Goal: Task Accomplishment & Management: Manage account settings

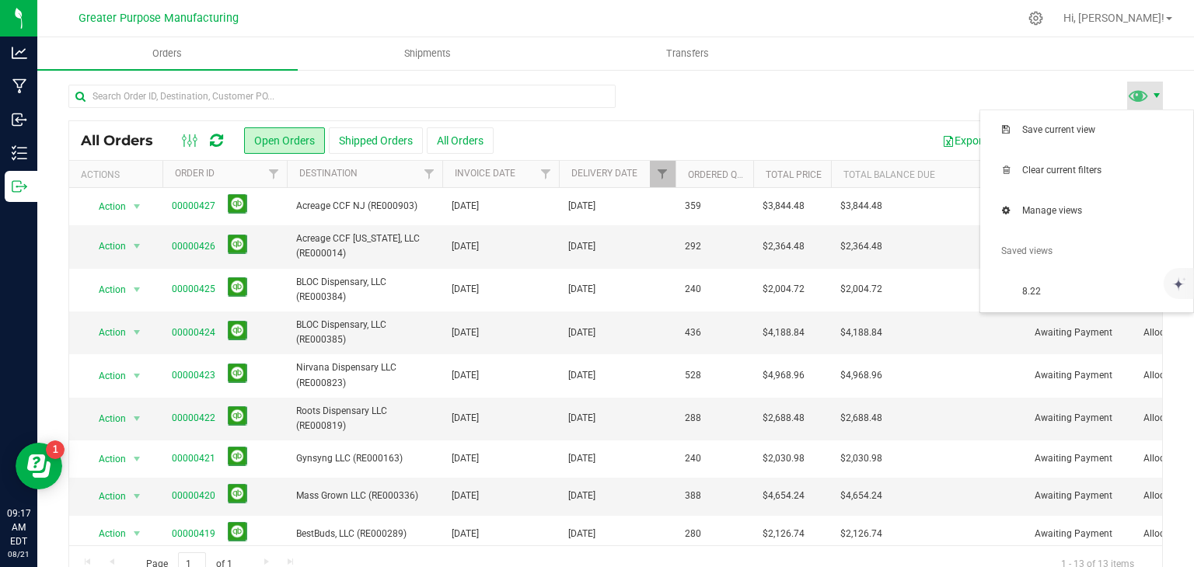
click at [1150, 97] on span at bounding box center [1156, 95] width 12 height 12
click at [1050, 284] on span "8.22" at bounding box center [1086, 292] width 194 height 31
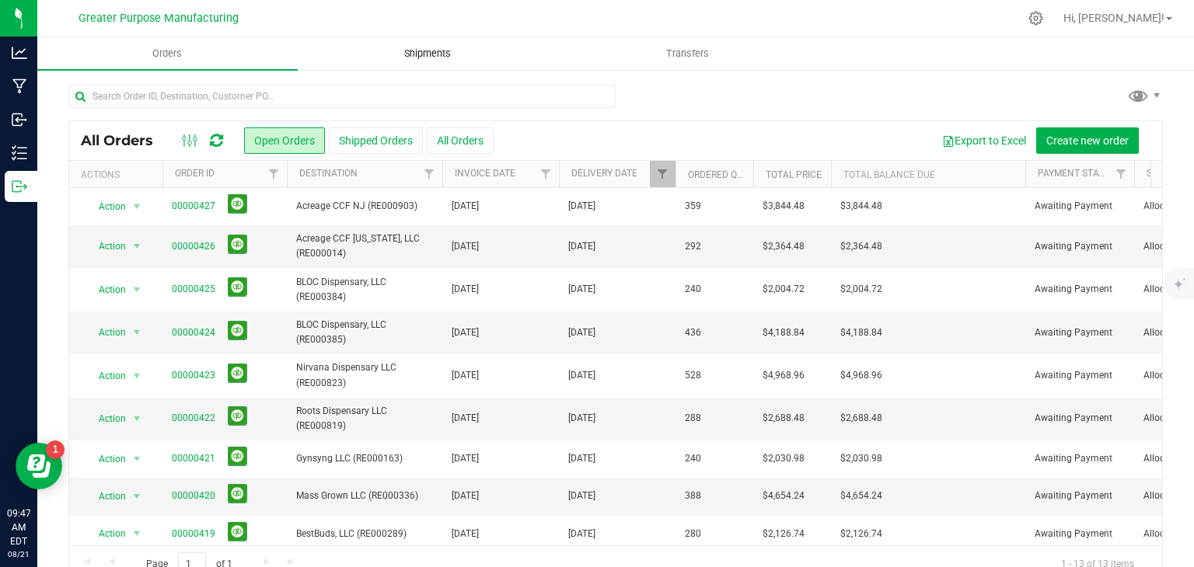
click at [432, 63] on uib-tab-heading "Shipments" at bounding box center [427, 53] width 259 height 31
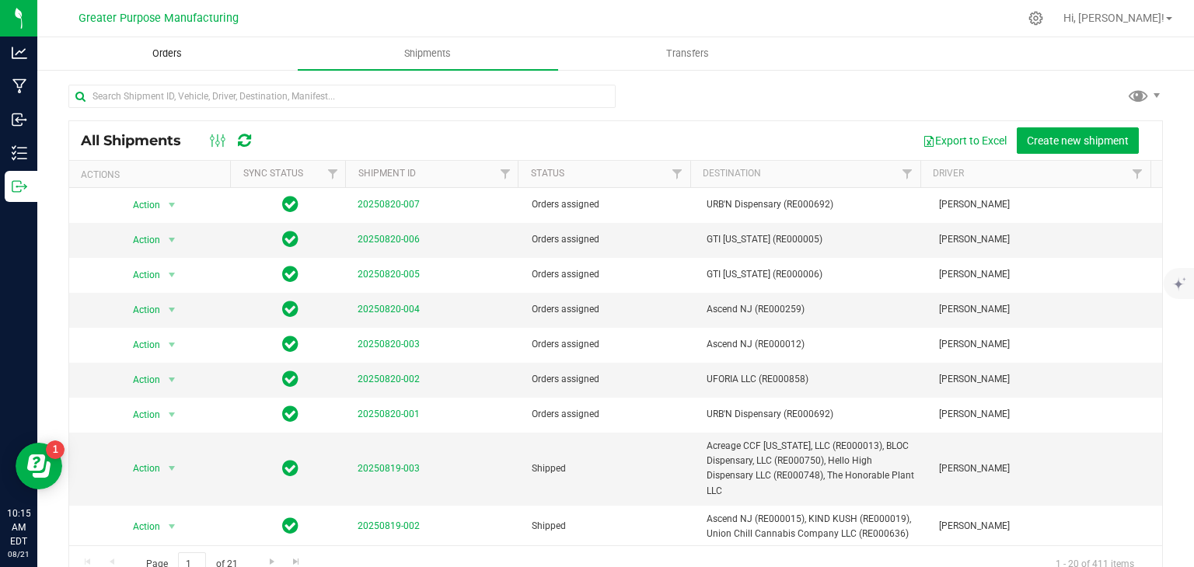
click at [162, 48] on span "Orders" at bounding box center [167, 54] width 72 height 14
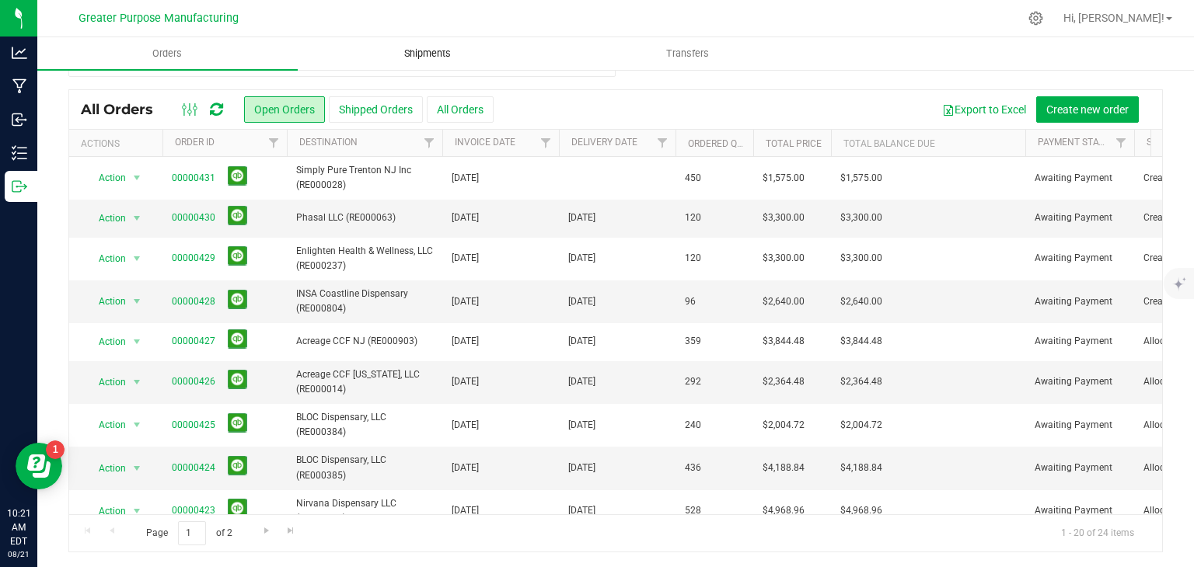
click at [447, 60] on span "Shipments" at bounding box center [427, 54] width 89 height 14
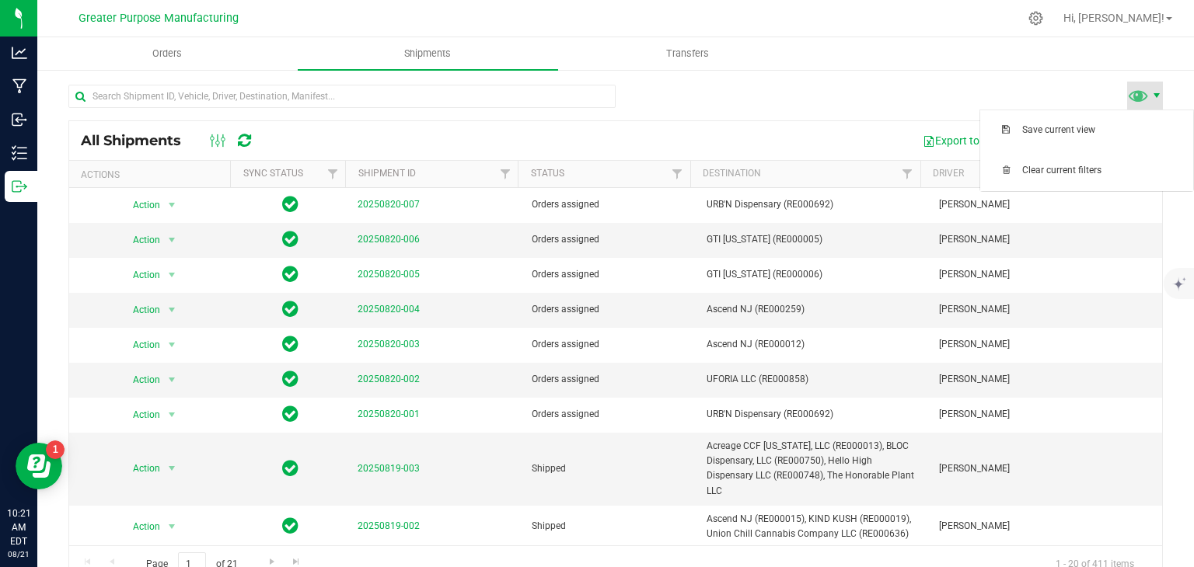
click at [1150, 97] on span at bounding box center [1156, 95] width 12 height 12
click at [1047, 92] on div at bounding box center [615, 103] width 1094 height 36
click at [869, 81] on div "All Shipments Export to Excel Create new shipment Actions Sync Status Shipment …" at bounding box center [615, 333] width 1157 height 531
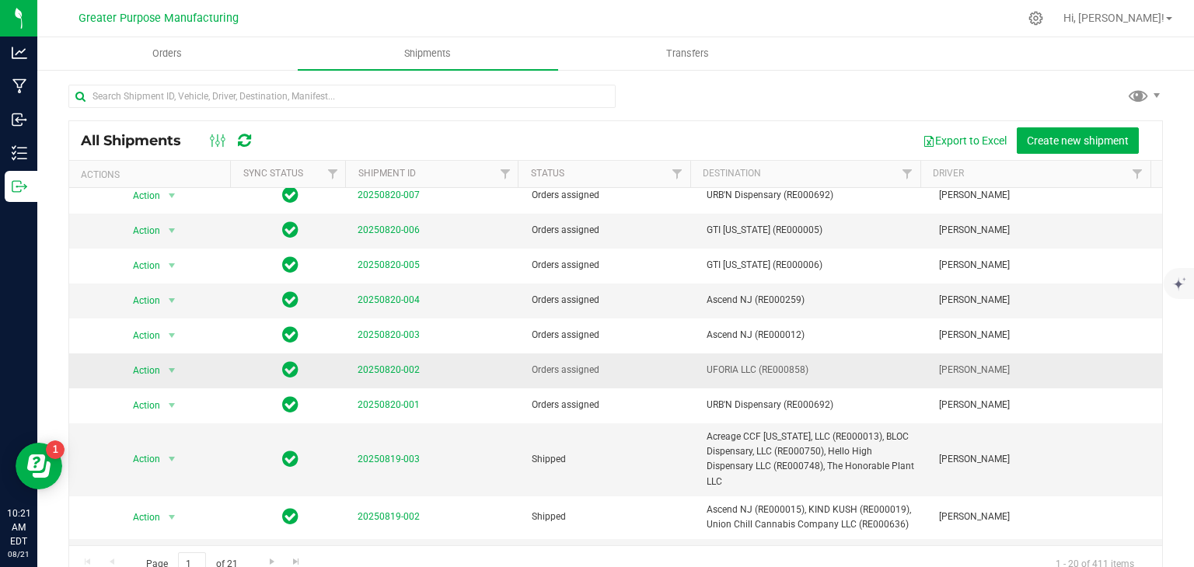
scroll to position [9, 0]
click at [968, 382] on td "[PERSON_NAME]" at bounding box center [1046, 371] width 232 height 35
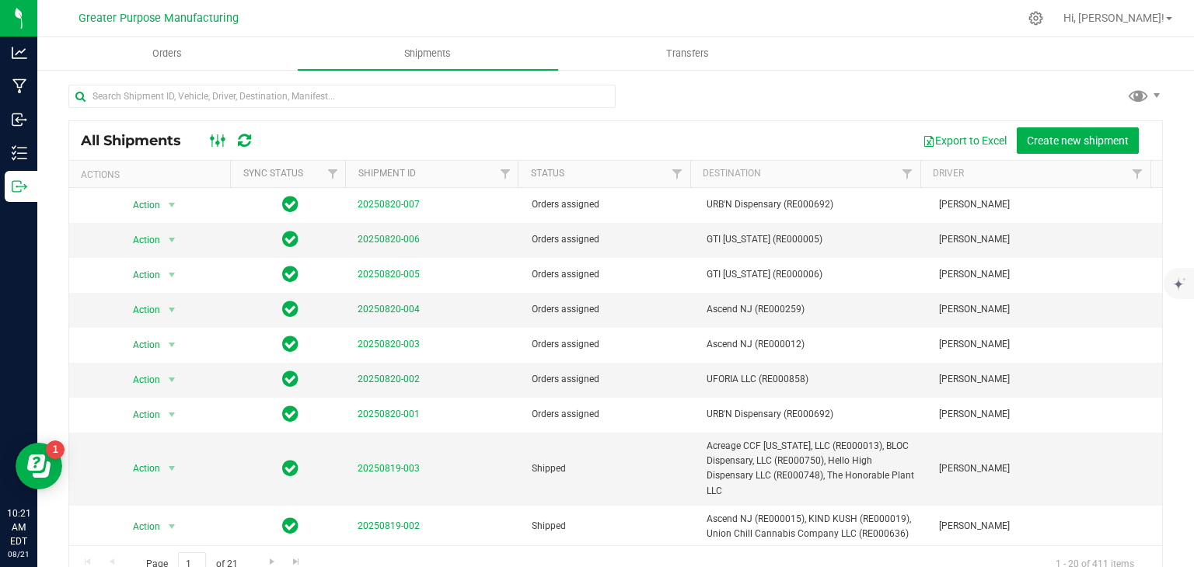
click at [221, 135] on icon at bounding box center [218, 140] width 17 height 19
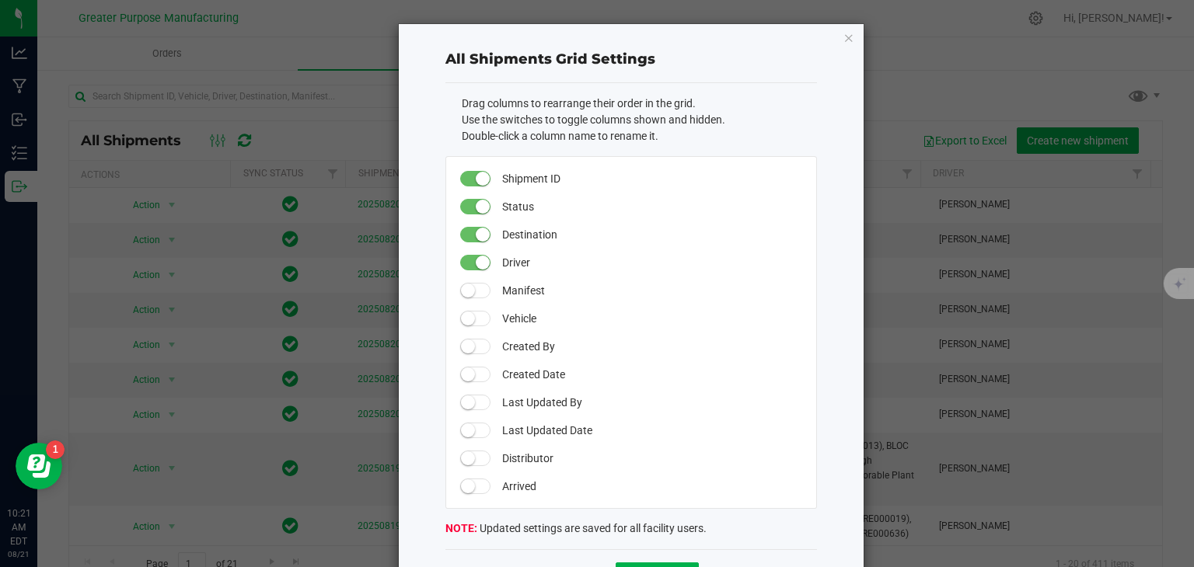
scroll to position [59, 0]
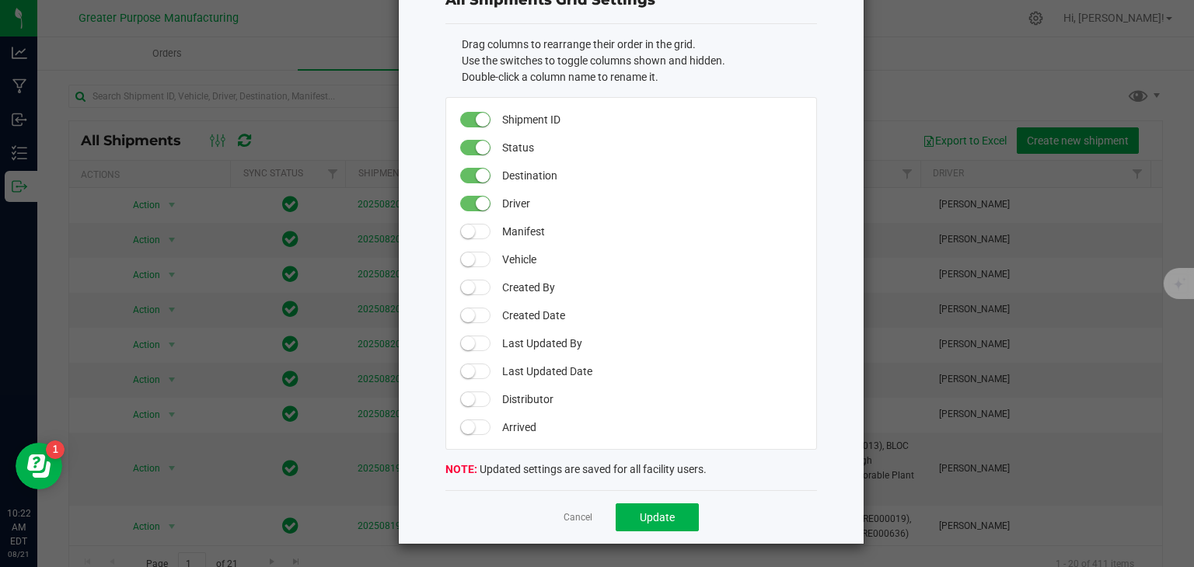
click at [469, 319] on span at bounding box center [475, 316] width 31 height 16
click at [656, 513] on span "Update" at bounding box center [657, 517] width 35 height 12
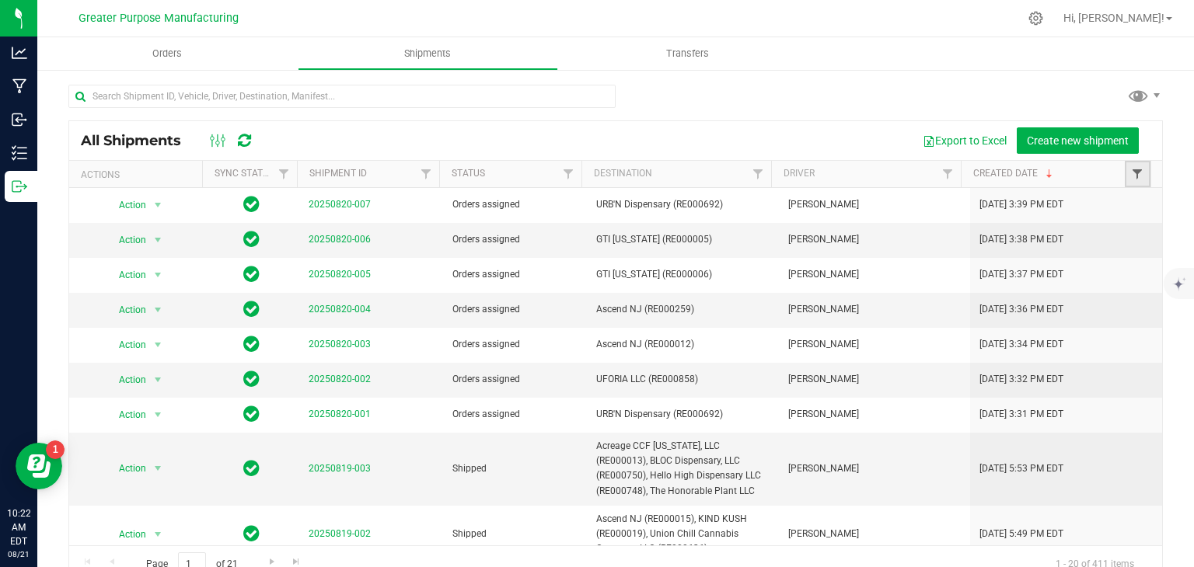
click at [1131, 175] on span "Filter" at bounding box center [1137, 174] width 12 height 12
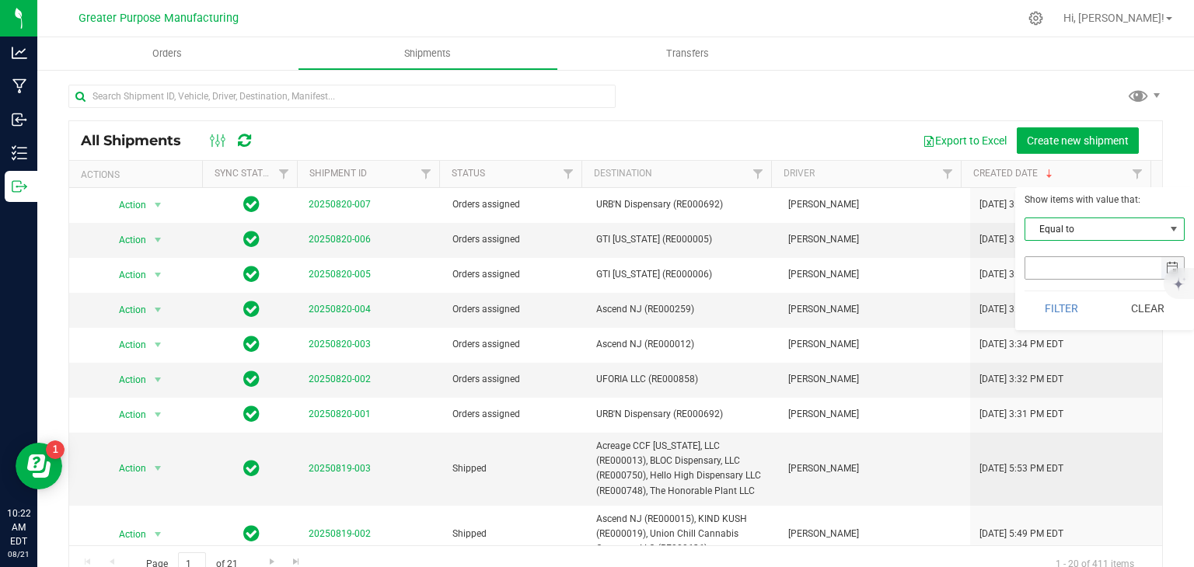
click at [1169, 267] on span "select" at bounding box center [1172, 268] width 12 height 12
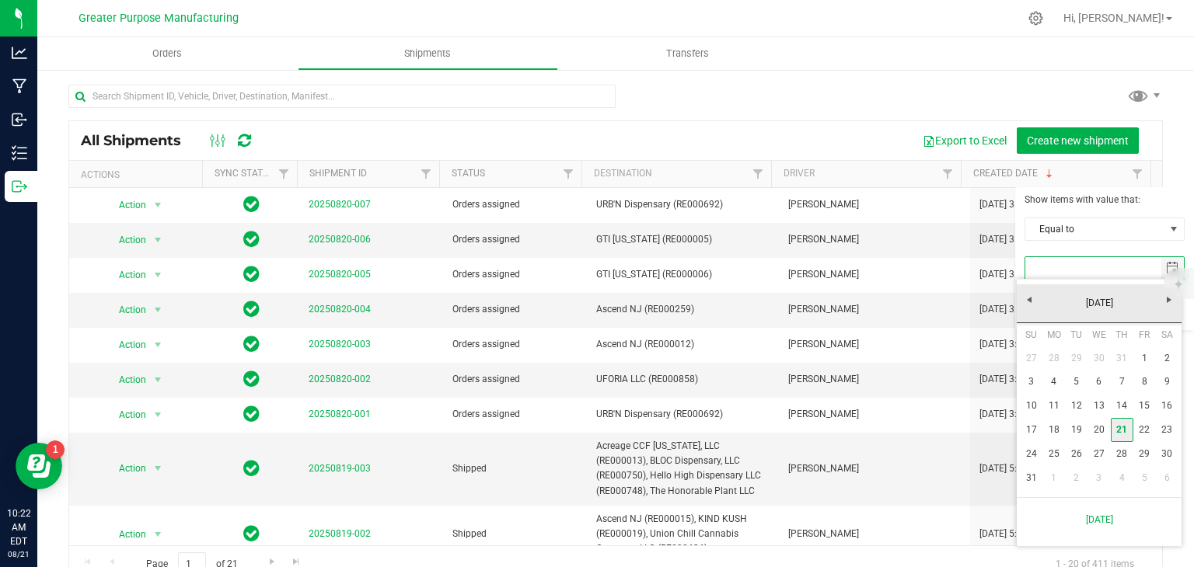
click at [1124, 428] on link "21" at bounding box center [1122, 430] width 23 height 24
type input "[DATE]"
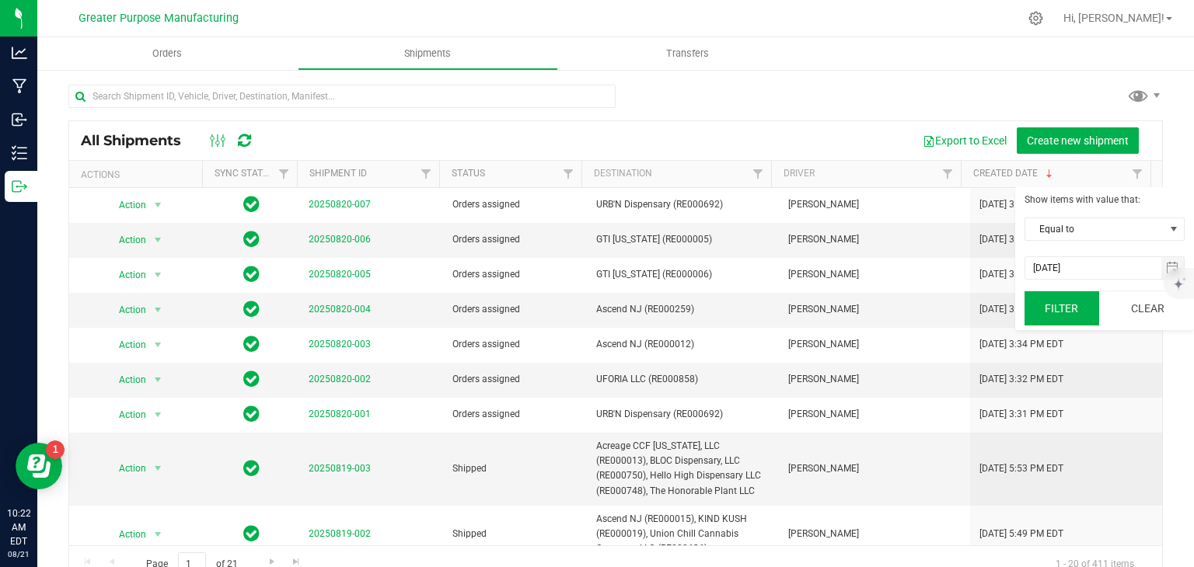
click at [1070, 303] on button "Filter" at bounding box center [1061, 308] width 75 height 34
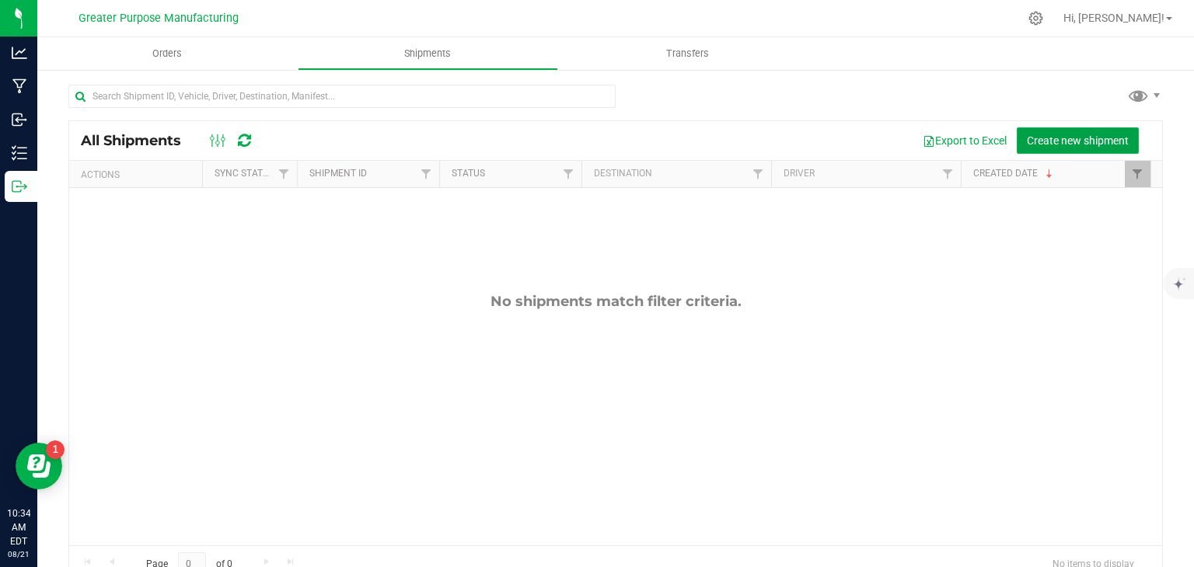
click at [1081, 134] on span "Create new shipment" at bounding box center [1078, 140] width 102 height 12
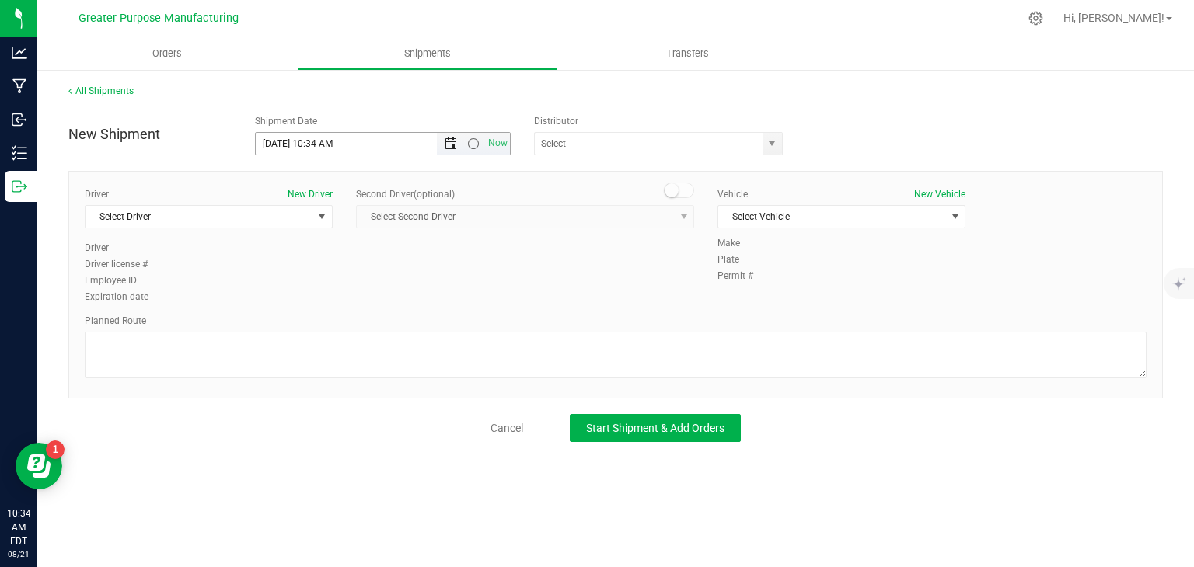
click at [448, 145] on span "Open the date view" at bounding box center [451, 144] width 12 height 12
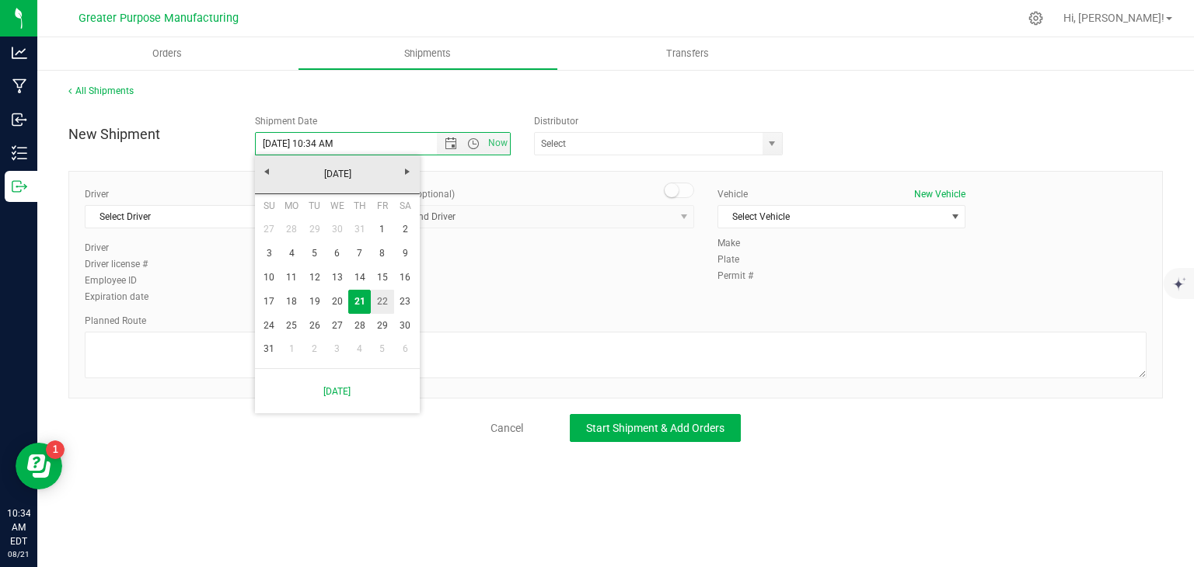
click at [379, 296] on link "22" at bounding box center [382, 302] width 23 height 24
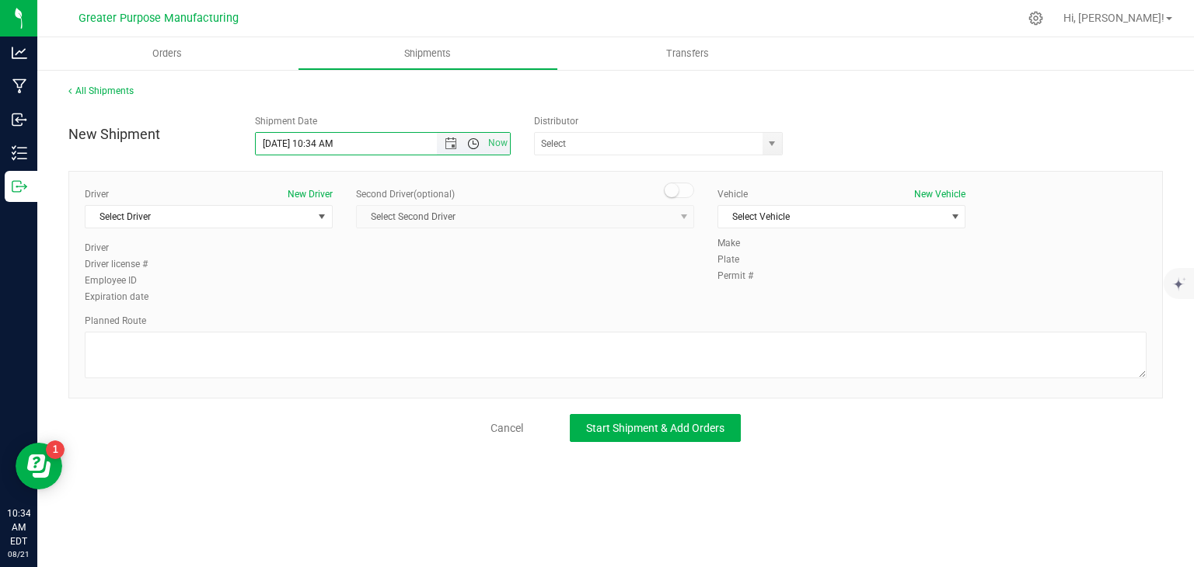
click at [473, 147] on span "Open the time view" at bounding box center [473, 144] width 12 height 12
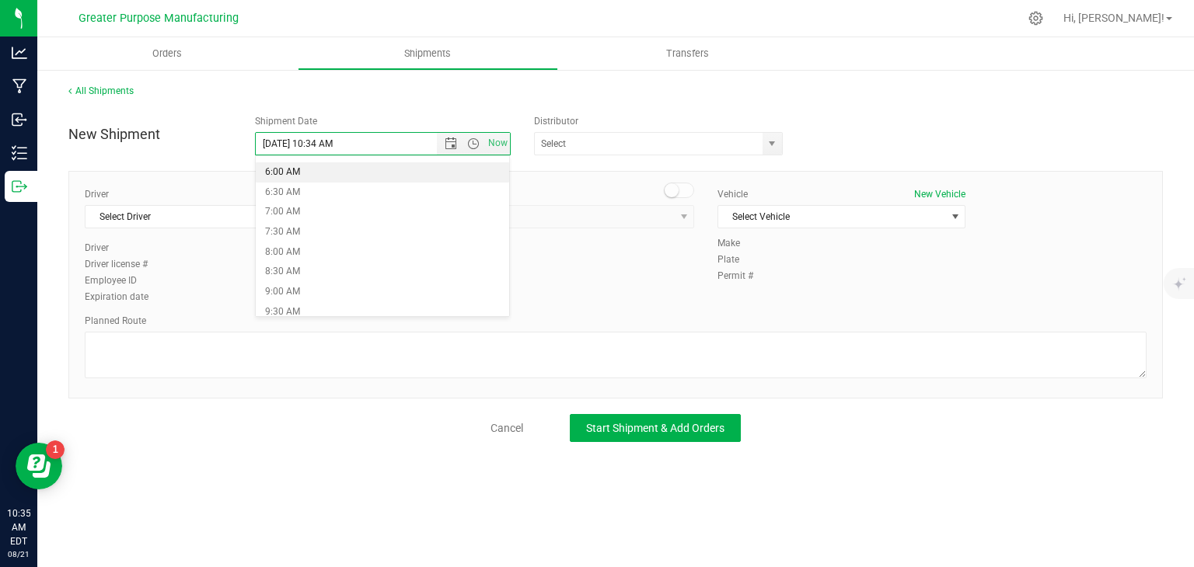
scroll to position [236, 0]
click at [308, 285] on li "9:00 AM" at bounding box center [382, 292] width 253 height 20
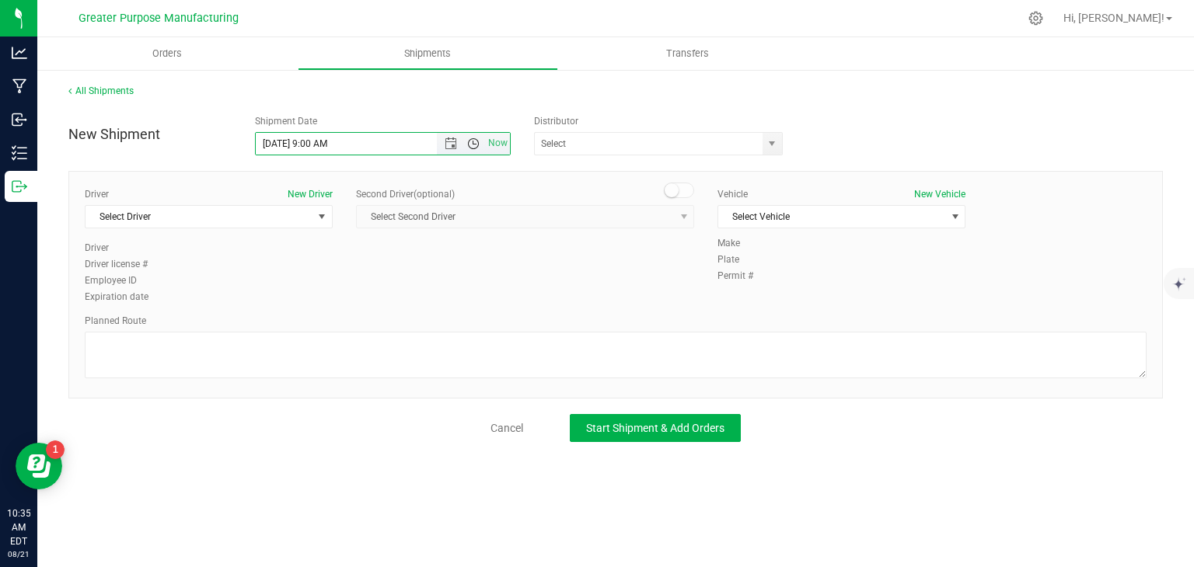
click at [468, 148] on span "Open the time view" at bounding box center [473, 144] width 12 height 12
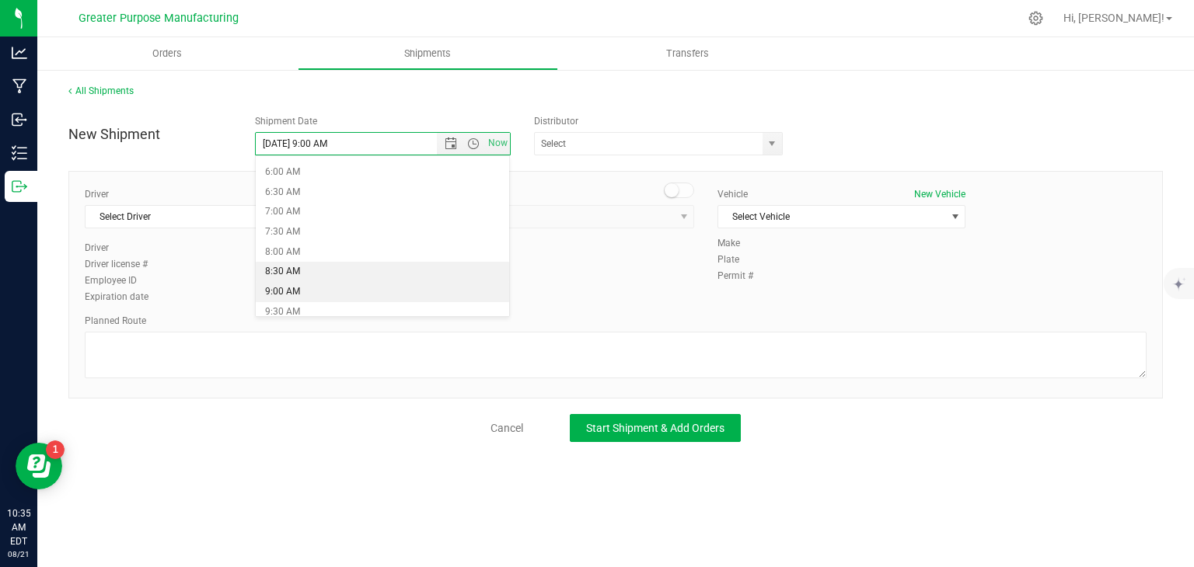
click at [328, 271] on li "8:30 AM" at bounding box center [382, 272] width 253 height 20
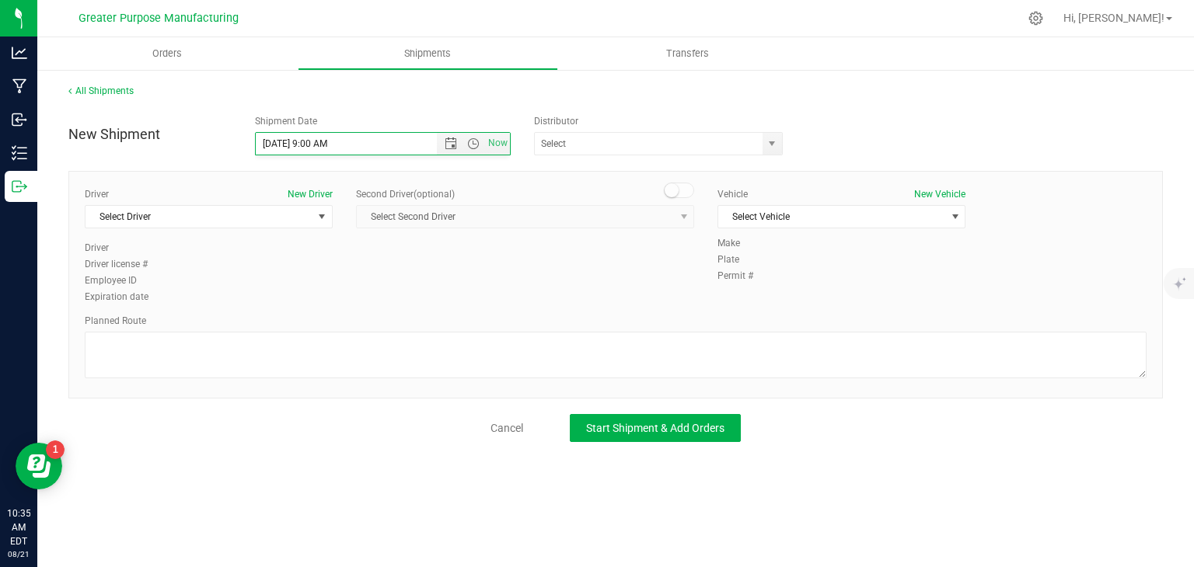
type input "[DATE] 8:30 AM"
click at [282, 218] on span "Select Driver" at bounding box center [198, 217] width 227 height 22
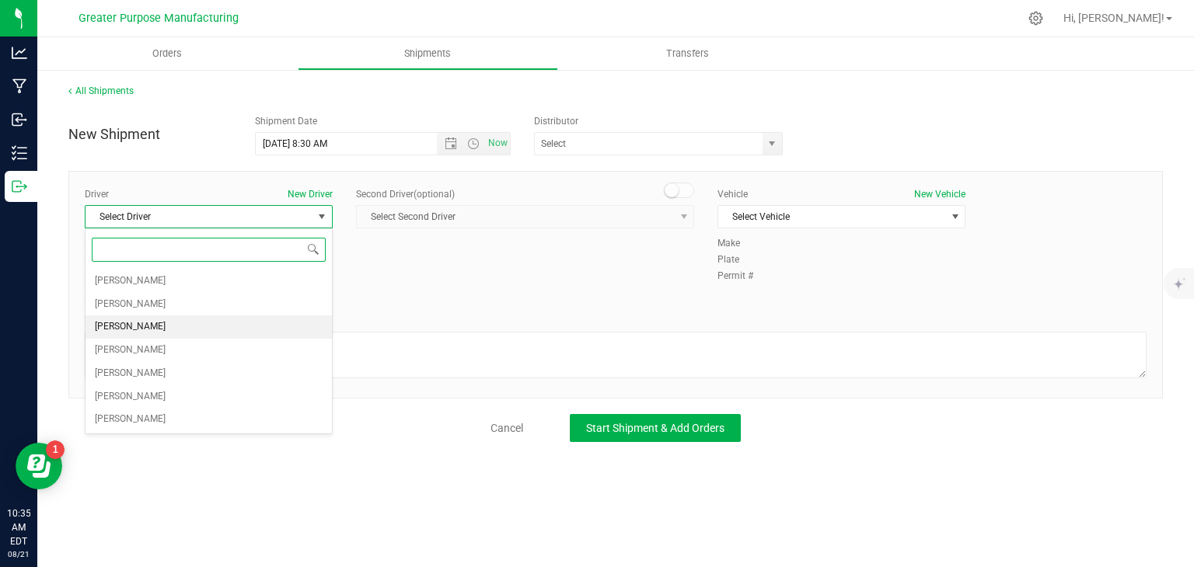
click at [152, 323] on span "[PERSON_NAME]" at bounding box center [130, 327] width 71 height 20
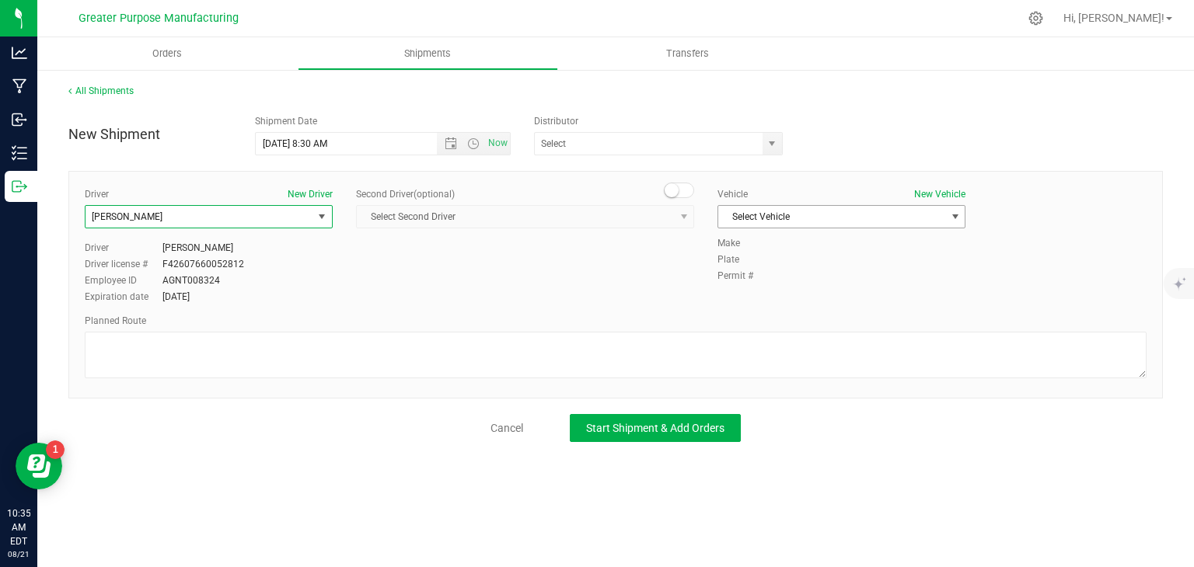
click at [775, 215] on span "Select Vehicle" at bounding box center [831, 217] width 227 height 22
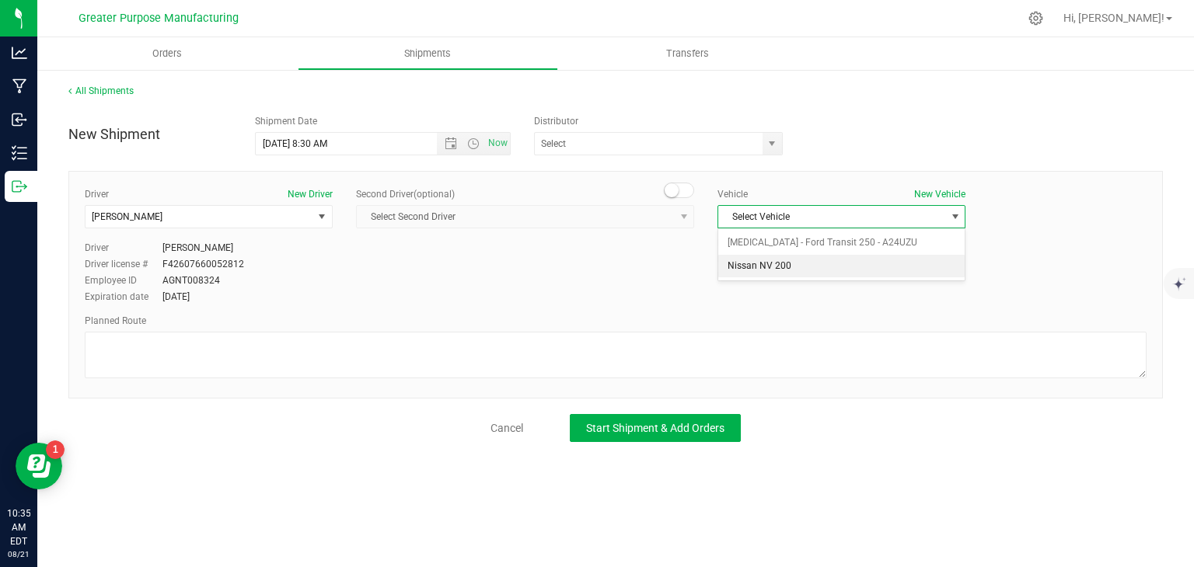
click at [750, 267] on li "Nissan NV 200" at bounding box center [841, 266] width 246 height 23
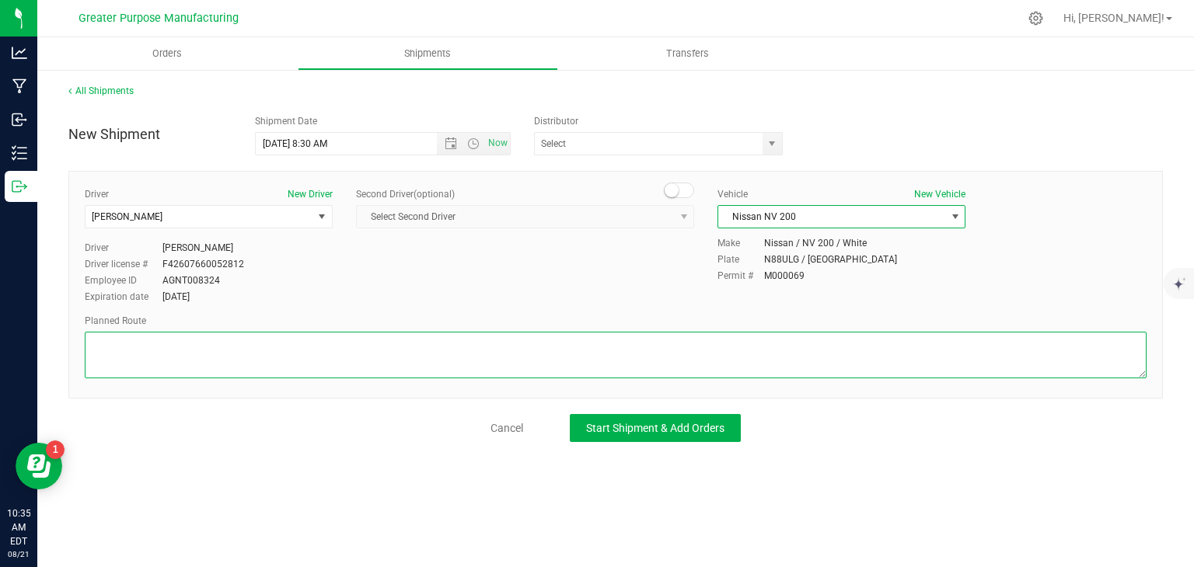
click at [631, 339] on textarea at bounding box center [616, 355] width 1062 height 47
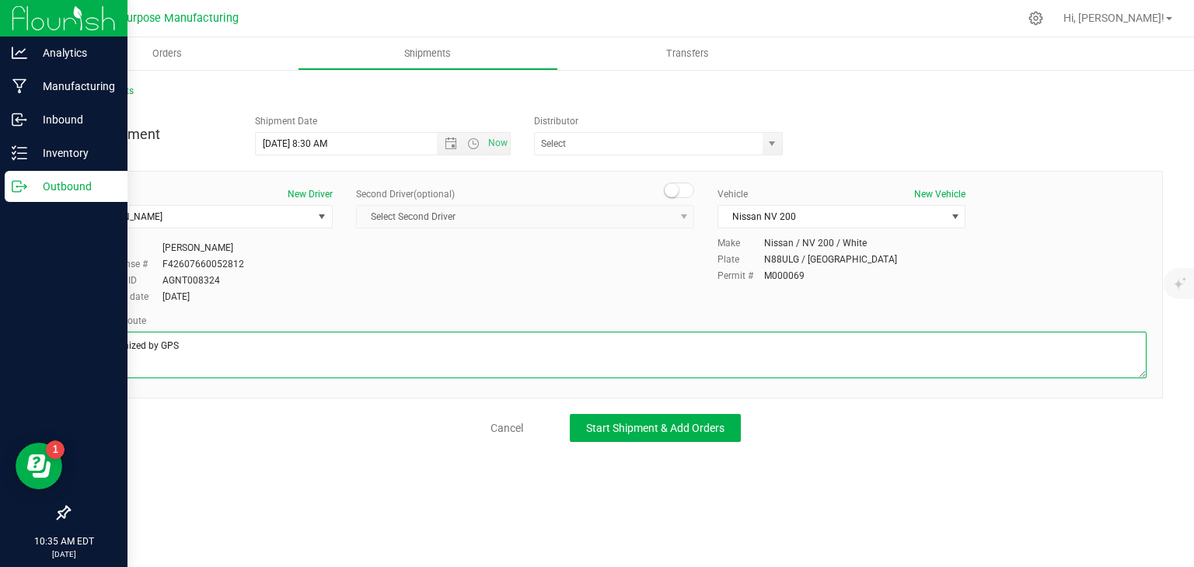
drag, startPoint x: 196, startPoint y: 337, endPoint x: 0, endPoint y: 354, distance: 196.6
click at [0, 354] on div "Analytics Manufacturing Inbound Inventory Outbound 10:35 AM EDT [DATE] 08/21 Gr…" at bounding box center [597, 283] width 1194 height 567
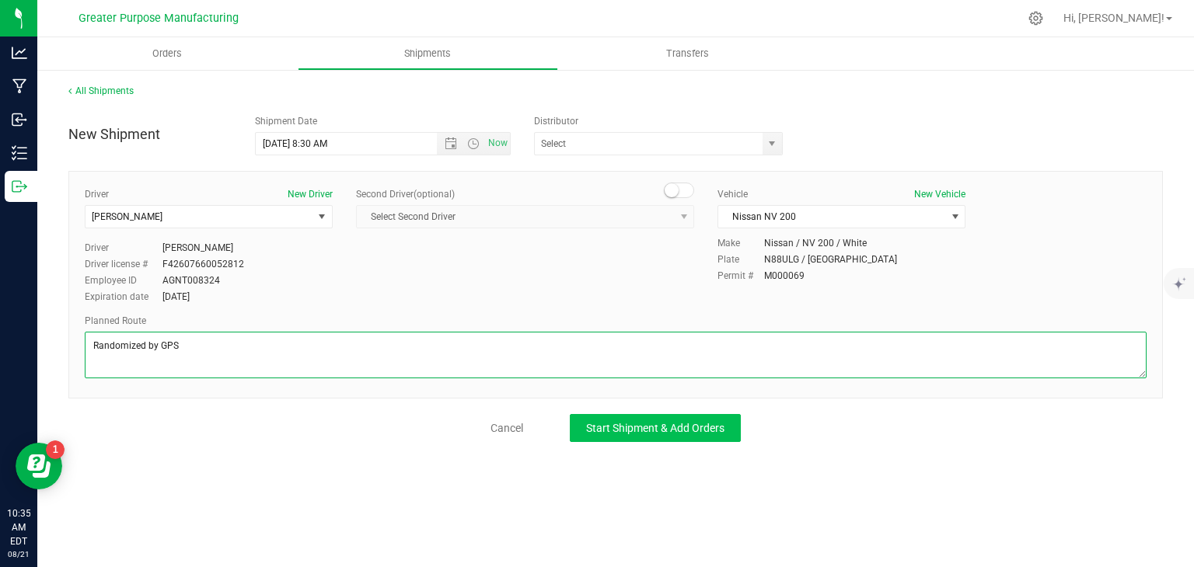
type textarea "Randomized by GPS"
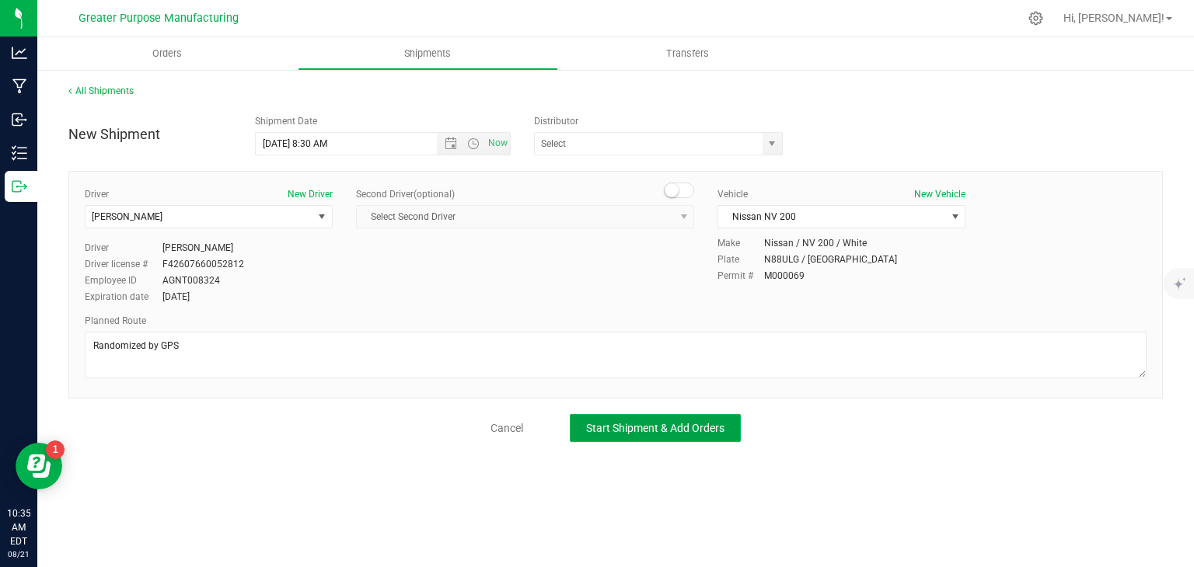
click at [609, 424] on span "Start Shipment & Add Orders" at bounding box center [655, 428] width 138 height 12
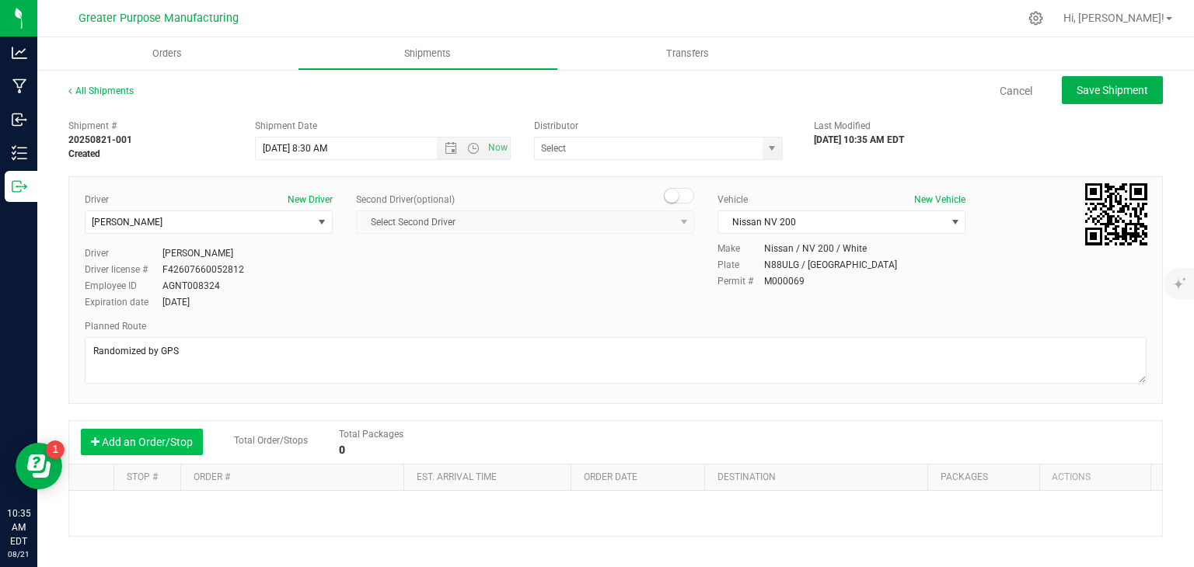
click at [146, 439] on button "Add an Order/Stop" at bounding box center [142, 442] width 122 height 26
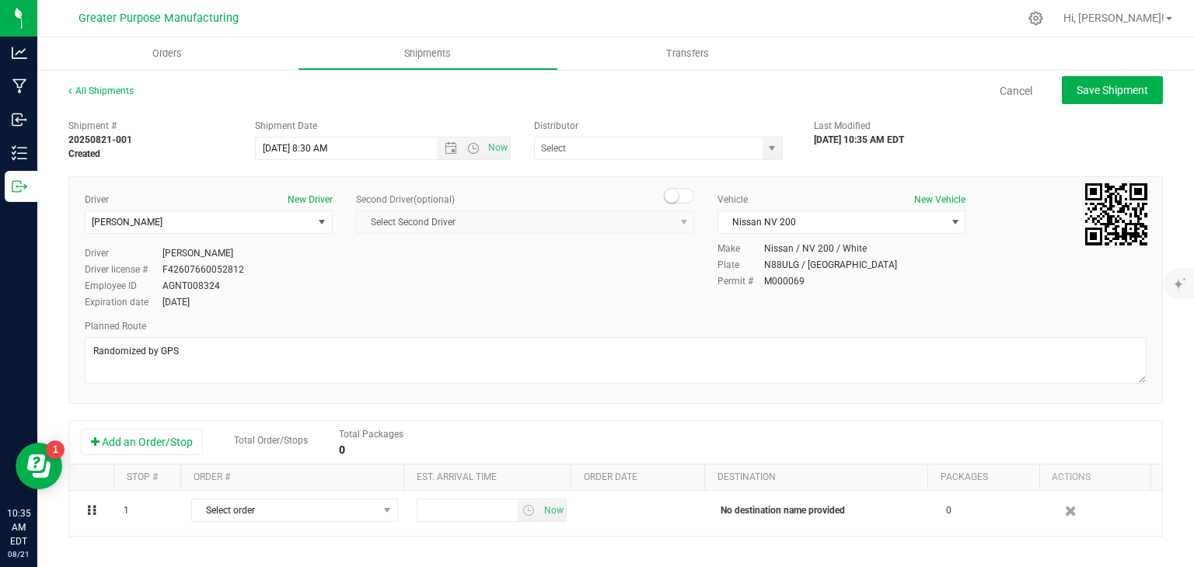
scroll to position [112, 0]
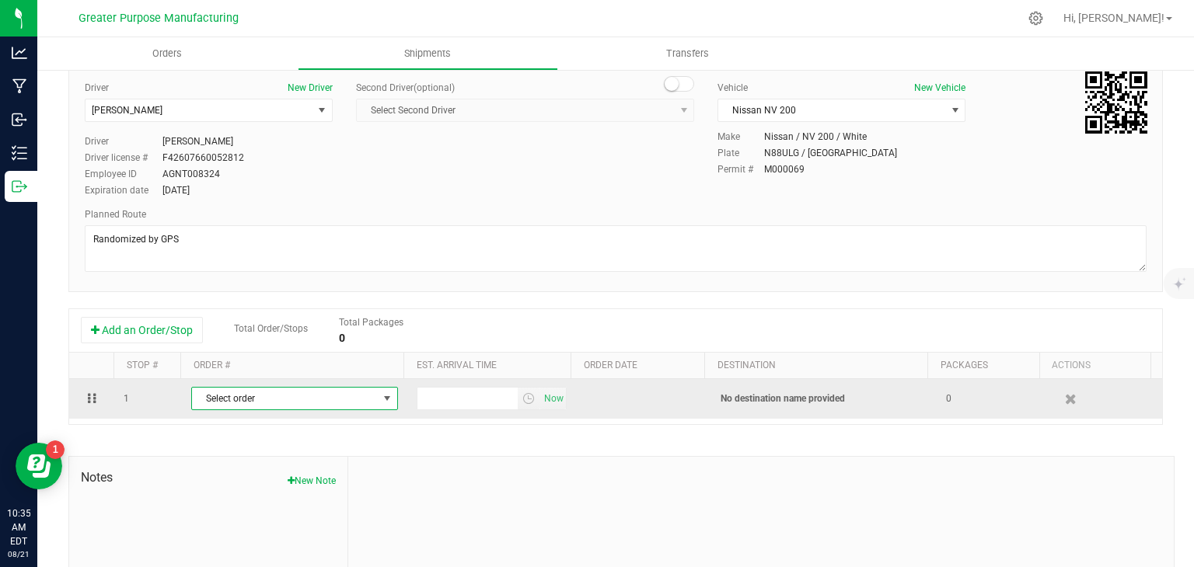
click at [386, 396] on span "select" at bounding box center [387, 399] width 19 height 22
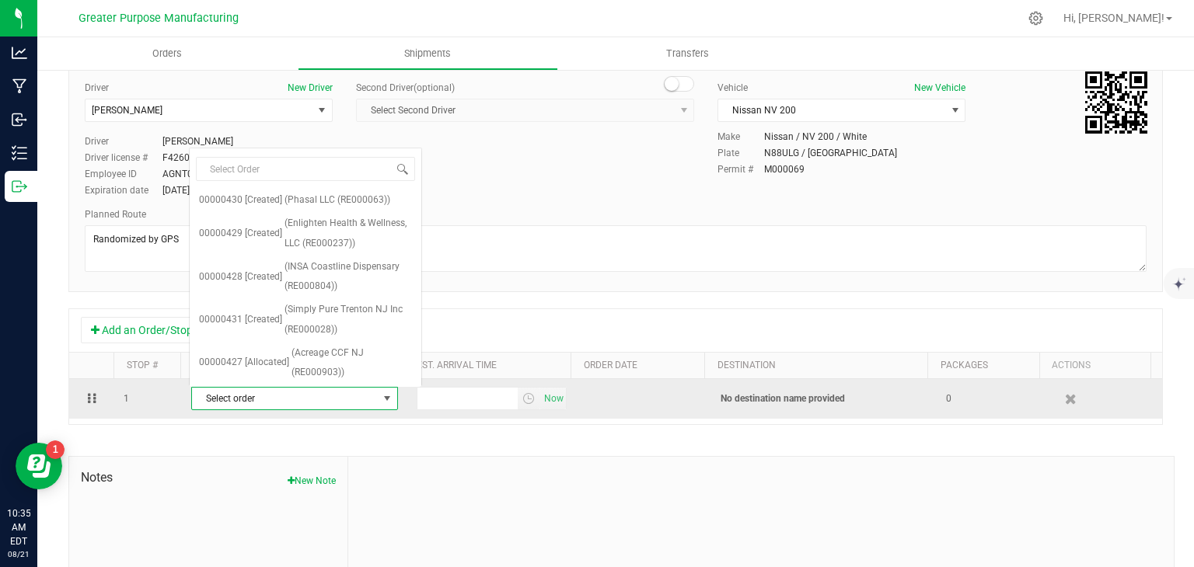
click at [386, 396] on span "select" at bounding box center [387, 399] width 19 height 22
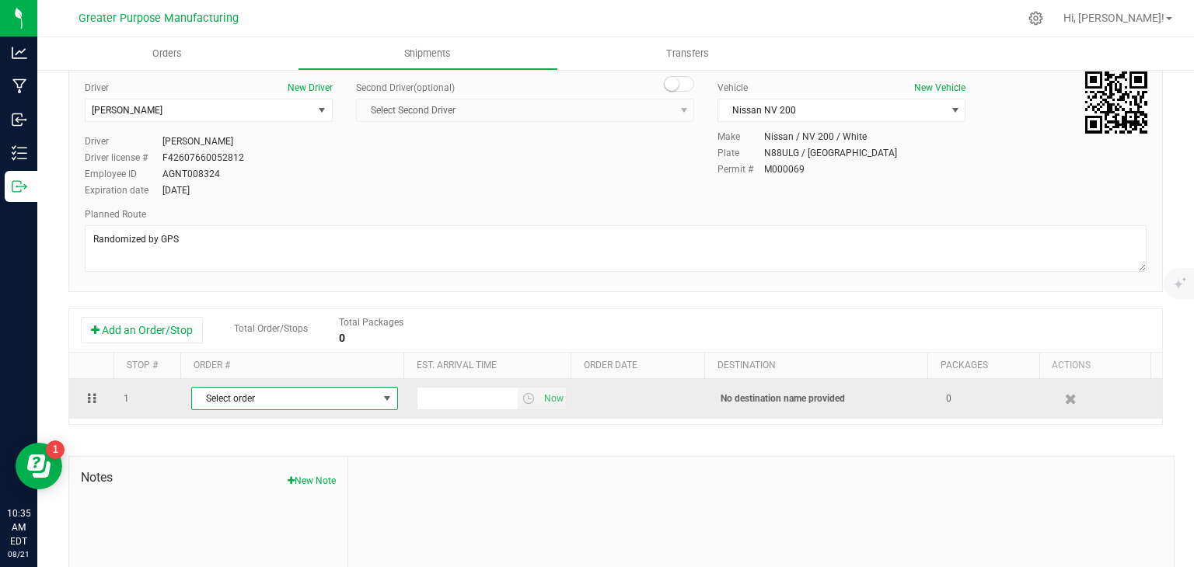
click at [386, 396] on span "select" at bounding box center [387, 399] width 19 height 22
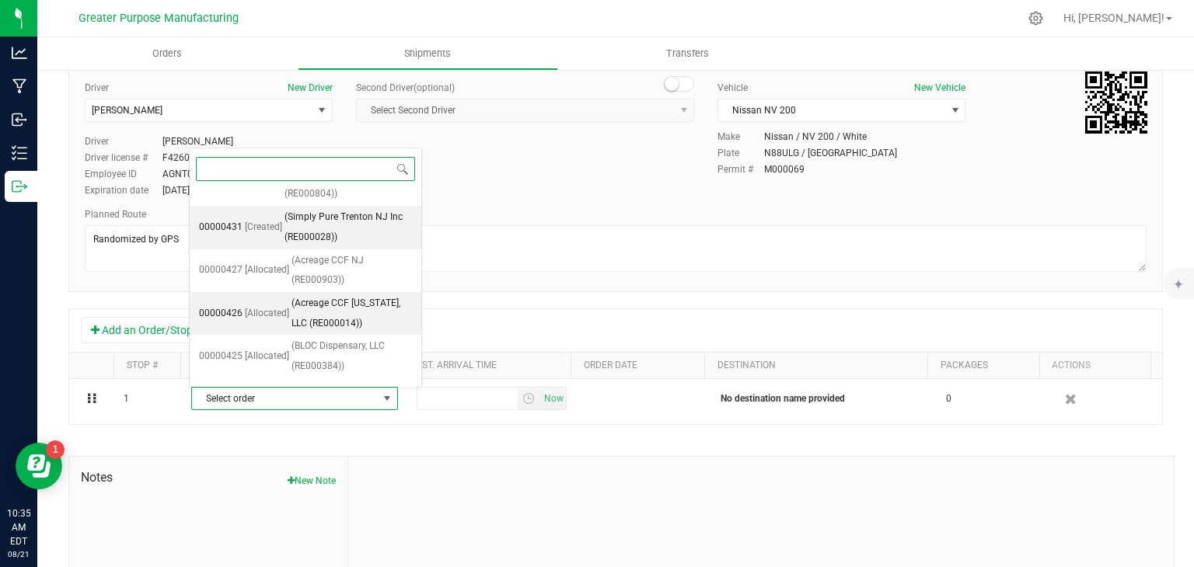
scroll to position [88, 0]
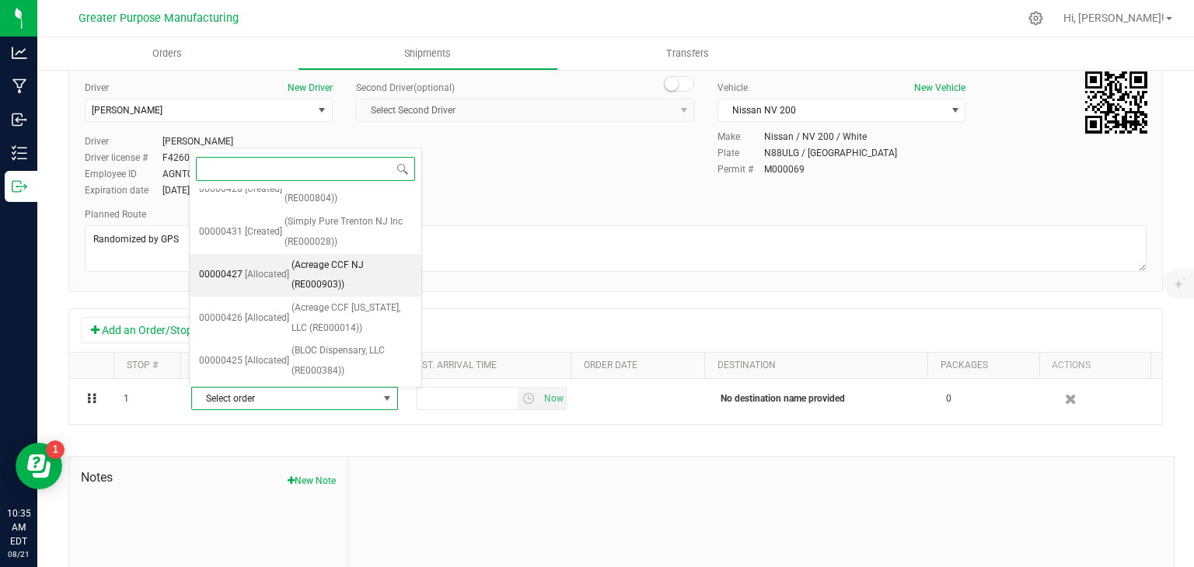
click at [296, 270] on span "(Acreage CCF NJ (RE000903))" at bounding box center [351, 276] width 120 height 40
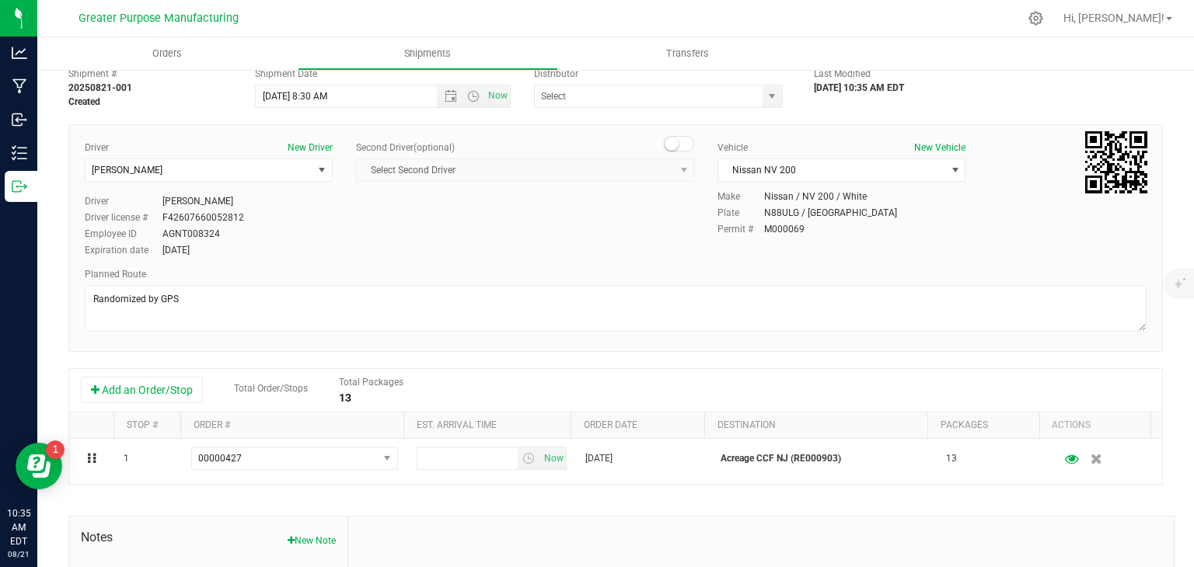
scroll to position [51, 0]
click at [473, 97] on span "Open the time view" at bounding box center [473, 97] width 12 height 12
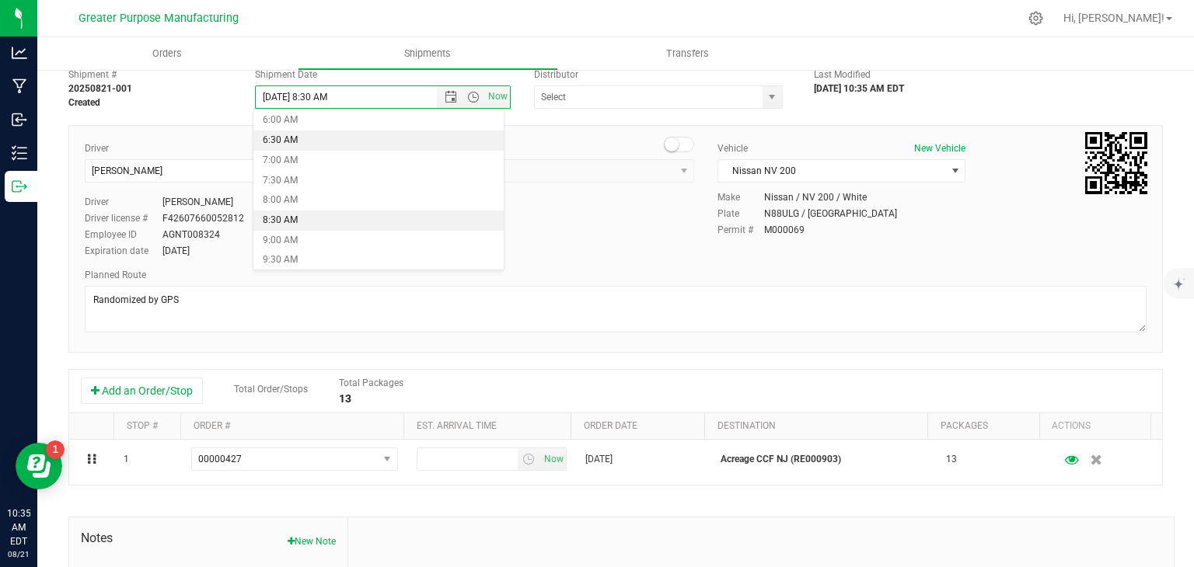
scroll to position [258, 0]
click at [323, 218] on li "9:00 AM" at bounding box center [378, 224] width 250 height 20
type input "[DATE] 9:00 AM"
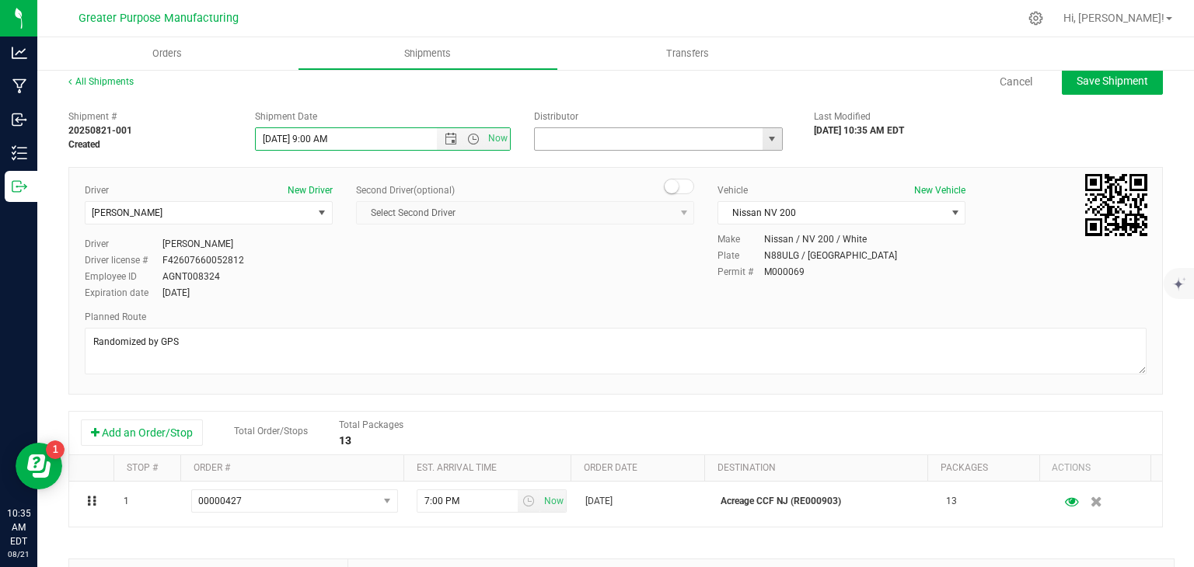
click at [672, 140] on input "text" at bounding box center [645, 139] width 221 height 22
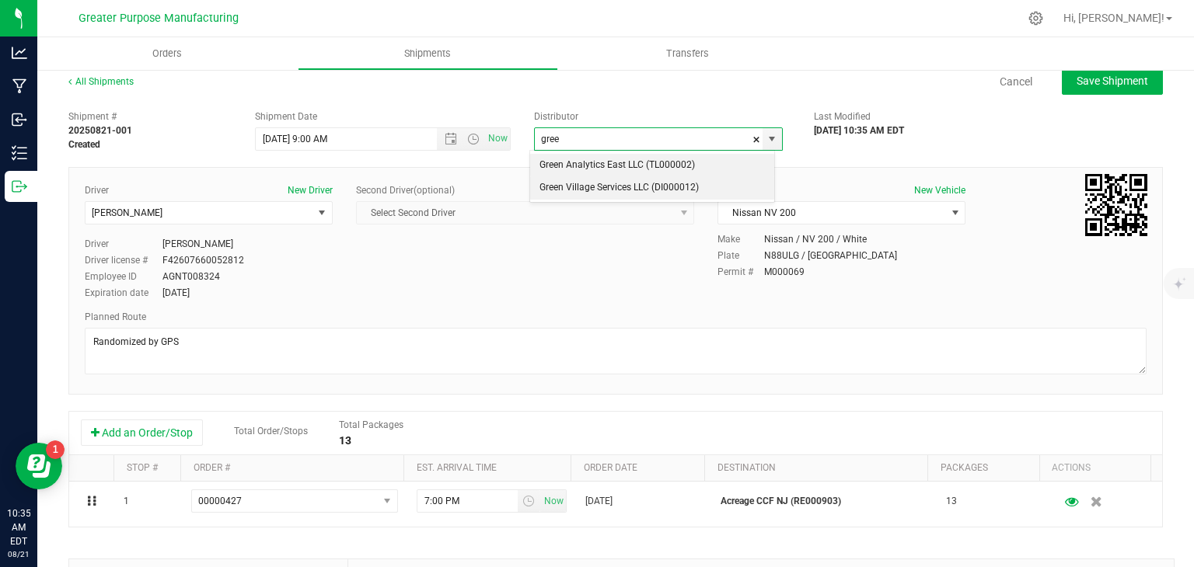
click at [630, 188] on li "Green Village Services LLC (DI000012)" at bounding box center [652, 187] width 244 height 23
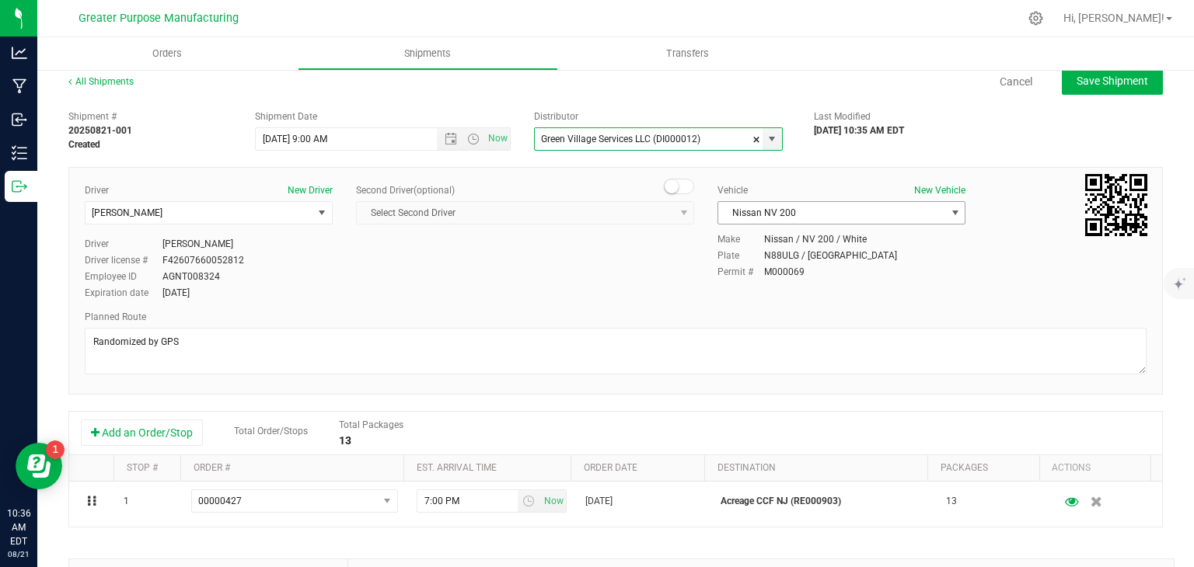
type input "Green Village Services LLC (DI000012)"
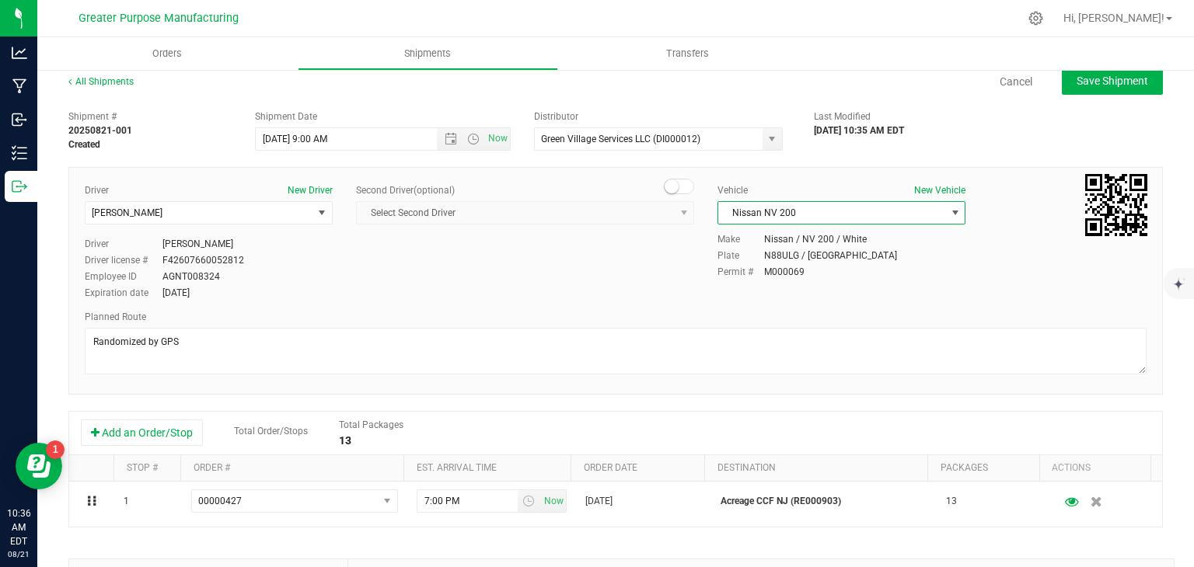
click at [925, 216] on span "Nissan NV 200" at bounding box center [831, 213] width 227 height 22
click at [871, 236] on li "[MEDICAL_DATA] - Ford Transit 250 - A24UZU" at bounding box center [832, 238] width 243 height 23
click at [1094, 88] on button "Save Shipment" at bounding box center [1112, 81] width 101 height 28
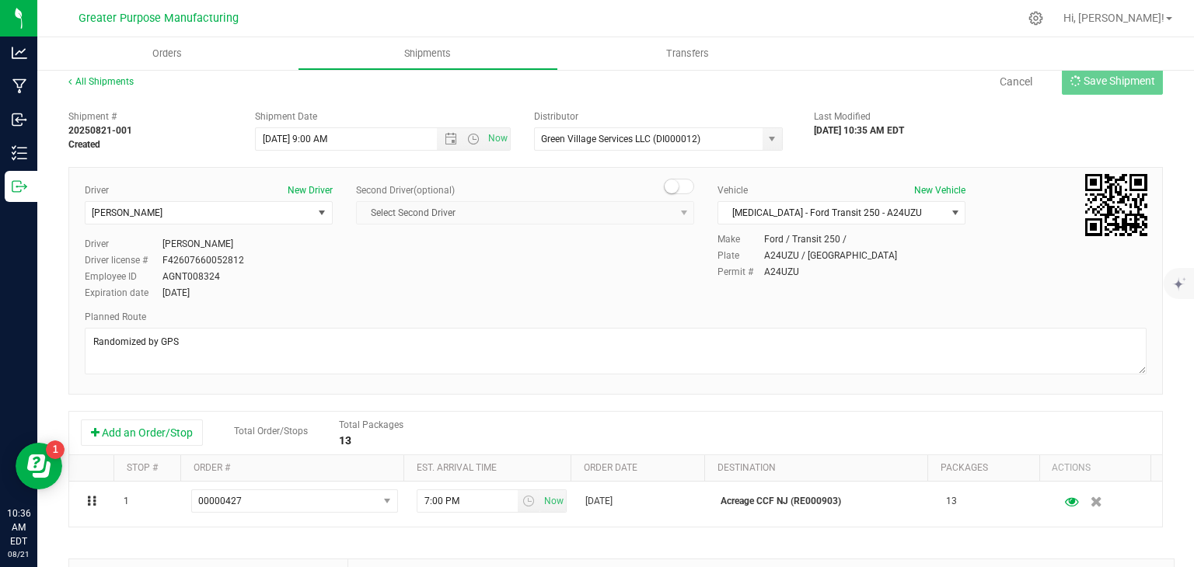
type input "[DATE] 1:00 PM"
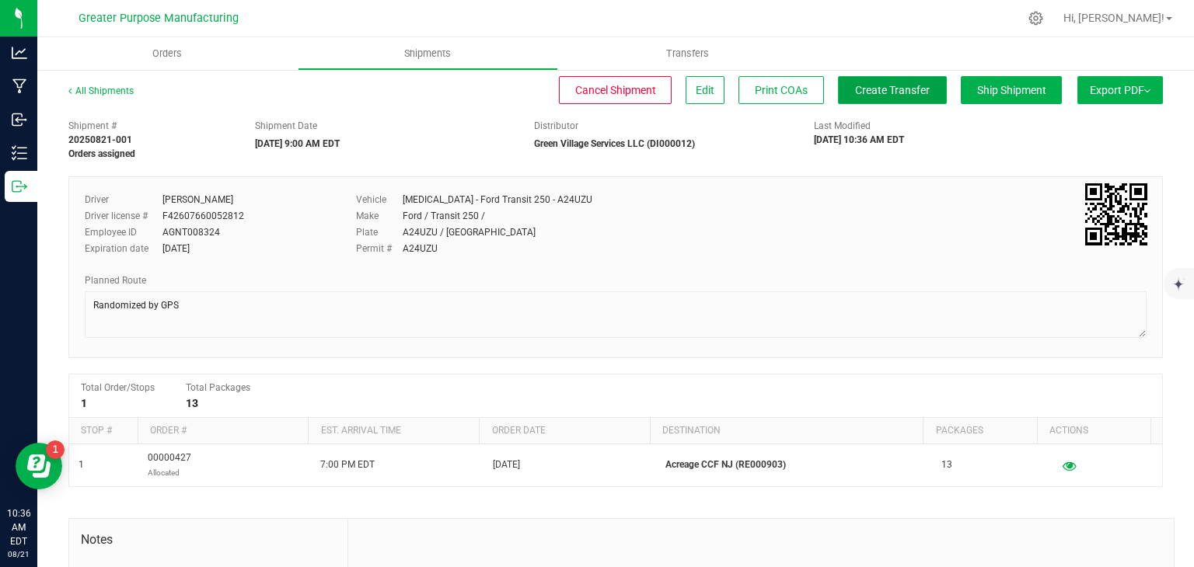
click at [883, 95] on span "Create Transfer" at bounding box center [892, 90] width 75 height 12
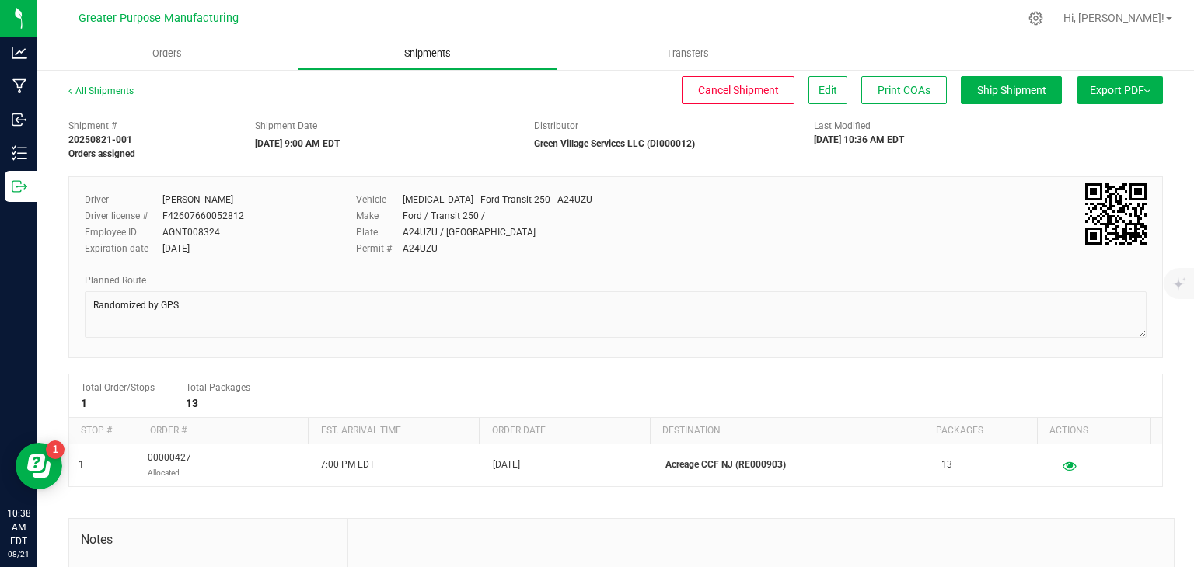
click at [435, 54] on span "Shipments" at bounding box center [427, 54] width 89 height 14
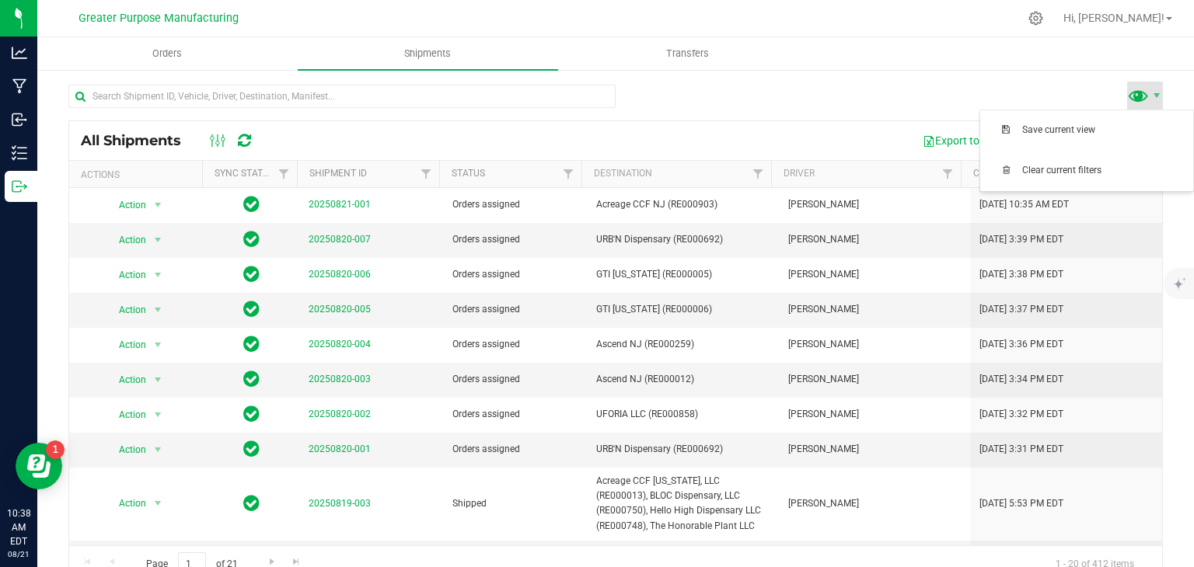
click at [1132, 101] on span at bounding box center [1138, 95] width 23 height 23
click at [1039, 85] on div at bounding box center [615, 103] width 1094 height 36
click at [1131, 176] on span "Filter" at bounding box center [1137, 174] width 12 height 12
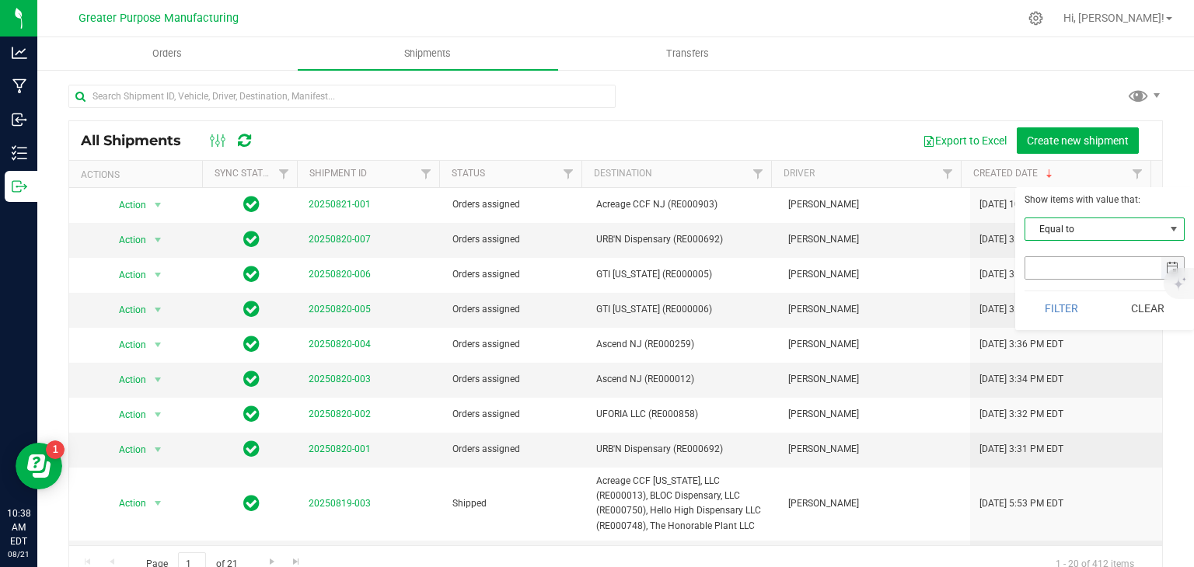
click at [1166, 265] on span "select" at bounding box center [1172, 268] width 12 height 12
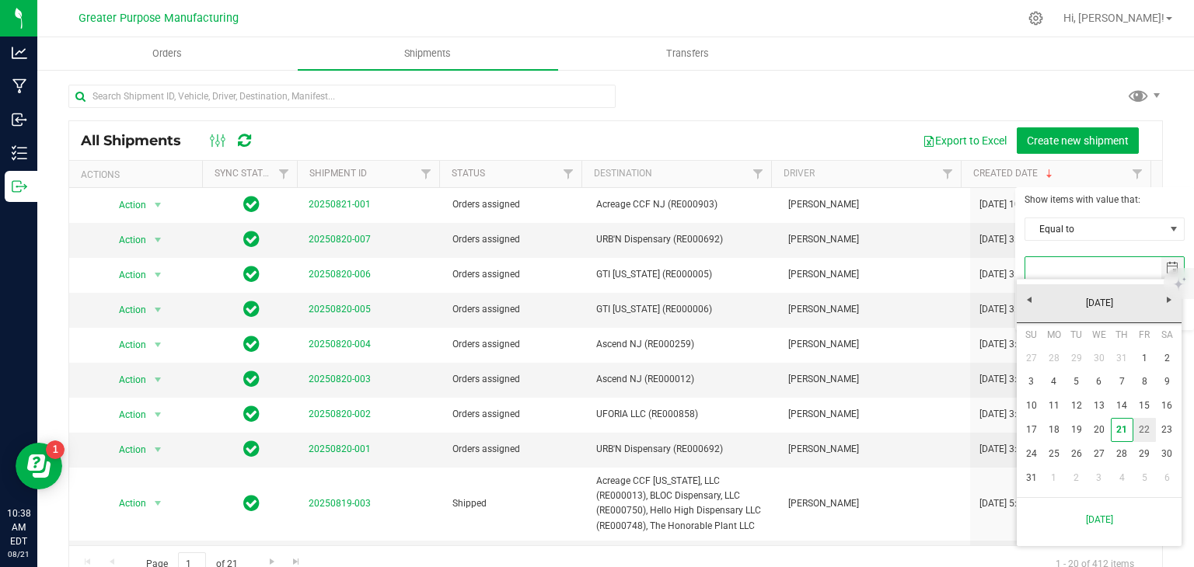
click at [1143, 430] on link "22" at bounding box center [1144, 430] width 23 height 24
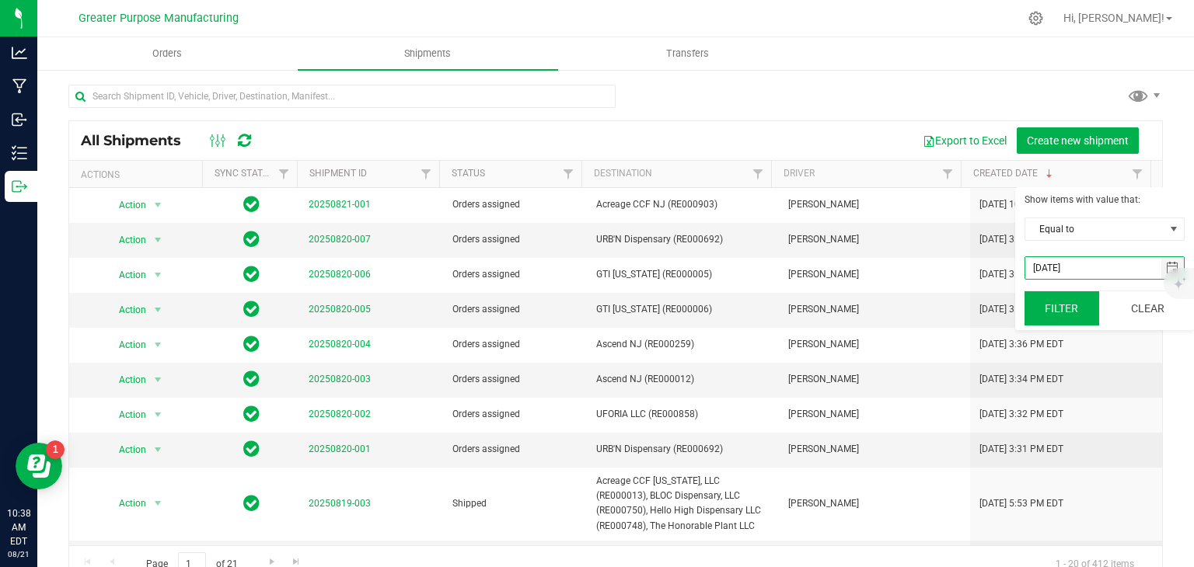
click at [1066, 305] on button "Filter" at bounding box center [1061, 308] width 75 height 34
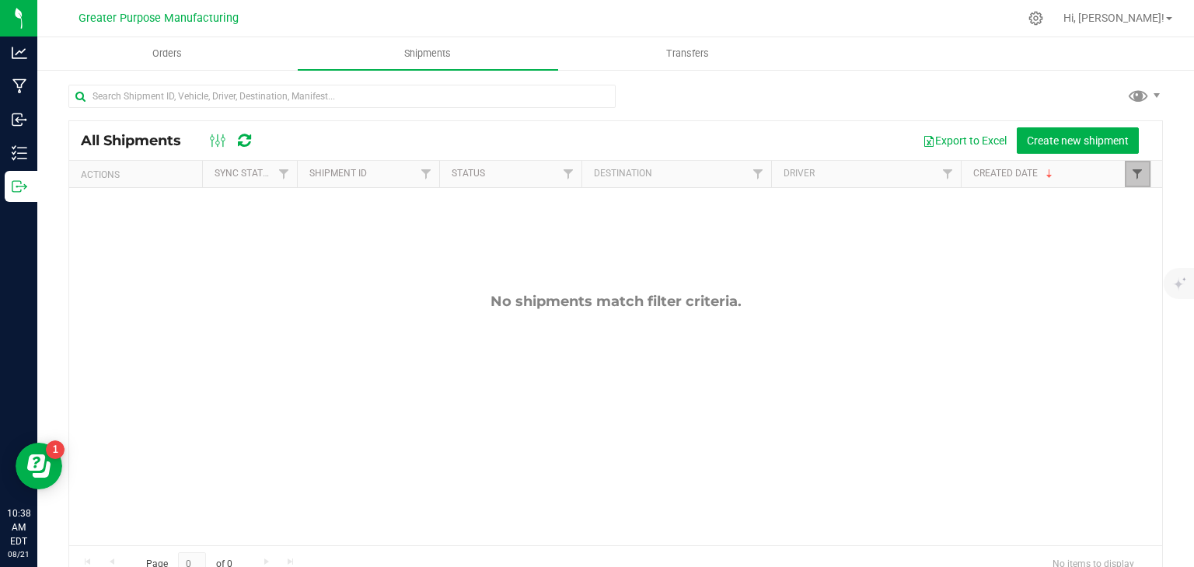
click at [1131, 178] on span "Filter" at bounding box center [1137, 174] width 12 height 12
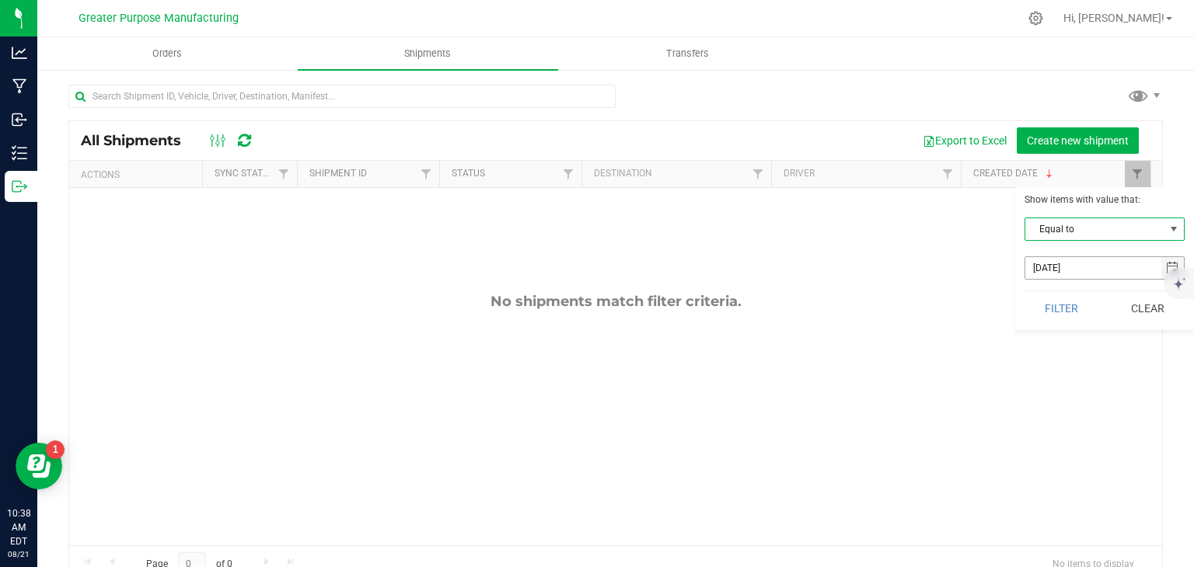
click at [1163, 263] on span "select" at bounding box center [1172, 268] width 23 height 22
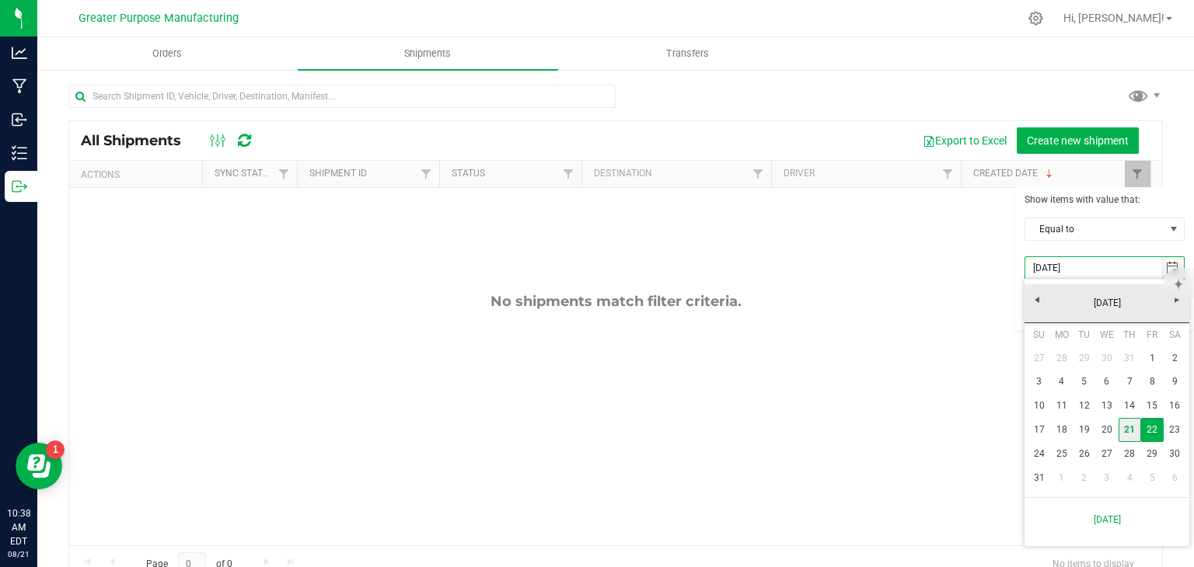
click at [1127, 432] on link "21" at bounding box center [1129, 430] width 23 height 24
type input "[DATE]"
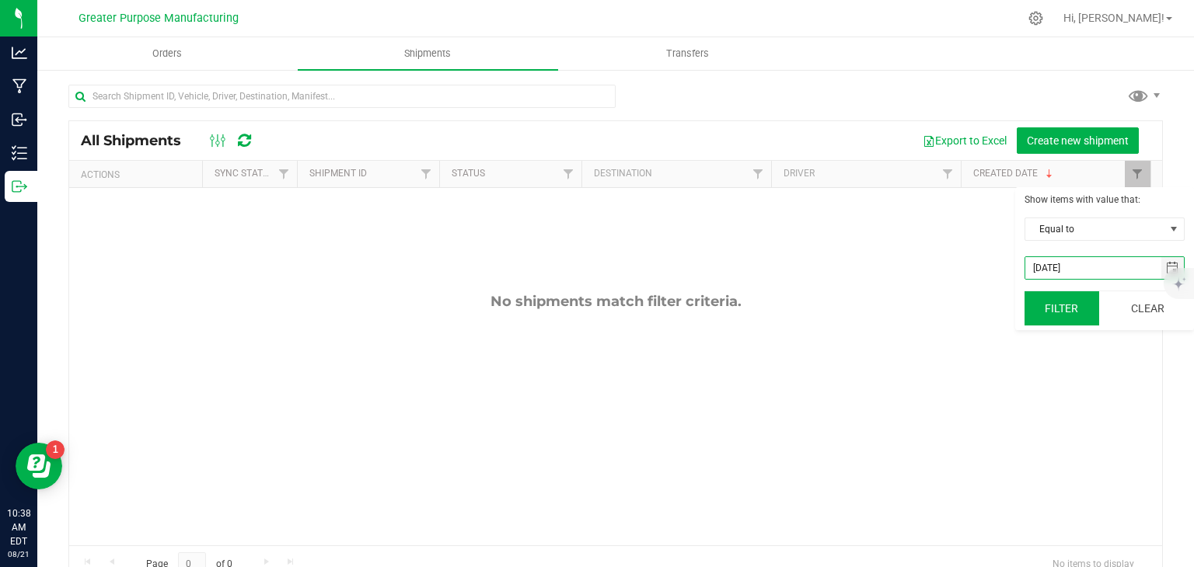
click at [1060, 307] on button "Filter" at bounding box center [1061, 308] width 75 height 34
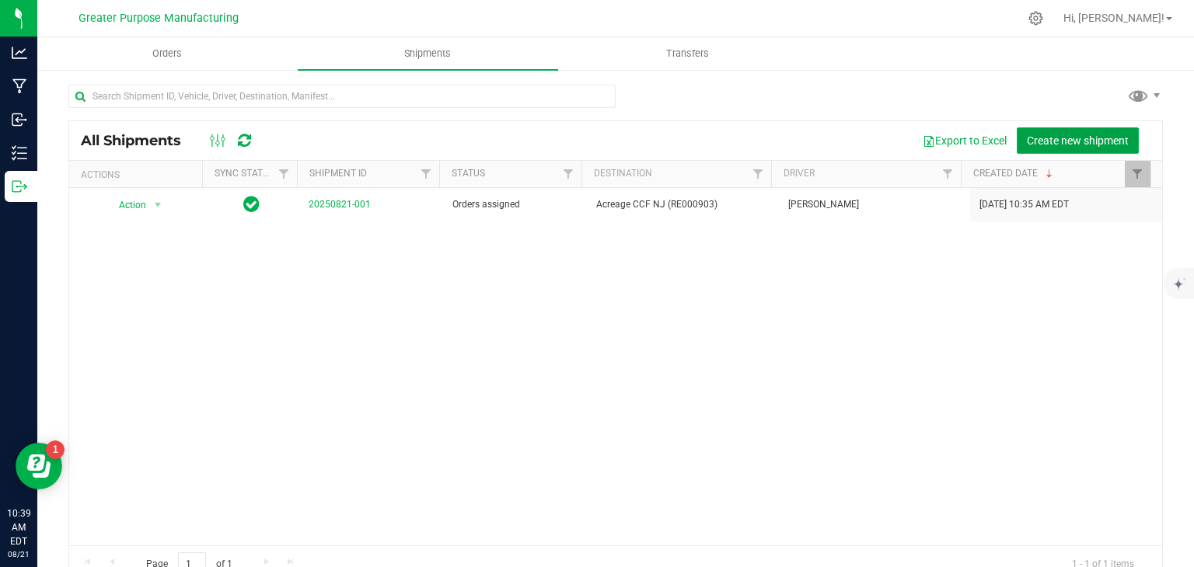
click at [1076, 134] on span "Create new shipment" at bounding box center [1078, 140] width 102 height 12
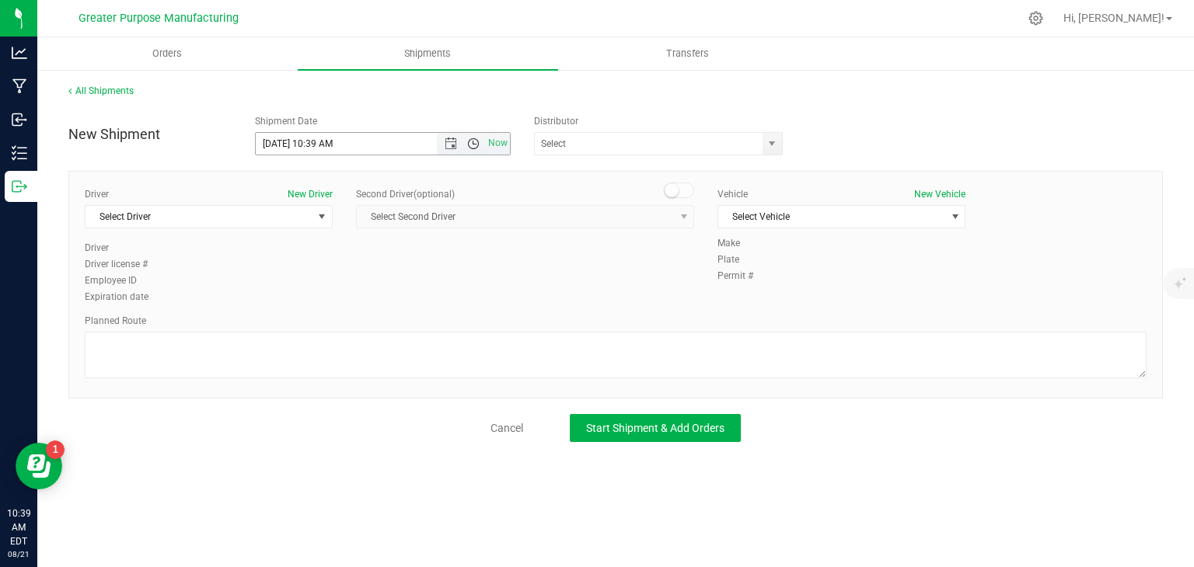
click at [473, 144] on span "Open the time view" at bounding box center [473, 144] width 12 height 12
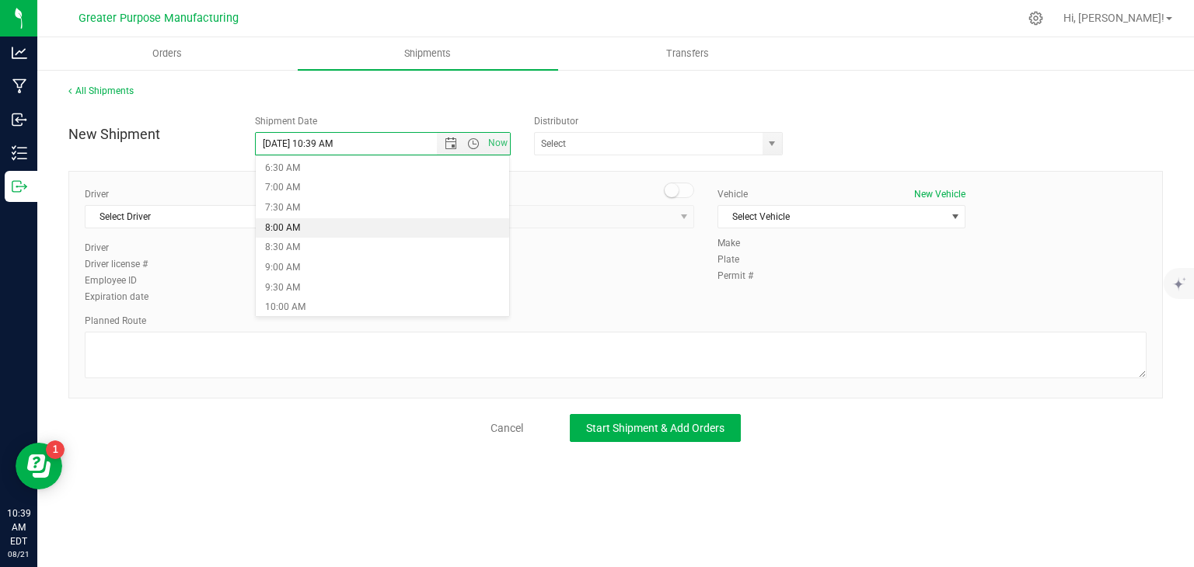
scroll to position [261, 0]
click at [329, 262] on li "9:00 AM" at bounding box center [382, 267] width 253 height 20
type input "[DATE] 9:00 AM"
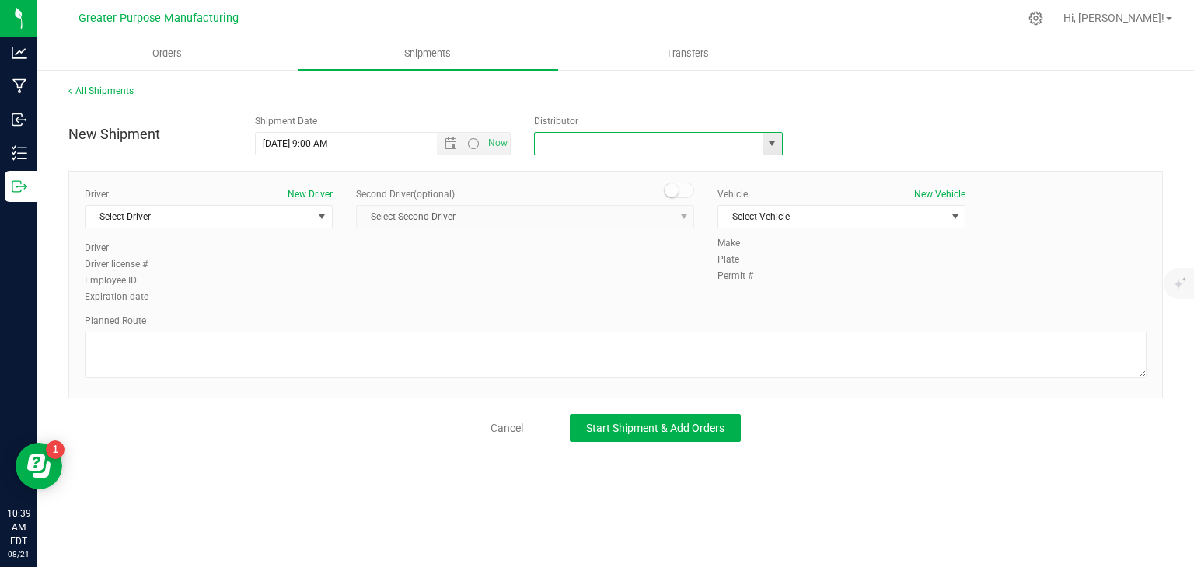
click at [581, 142] on input "text" at bounding box center [645, 144] width 221 height 22
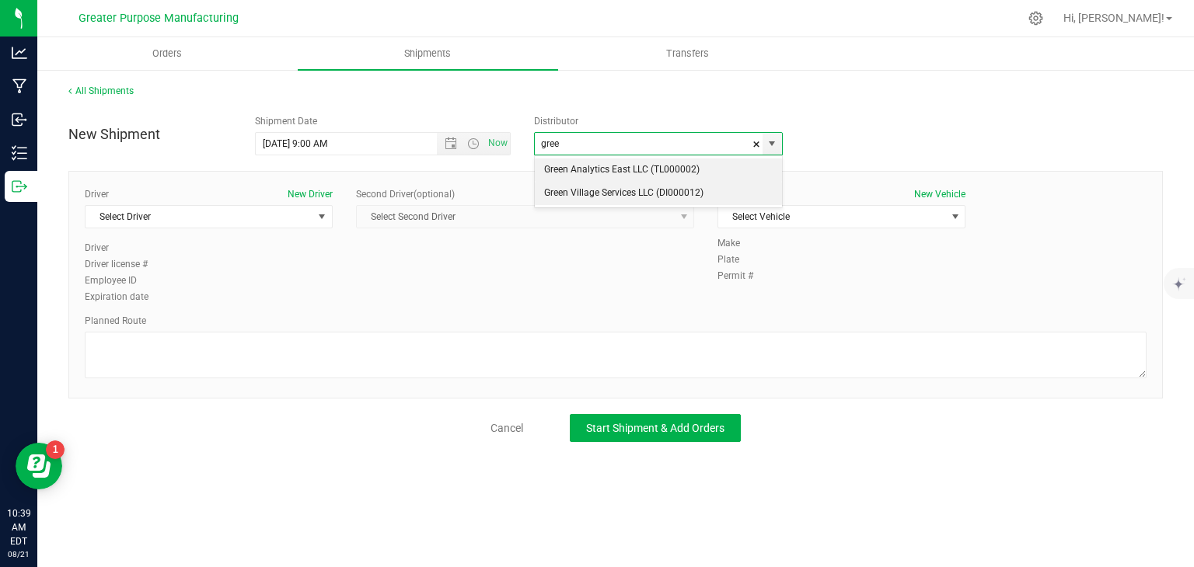
click at [588, 190] on li "Green Village Services LLC (DI000012)" at bounding box center [658, 193] width 247 height 23
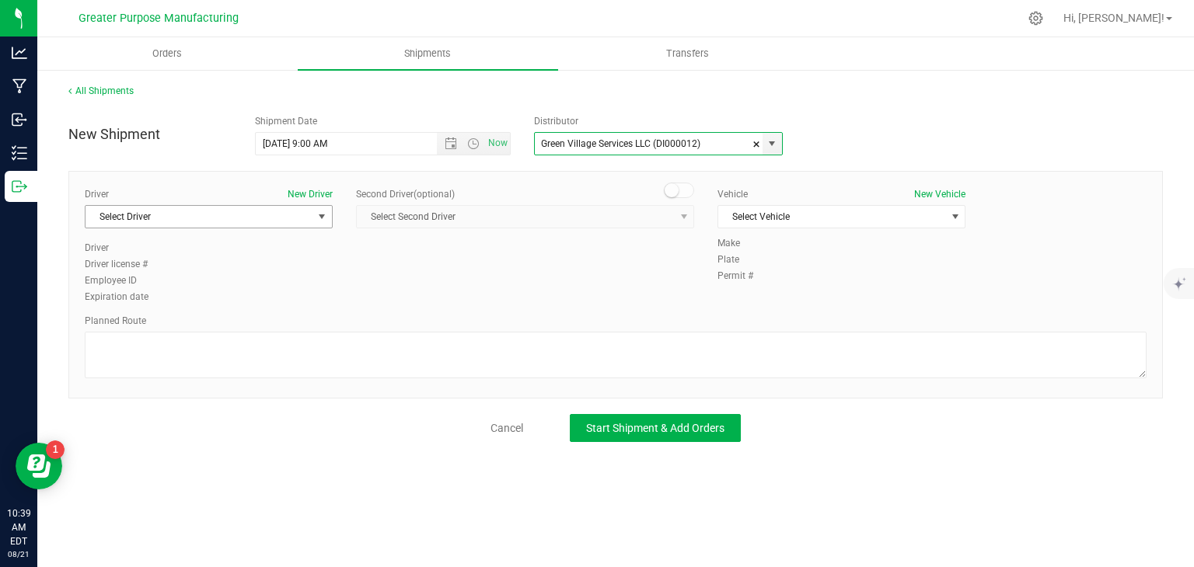
type input "Green Village Services LLC (DI000012)"
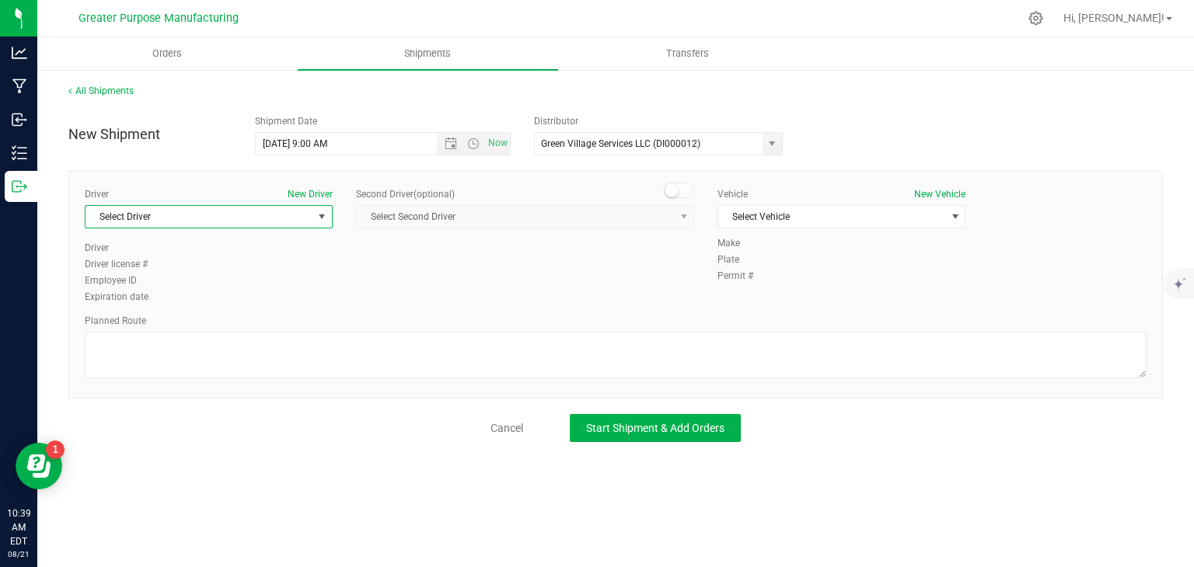
click at [320, 215] on span "select" at bounding box center [322, 217] width 12 height 12
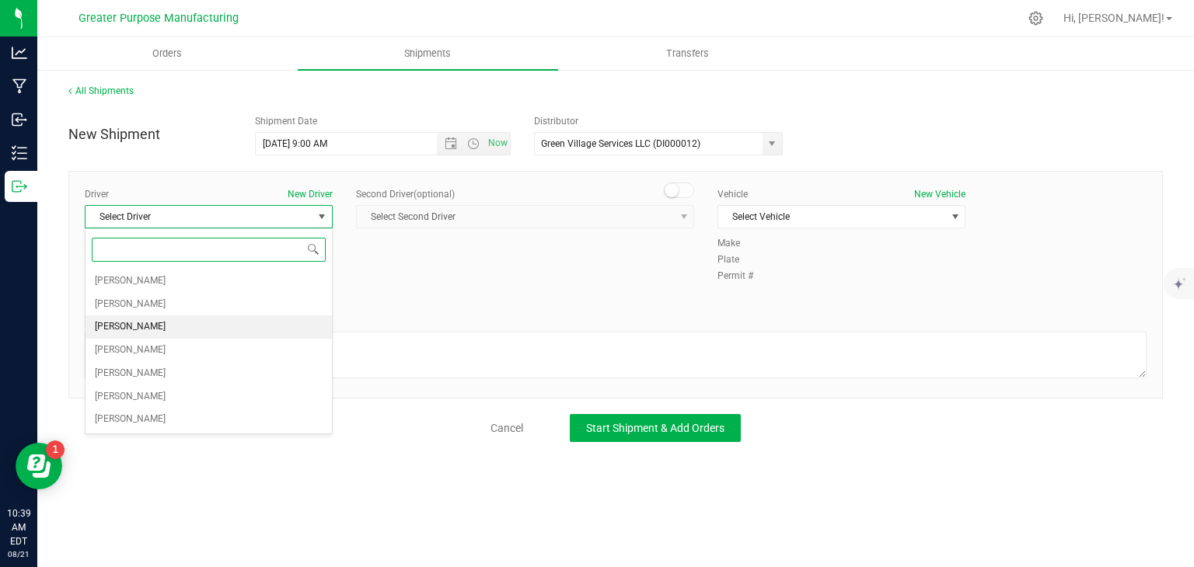
click at [202, 321] on li "[PERSON_NAME]" at bounding box center [208, 327] width 246 height 23
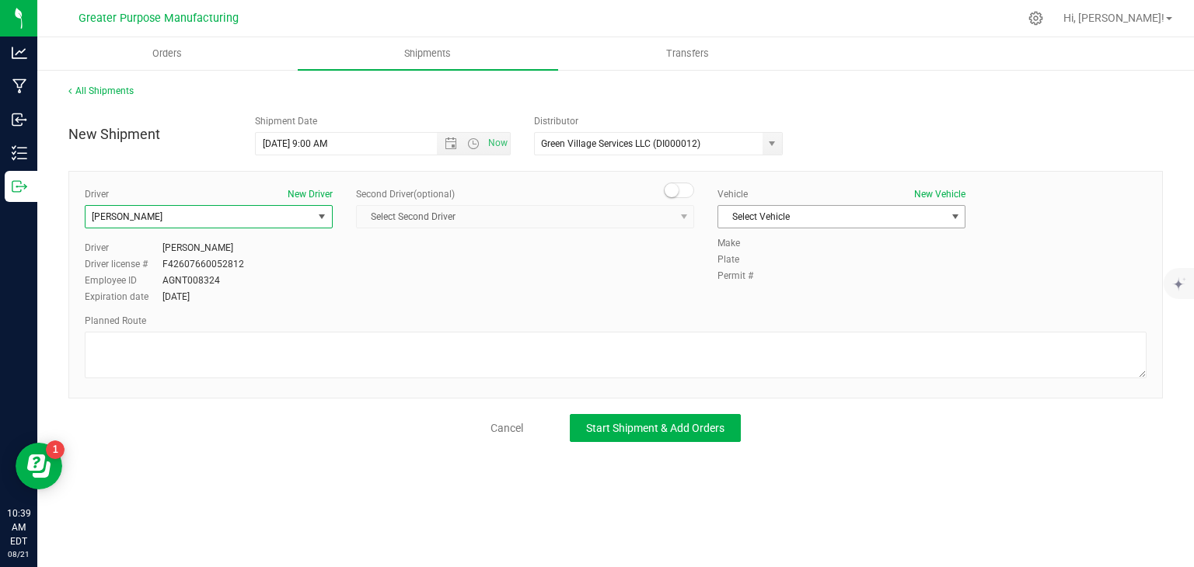
click at [818, 222] on span "Select Vehicle" at bounding box center [831, 217] width 227 height 22
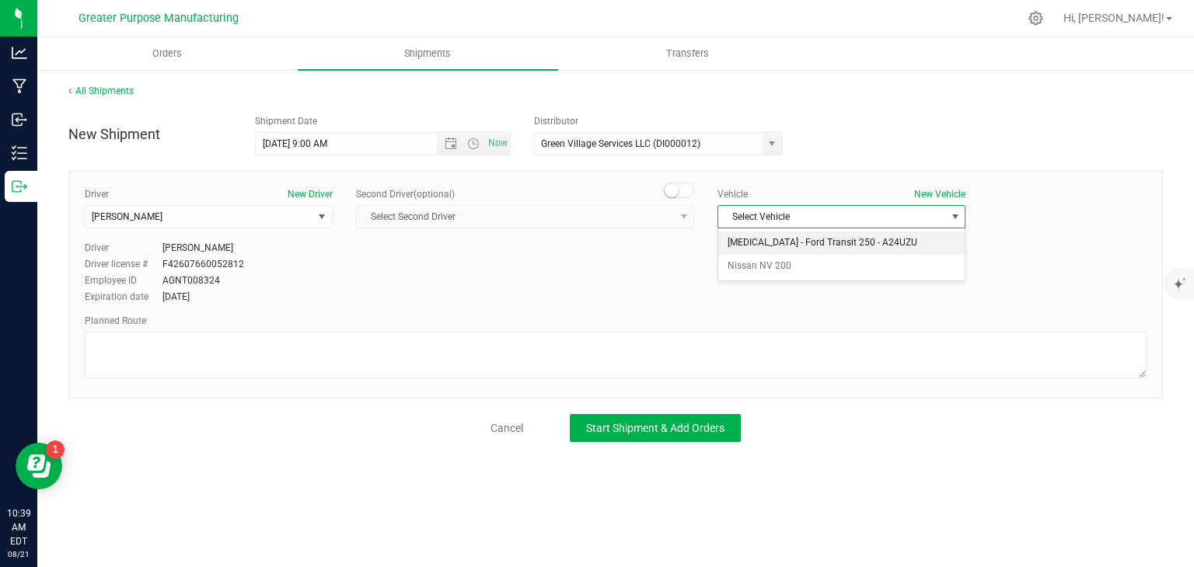
click at [795, 246] on li "[MEDICAL_DATA] - Ford Transit 250 - A24UZU" at bounding box center [841, 243] width 246 height 23
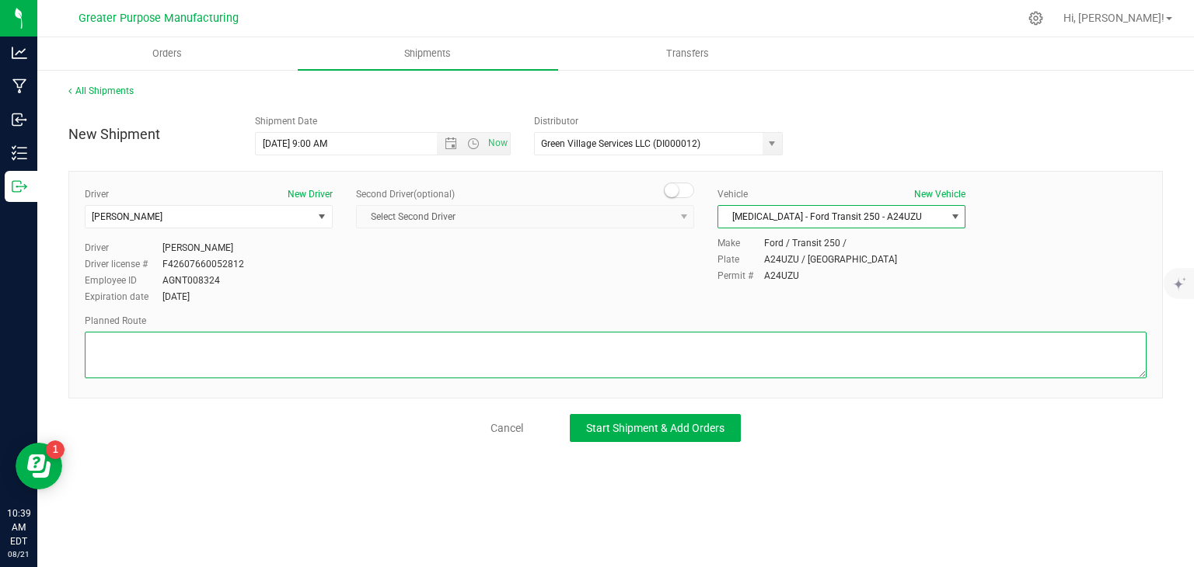
click at [370, 346] on textarea at bounding box center [616, 355] width 1062 height 47
paste textarea "Randomized by GPS"
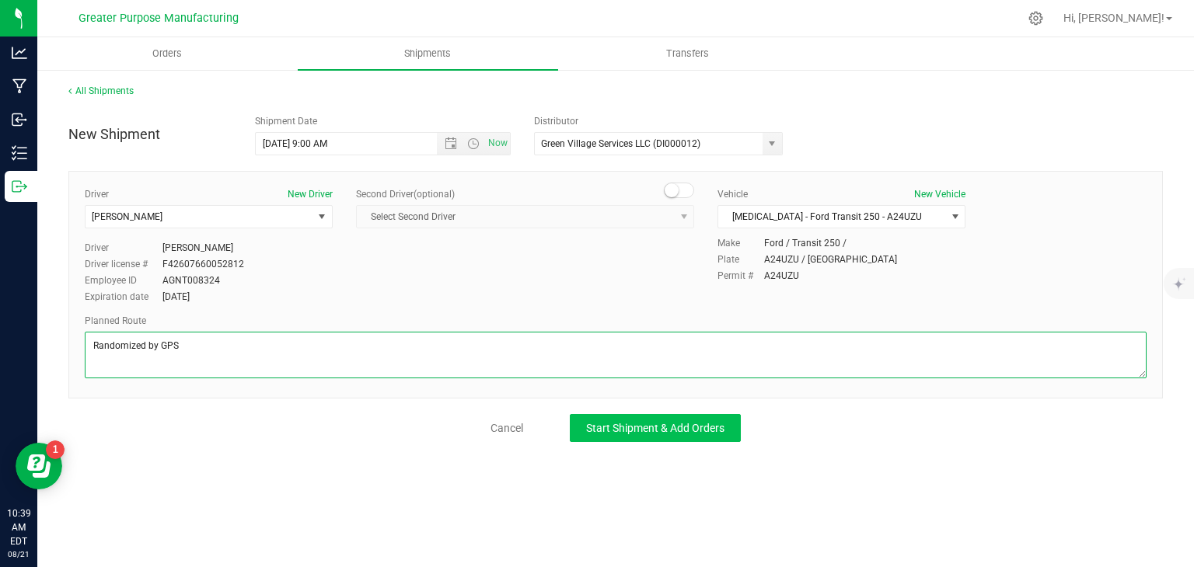
type textarea "Randomized by GPS"
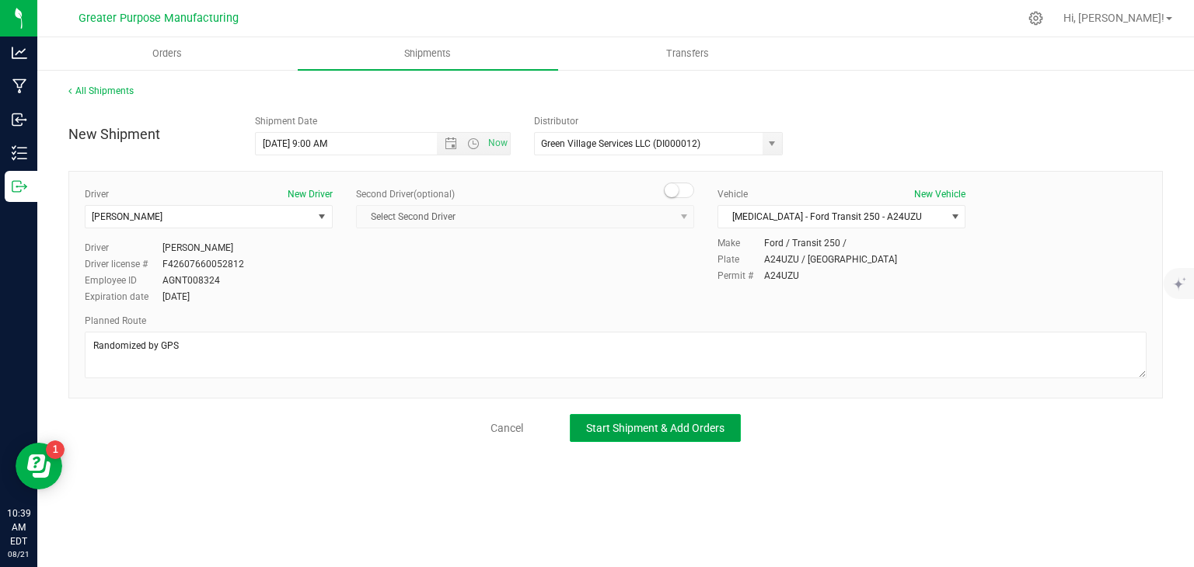
click at [665, 424] on span "Start Shipment & Add Orders" at bounding box center [655, 428] width 138 height 12
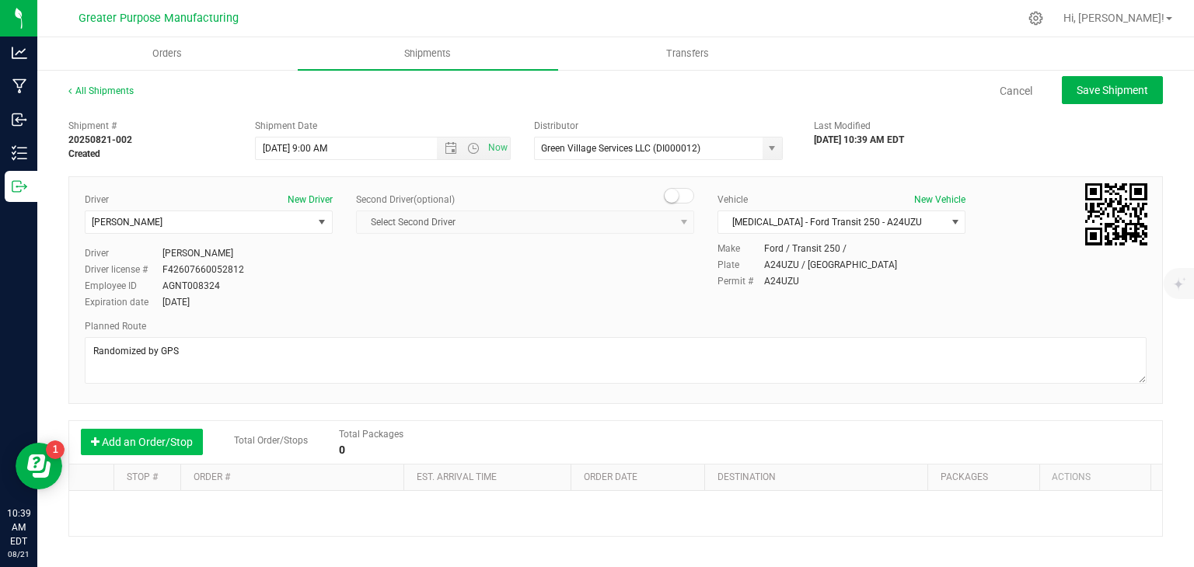
click at [166, 433] on button "Add an Order/Stop" at bounding box center [142, 442] width 122 height 26
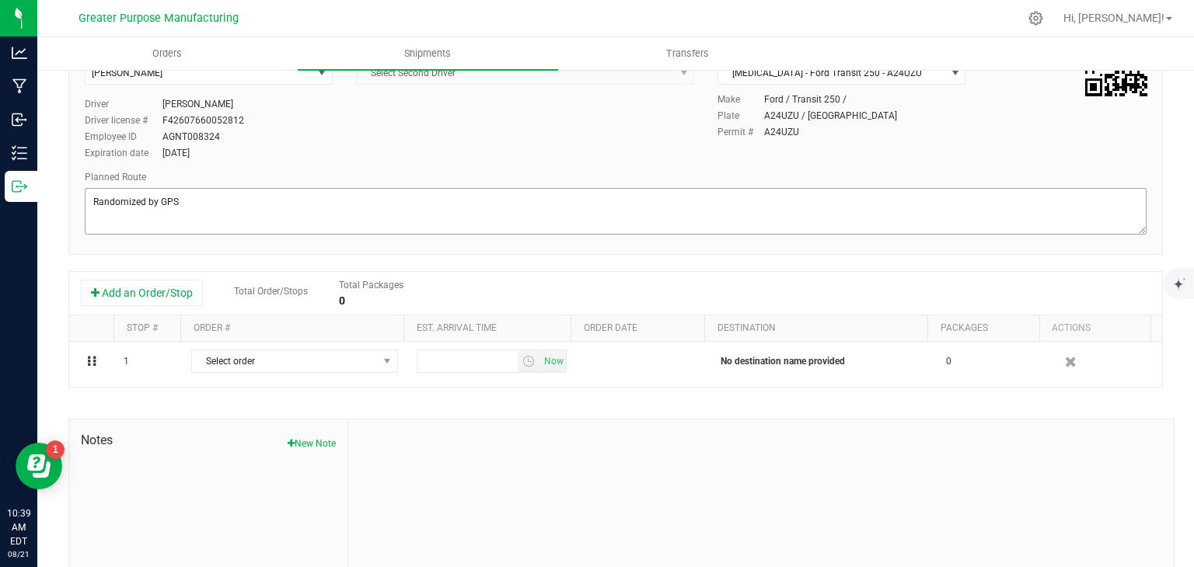
scroll to position [159, 0]
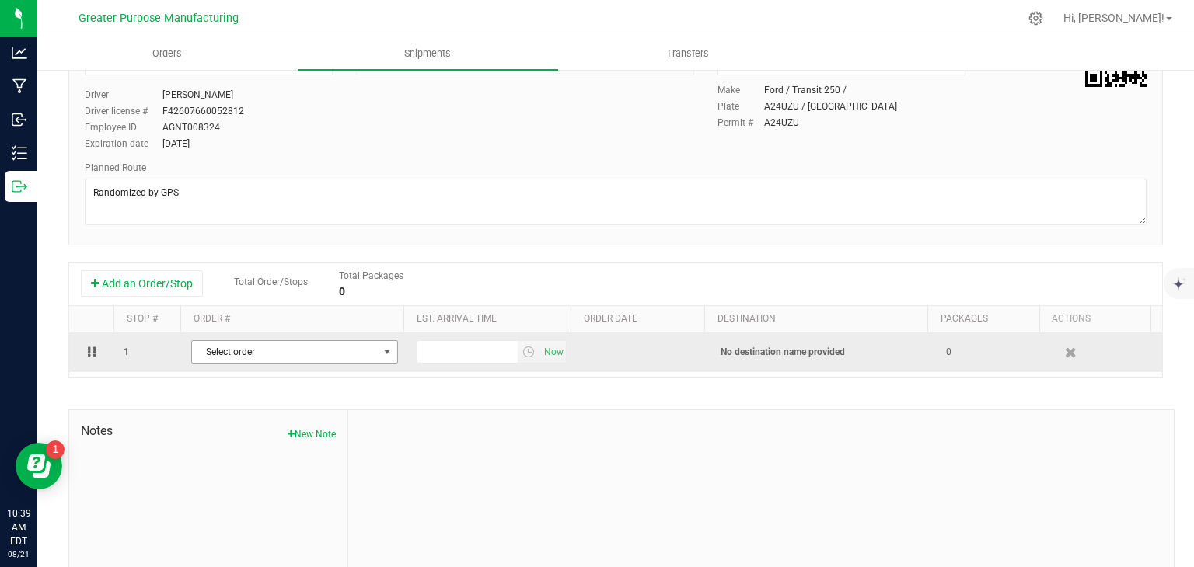
click at [364, 355] on span "Select order" at bounding box center [285, 352] width 186 height 22
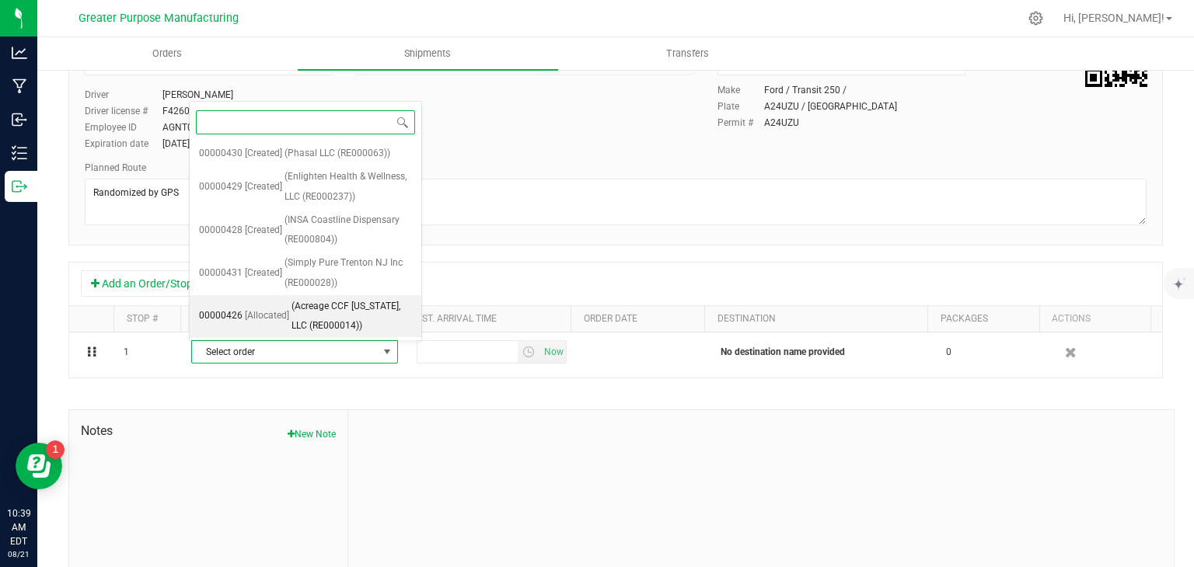
click at [306, 309] on span "(Acreage CCF [US_STATE], LLC (RE000014))" at bounding box center [351, 317] width 120 height 40
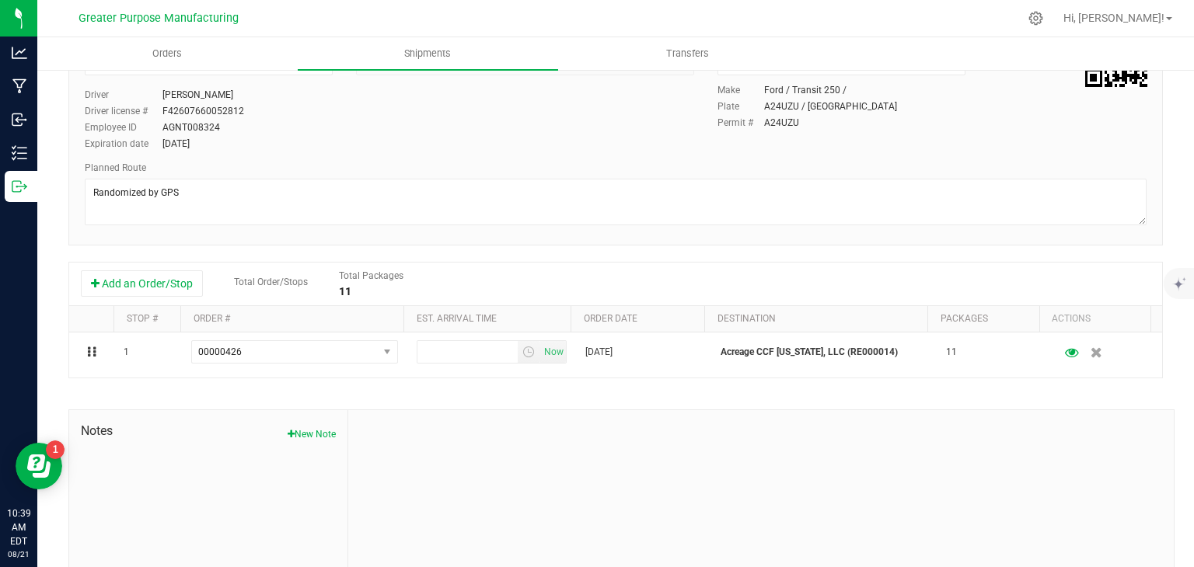
scroll to position [61, 0]
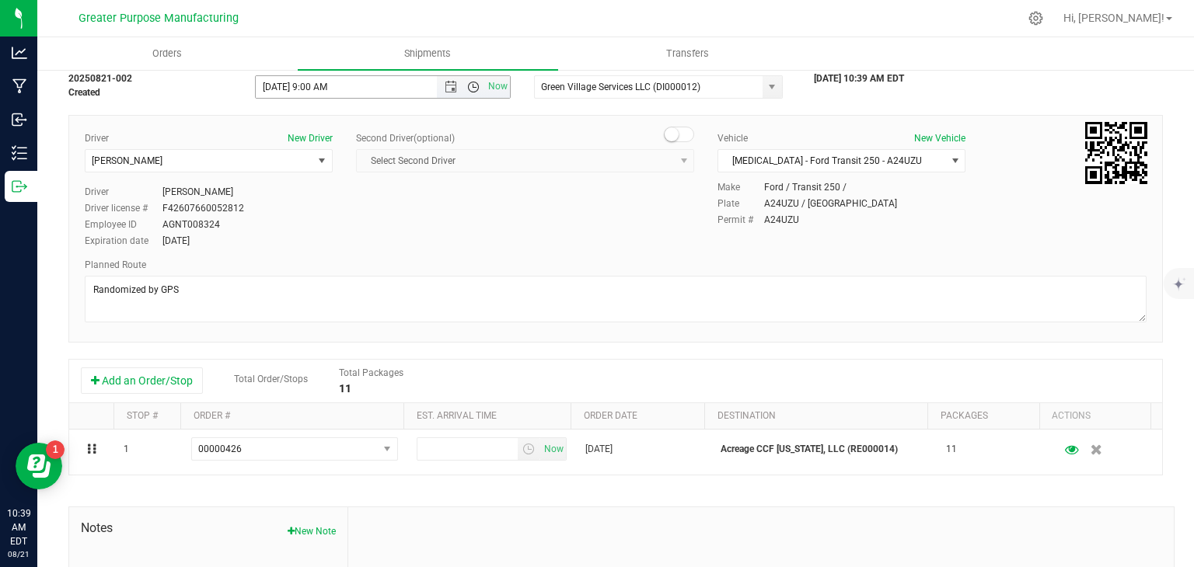
click at [473, 89] on span "Open the time view" at bounding box center [473, 87] width 12 height 12
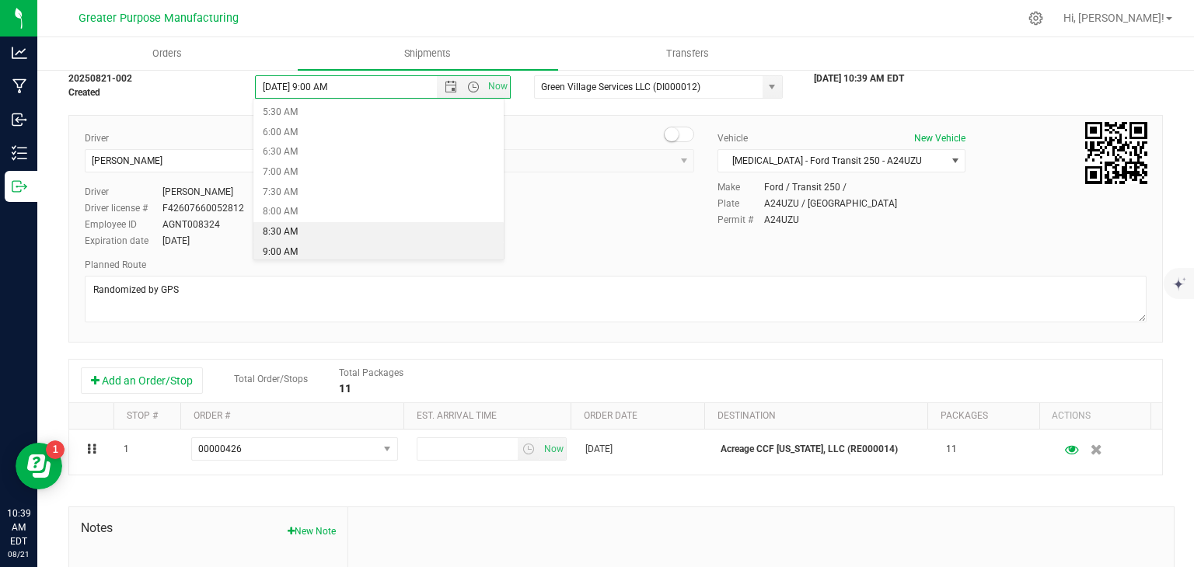
click at [332, 231] on li "8:30 AM" at bounding box center [378, 232] width 250 height 20
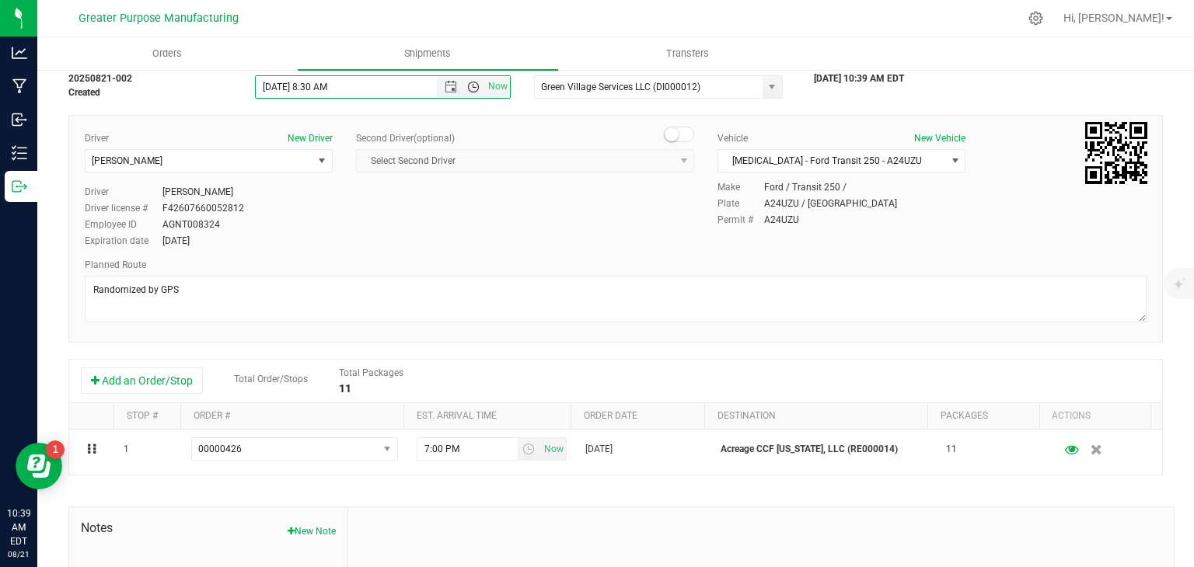
click at [469, 85] on span "Open the time view" at bounding box center [473, 87] width 12 height 12
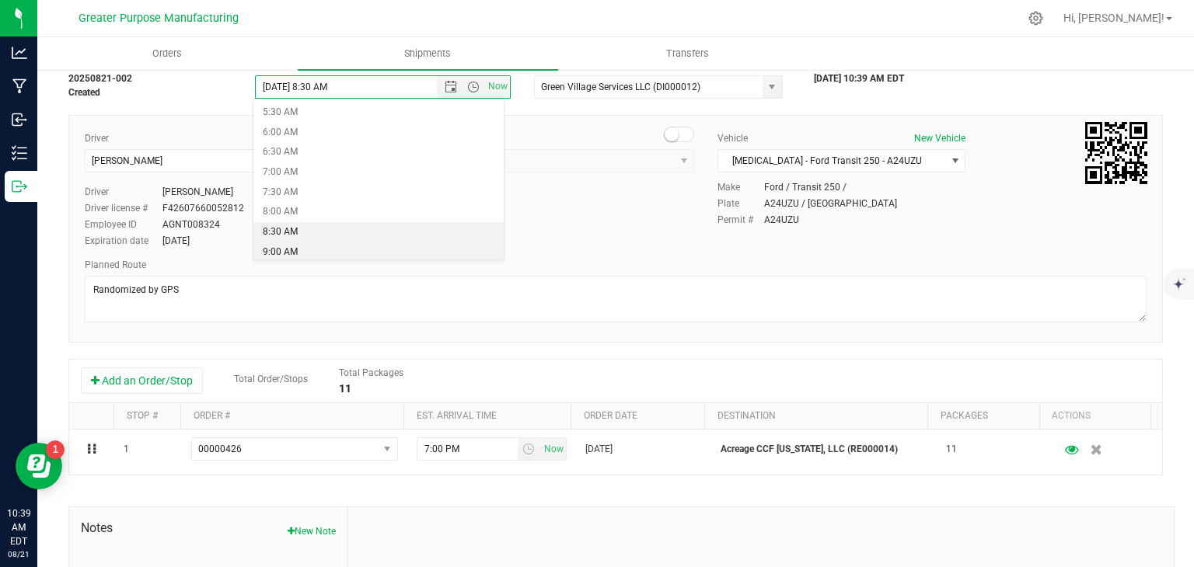
click at [336, 253] on li "9:00 AM" at bounding box center [378, 253] width 250 height 20
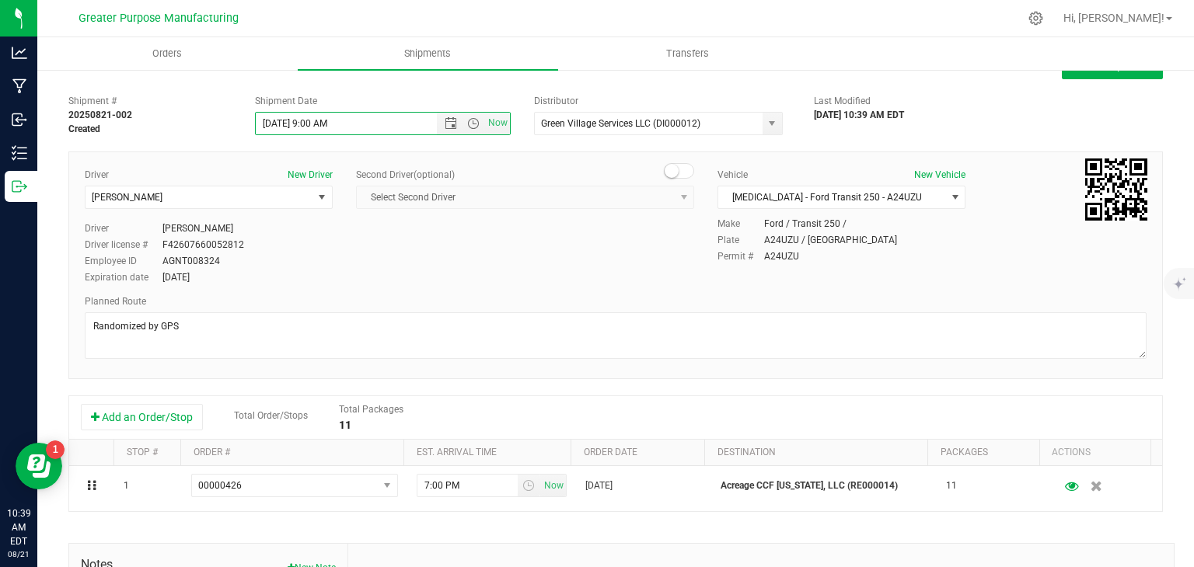
scroll to position [0, 0]
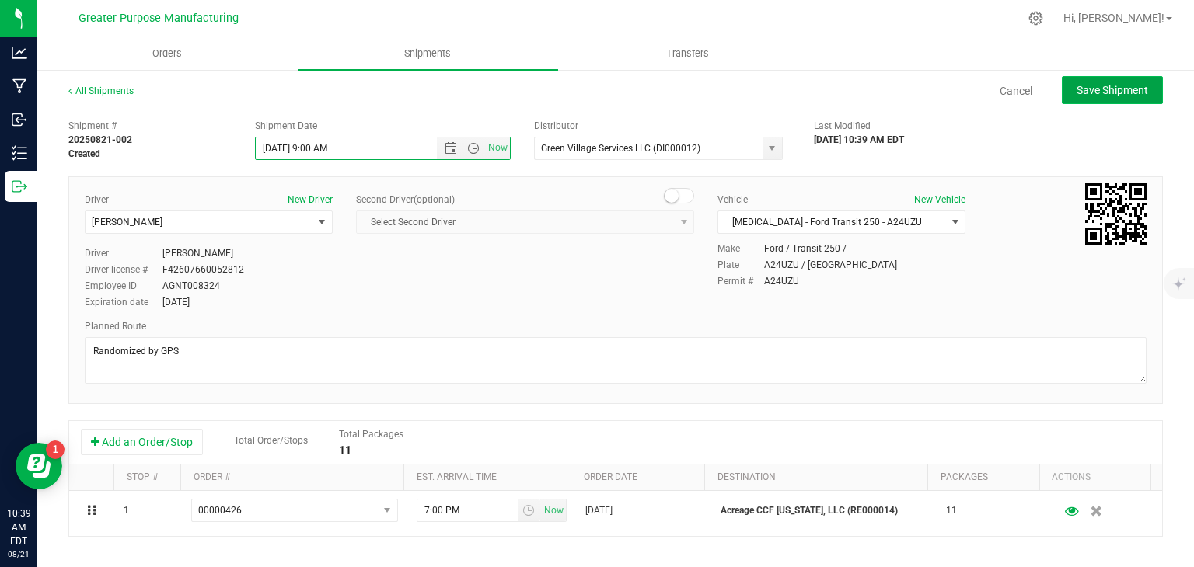
click at [1118, 89] on span "Save Shipment" at bounding box center [1113, 90] width 72 height 12
type input "[DATE] 1:00 PM"
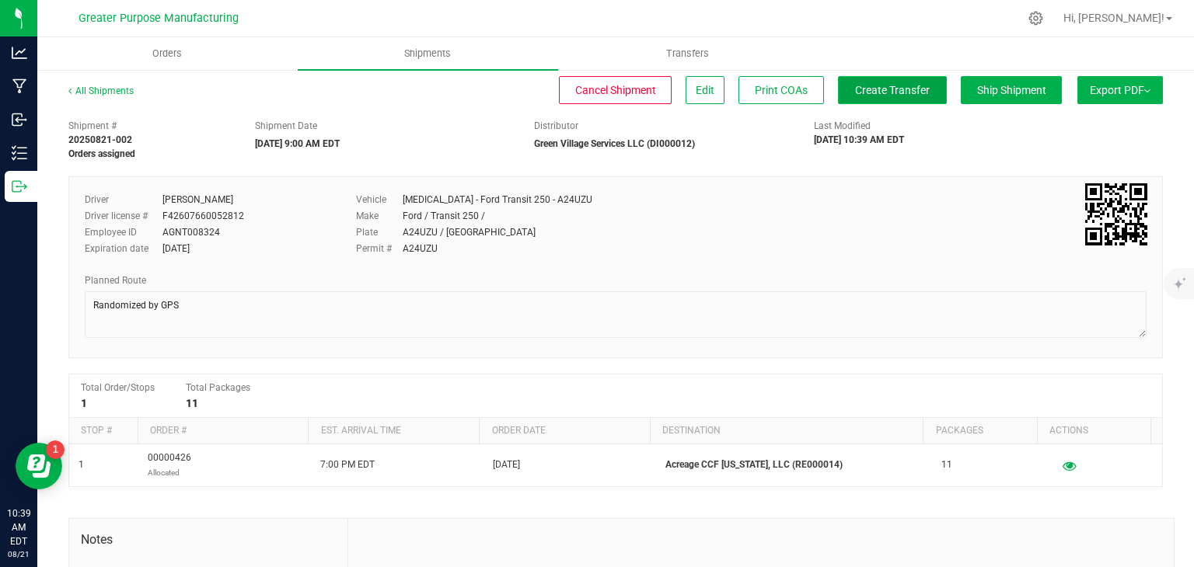
click at [855, 87] on span "Create Transfer" at bounding box center [892, 90] width 75 height 12
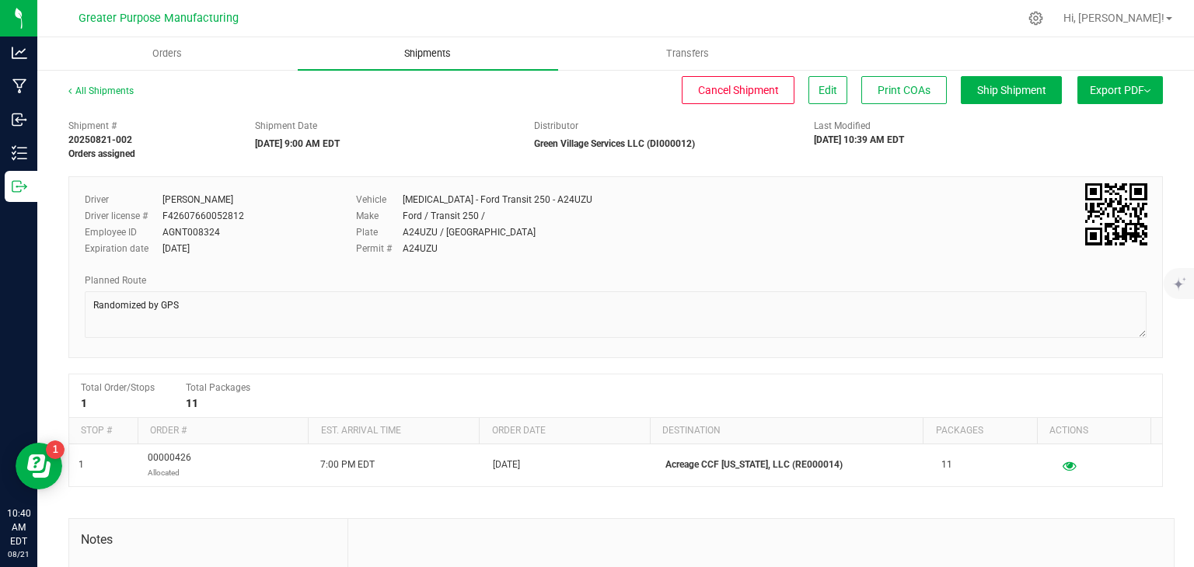
click at [431, 47] on span "Shipments" at bounding box center [427, 54] width 89 height 14
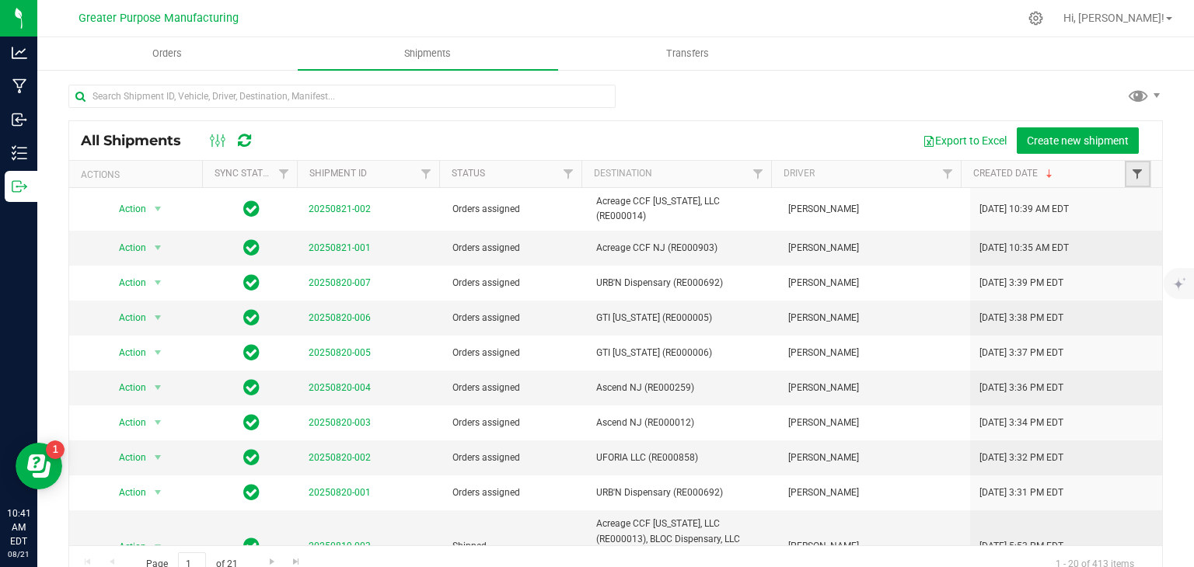
click at [1131, 179] on span "Filter" at bounding box center [1137, 174] width 12 height 12
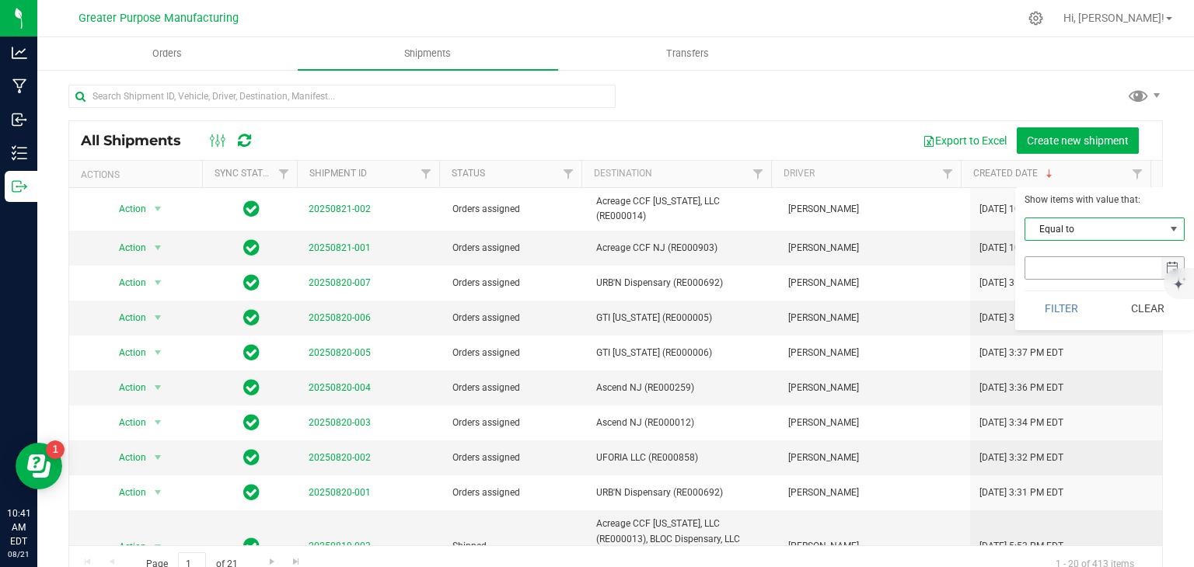
click at [1166, 265] on span "select" at bounding box center [1172, 268] width 12 height 12
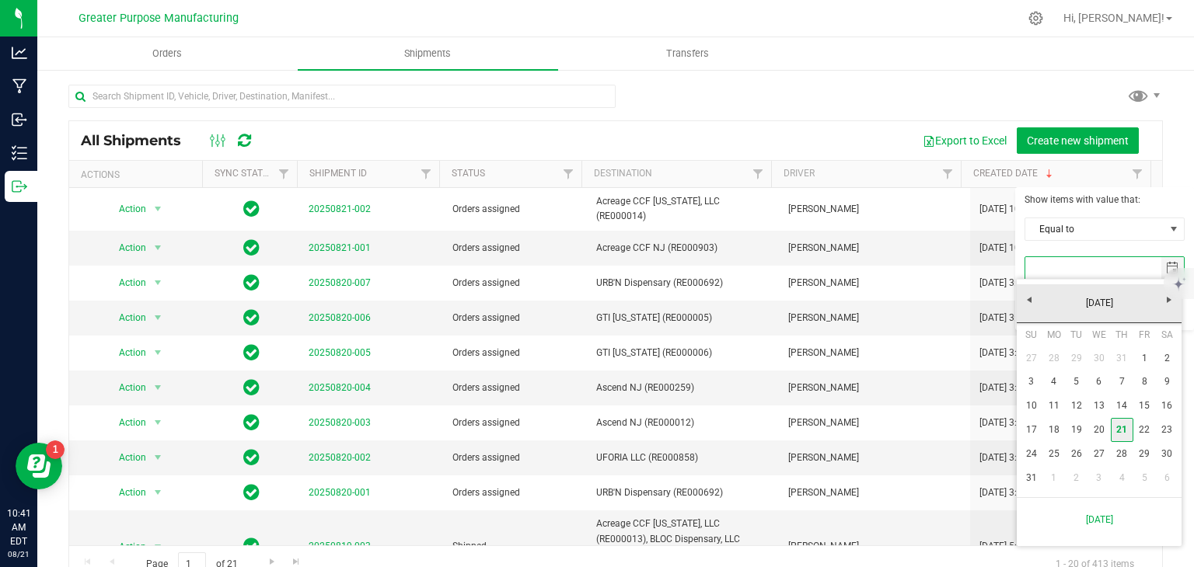
click at [1121, 431] on link "21" at bounding box center [1122, 430] width 23 height 24
type input "[DATE]"
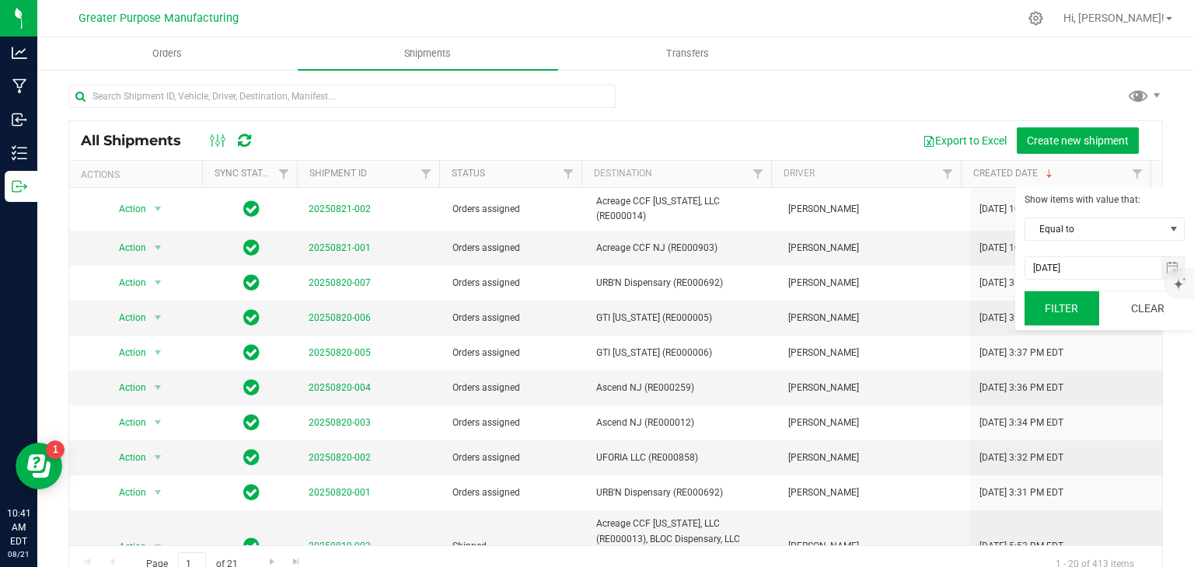
click at [1058, 302] on button "Filter" at bounding box center [1061, 308] width 75 height 34
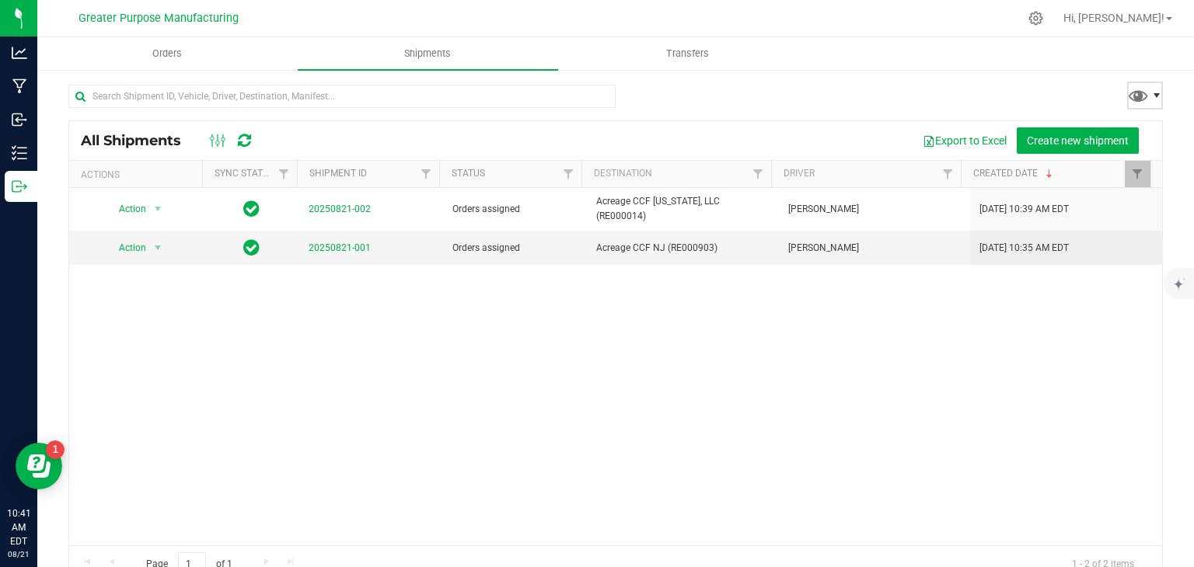
click at [1150, 96] on span at bounding box center [1156, 95] width 12 height 12
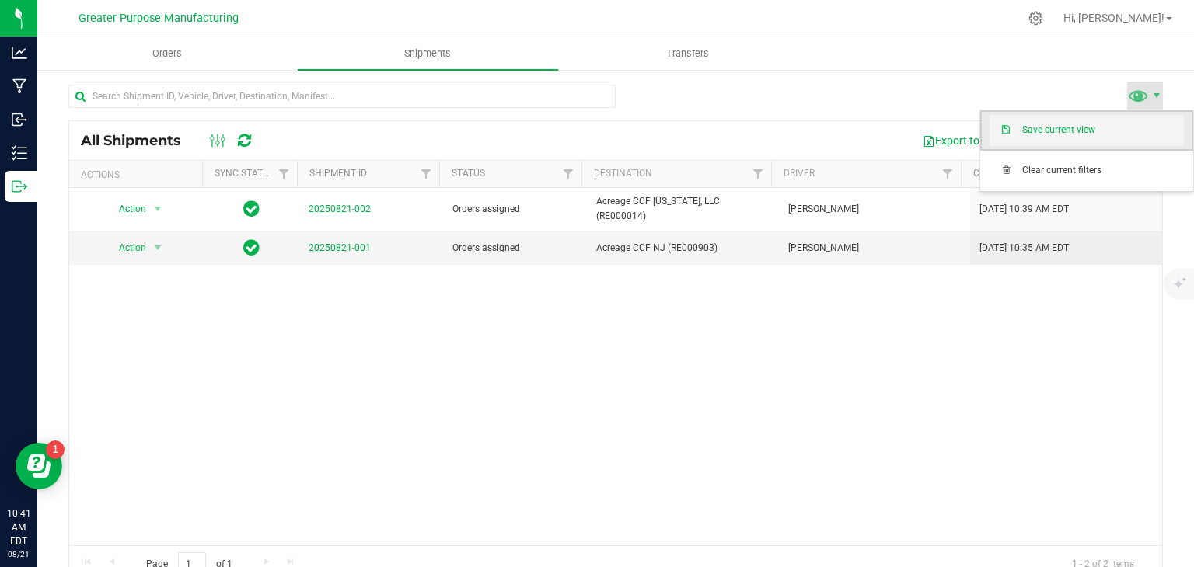
click at [1057, 133] on span "Save current view" at bounding box center [1103, 130] width 162 height 13
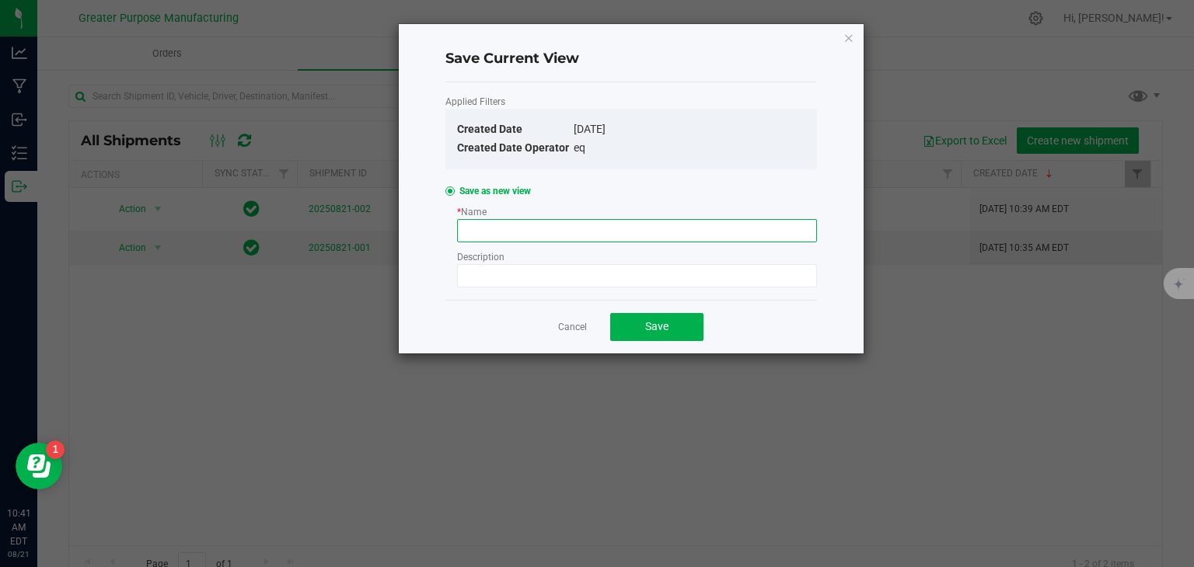
click at [665, 234] on input at bounding box center [637, 230] width 360 height 23
type input "8.21"
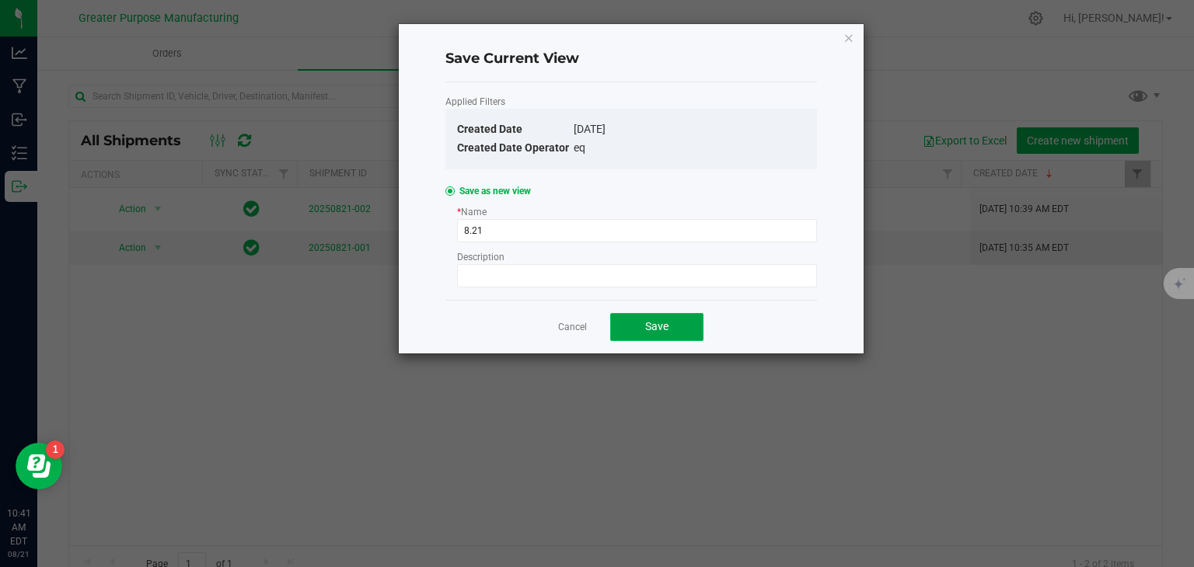
click at [654, 321] on span "Save" at bounding box center [656, 326] width 23 height 12
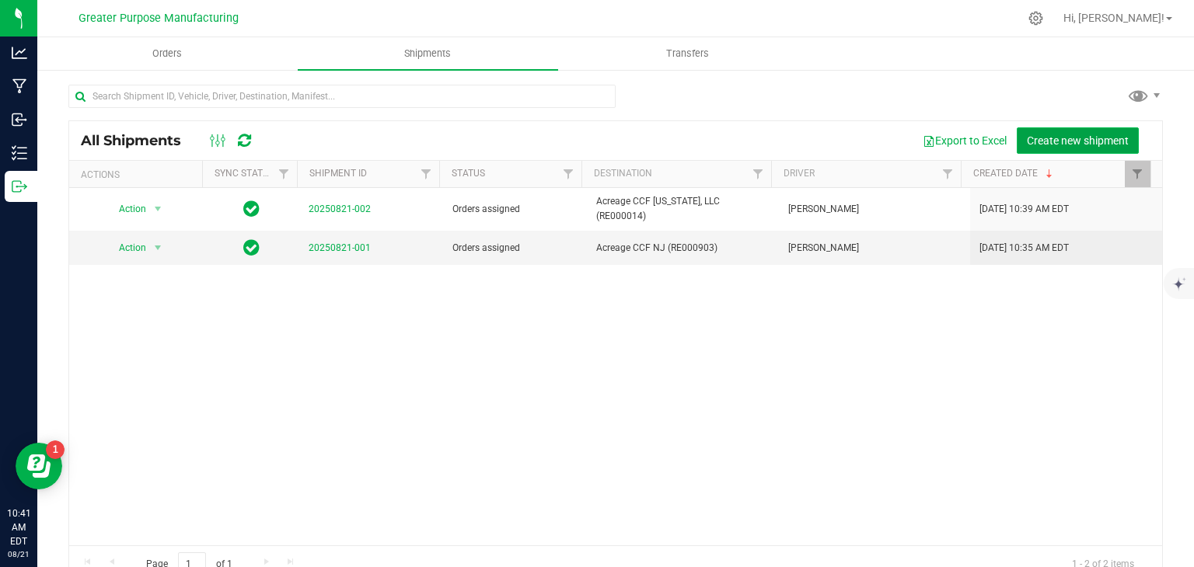
click at [1042, 141] on span "Create new shipment" at bounding box center [1078, 140] width 102 height 12
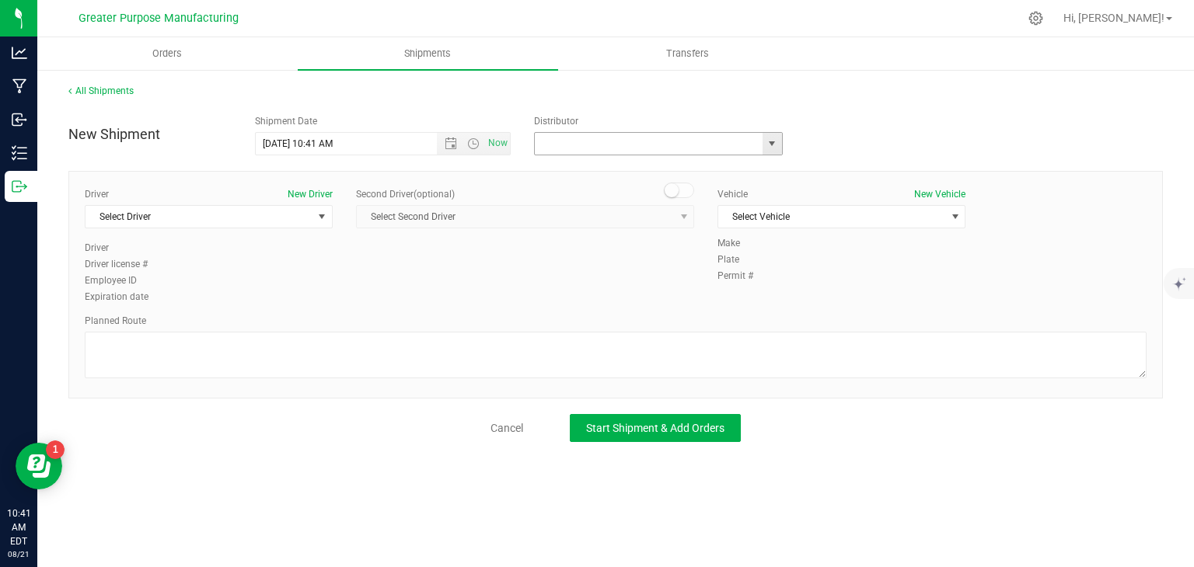
click at [558, 146] on input "text" at bounding box center [645, 144] width 221 height 22
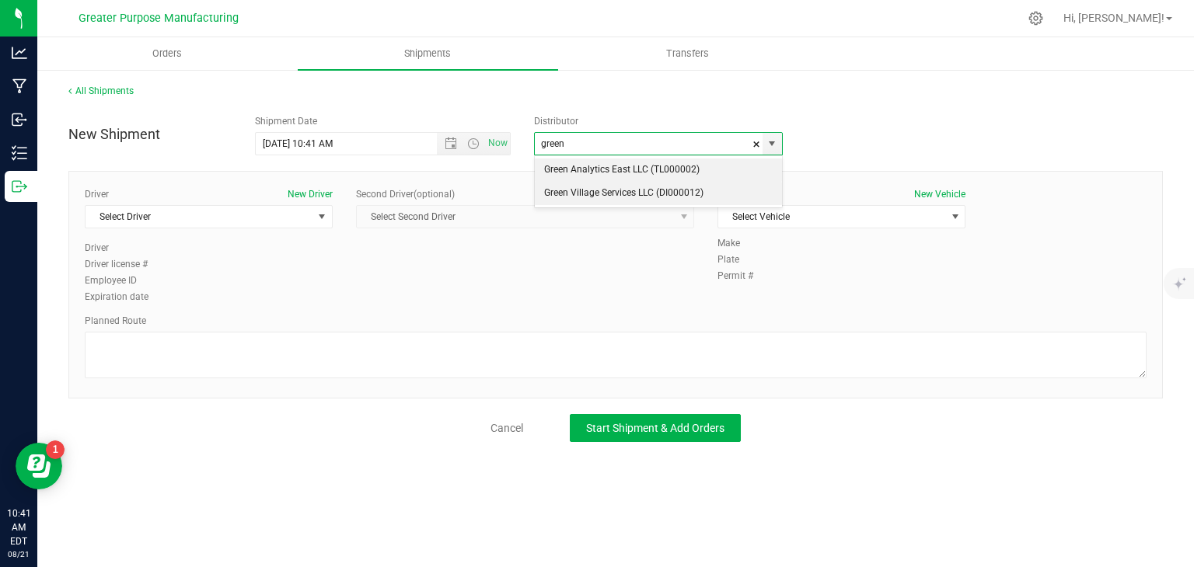
click at [618, 189] on li "Green Village Services LLC (DI000012)" at bounding box center [658, 193] width 247 height 23
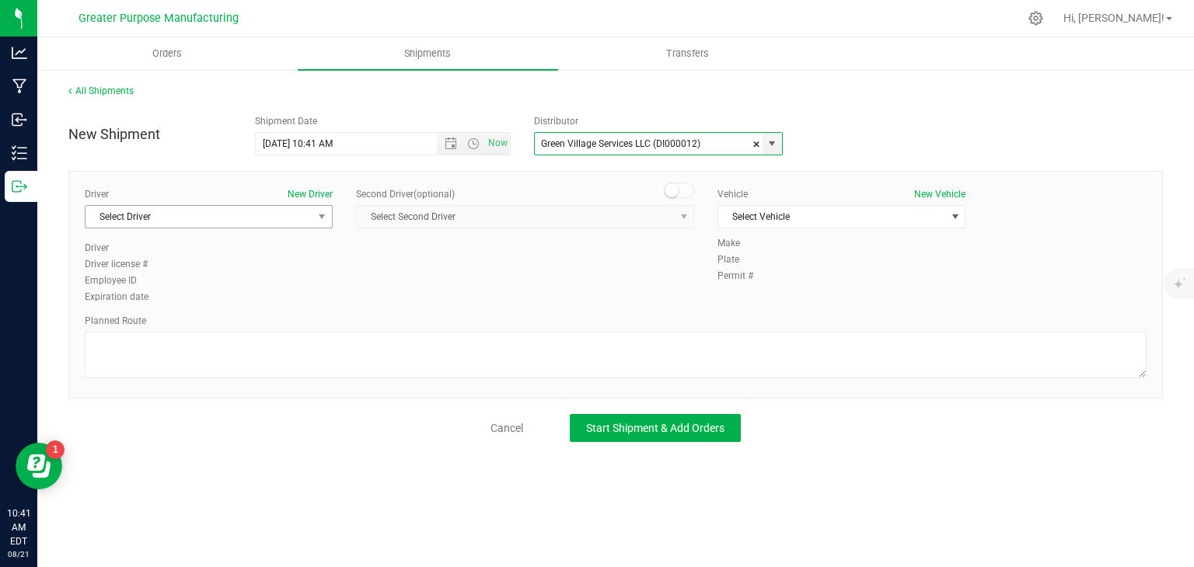
type input "Green Village Services LLC (DI000012)"
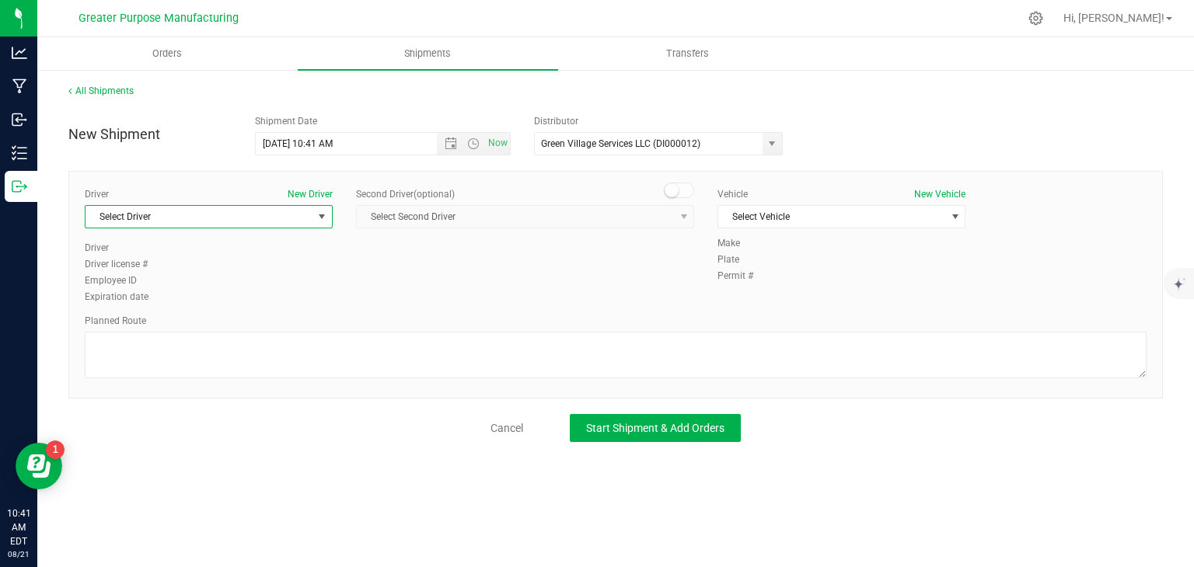
click at [228, 218] on span "Select Driver" at bounding box center [198, 217] width 227 height 22
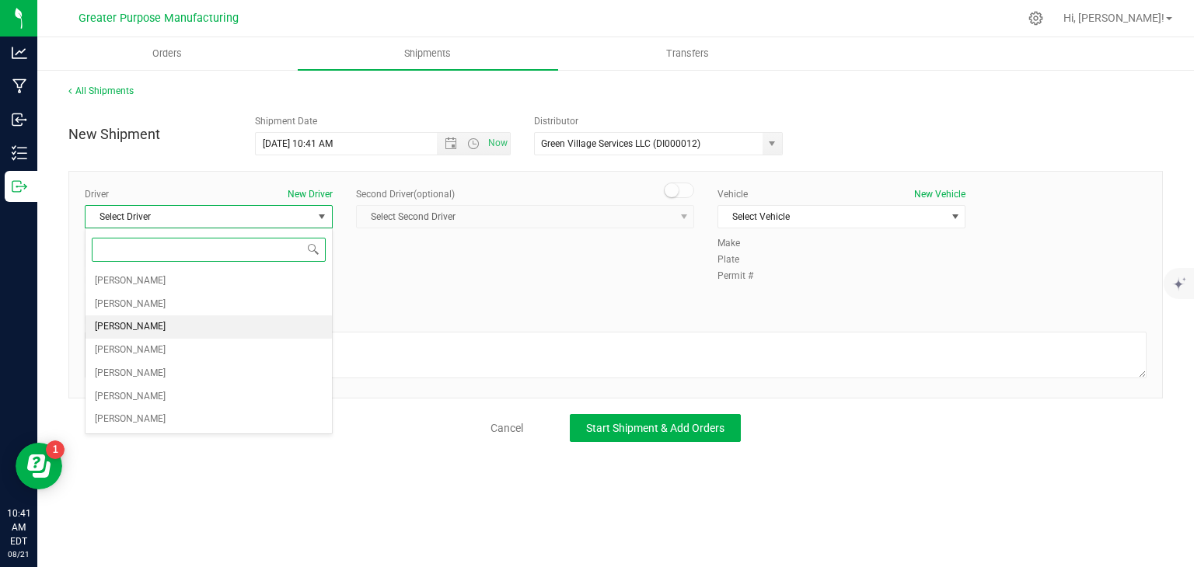
click at [180, 328] on li "[PERSON_NAME]" at bounding box center [208, 327] width 246 height 23
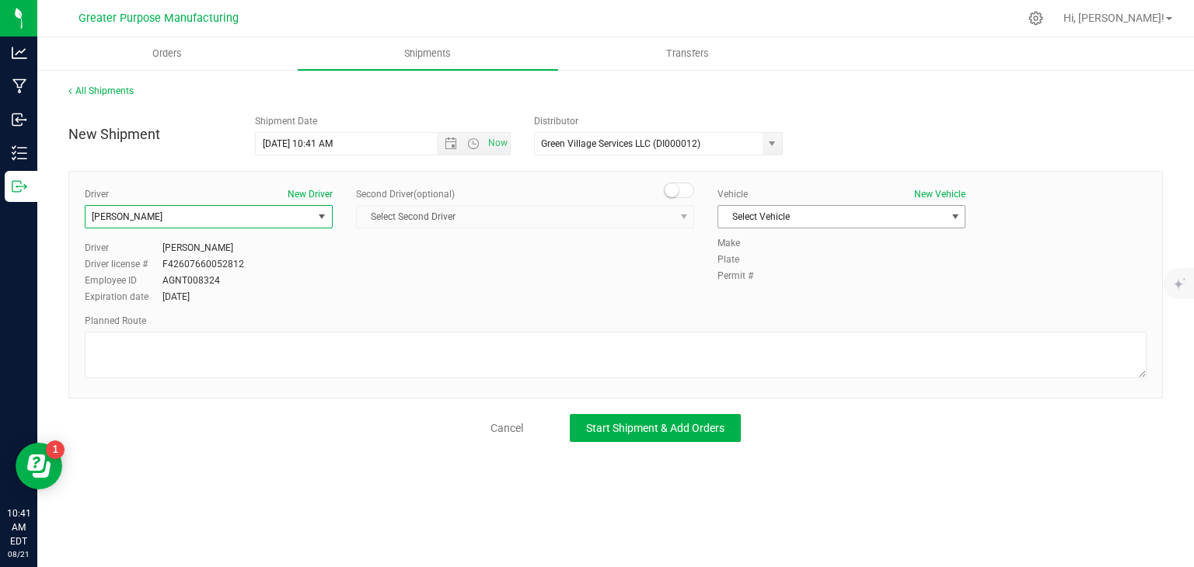
click at [777, 215] on span "Select Vehicle" at bounding box center [831, 217] width 227 height 22
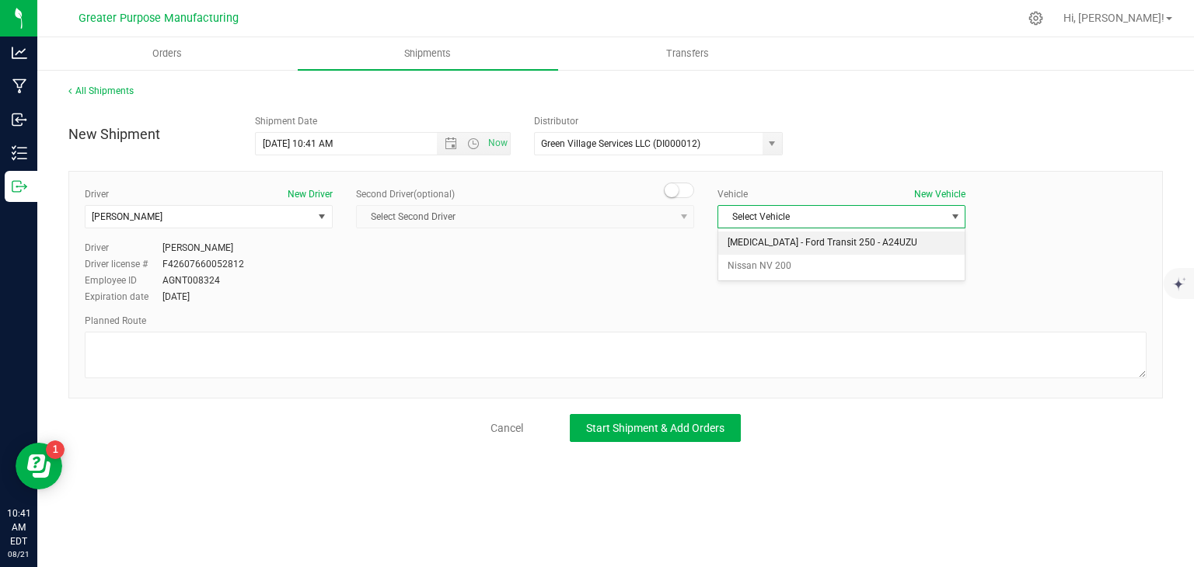
click at [773, 242] on li "[MEDICAL_DATA] - Ford Transit 250 - A24UZU" at bounding box center [841, 243] width 246 height 23
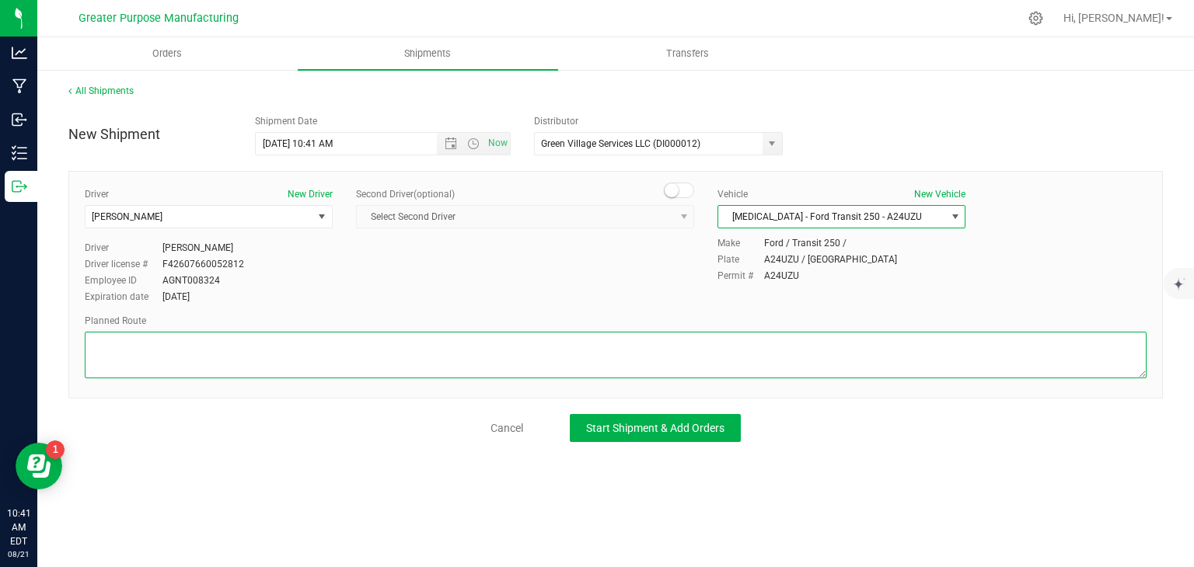
click at [489, 332] on textarea at bounding box center [616, 355] width 1062 height 47
paste textarea "Randomized by GPS"
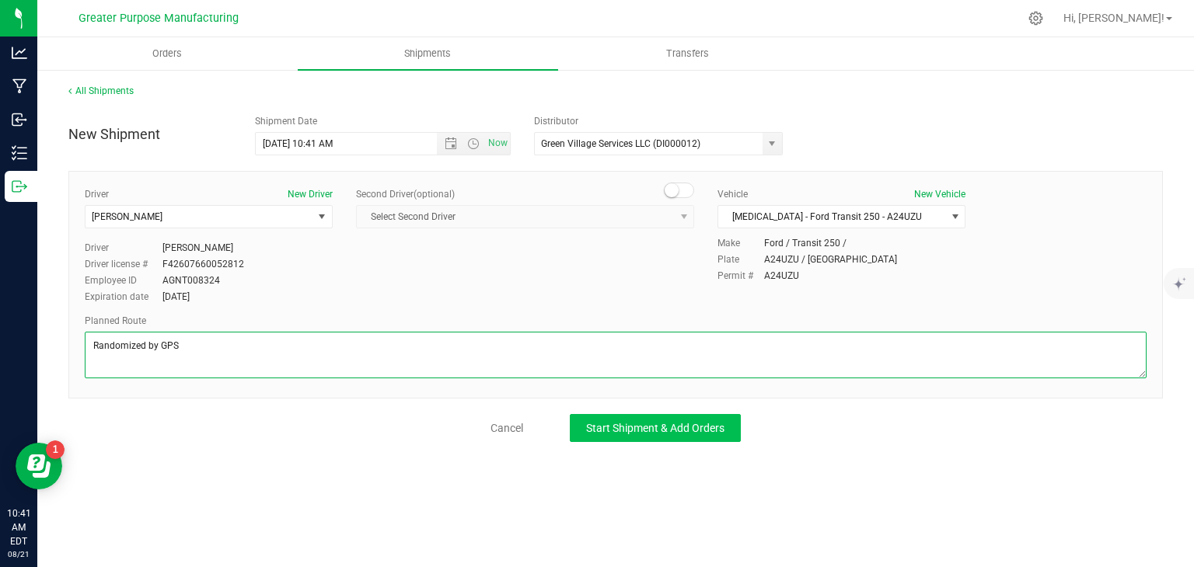
type textarea "Randomized by GPS"
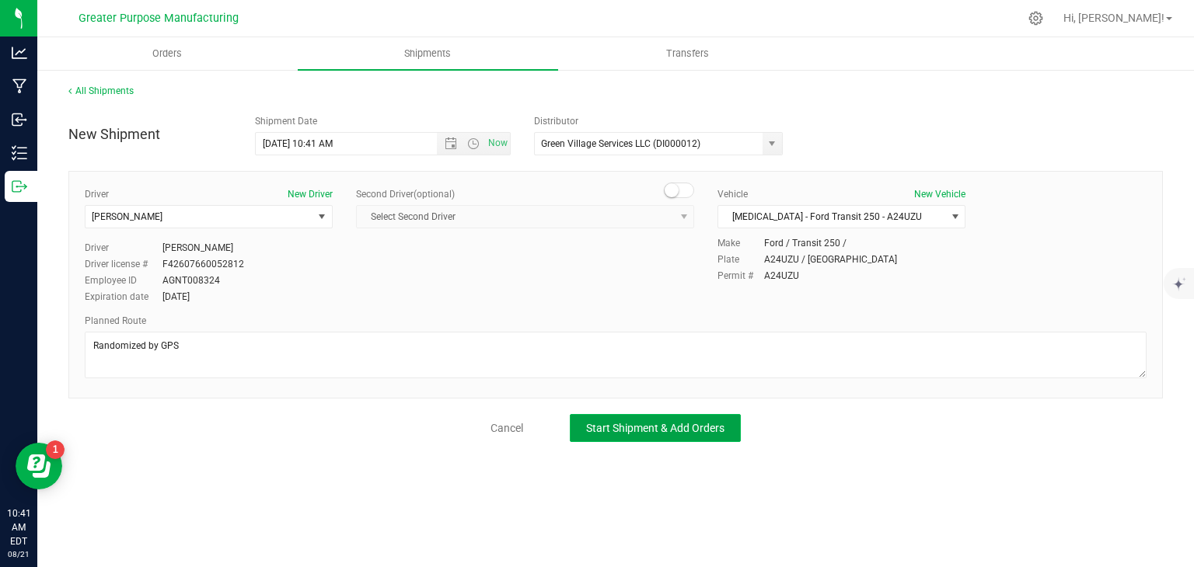
click at [661, 434] on button "Start Shipment & Add Orders" at bounding box center [655, 428] width 171 height 28
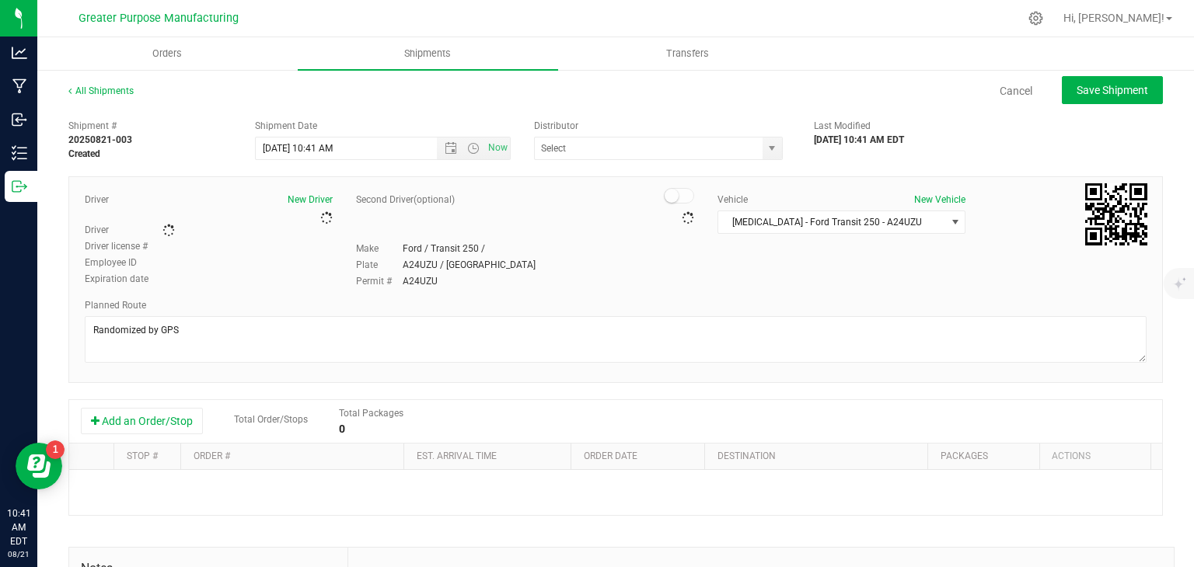
type input "Green Village Services LLC (DI000012)"
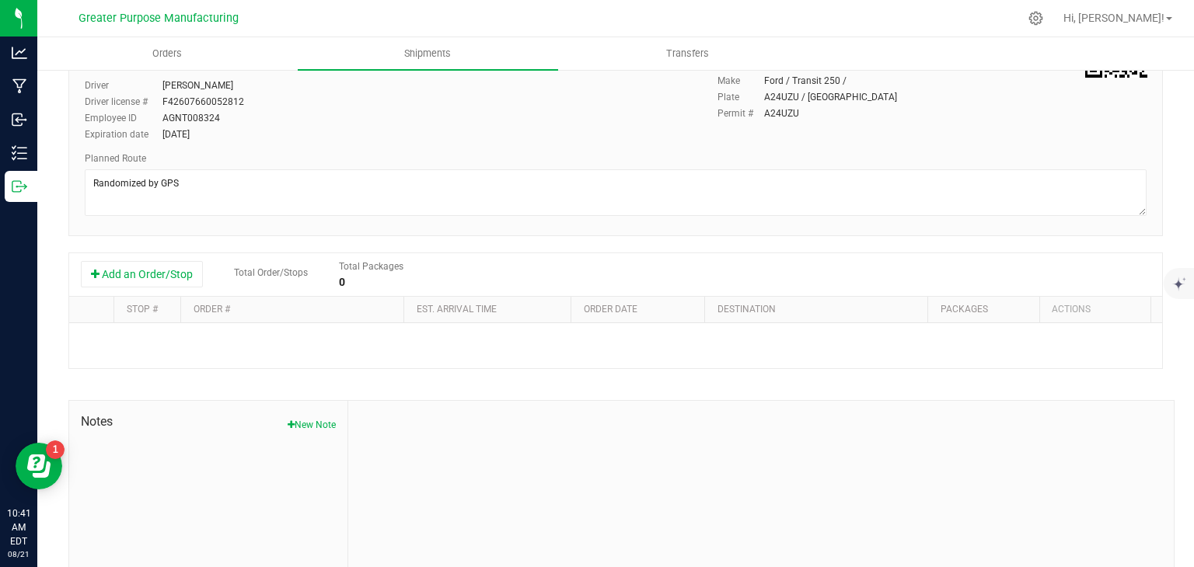
scroll to position [174, 0]
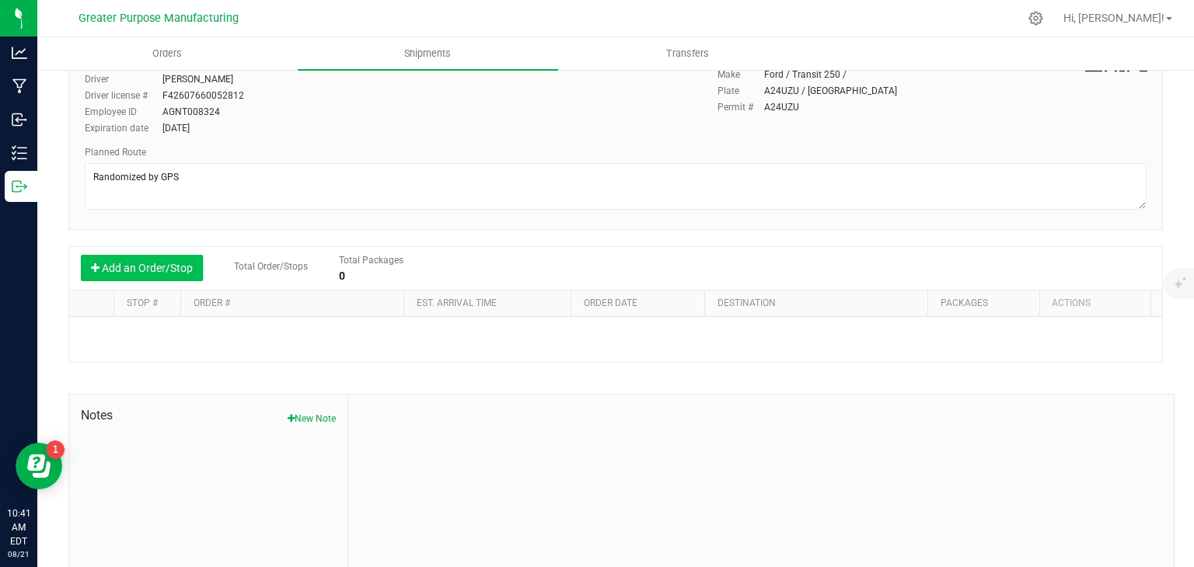
click at [156, 263] on button "Add an Order/Stop" at bounding box center [142, 268] width 122 height 26
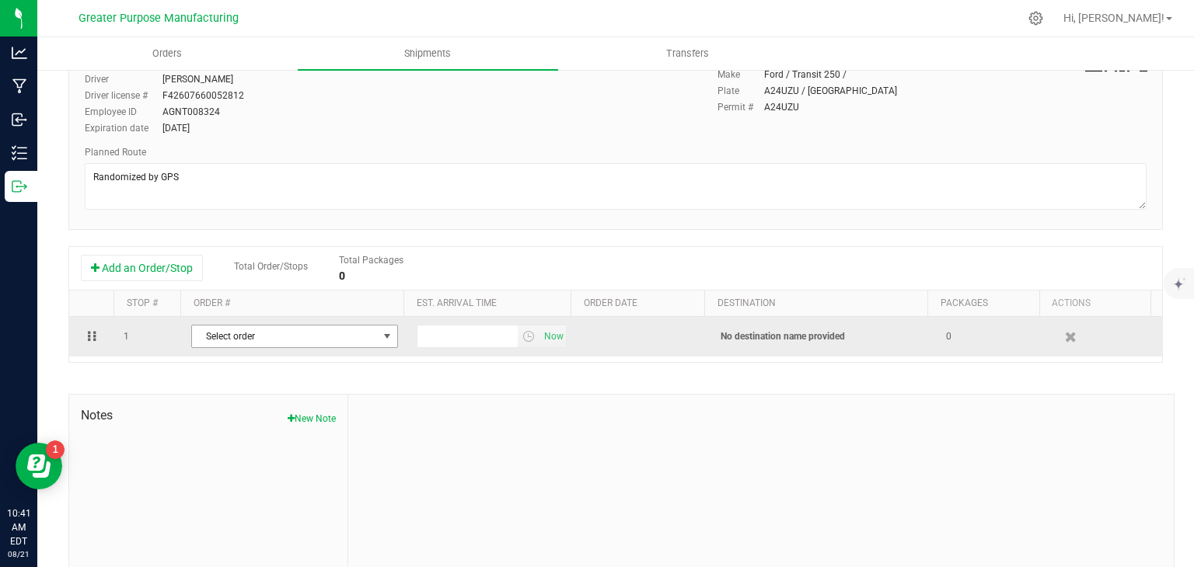
click at [292, 334] on span "Select order" at bounding box center [285, 337] width 186 height 22
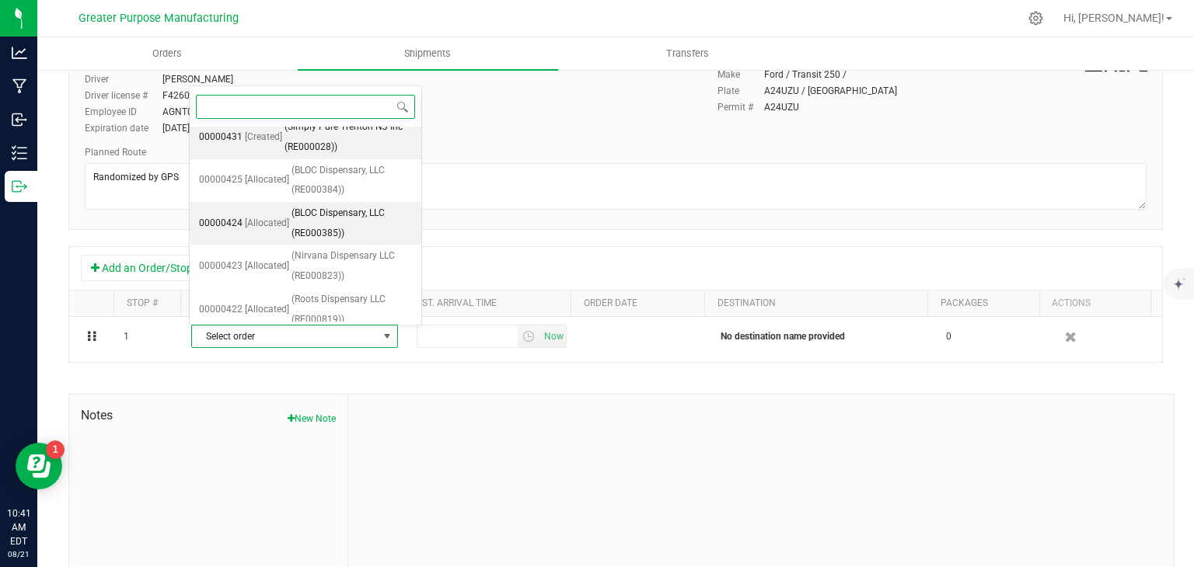
scroll to position [138, 0]
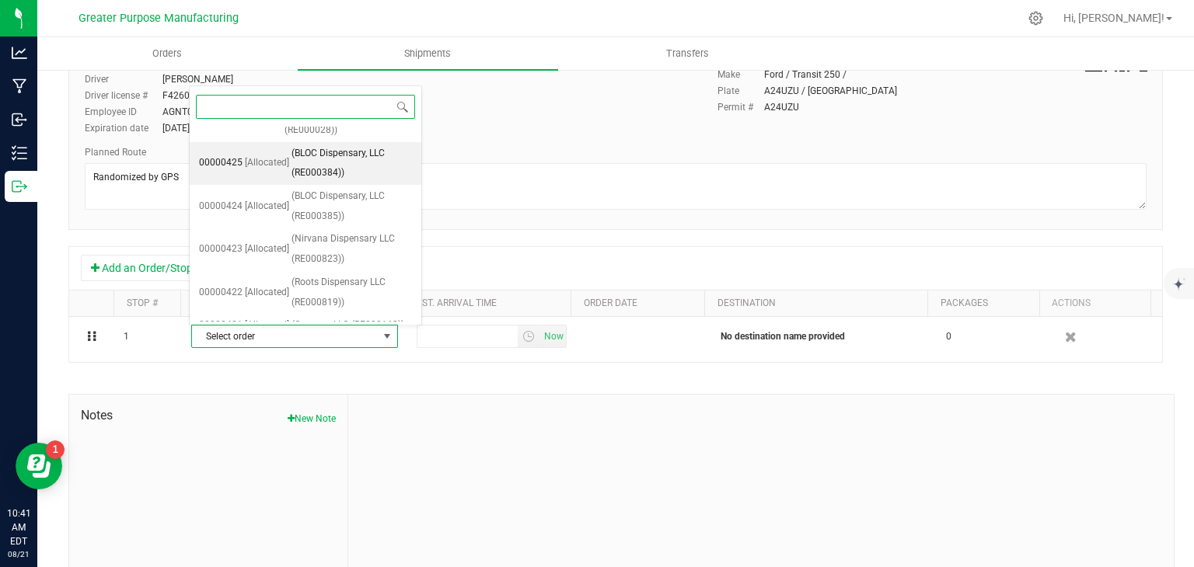
click at [267, 171] on li "00000425 [Allocated] (BLOC Dispensary, LLC (RE000384))" at bounding box center [306, 163] width 232 height 43
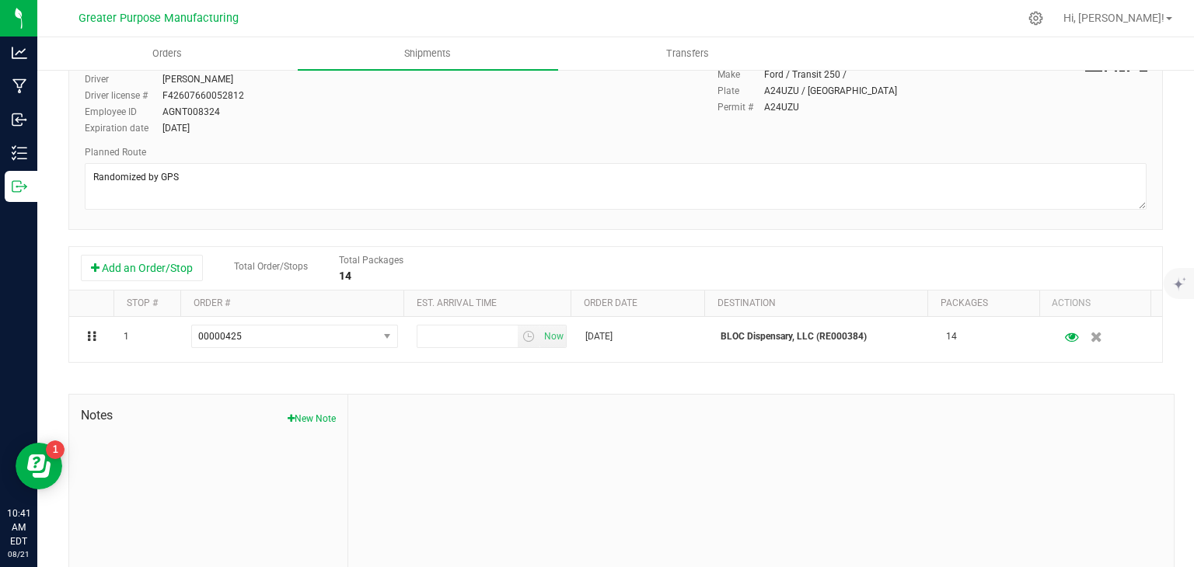
scroll to position [0, 0]
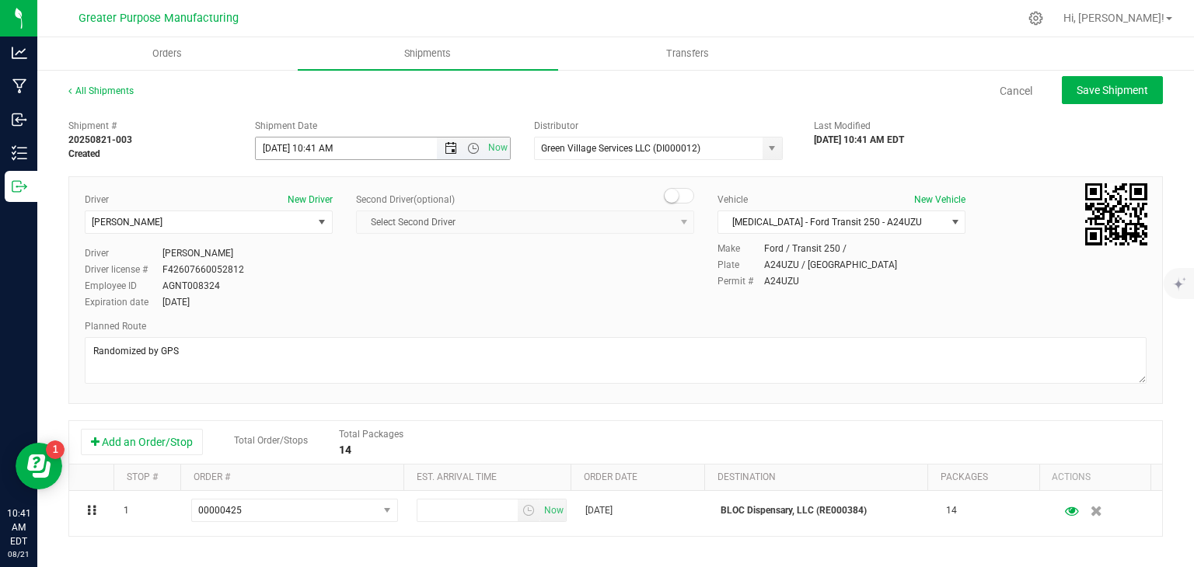
click at [445, 150] on span "Open the date view" at bounding box center [451, 148] width 12 height 12
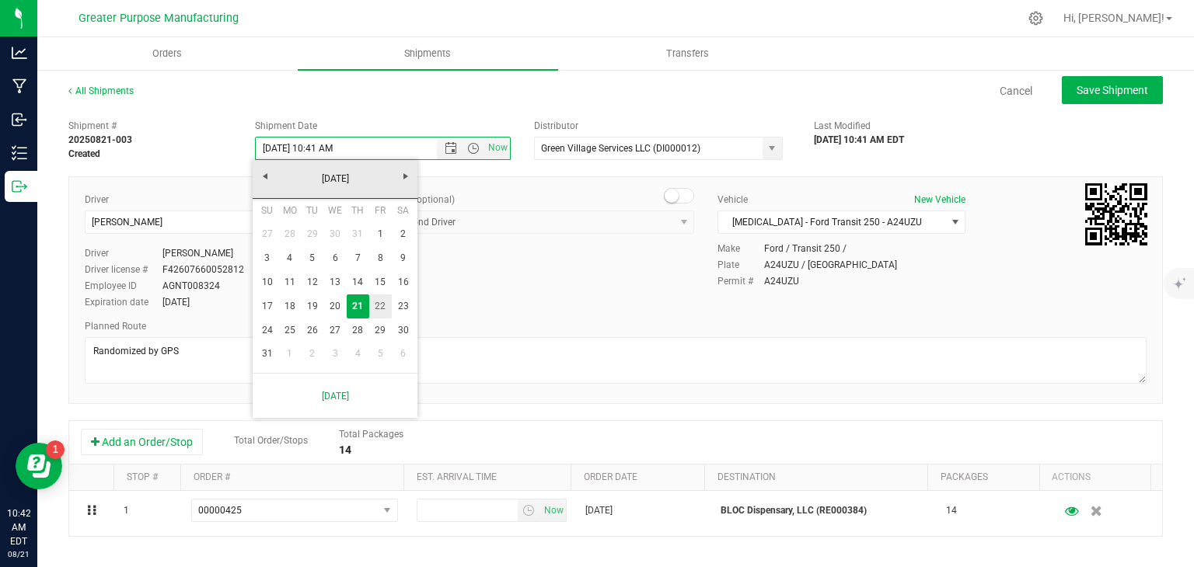
click at [380, 309] on link "22" at bounding box center [380, 307] width 23 height 24
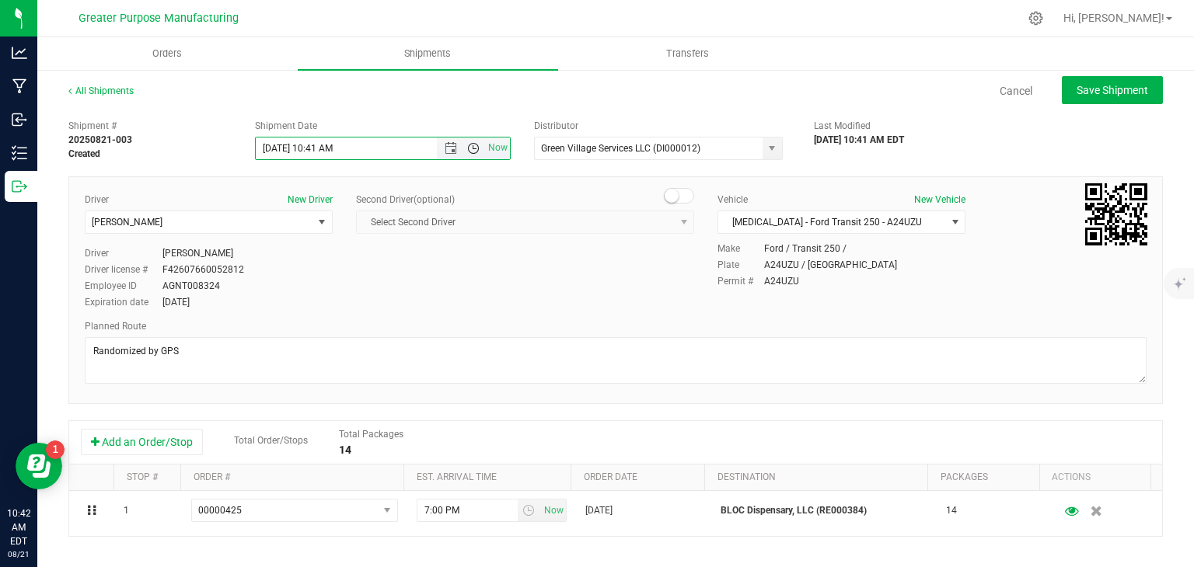
click at [467, 150] on span "Open the time view" at bounding box center [473, 148] width 12 height 12
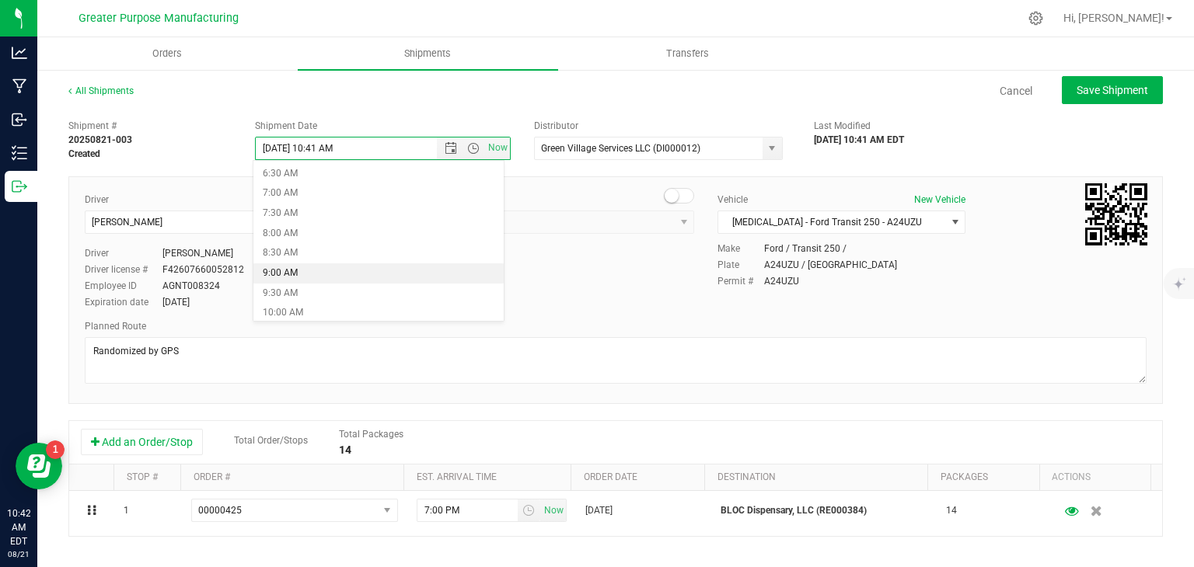
click at [322, 267] on li "9:00 AM" at bounding box center [378, 273] width 250 height 20
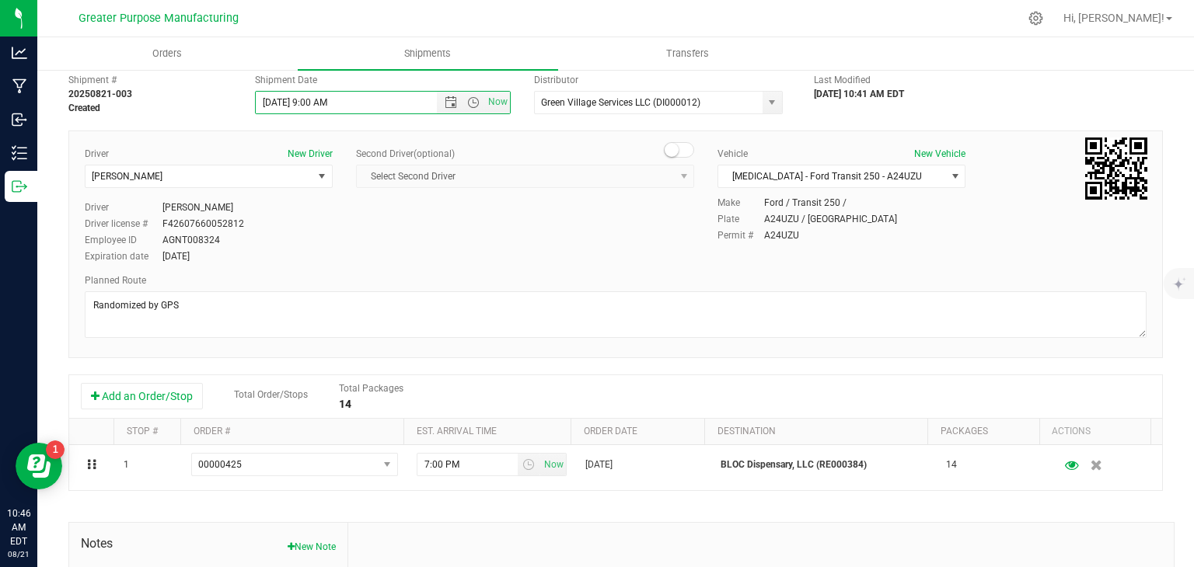
scroll to position [0, 0]
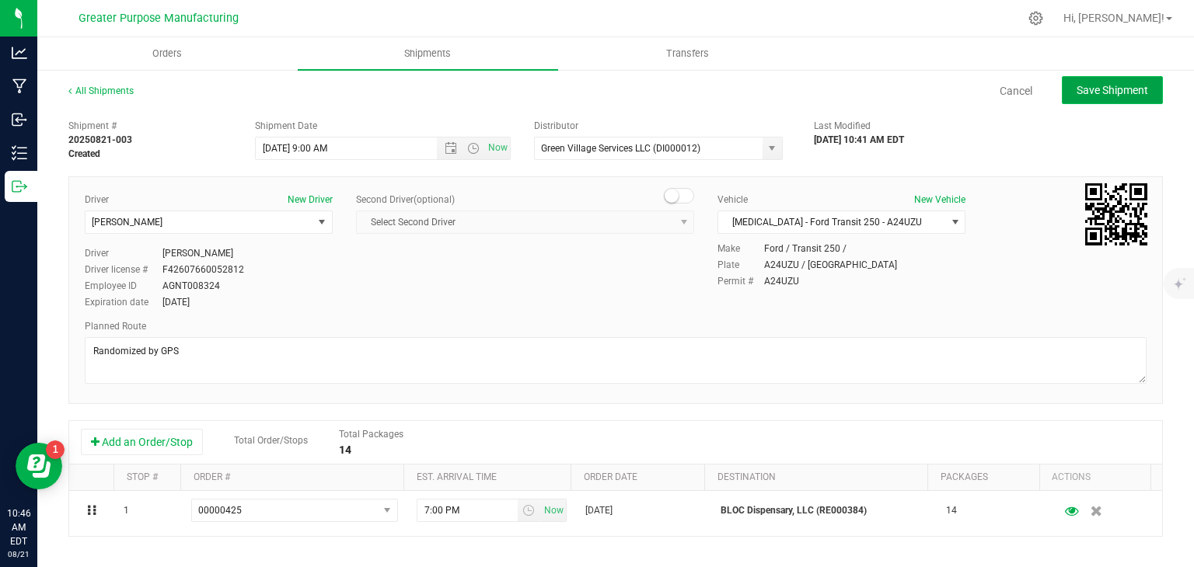
click at [1099, 96] on button "Save Shipment" at bounding box center [1112, 90] width 101 height 28
type input "[DATE] 1:00 PM"
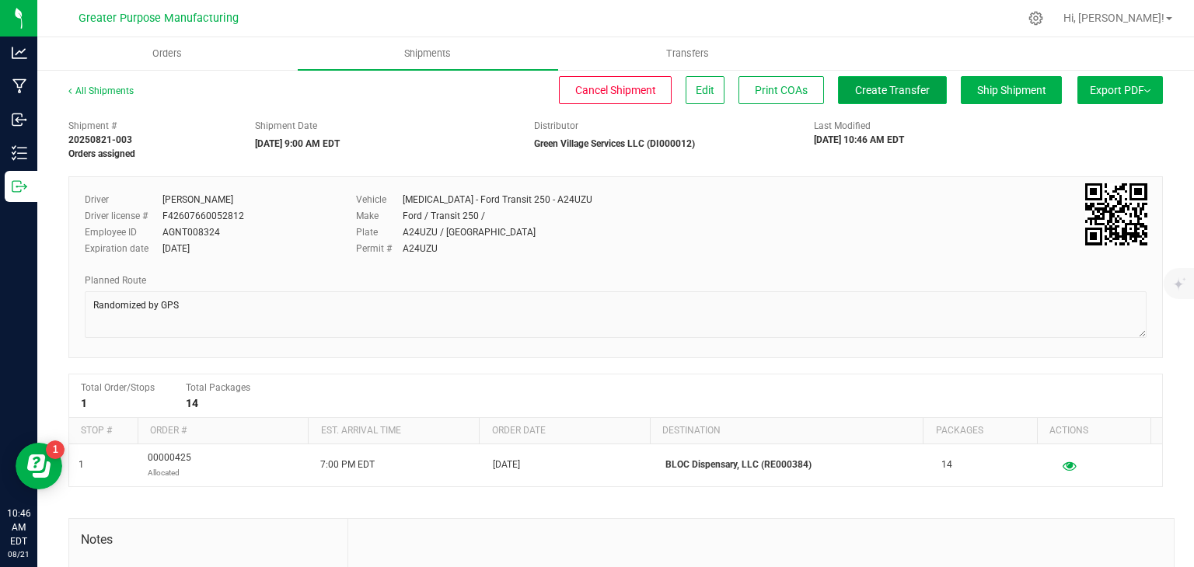
click at [894, 97] on button "Create Transfer" at bounding box center [892, 90] width 109 height 28
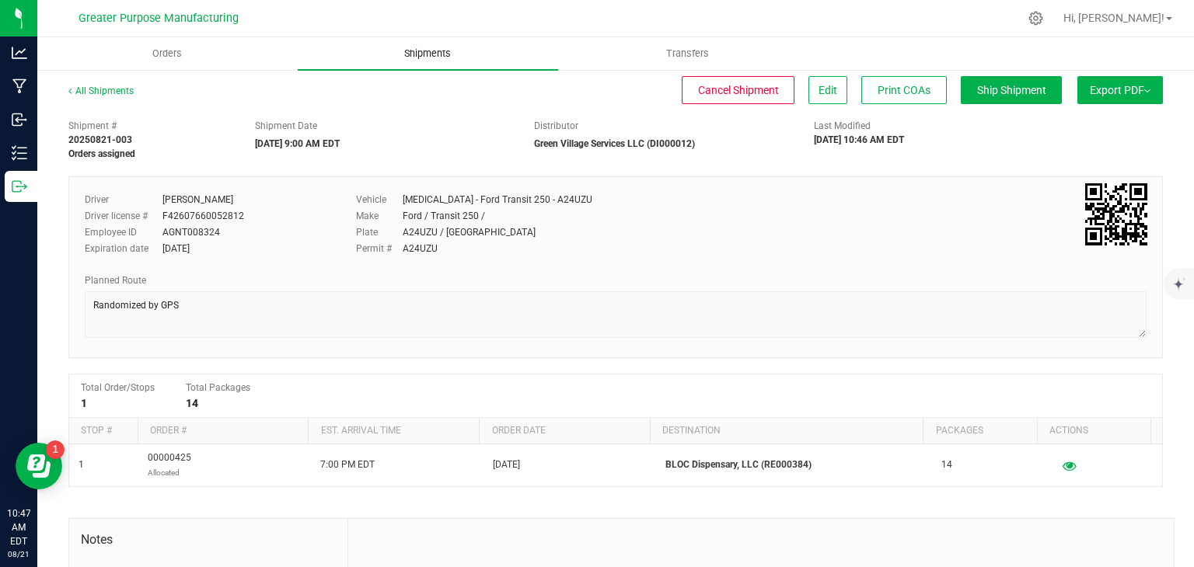
click at [410, 49] on span "Shipments" at bounding box center [427, 54] width 89 height 14
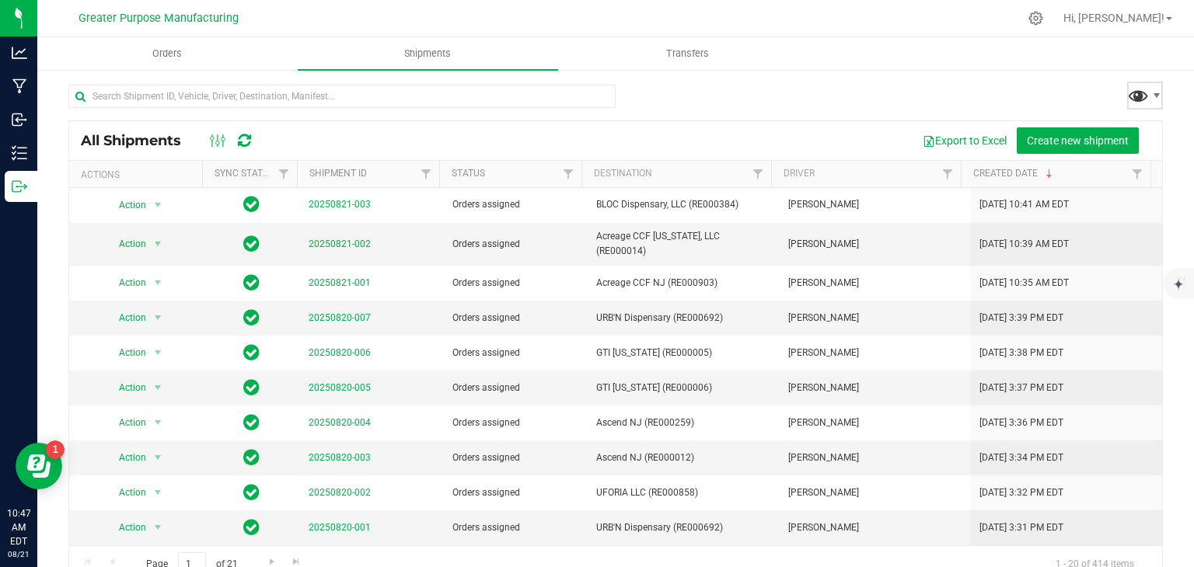
click at [1127, 100] on span at bounding box center [1138, 95] width 23 height 23
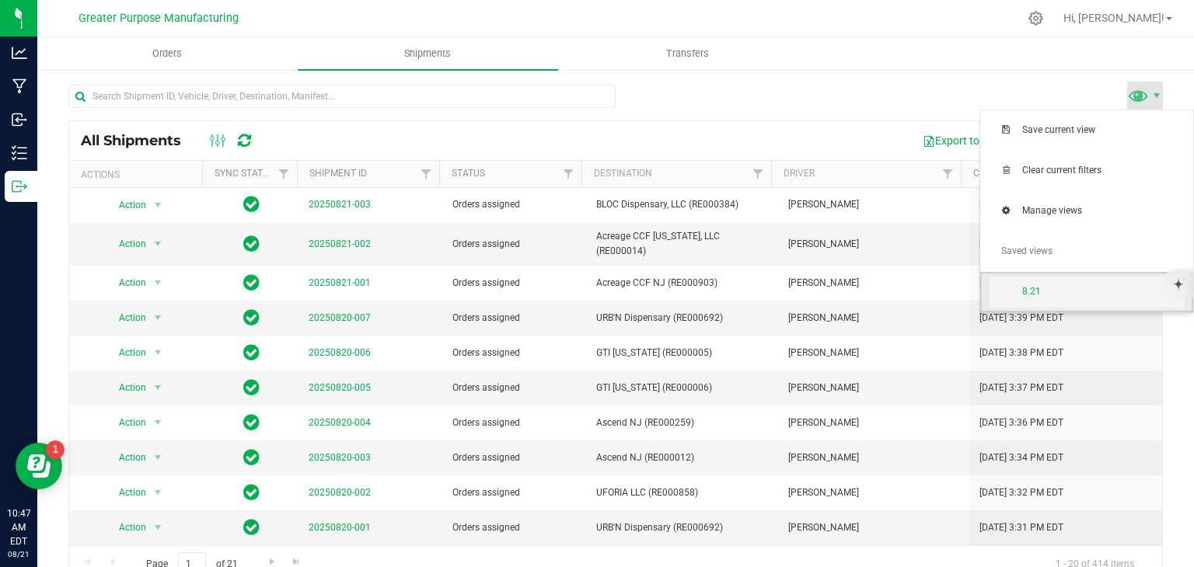
click at [1050, 293] on span "8.21" at bounding box center [1103, 291] width 162 height 13
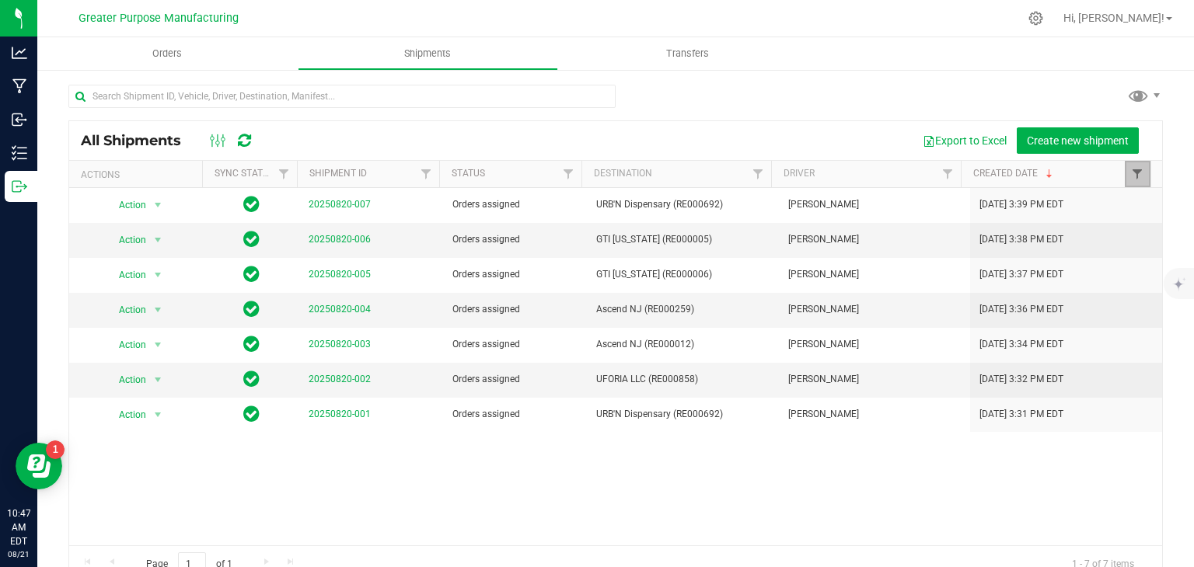
click at [1131, 169] on span "Filter" at bounding box center [1137, 174] width 12 height 12
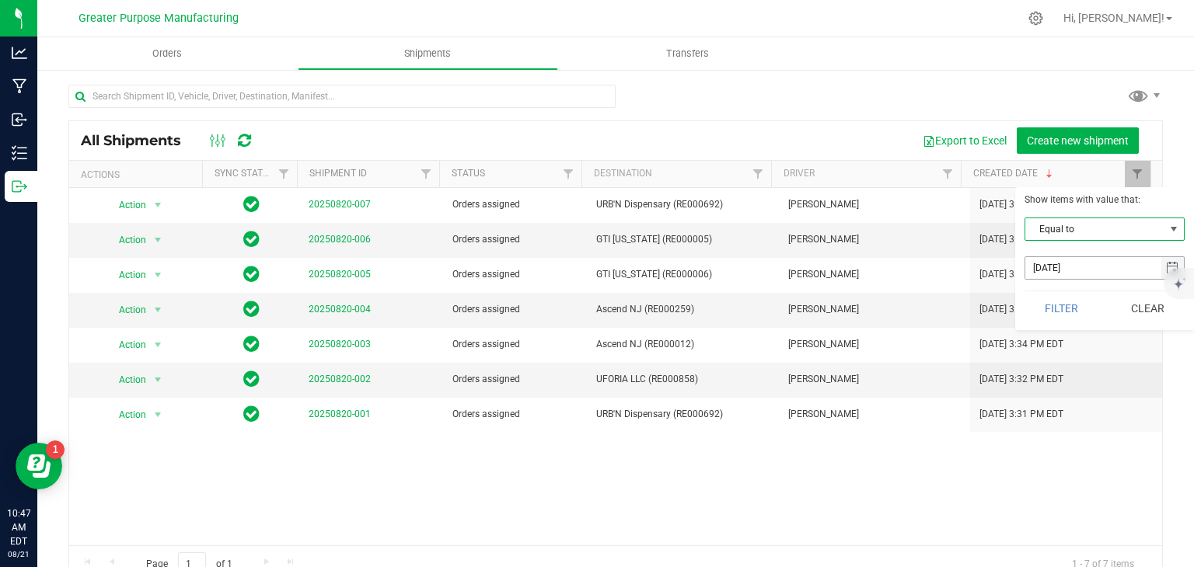
click at [1167, 263] on span "select" at bounding box center [1172, 268] width 12 height 12
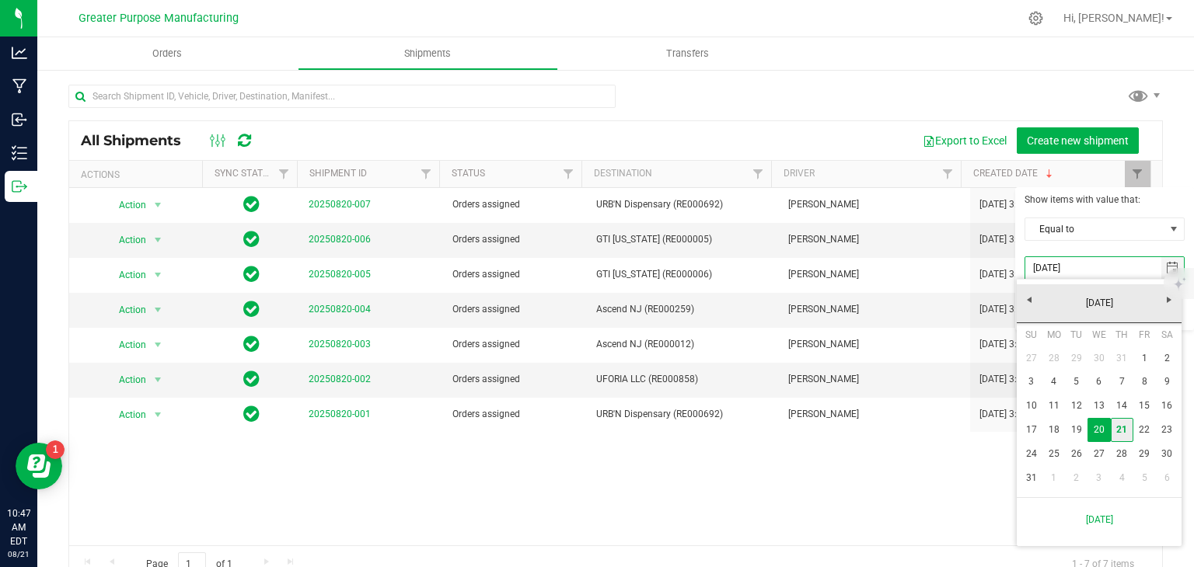
click at [1117, 430] on link "21" at bounding box center [1122, 430] width 23 height 24
type input "[DATE]"
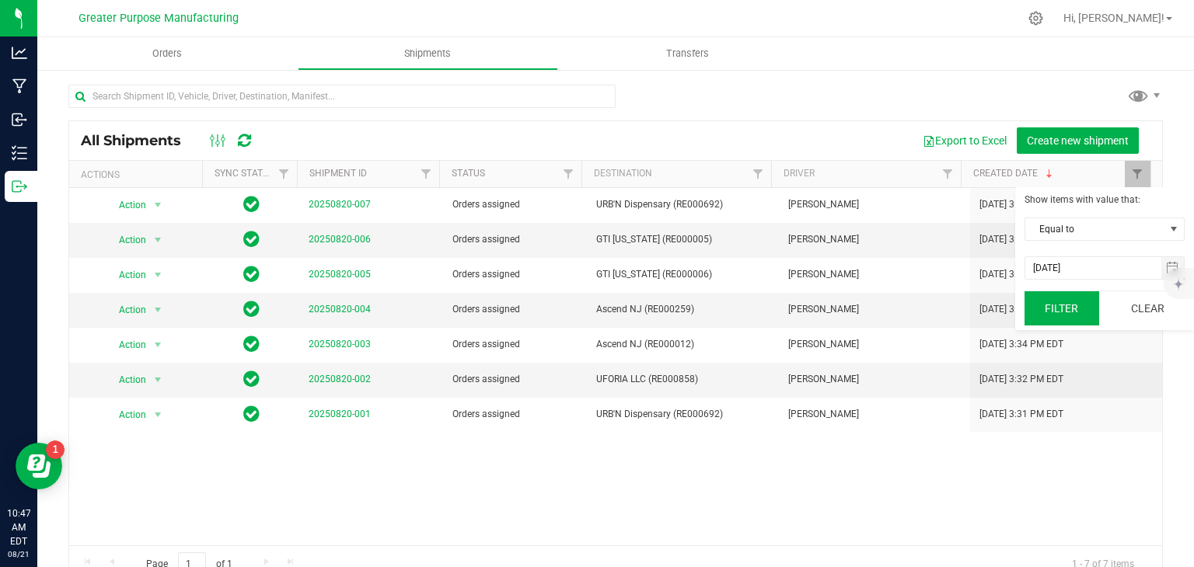
click at [1059, 305] on button "Filter" at bounding box center [1061, 308] width 75 height 34
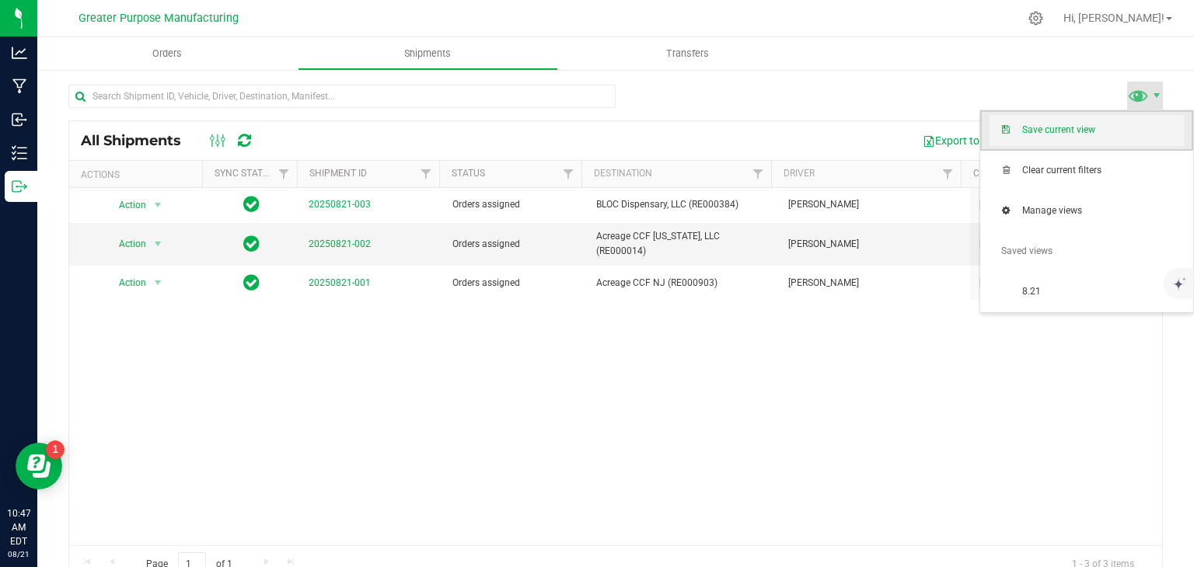
click at [1113, 138] on span "Save current view" at bounding box center [1086, 130] width 194 height 31
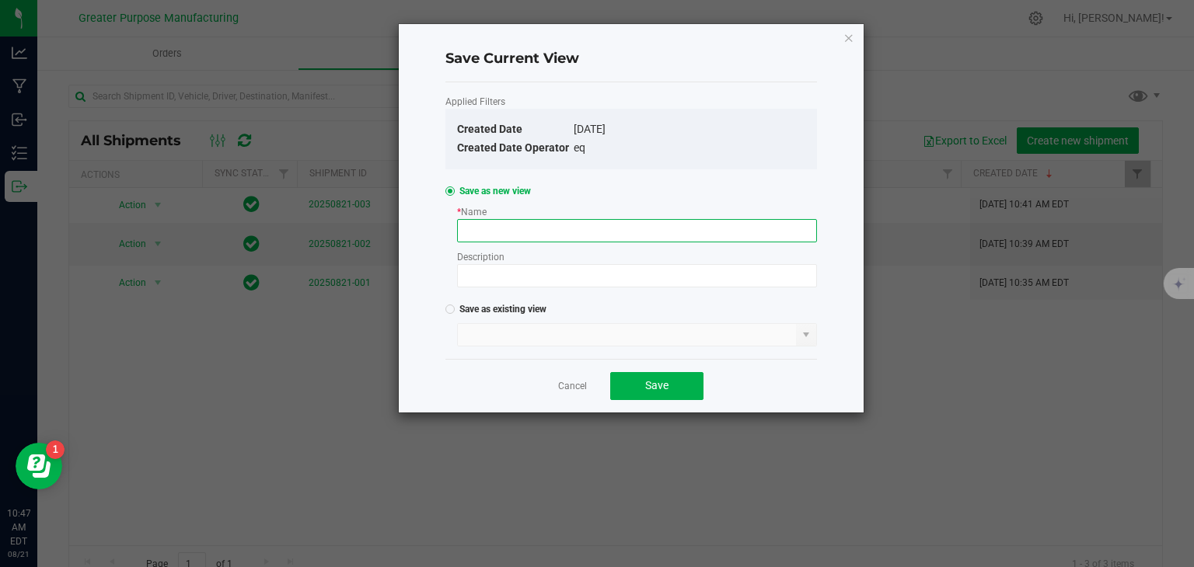
click at [628, 226] on input at bounding box center [637, 230] width 360 height 23
type input "8.21"
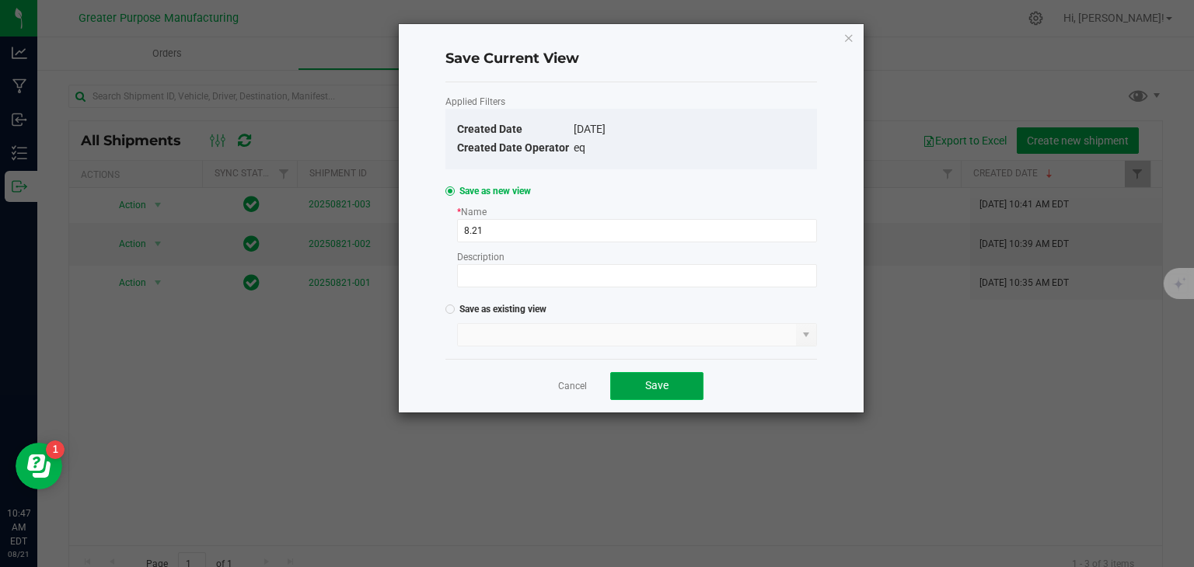
click at [650, 379] on span "Save" at bounding box center [656, 385] width 23 height 12
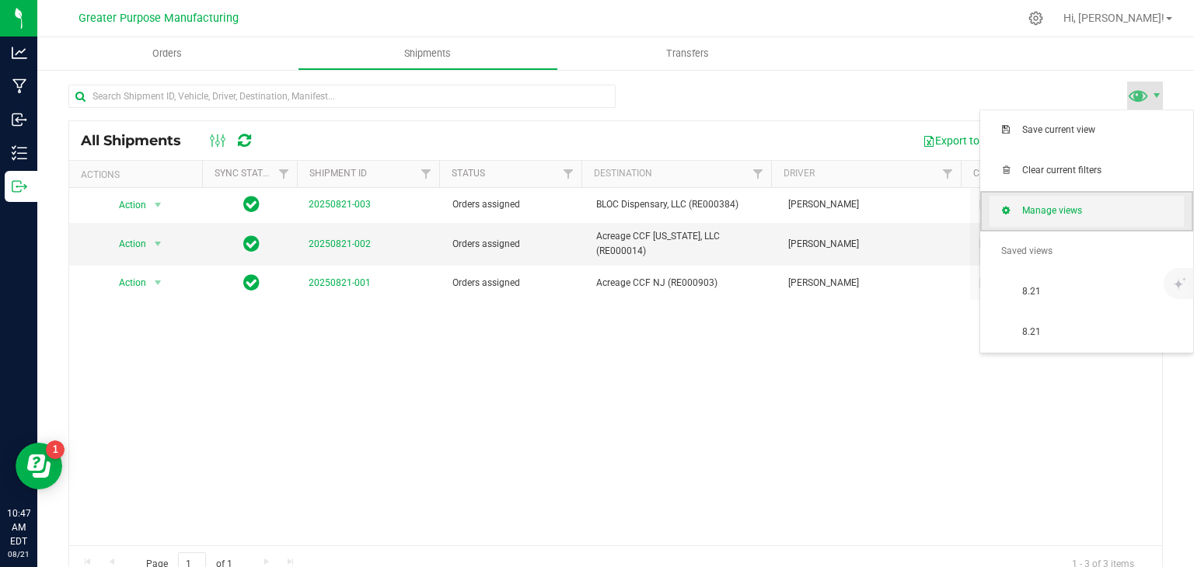
click at [1050, 198] on span "Manage views" at bounding box center [1086, 211] width 194 height 31
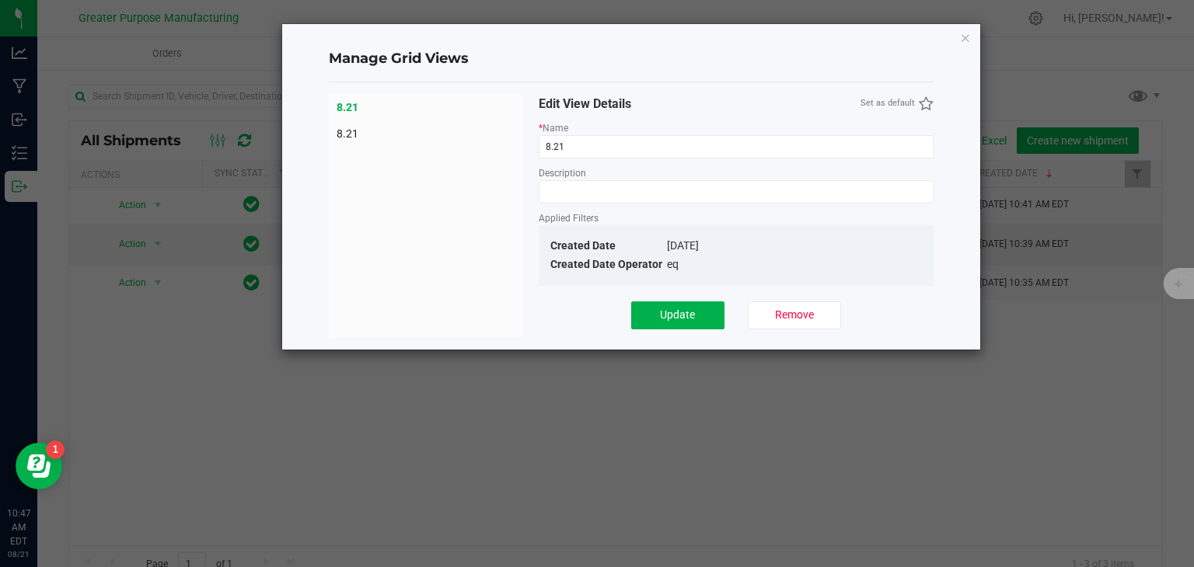
click at [354, 136] on span "8.21" at bounding box center [426, 134] width 179 height 16
click at [801, 319] on span "Remove" at bounding box center [794, 315] width 39 height 12
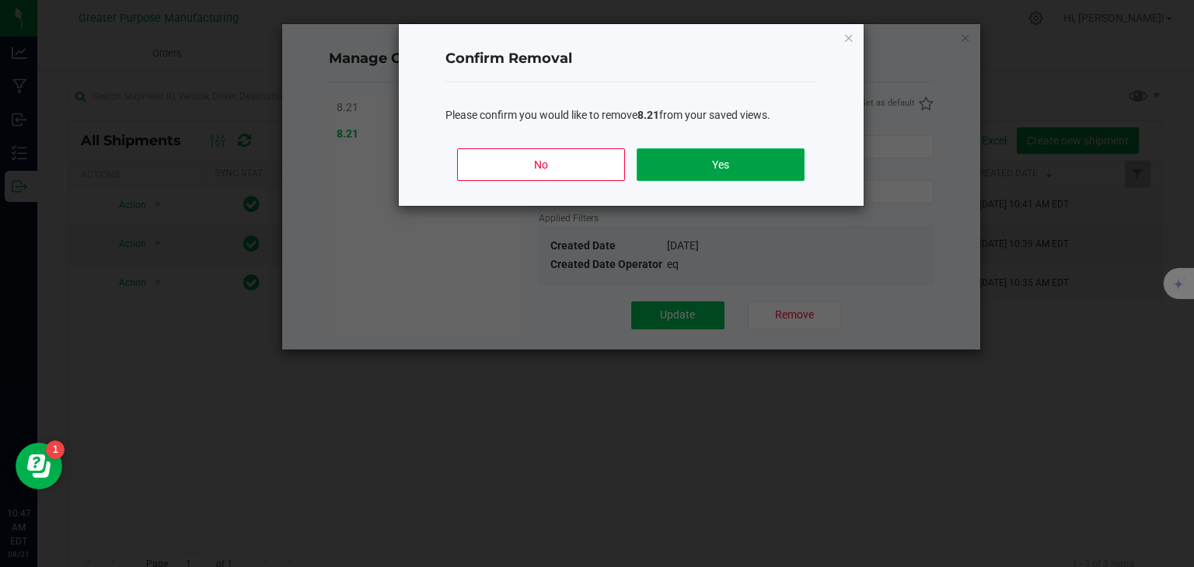
click at [742, 156] on button "Yes" at bounding box center [720, 164] width 167 height 33
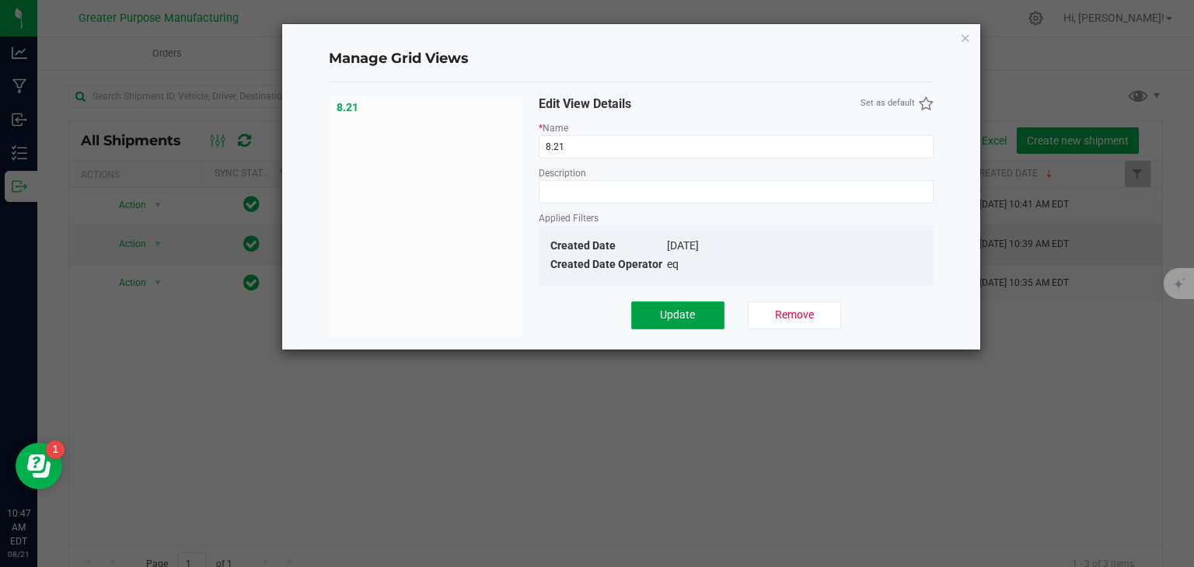
click at [689, 322] on button "Update" at bounding box center [677, 316] width 93 height 28
click at [901, 393] on ngb-modal-window "Manage Grid Views 8.21 Edit View Details Set as default * Name 8.21 Description…" at bounding box center [603, 283] width 1206 height 567
click at [965, 29] on icon "Close" at bounding box center [965, 37] width 11 height 19
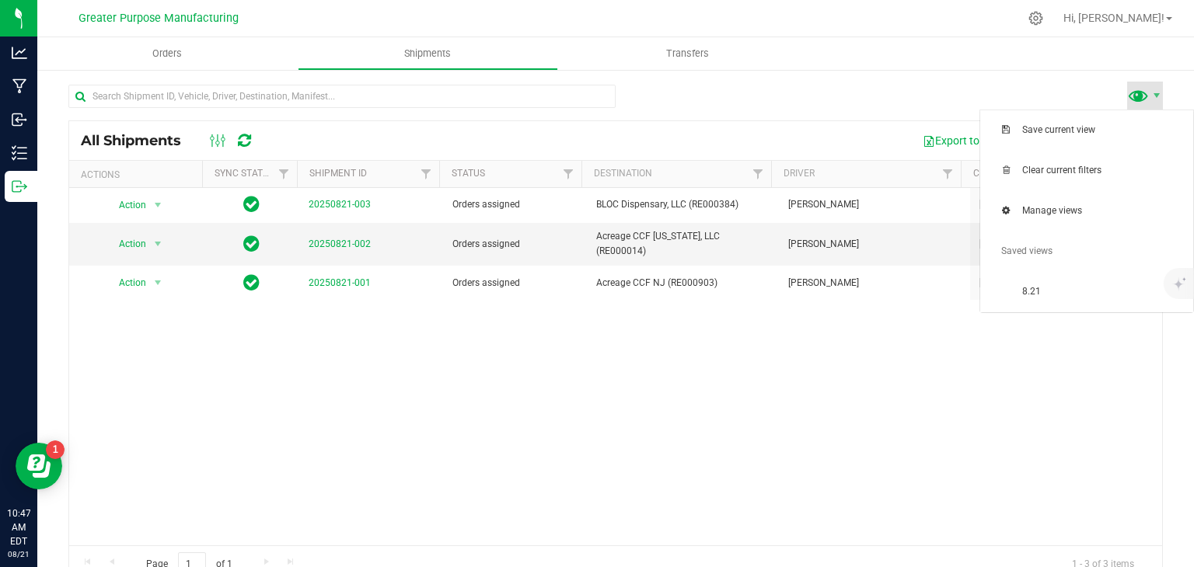
click at [1132, 100] on span at bounding box center [1138, 95] width 23 height 23
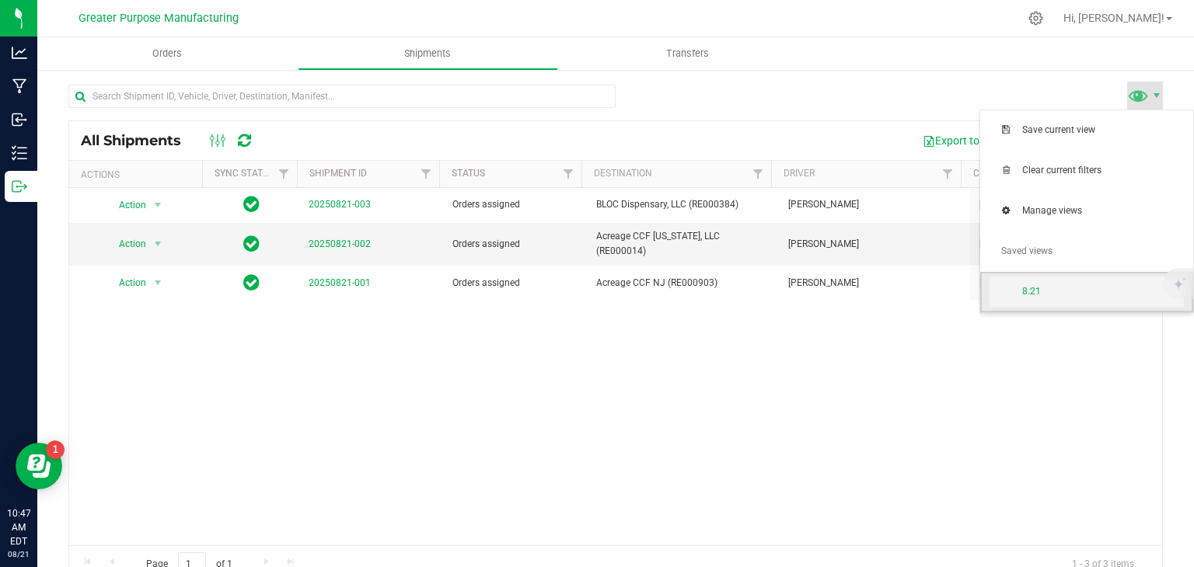
click at [1050, 289] on span "8.21" at bounding box center [1103, 291] width 162 height 13
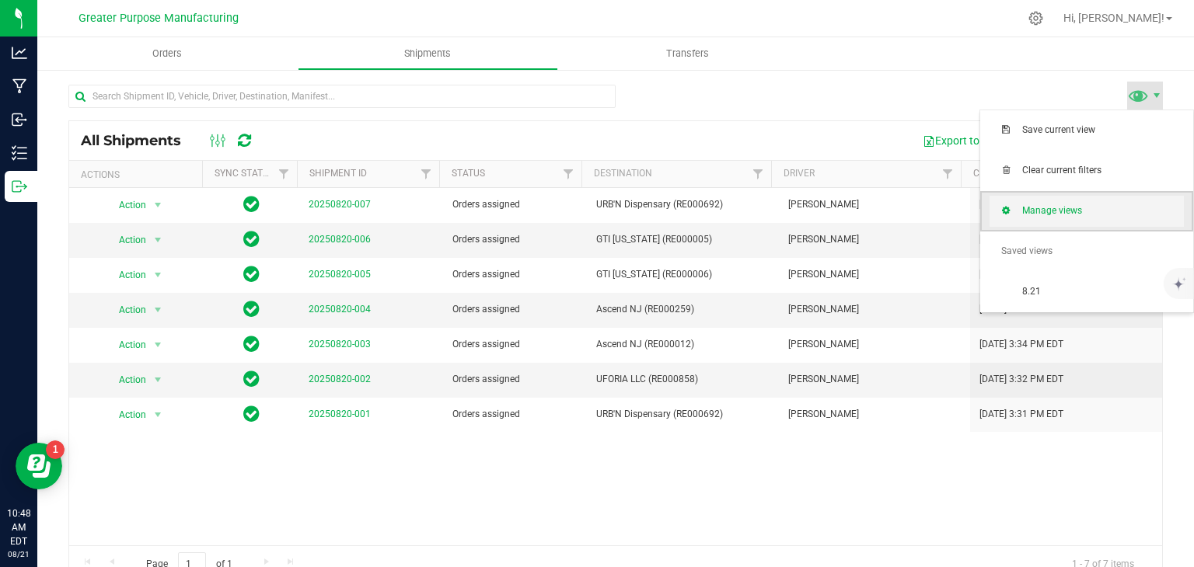
click at [1051, 205] on span "Manage views" at bounding box center [1103, 210] width 162 height 13
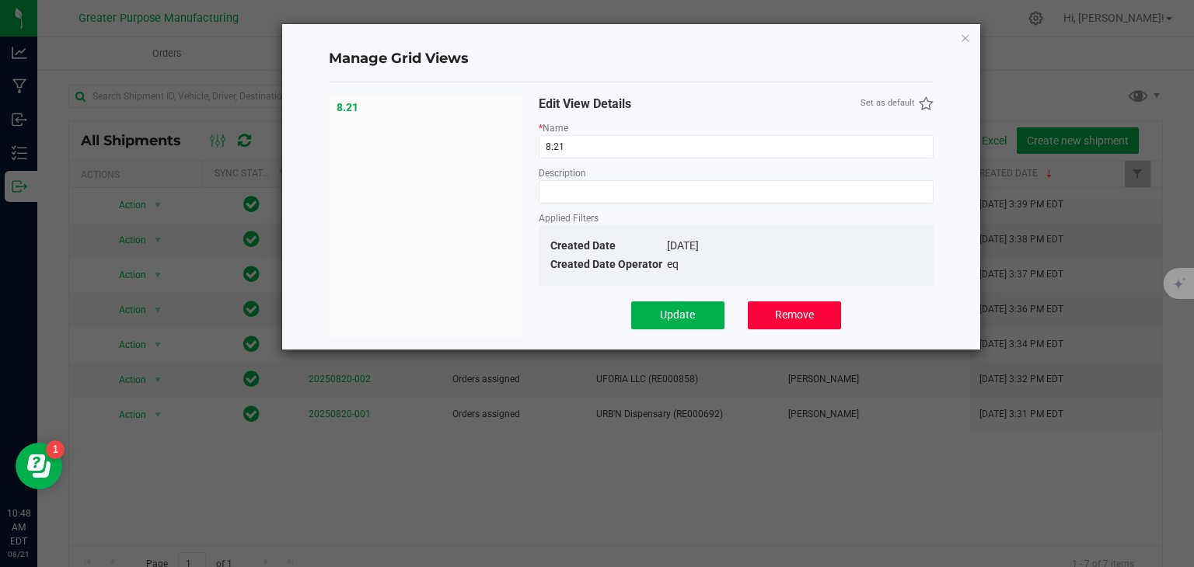
click at [795, 316] on span "Remove" at bounding box center [794, 315] width 39 height 12
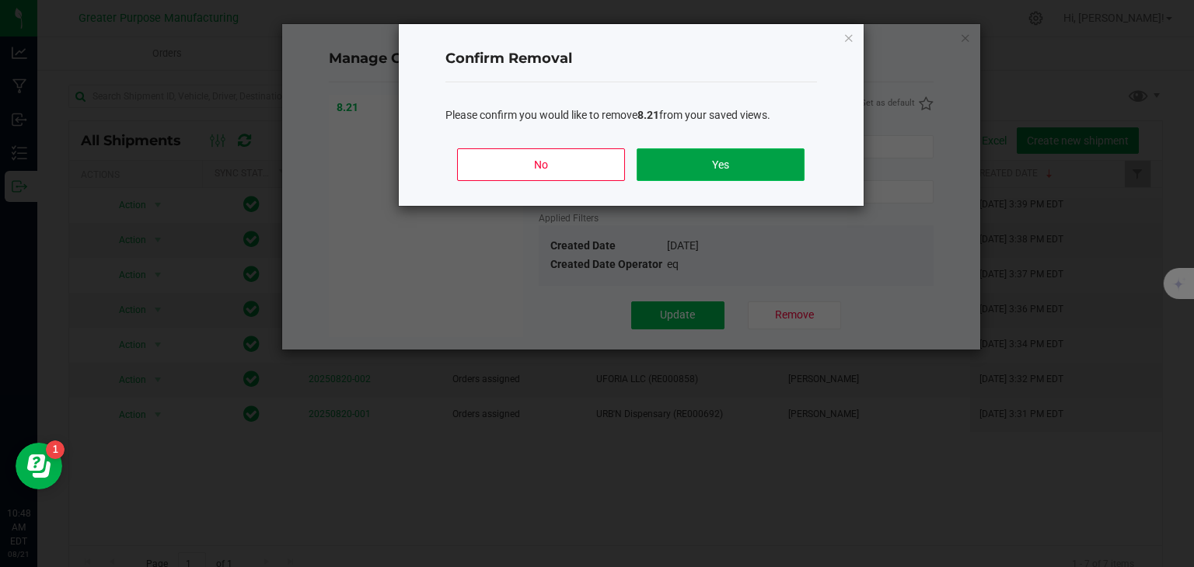
click at [696, 154] on button "Yes" at bounding box center [720, 164] width 167 height 33
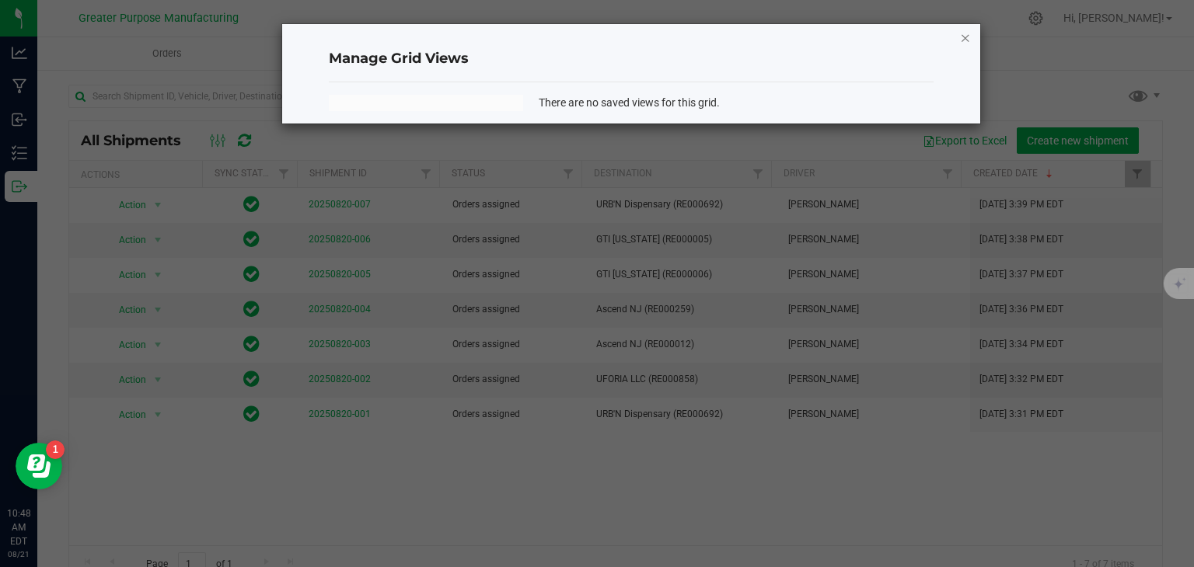
click at [964, 40] on icon "Close" at bounding box center [965, 37] width 11 height 19
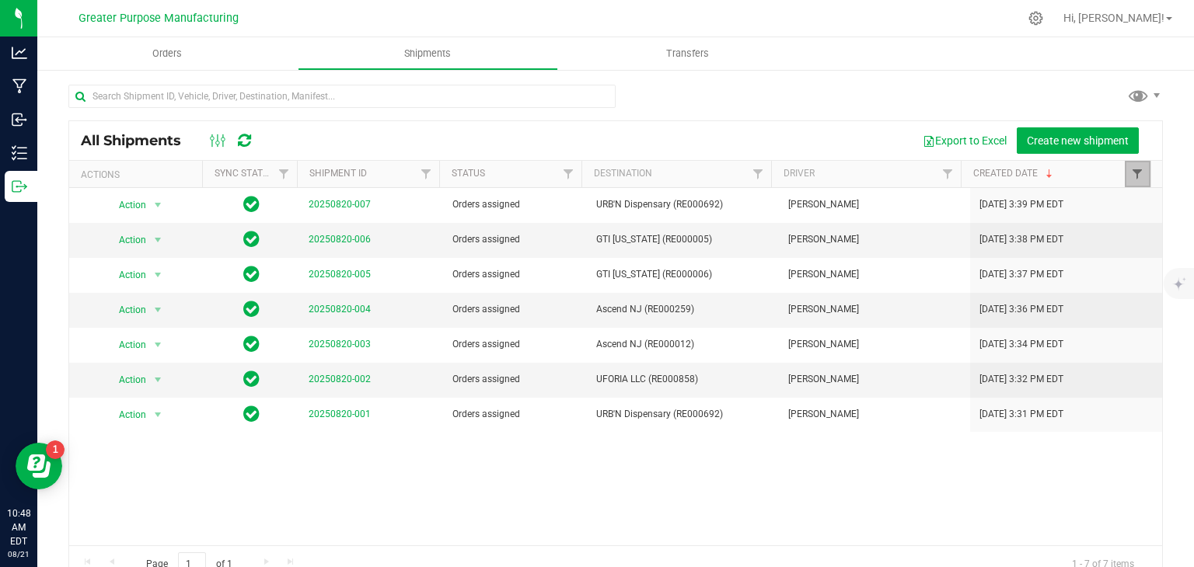
click at [1131, 175] on span "Filter" at bounding box center [1137, 174] width 12 height 12
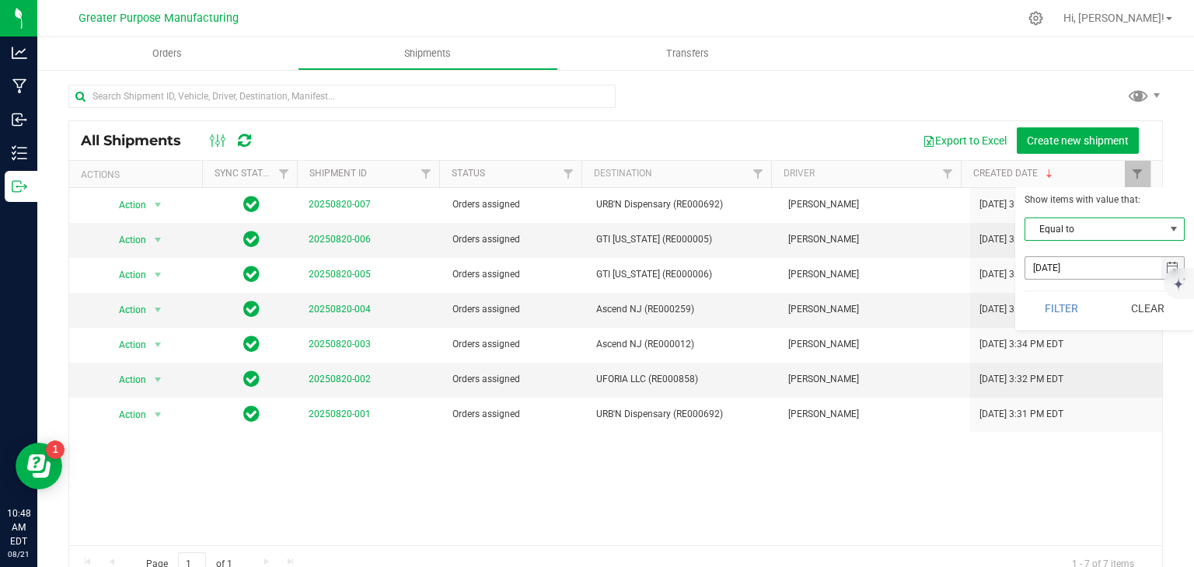
click at [1129, 274] on input "[DATE]" at bounding box center [1093, 268] width 136 height 22
click at [1166, 260] on span "select" at bounding box center [1172, 268] width 23 height 22
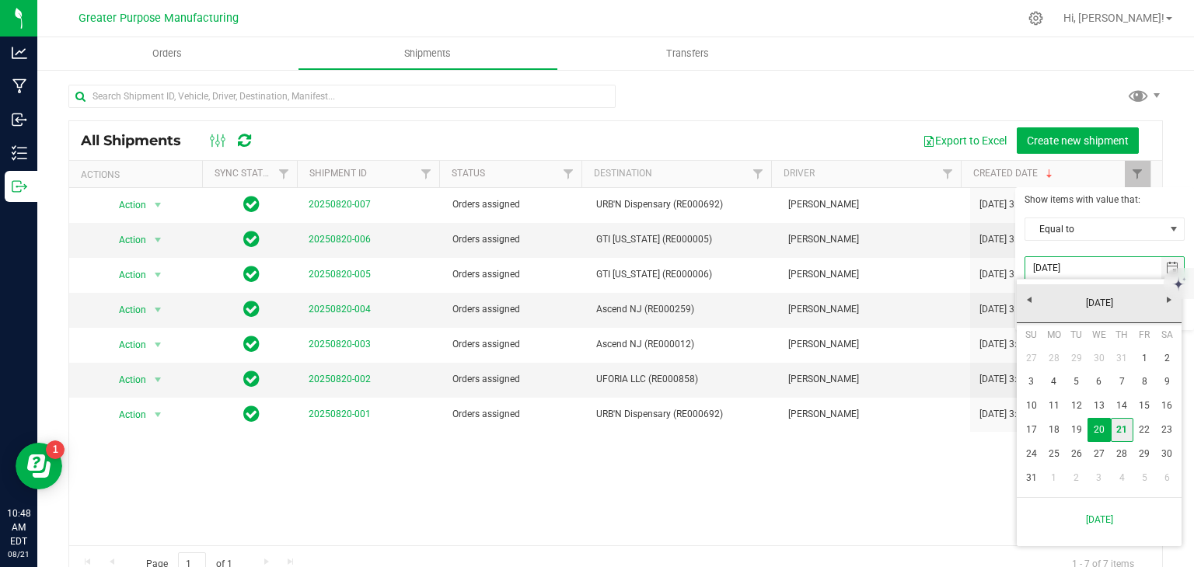
click at [1125, 427] on link "21" at bounding box center [1122, 430] width 23 height 24
type input "[DATE]"
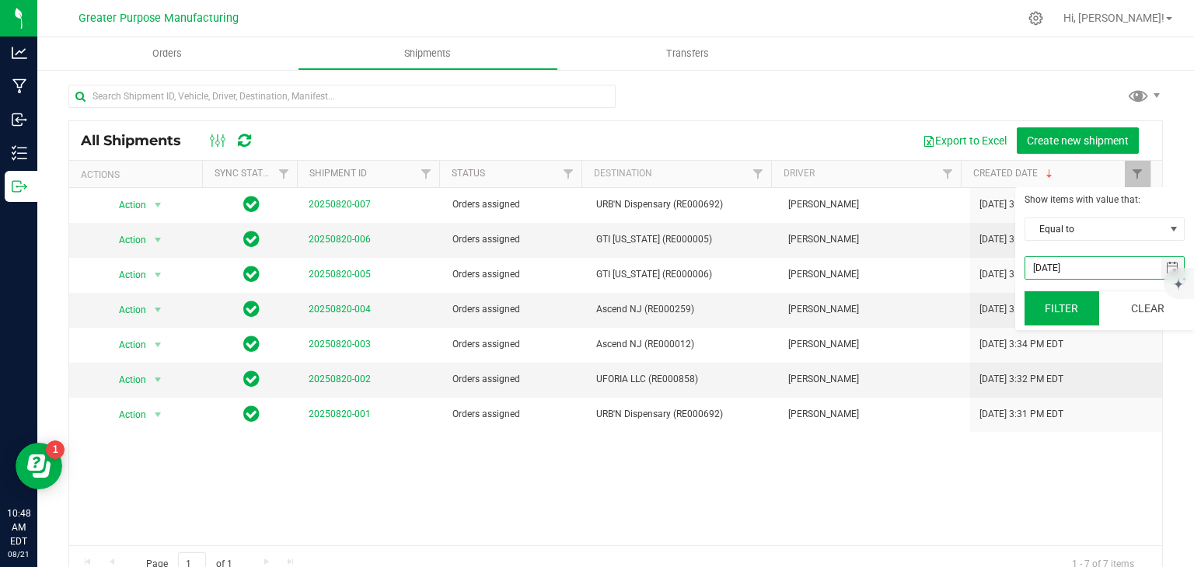
click at [1059, 312] on button "Filter" at bounding box center [1061, 308] width 75 height 34
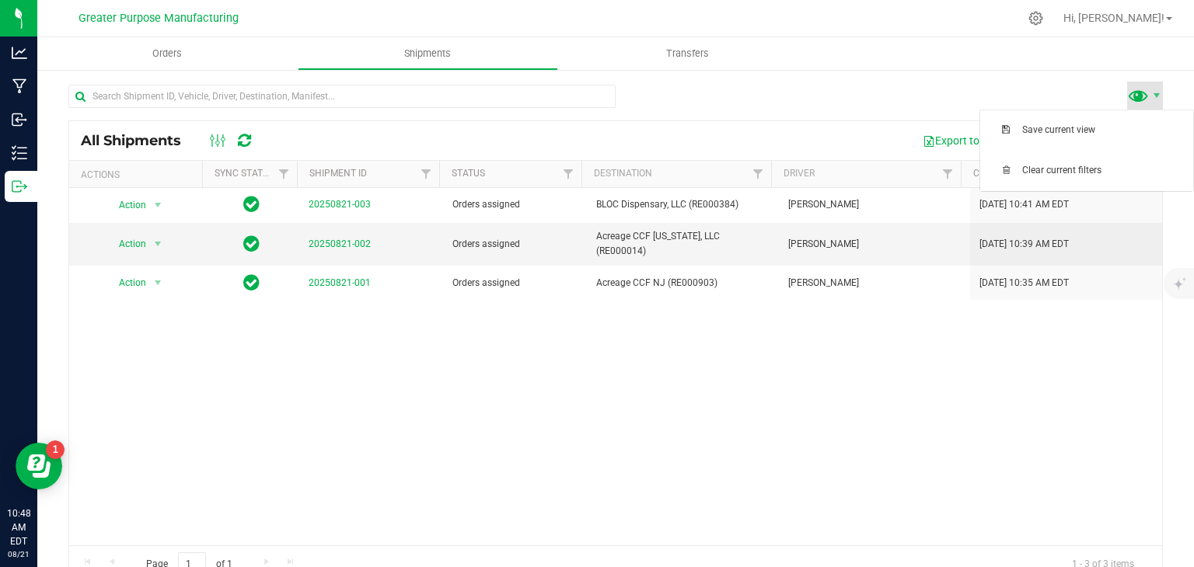
click at [1127, 91] on span at bounding box center [1138, 95] width 23 height 23
click at [1079, 125] on span "Save current view" at bounding box center [1103, 130] width 162 height 13
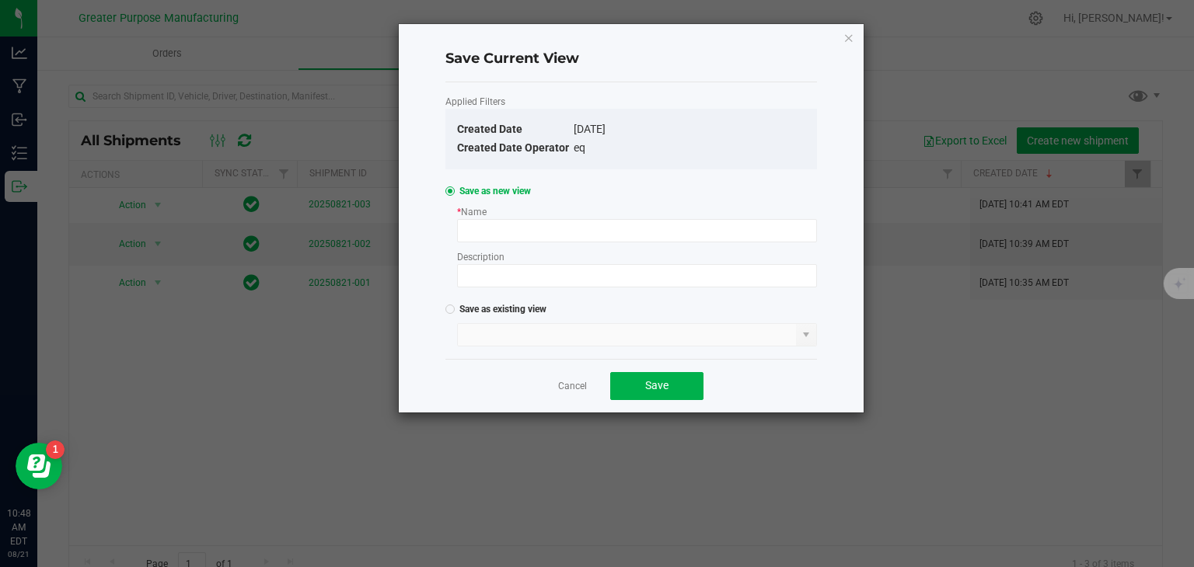
click at [644, 242] on div "* Name Description" at bounding box center [637, 246] width 360 height 82
click at [639, 236] on input at bounding box center [637, 230] width 360 height 23
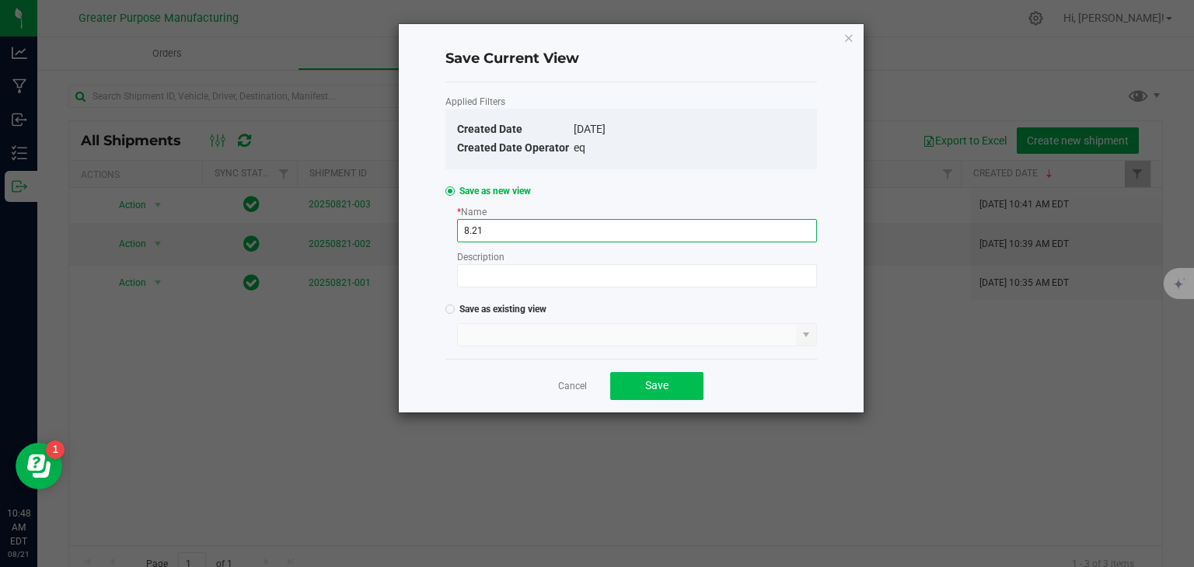
type input "8.21"
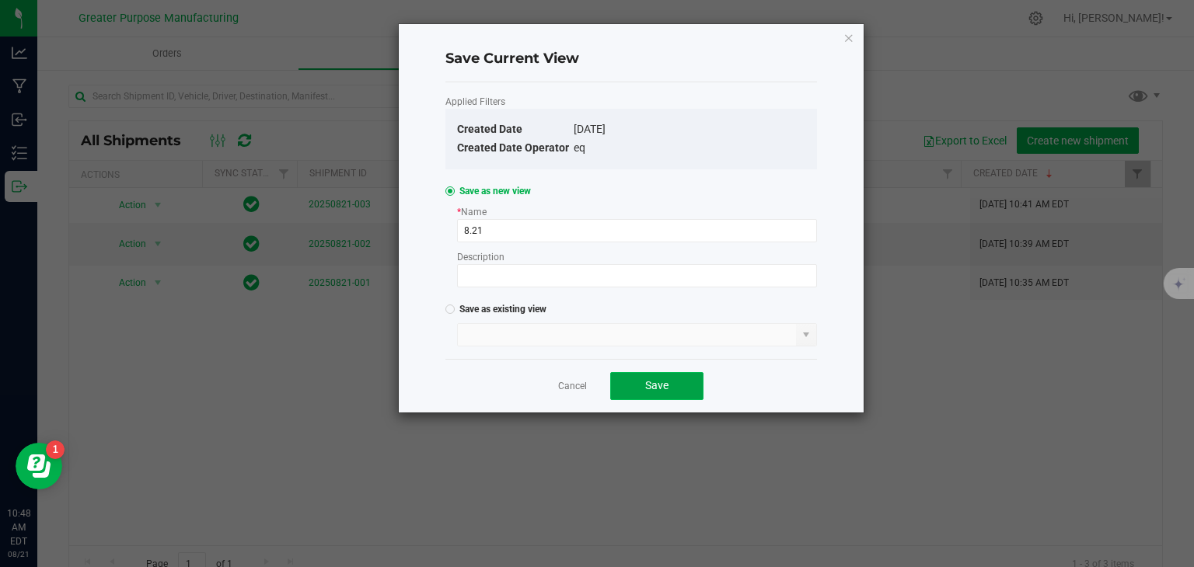
click at [640, 373] on button "Save" at bounding box center [656, 386] width 93 height 28
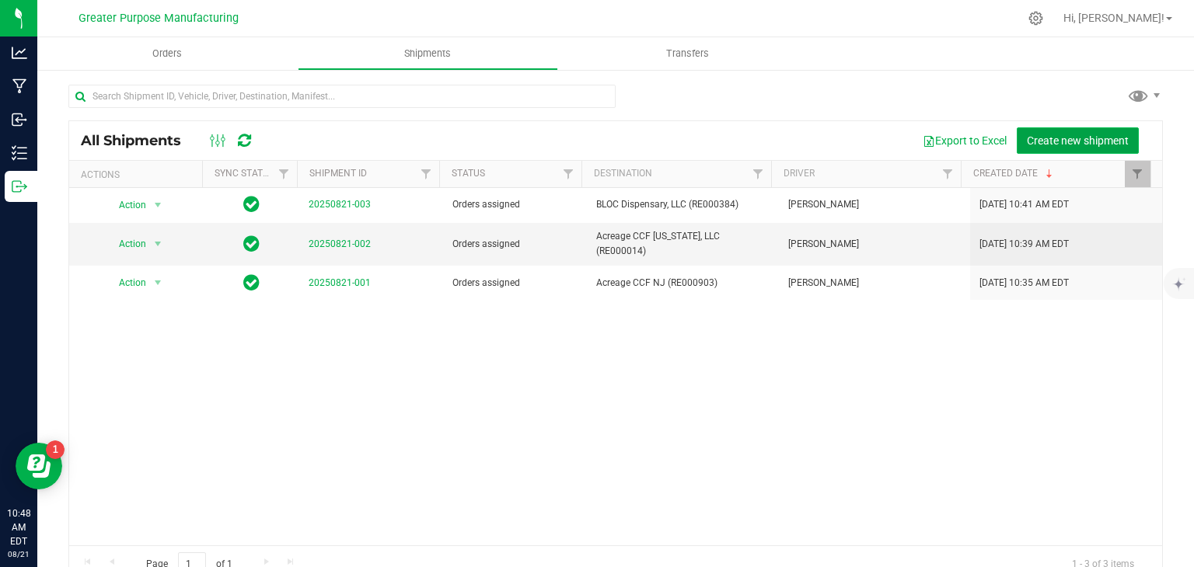
click at [1060, 136] on span "Create new shipment" at bounding box center [1078, 140] width 102 height 12
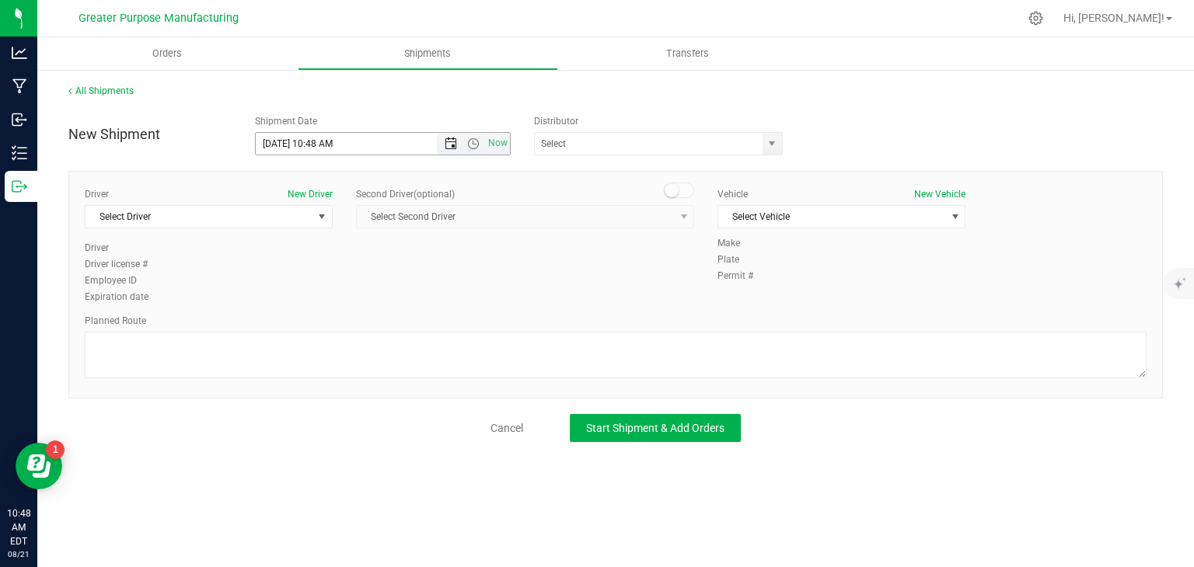
click at [456, 142] on span "Open the date view" at bounding box center [451, 144] width 12 height 12
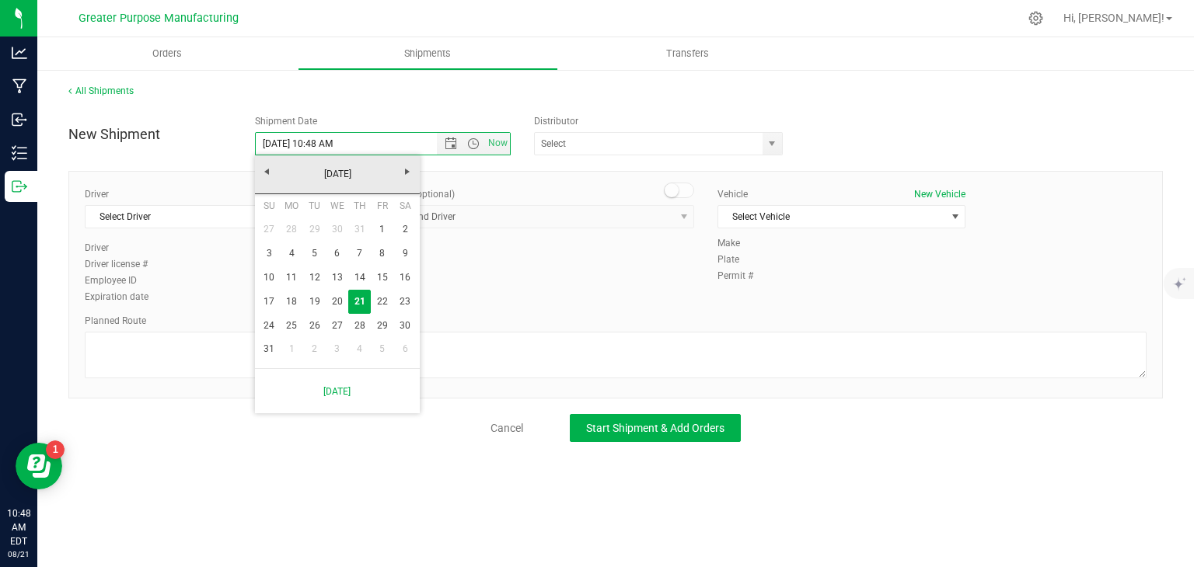
click at [519, 291] on div "Driver New Driver Select Driver Select Driver [PERSON_NAME] [PERSON_NAME] [PERS…" at bounding box center [615, 246] width 1085 height 119
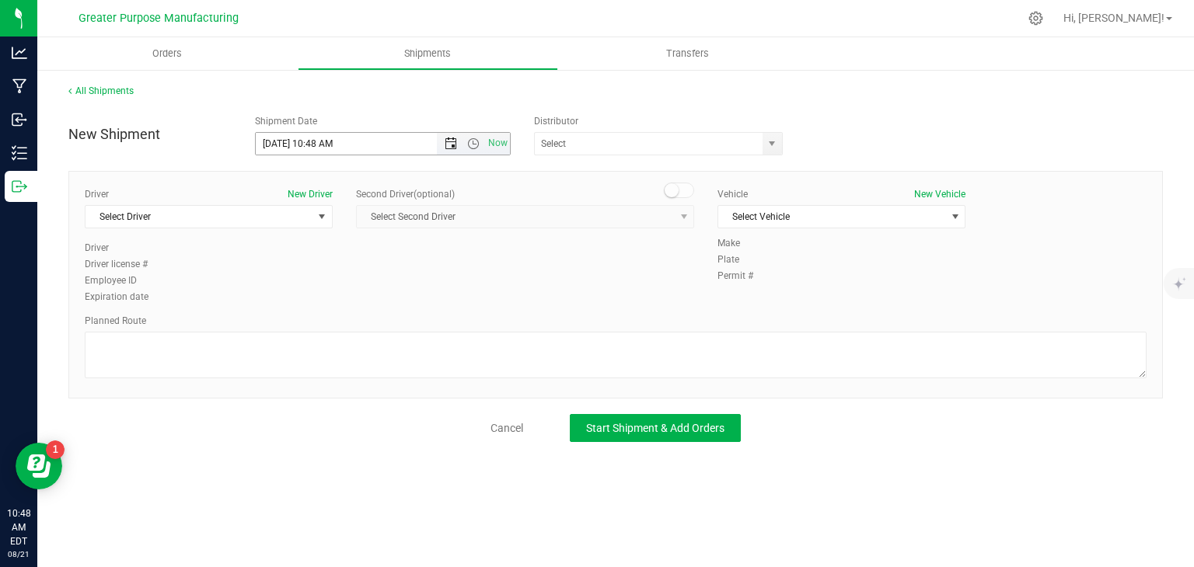
click at [445, 146] on span "Open the date view" at bounding box center [451, 144] width 12 height 12
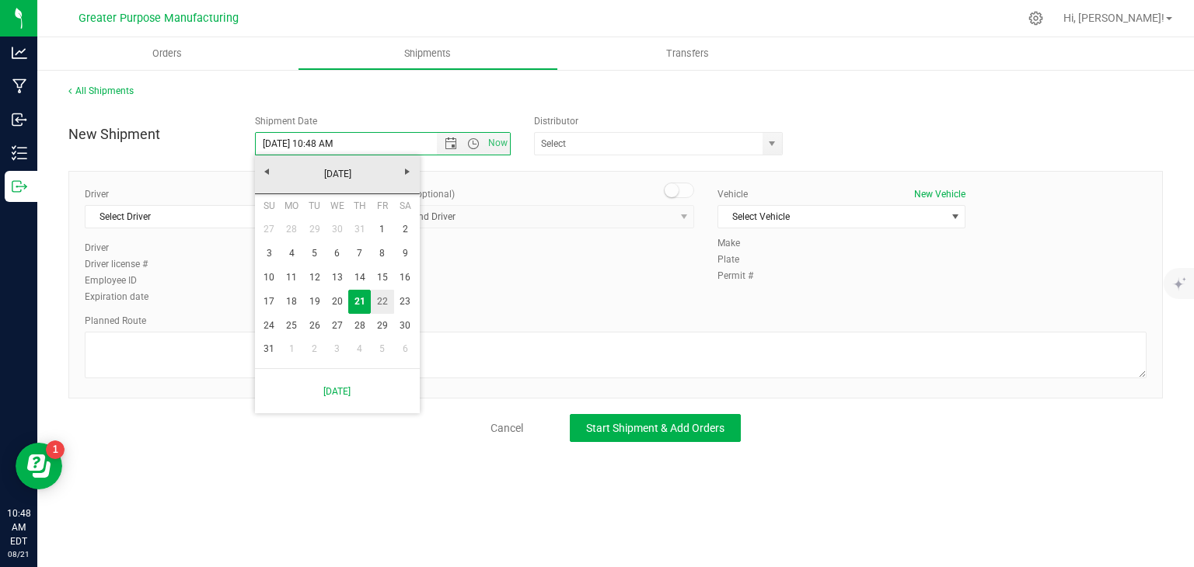
click at [379, 300] on link "22" at bounding box center [382, 302] width 23 height 24
type input "[DATE] 10:48 AM"
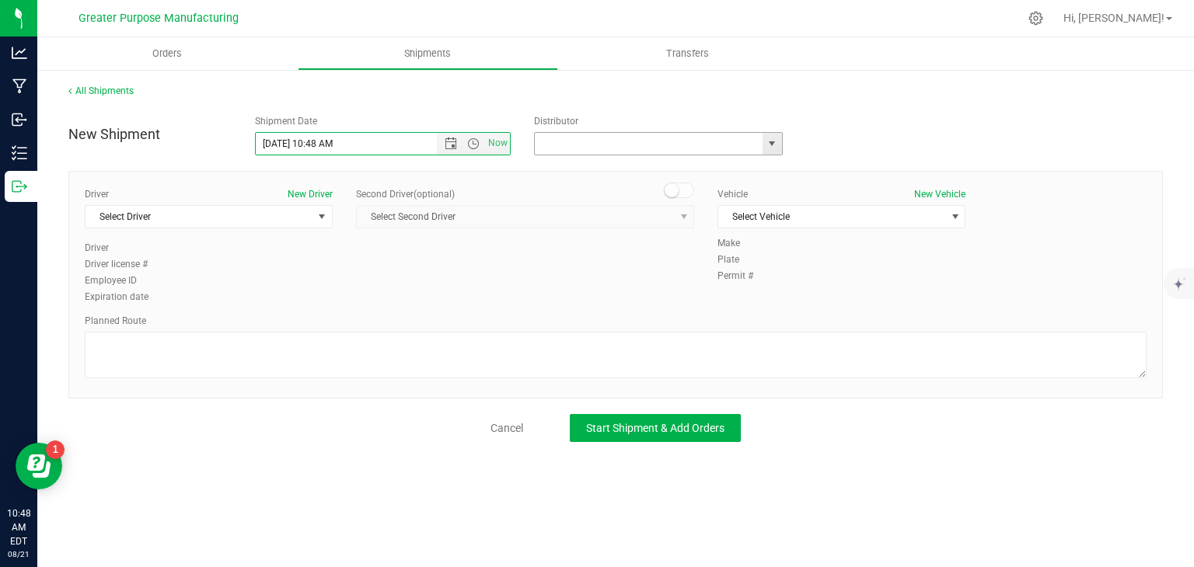
click at [594, 140] on input "text" at bounding box center [645, 144] width 221 height 22
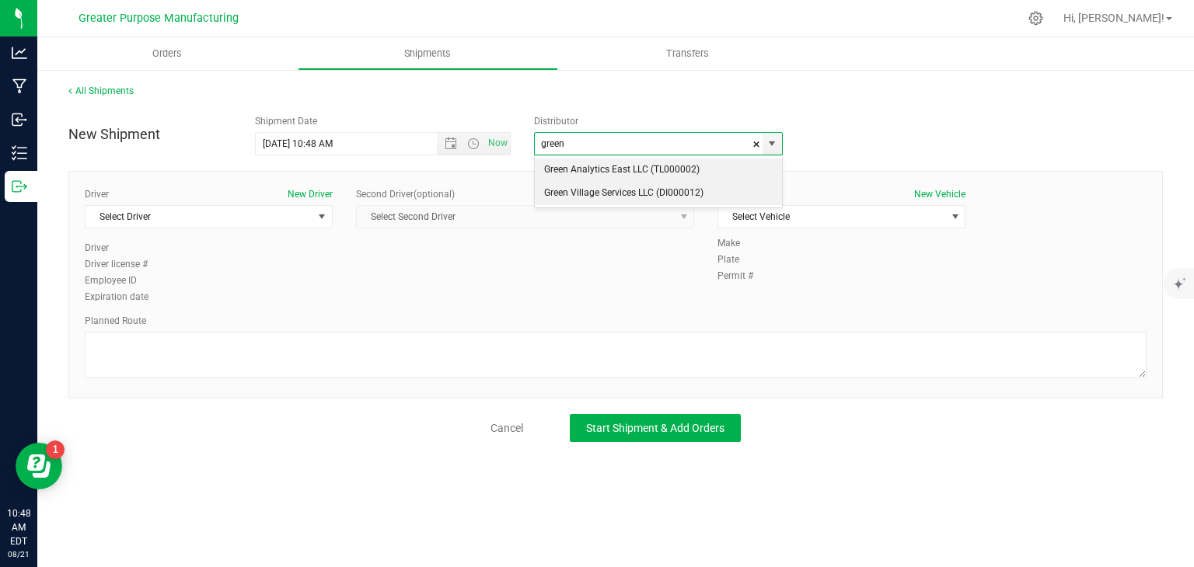
click at [592, 190] on li "Green Village Services LLC (DI000012)" at bounding box center [658, 193] width 247 height 23
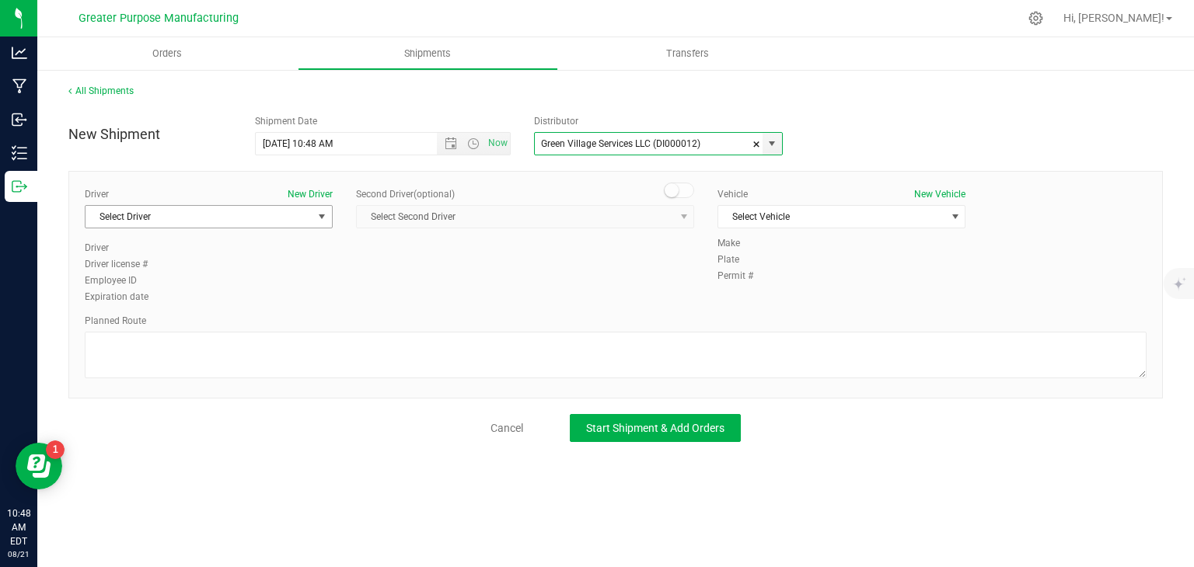
type input "Green Village Services LLC (DI000012)"
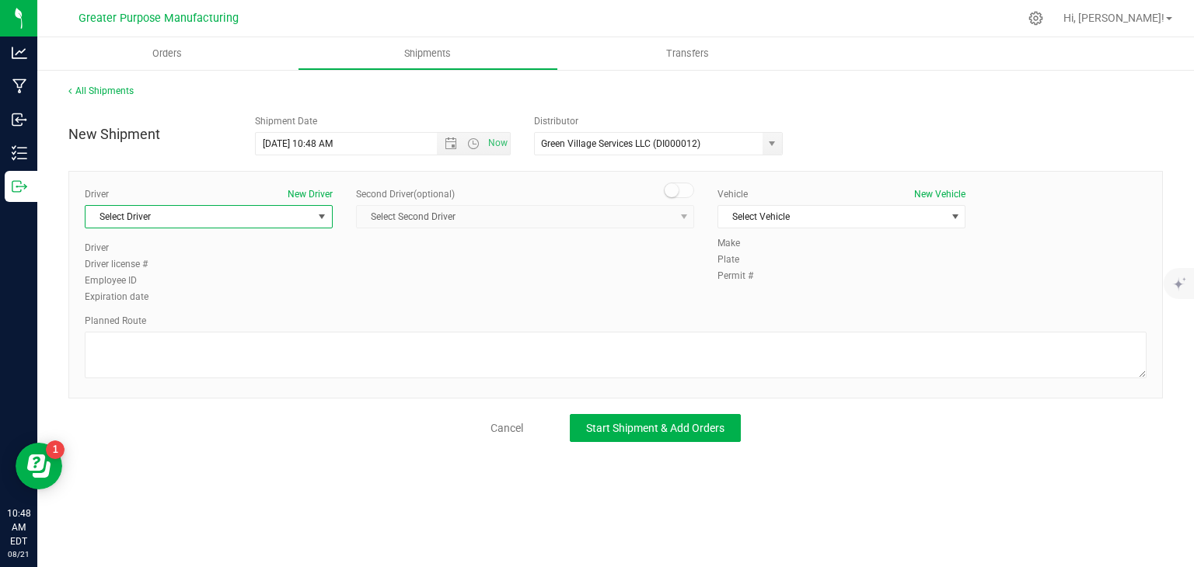
click at [242, 215] on span "Select Driver" at bounding box center [198, 217] width 227 height 22
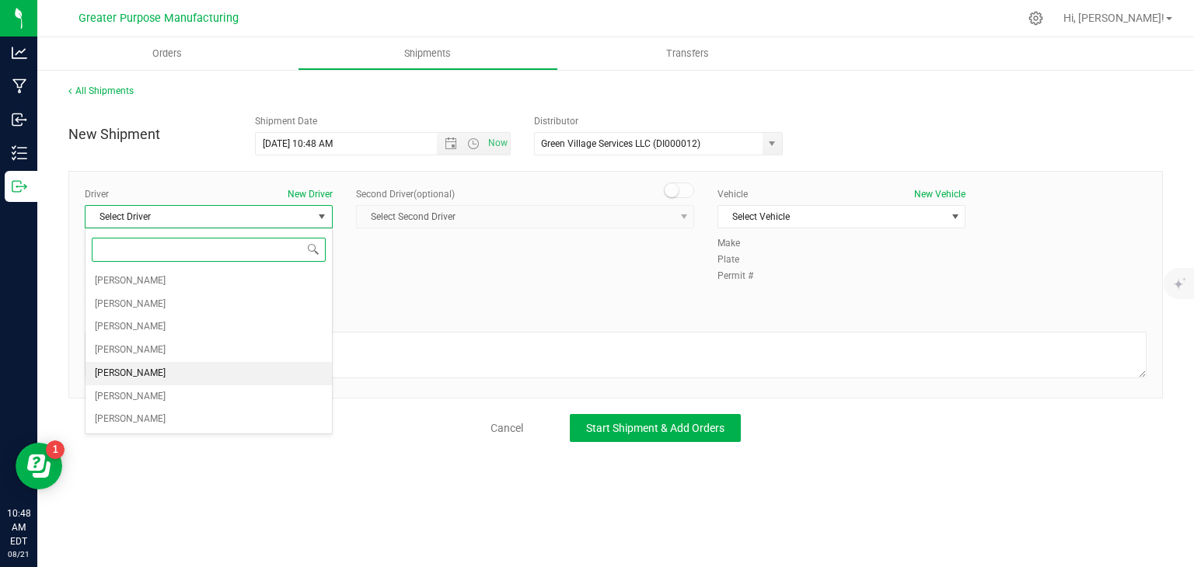
click at [191, 373] on li "[PERSON_NAME]" at bounding box center [208, 373] width 246 height 23
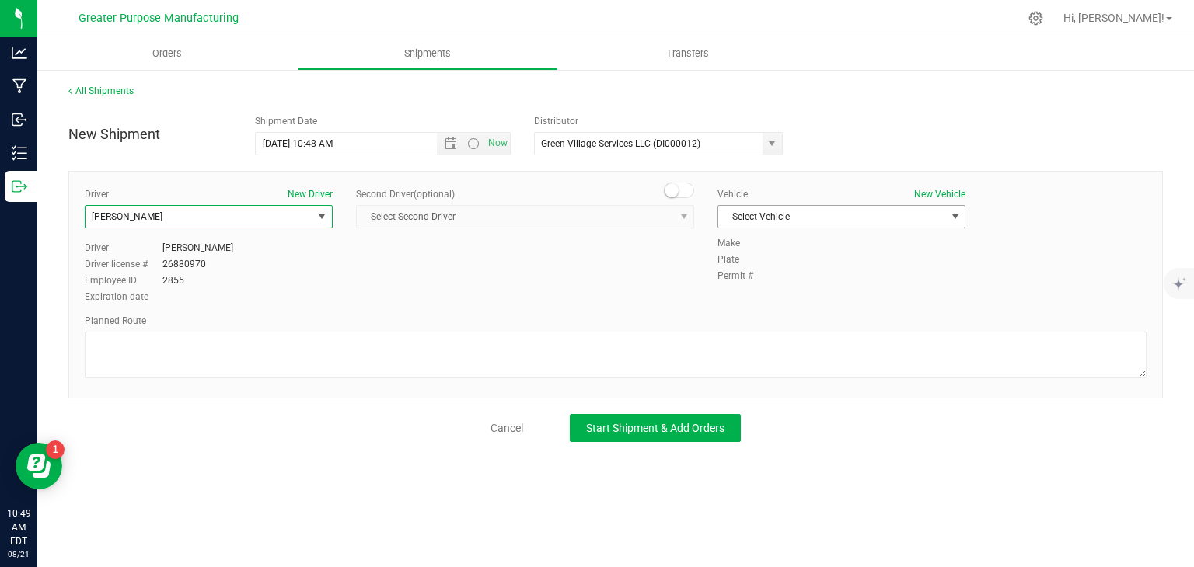
click at [776, 215] on span "Select Vehicle" at bounding box center [831, 217] width 227 height 22
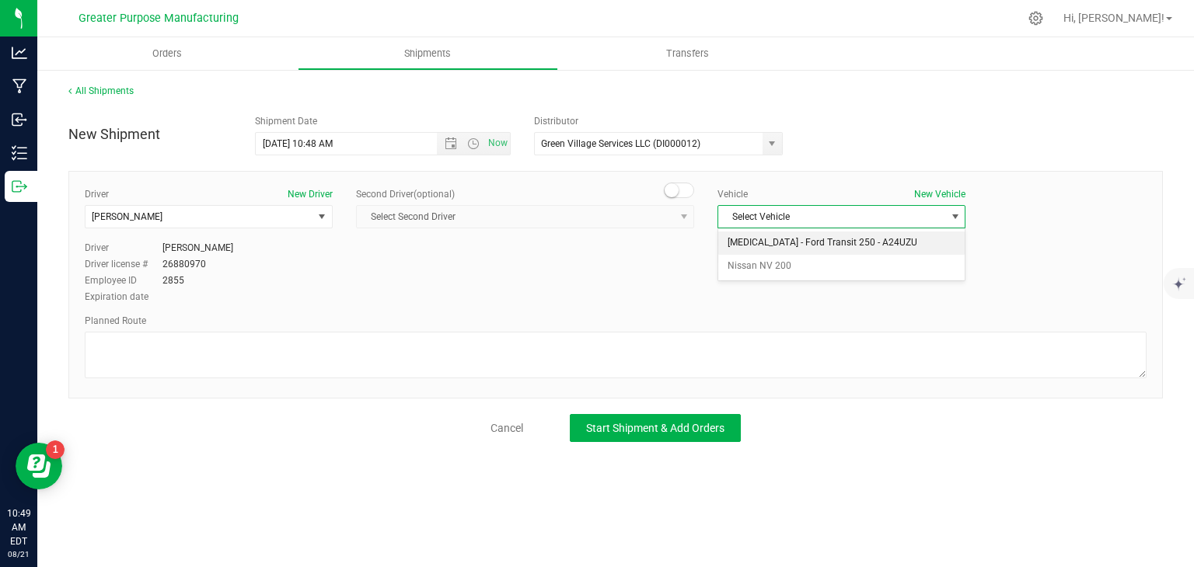
click at [756, 243] on li "[MEDICAL_DATA] - Ford Transit 250 - A24UZU" at bounding box center [841, 243] width 246 height 23
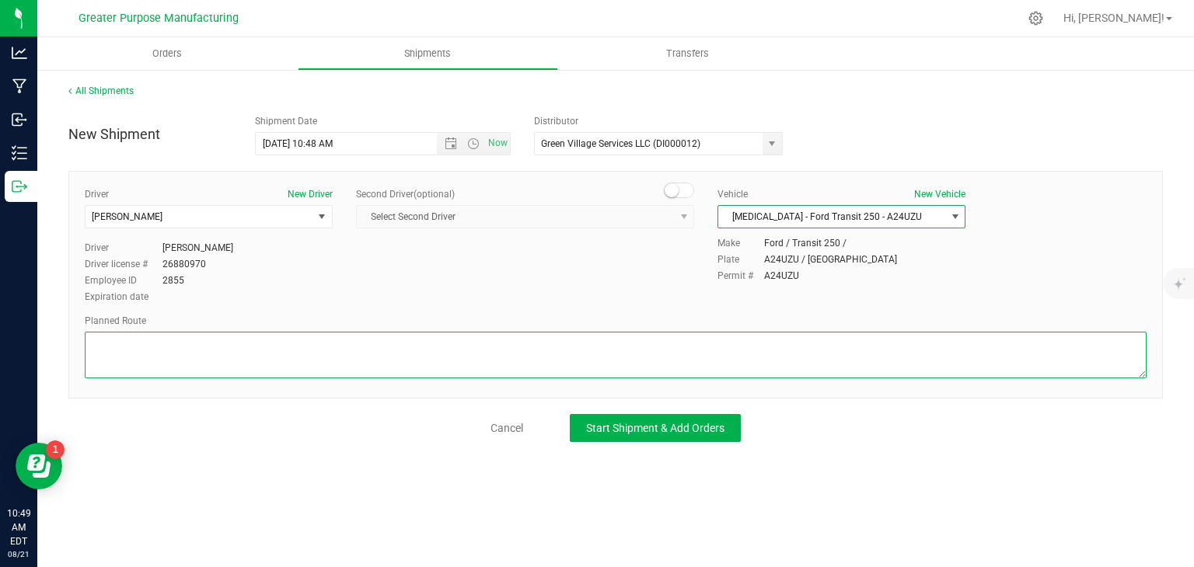
click at [380, 355] on textarea at bounding box center [616, 355] width 1062 height 47
paste textarea "Randomized by GPS"
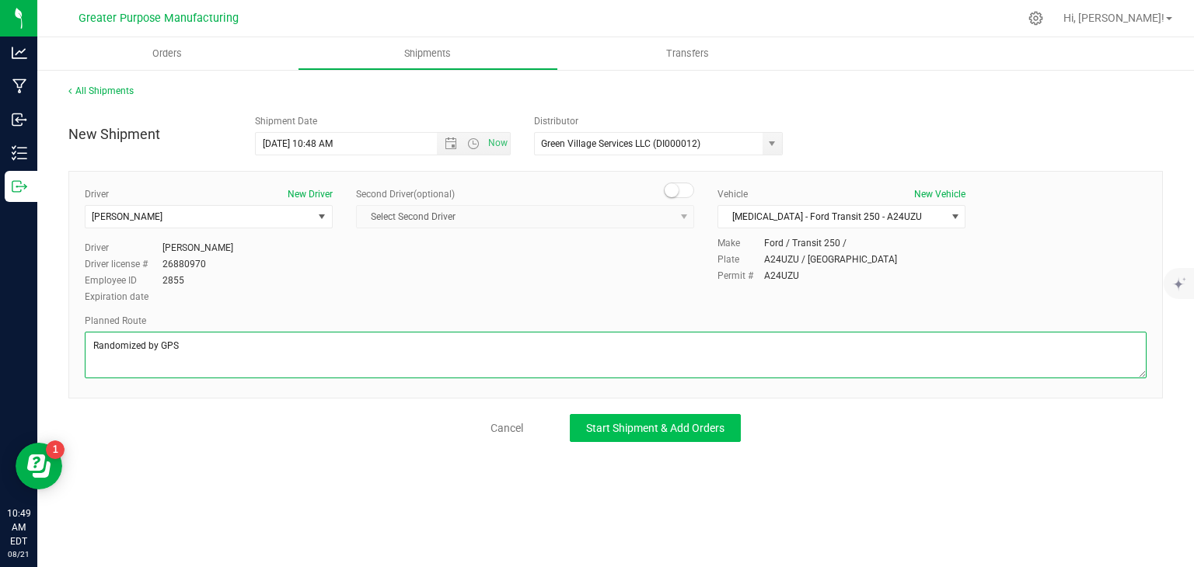
type textarea "Randomized by GPS"
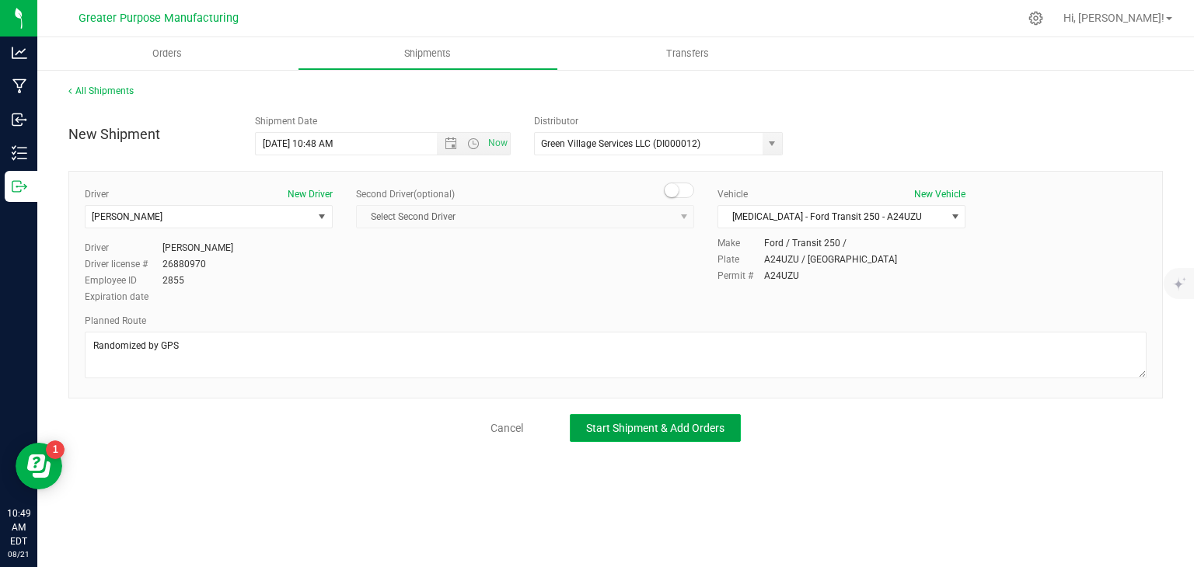
click at [647, 419] on button "Start Shipment & Add Orders" at bounding box center [655, 428] width 171 height 28
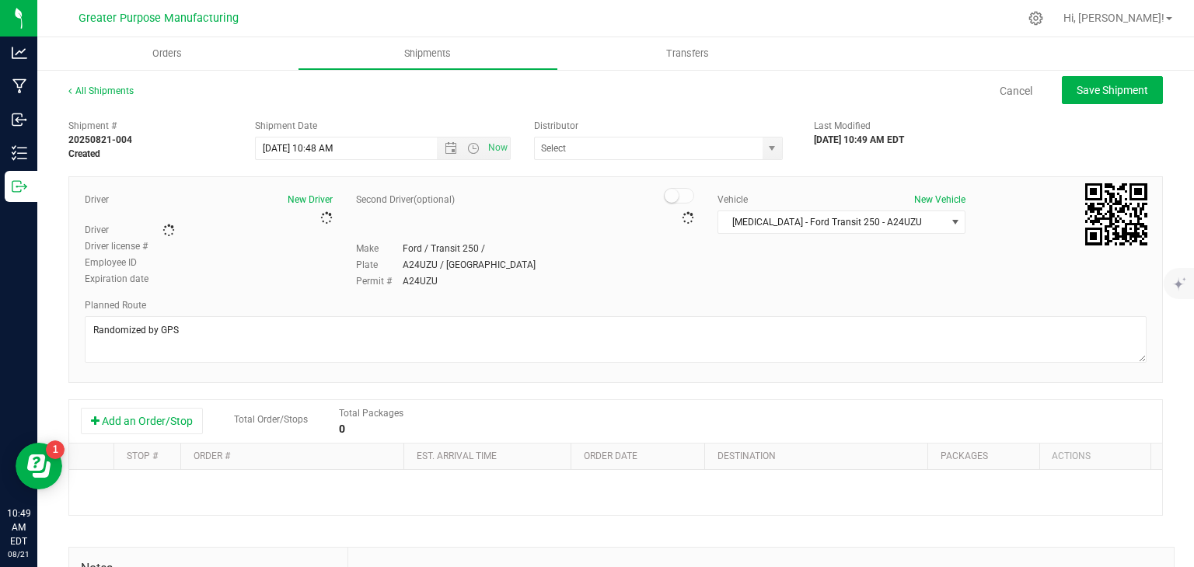
type input "Green Village Services LLC (DI000012)"
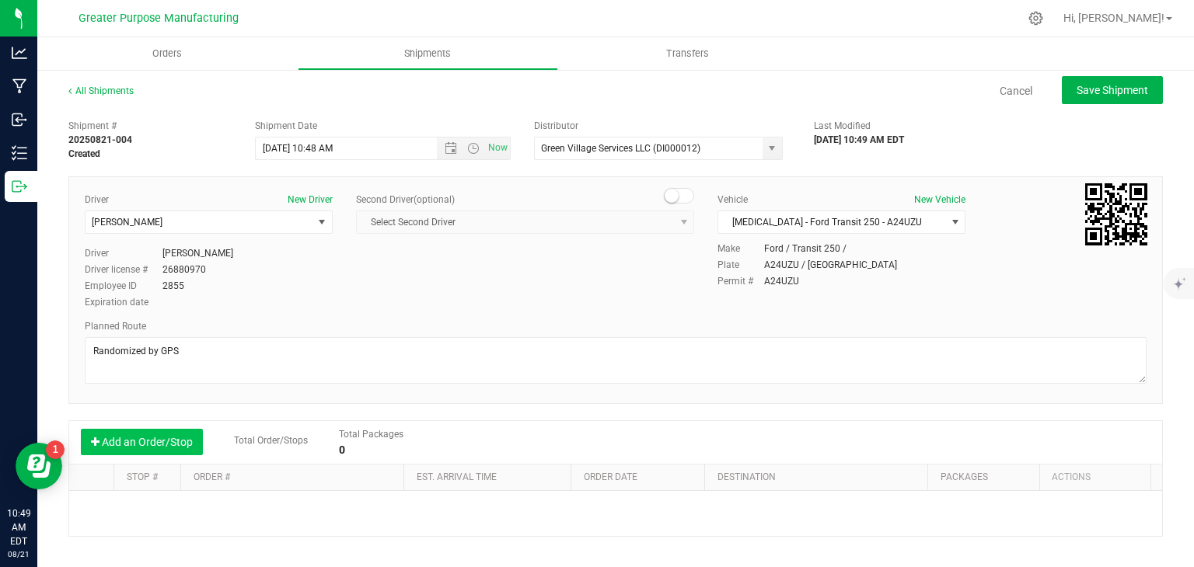
click at [122, 447] on button "Add an Order/Stop" at bounding box center [142, 442] width 122 height 26
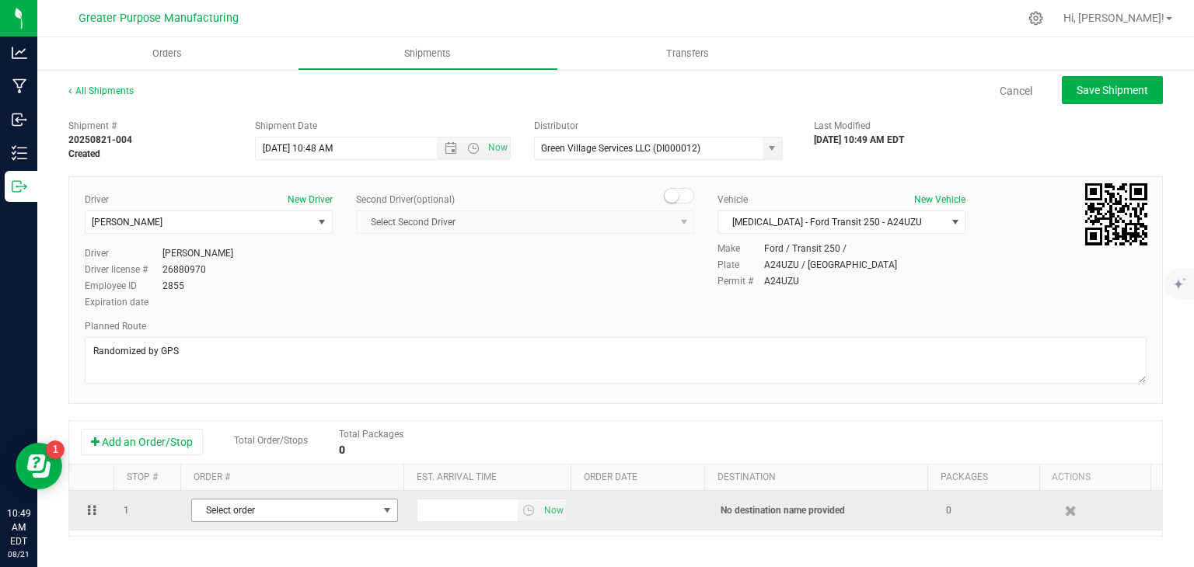
click at [263, 510] on span "Select order" at bounding box center [285, 511] width 186 height 22
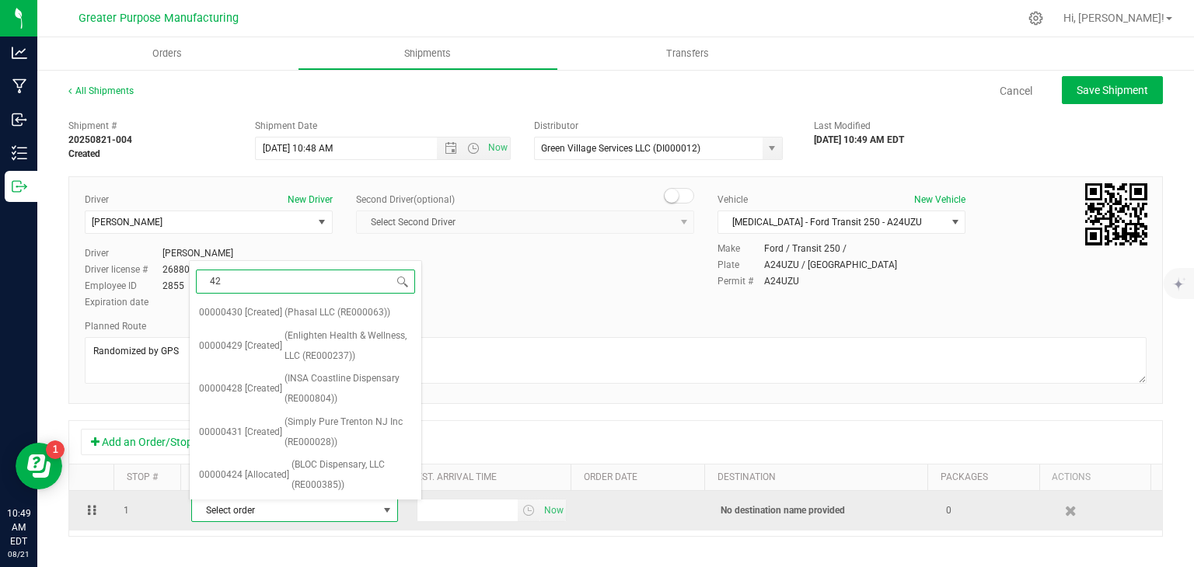
type input "424"
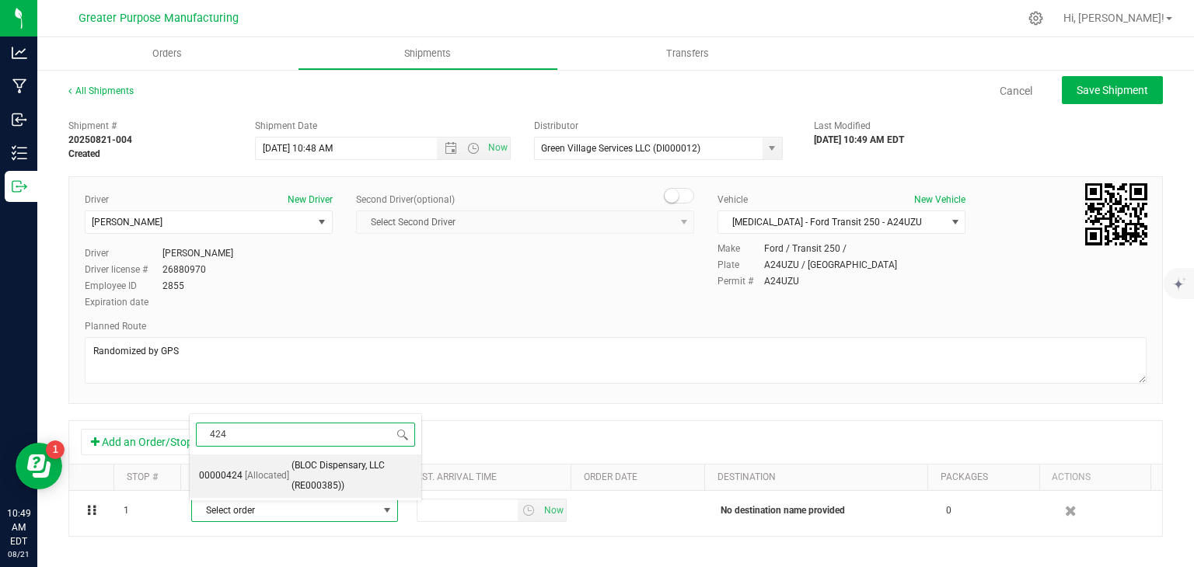
click at [284, 467] on span "[Allocated]" at bounding box center [267, 476] width 44 height 20
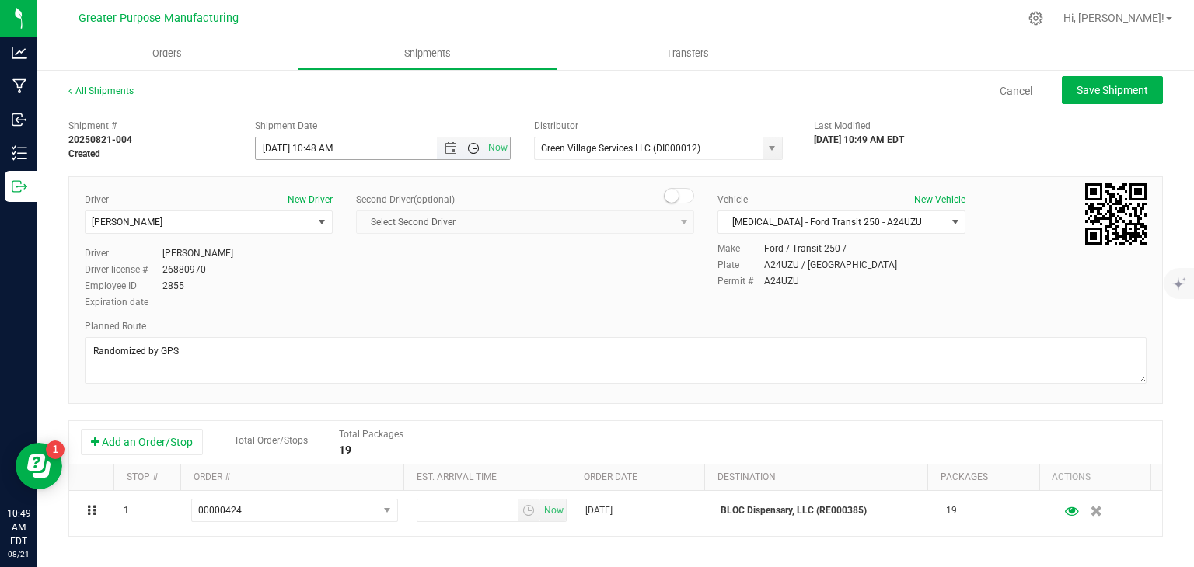
click at [472, 147] on span "Open the time view" at bounding box center [473, 148] width 12 height 12
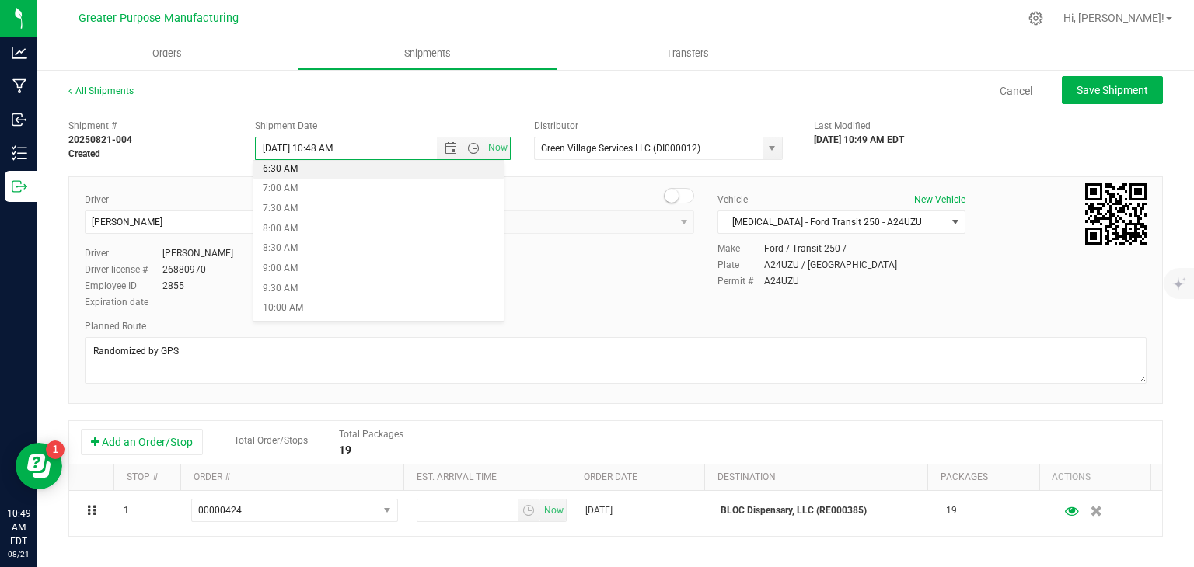
scroll to position [266, 0]
click at [315, 263] on li "9:00 AM" at bounding box center [378, 267] width 250 height 20
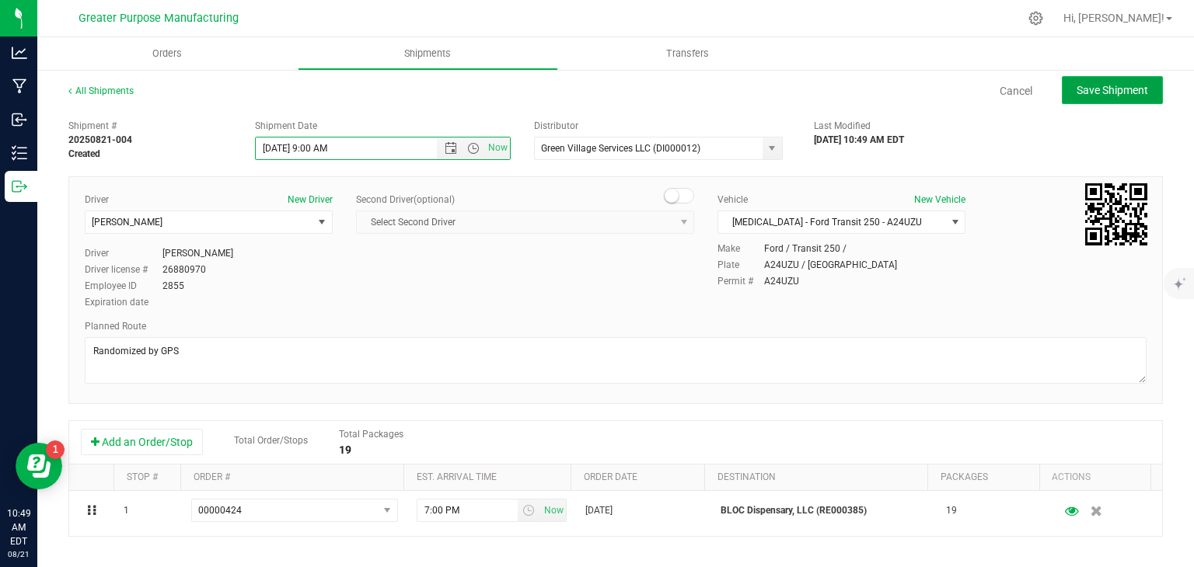
click at [1077, 94] on span "Save Shipment" at bounding box center [1113, 90] width 72 height 12
type input "[DATE] 1:00 PM"
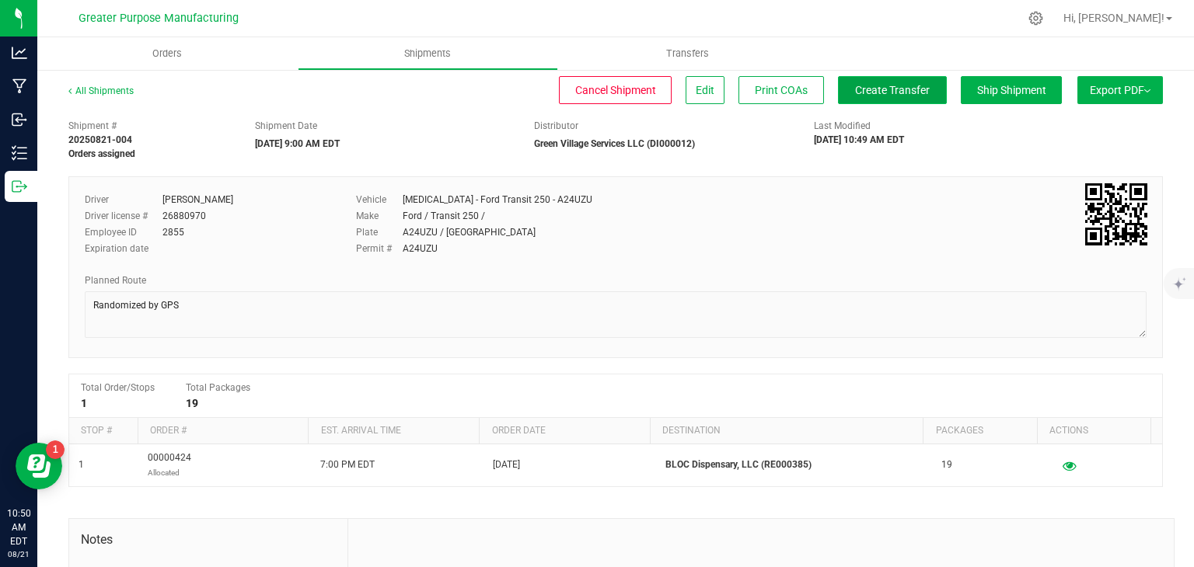
click at [867, 100] on button "Create Transfer" at bounding box center [892, 90] width 109 height 28
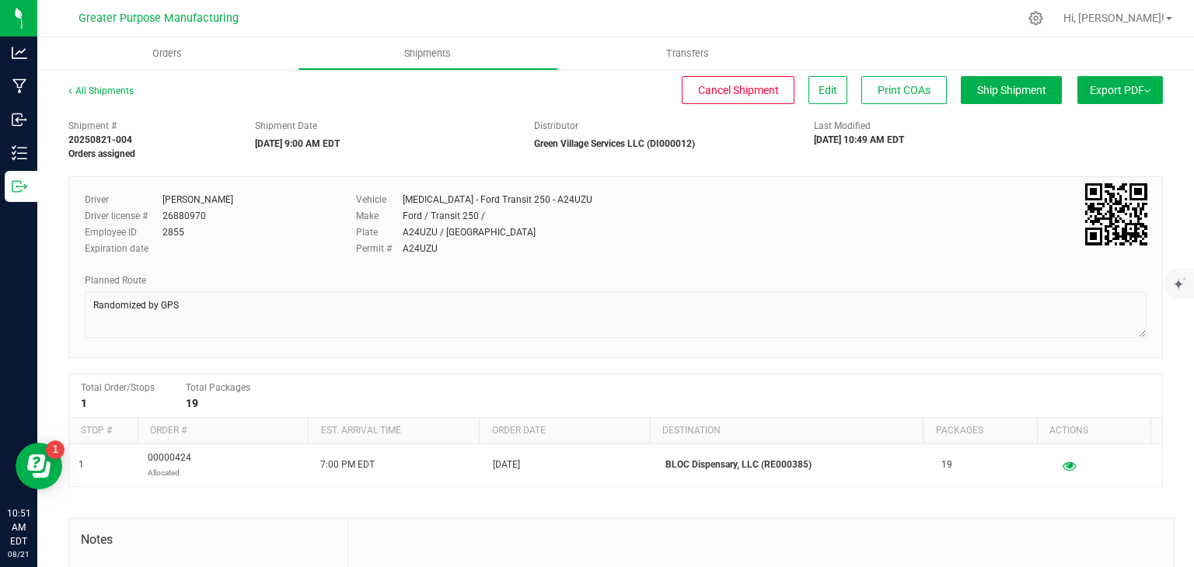
drag, startPoint x: 204, startPoint y: 215, endPoint x: 165, endPoint y: 215, distance: 39.6
click at [165, 215] on div "Driver license # 26880970" at bounding box center [209, 216] width 248 height 14
copy div "26880970"
drag, startPoint x: 194, startPoint y: 229, endPoint x: 162, endPoint y: 234, distance: 32.3
click at [162, 234] on div "Employee ID 2855" at bounding box center [209, 232] width 248 height 14
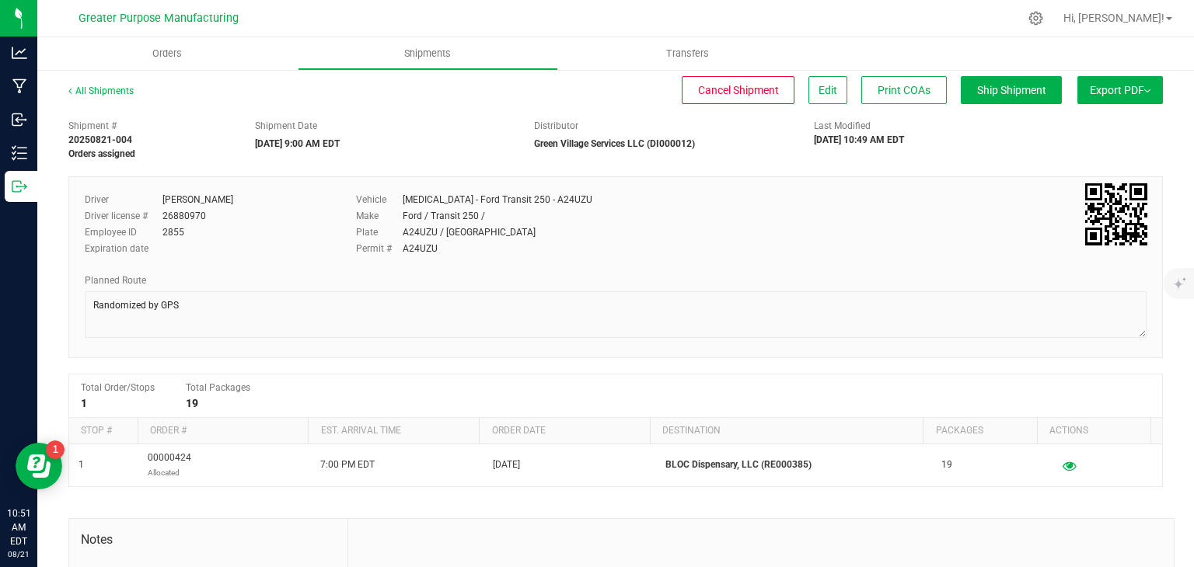
copy div "2855"
drag, startPoint x: 214, startPoint y: 217, endPoint x: 165, endPoint y: 211, distance: 49.4
click at [165, 211] on div "Driver license # 26880970" at bounding box center [209, 216] width 248 height 14
copy div "26880970"
drag, startPoint x: 183, startPoint y: 231, endPoint x: 161, endPoint y: 234, distance: 22.0
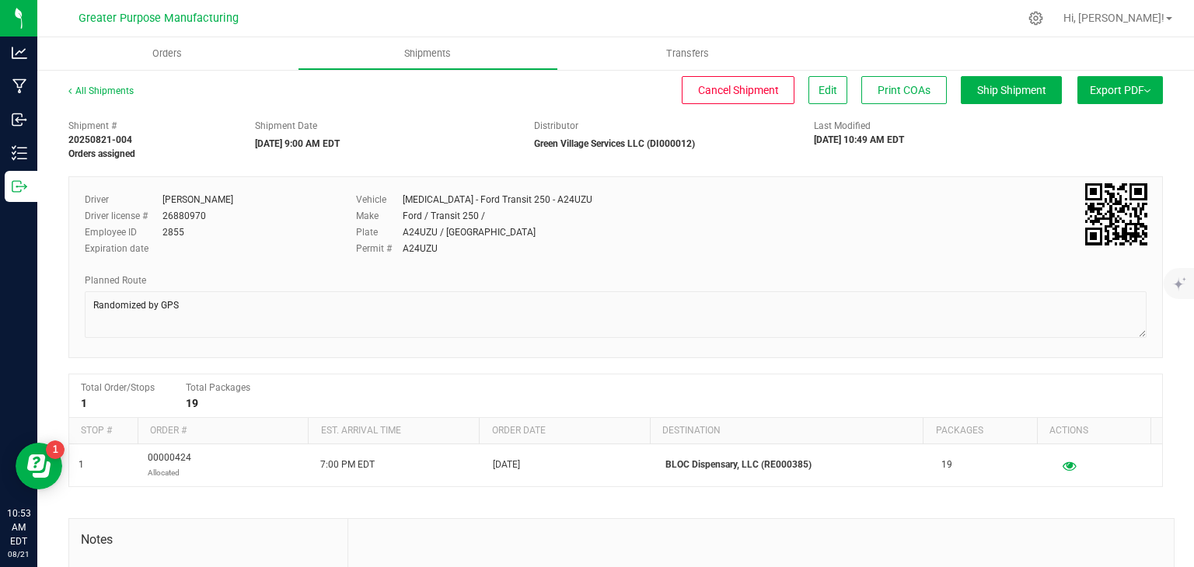
click at [161, 234] on div "Employee ID 2855" at bounding box center [209, 232] width 248 height 14
copy div "2855"
click at [419, 51] on span "Shipments" at bounding box center [427, 54] width 89 height 14
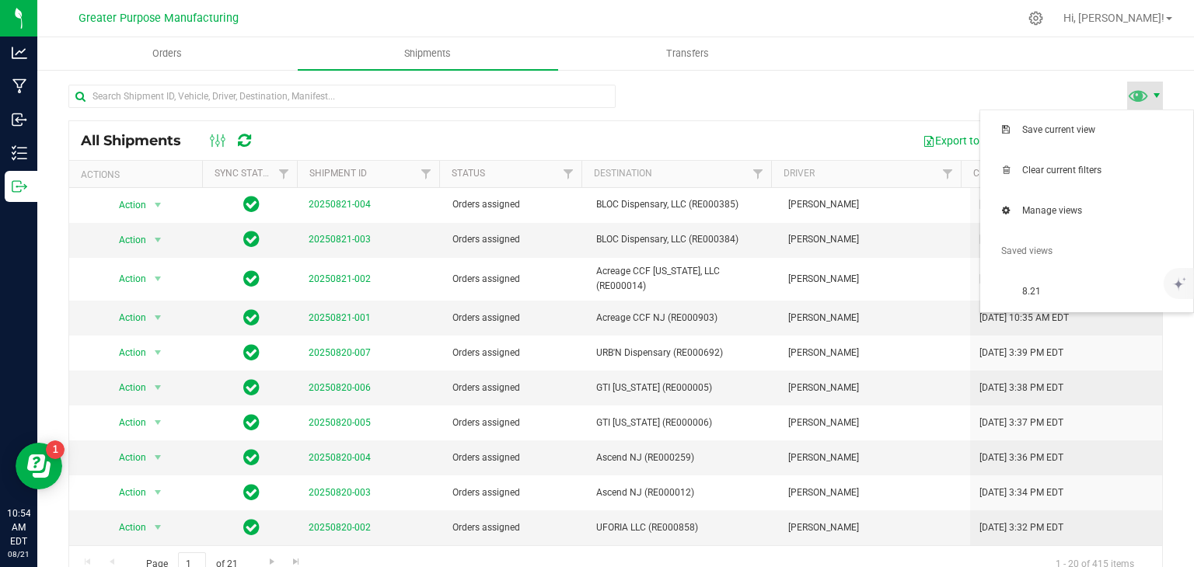
click at [1150, 98] on span at bounding box center [1156, 95] width 12 height 12
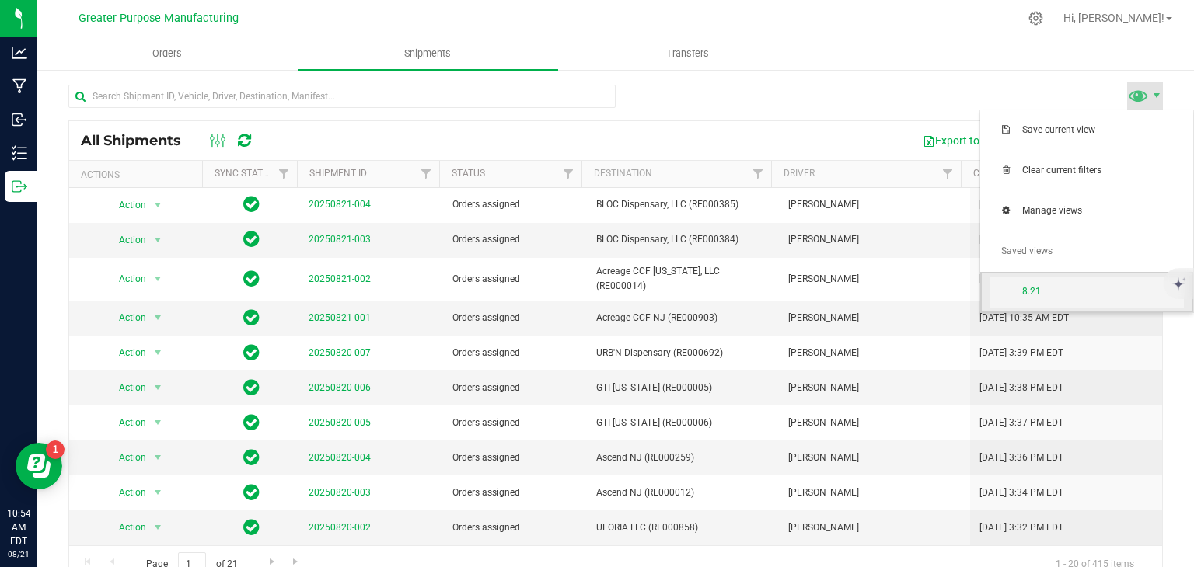
click at [1046, 288] on span "8.21" at bounding box center [1103, 291] width 162 height 13
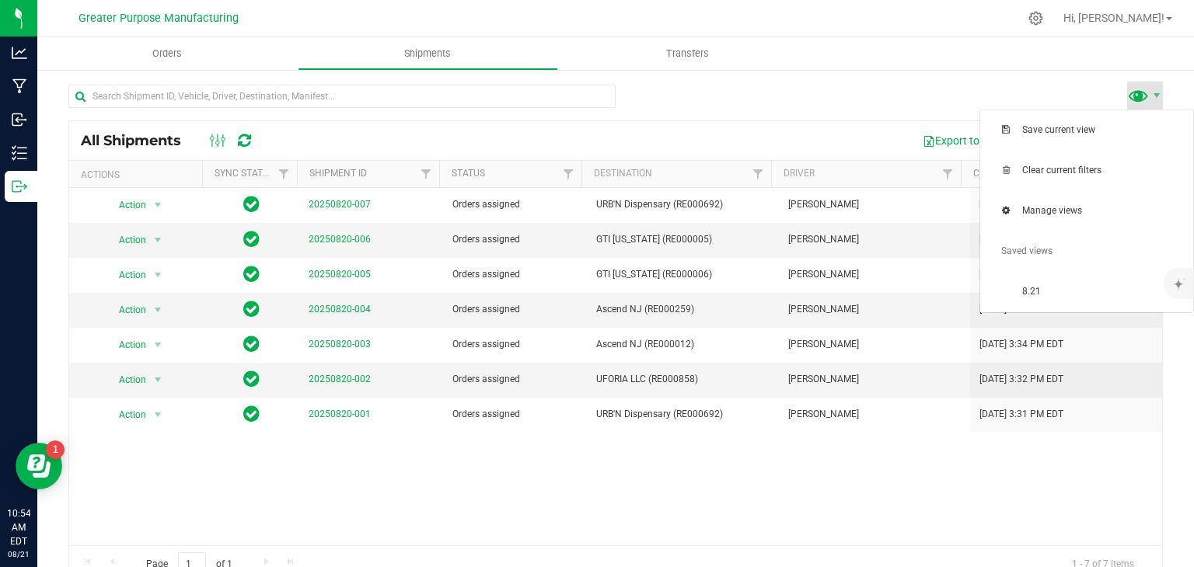
click at [1127, 96] on span at bounding box center [1138, 95] width 23 height 23
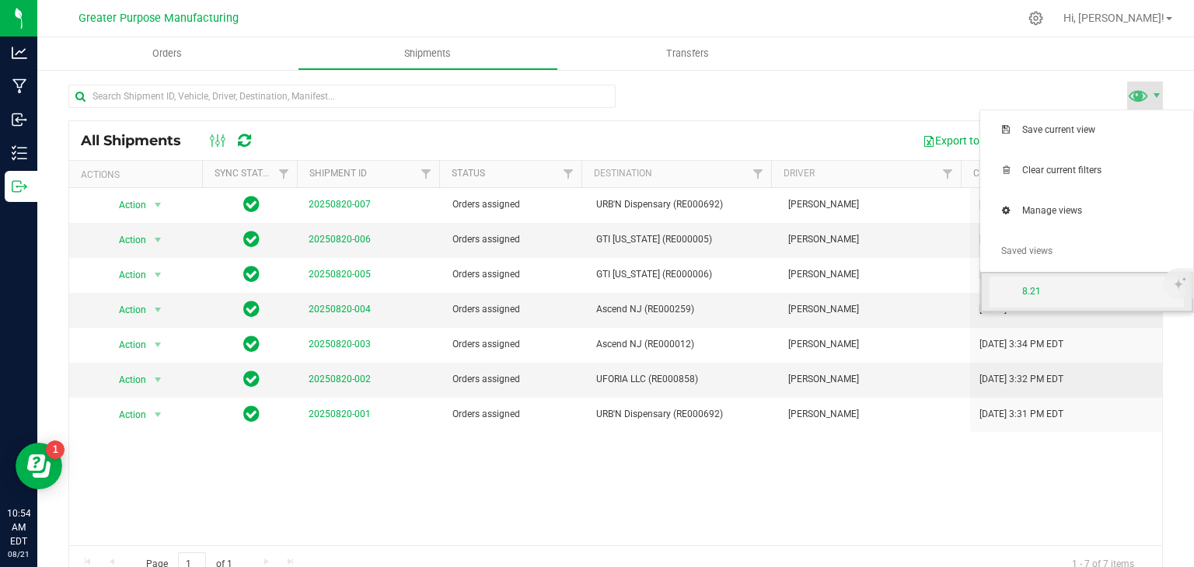
click at [1045, 285] on span "8.21" at bounding box center [1103, 291] width 162 height 13
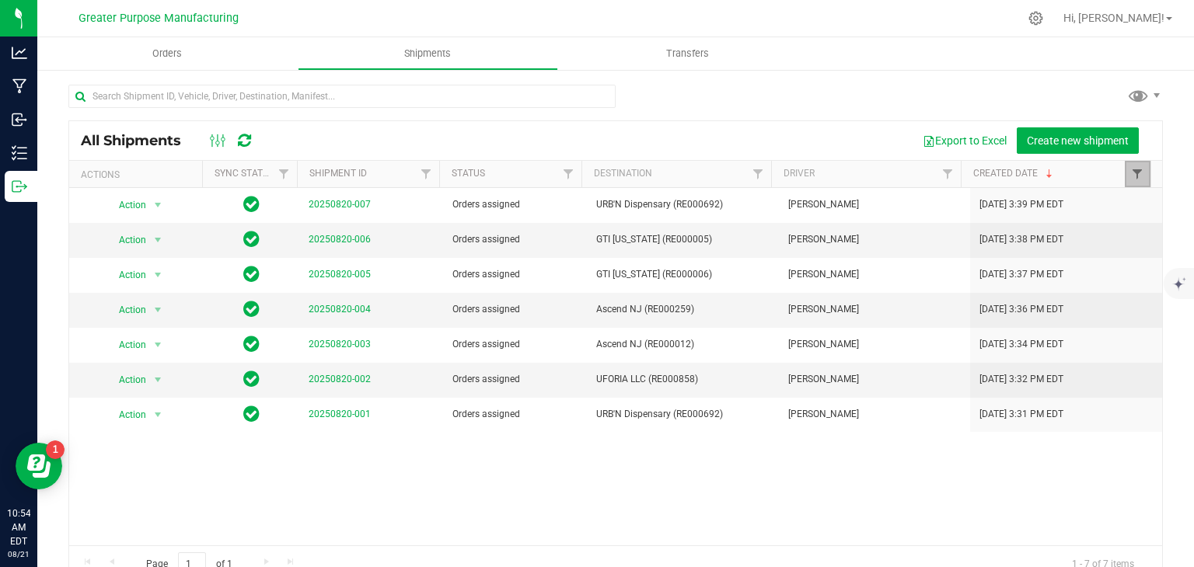
click at [1131, 180] on span "Filter" at bounding box center [1137, 174] width 12 height 12
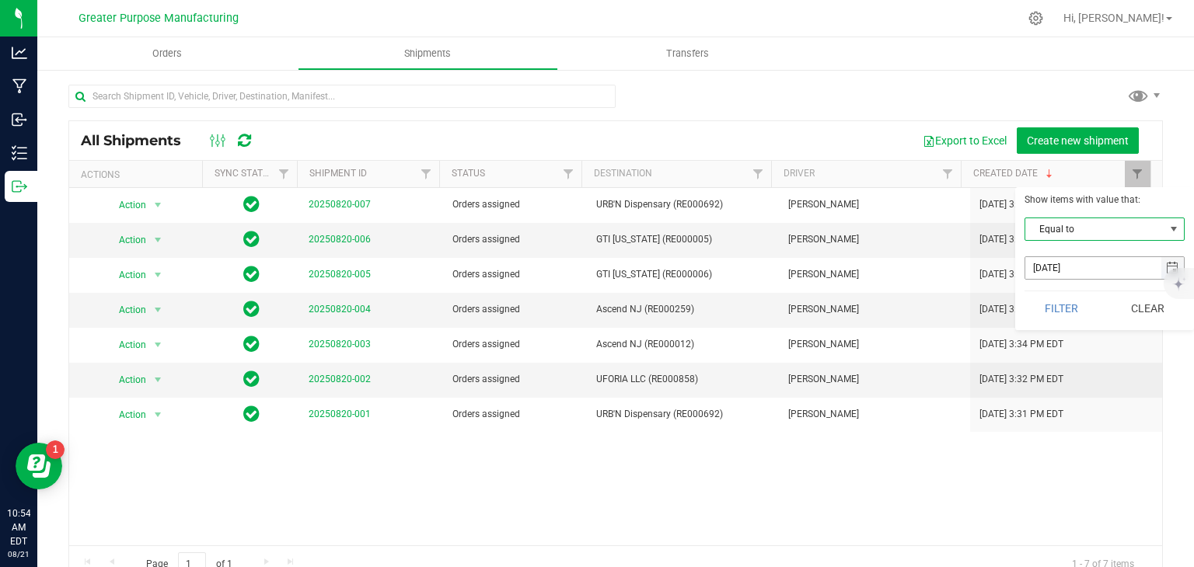
click at [1165, 263] on span "select" at bounding box center [1172, 268] width 23 height 22
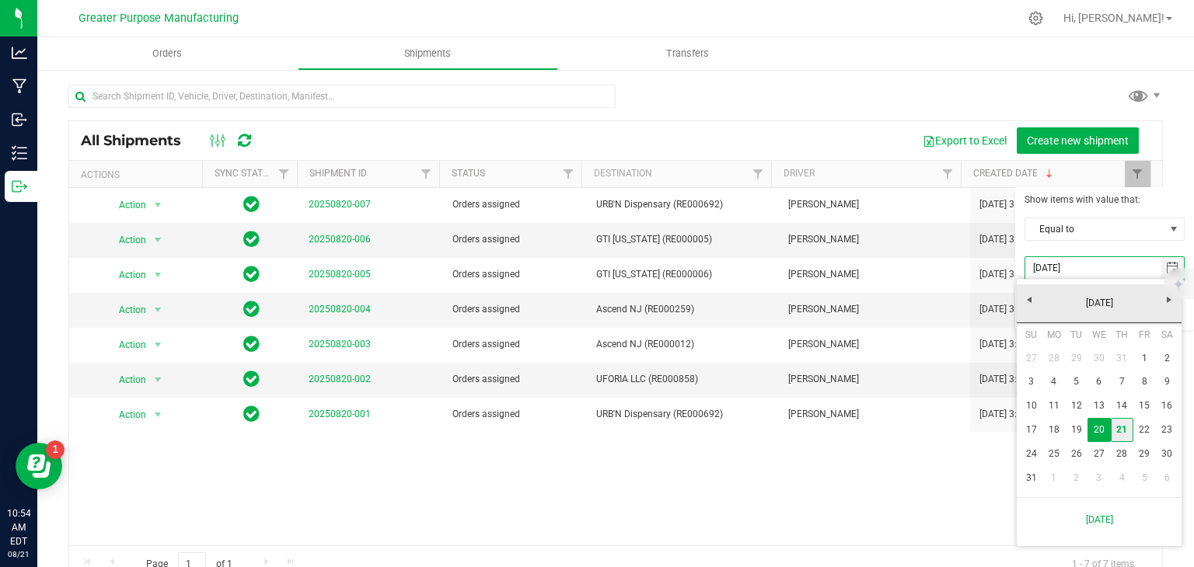
click at [1120, 434] on link "21" at bounding box center [1122, 430] width 23 height 24
type input "[DATE]"
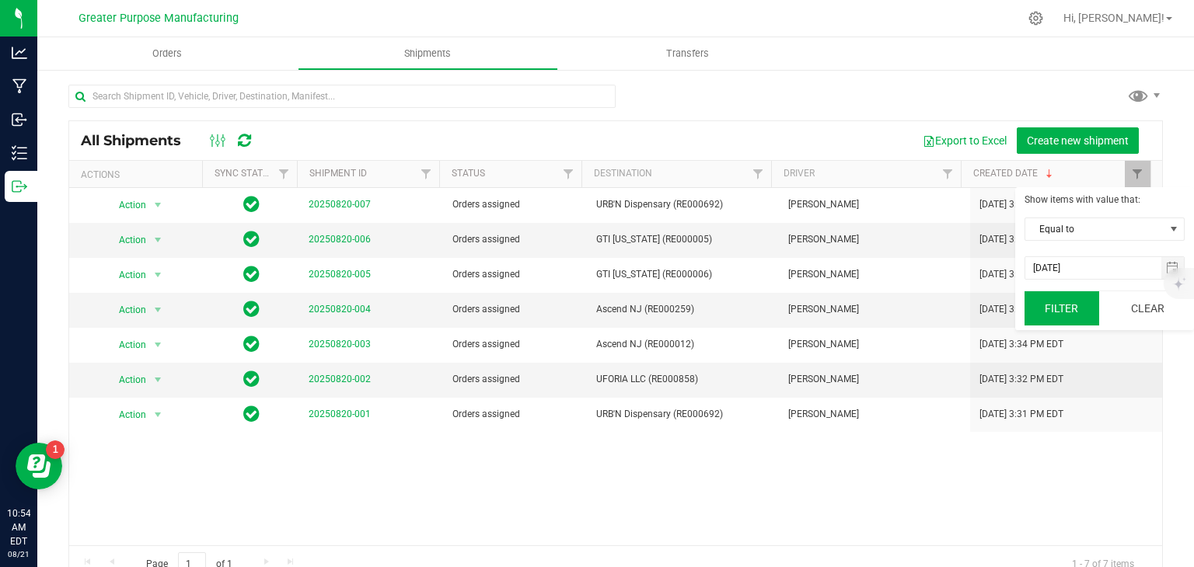
click at [1066, 317] on button "Filter" at bounding box center [1061, 308] width 75 height 34
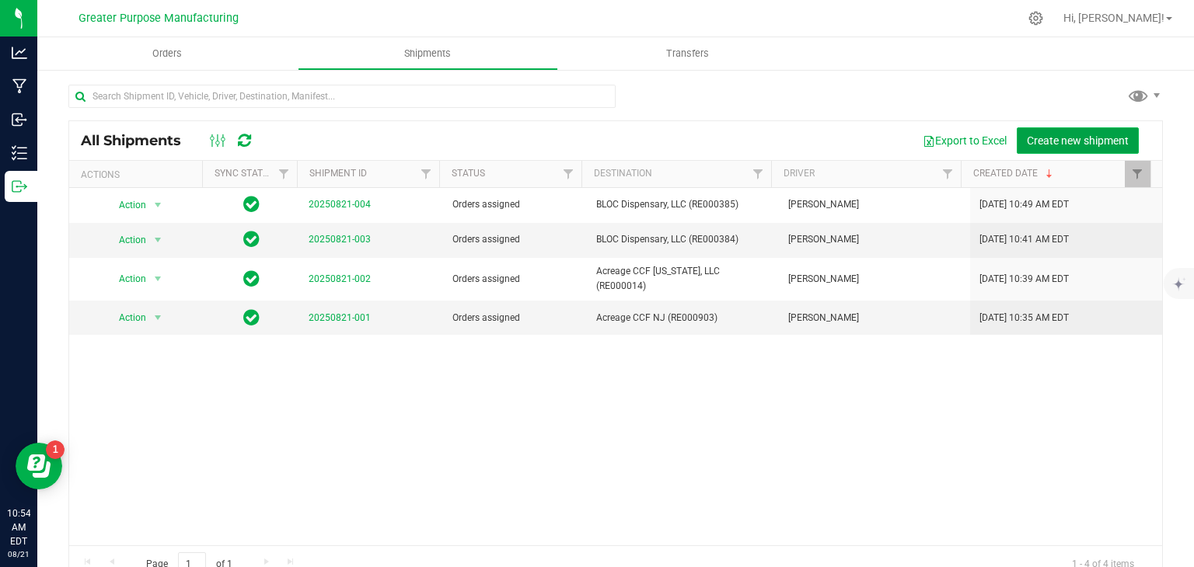
click at [1038, 128] on button "Create new shipment" at bounding box center [1078, 140] width 122 height 26
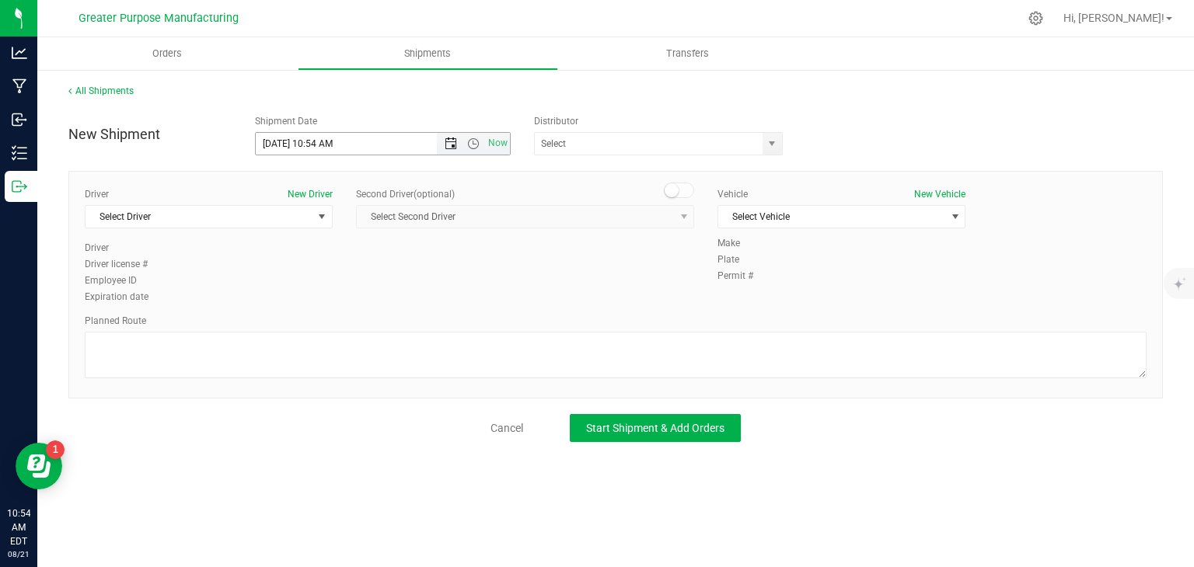
click at [448, 145] on span "Open the date view" at bounding box center [451, 144] width 12 height 12
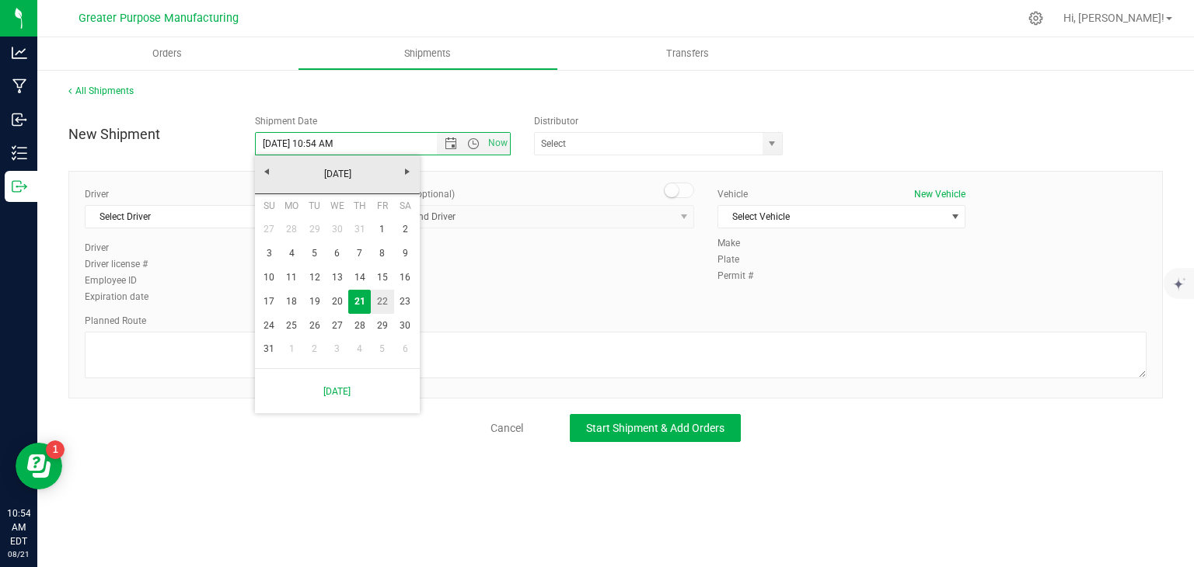
click at [379, 305] on link "22" at bounding box center [382, 302] width 23 height 24
type input "[DATE] 10:54 AM"
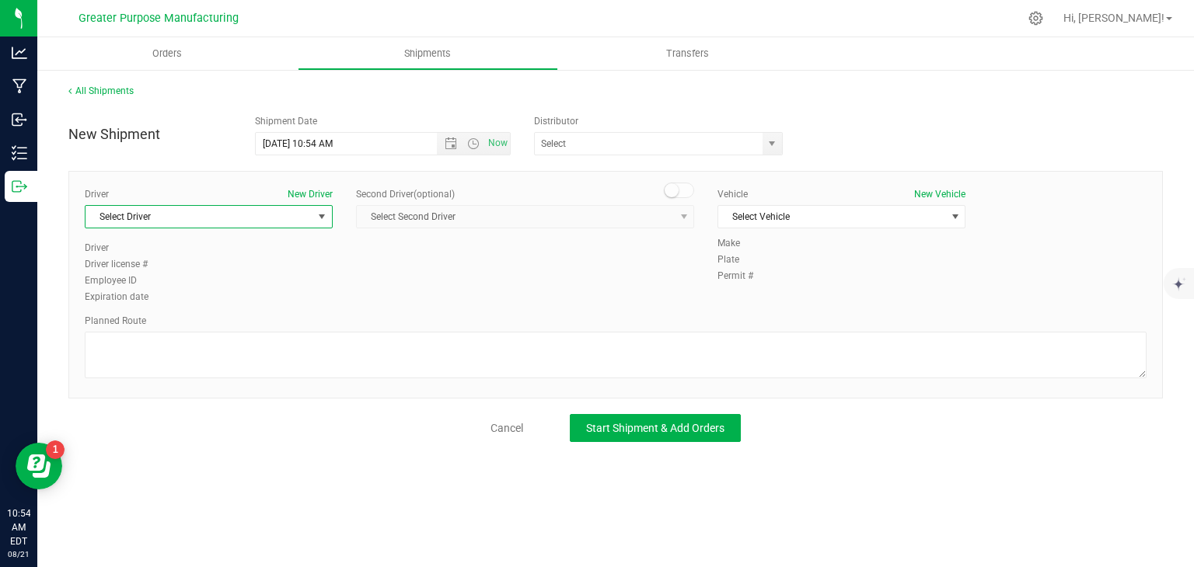
click at [273, 225] on span "Select Driver" at bounding box center [198, 217] width 227 height 22
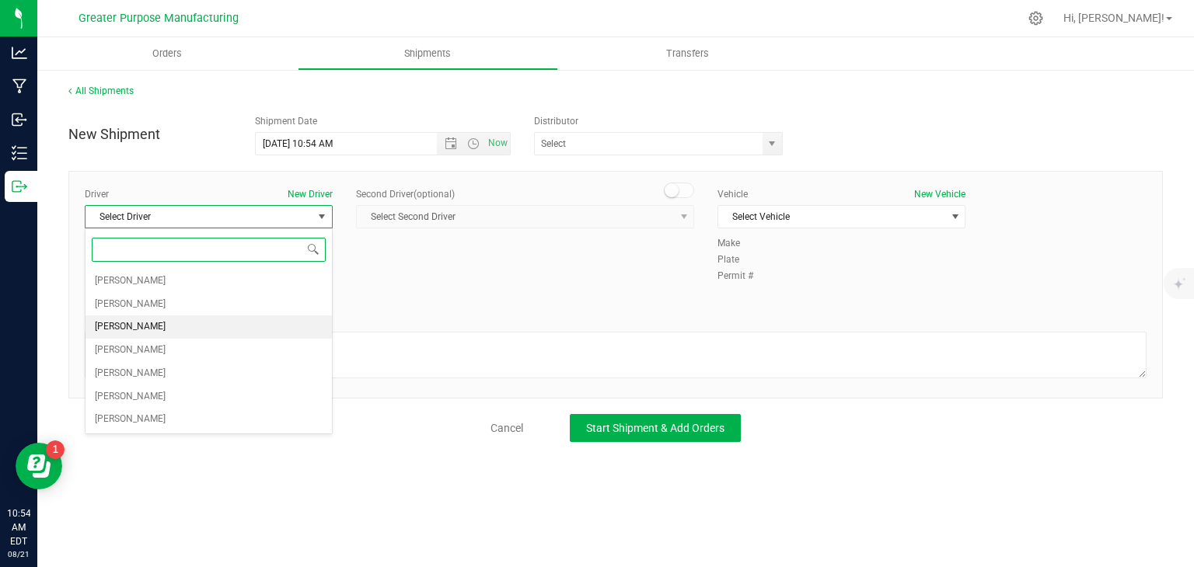
click at [191, 319] on li "[PERSON_NAME]" at bounding box center [208, 327] width 246 height 23
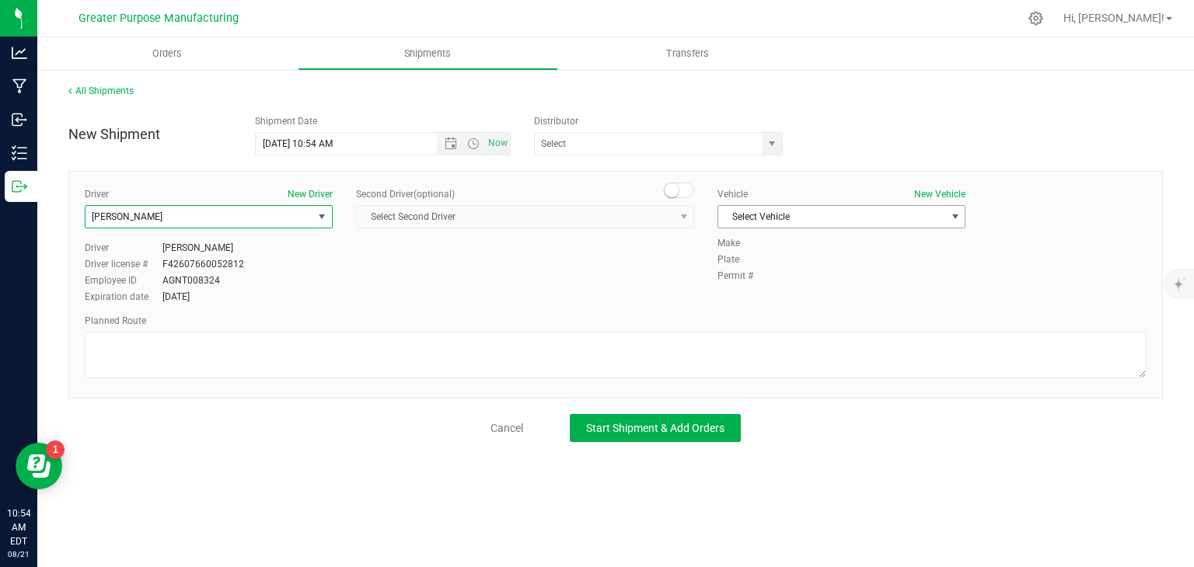
click at [742, 206] on span "Select Vehicle" at bounding box center [831, 217] width 227 height 22
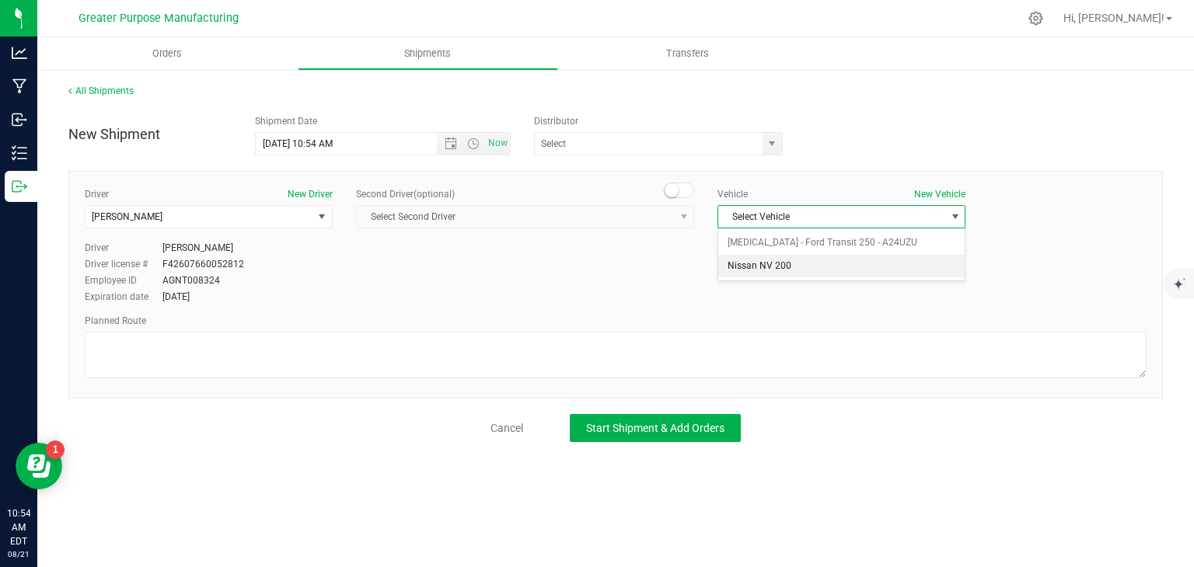
click at [762, 265] on li "Nissan NV 200" at bounding box center [841, 266] width 246 height 23
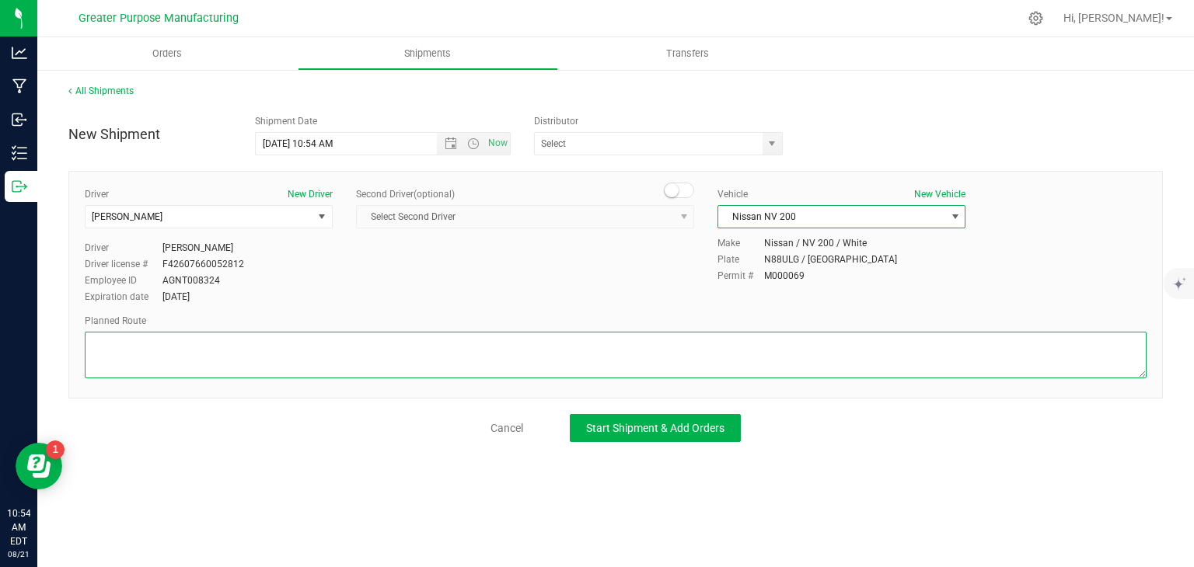
click at [196, 354] on textarea at bounding box center [616, 355] width 1062 height 47
paste textarea "2855"
type textarea "2"
drag, startPoint x: 196, startPoint y: 354, endPoint x: 47, endPoint y: 354, distance: 149.2
click at [47, 354] on div "All Shipments New Shipment Shipment Date [DATE] 10:54 AM Now Distributor Greate…" at bounding box center [615, 262] width 1157 height 389
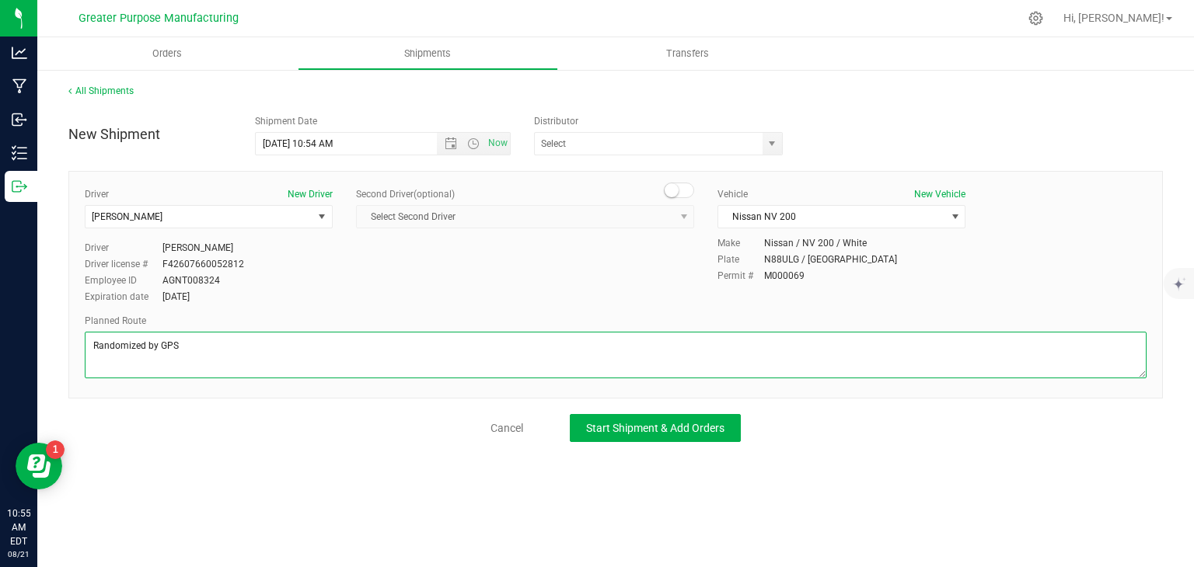
type textarea "Randomized by GPS"
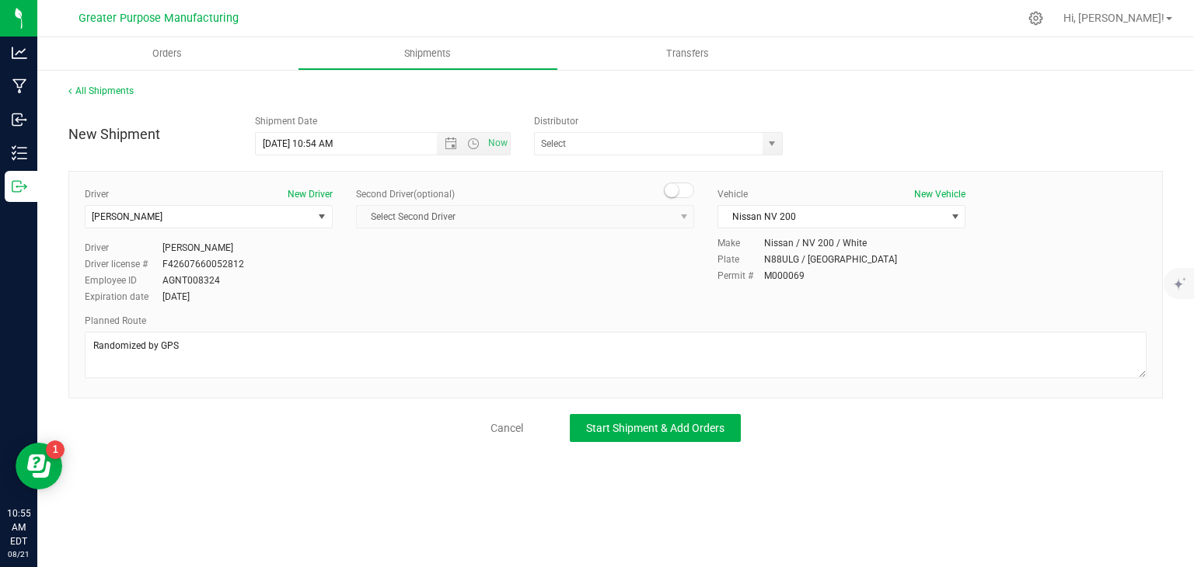
click at [230, 420] on div "Cancel Start Shipment & Add Orders" at bounding box center [615, 428] width 1094 height 28
click at [637, 436] on button "Start Shipment & Add Orders" at bounding box center [655, 428] width 171 height 28
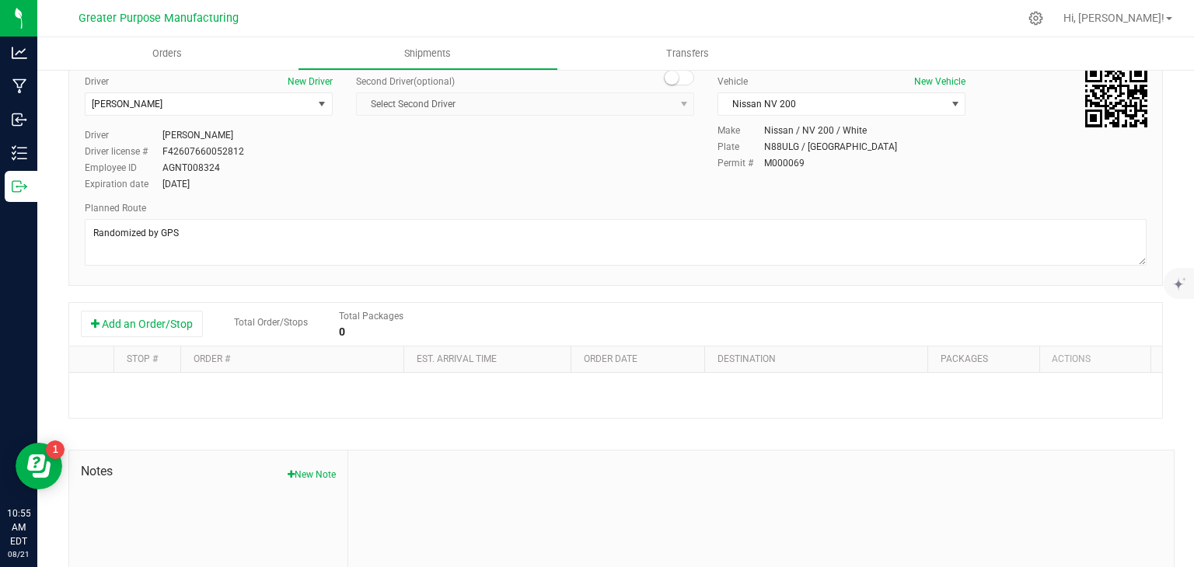
scroll to position [121, 0]
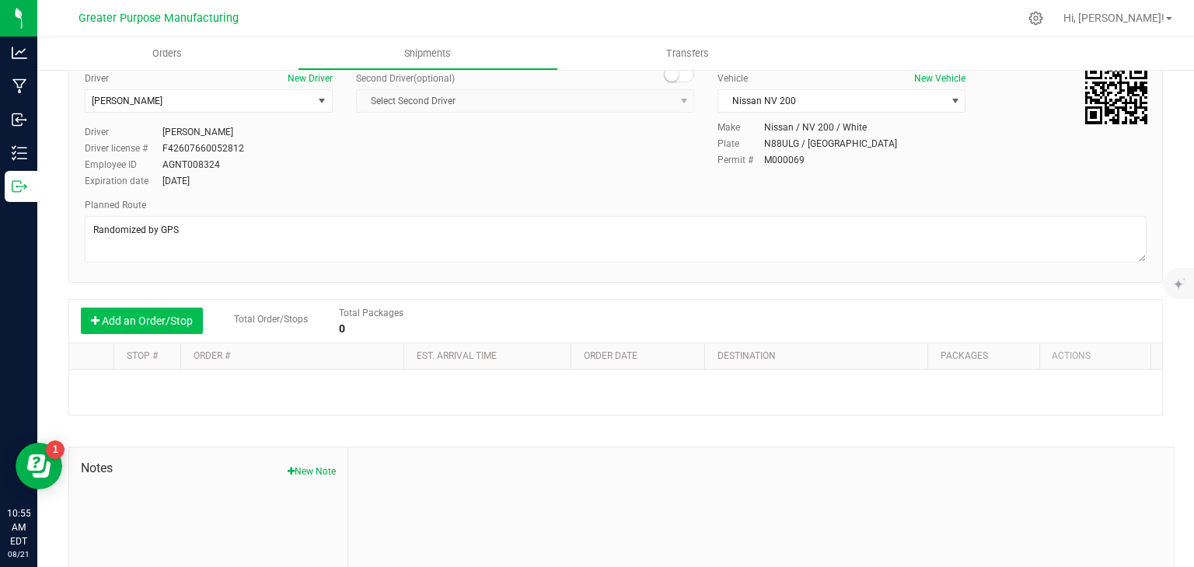
click at [153, 324] on button "Add an Order/Stop" at bounding box center [142, 321] width 122 height 26
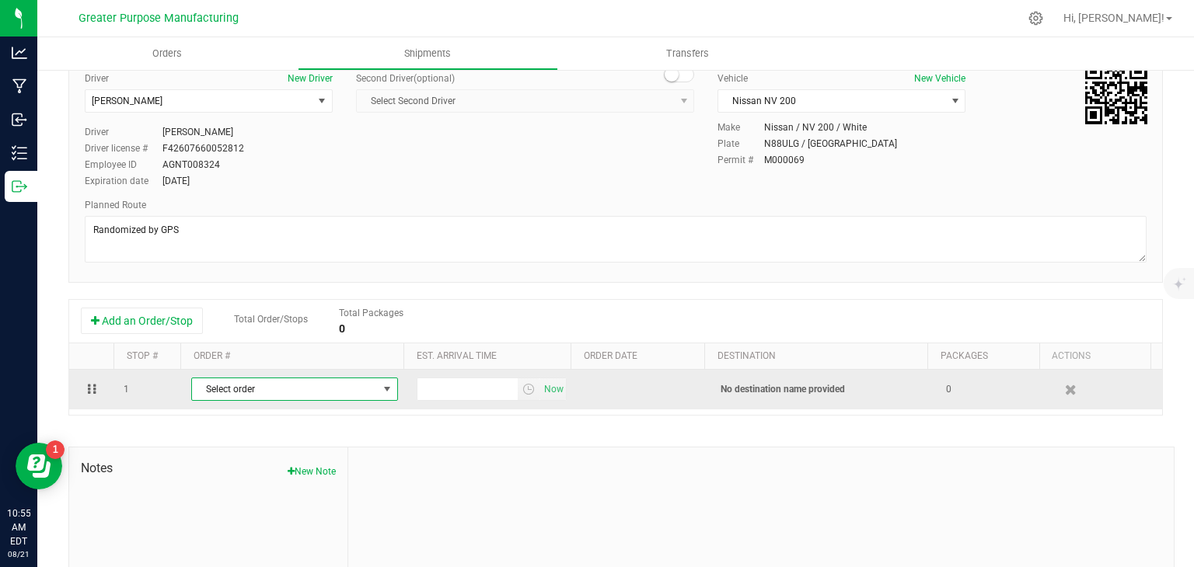
click at [310, 389] on span "Select order" at bounding box center [285, 390] width 186 height 22
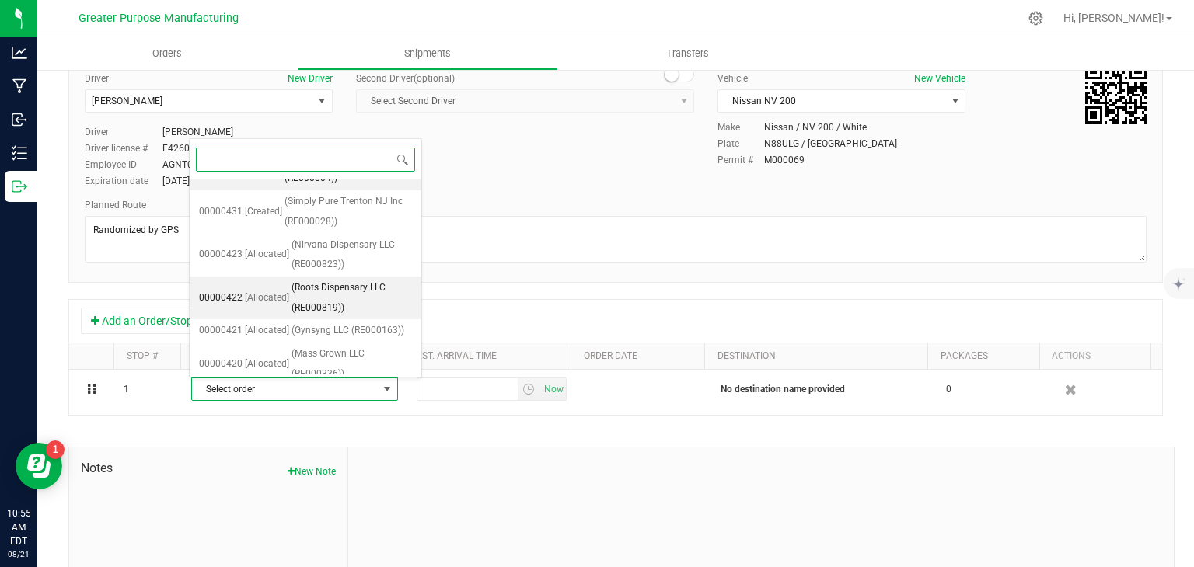
scroll to position [99, 0]
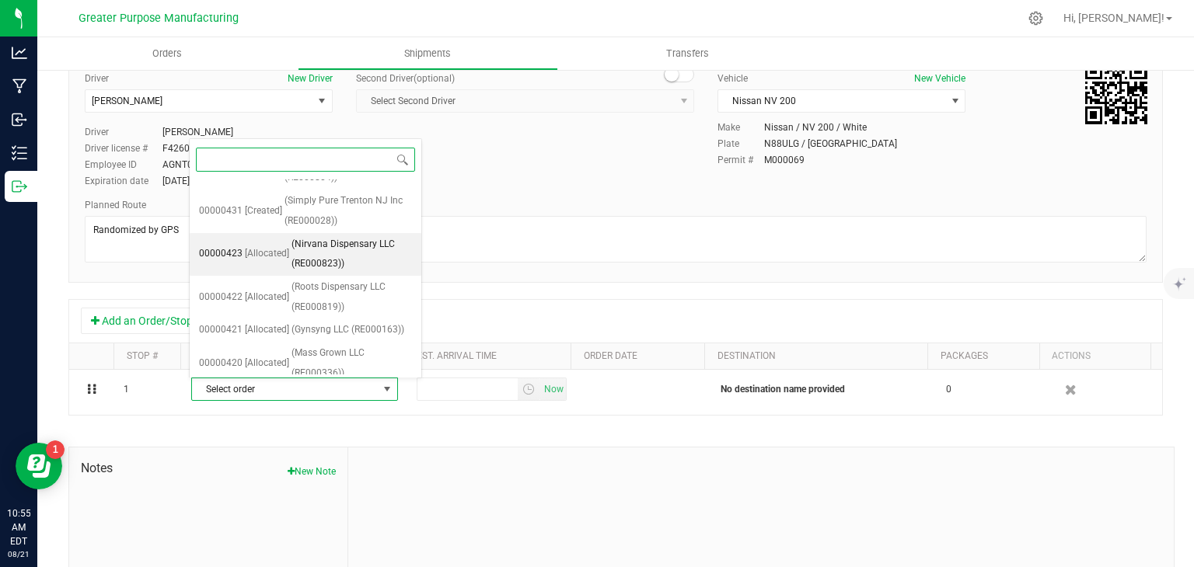
click at [306, 259] on span "(Nirvana Dispensary LLC (RE000823))" at bounding box center [351, 255] width 120 height 40
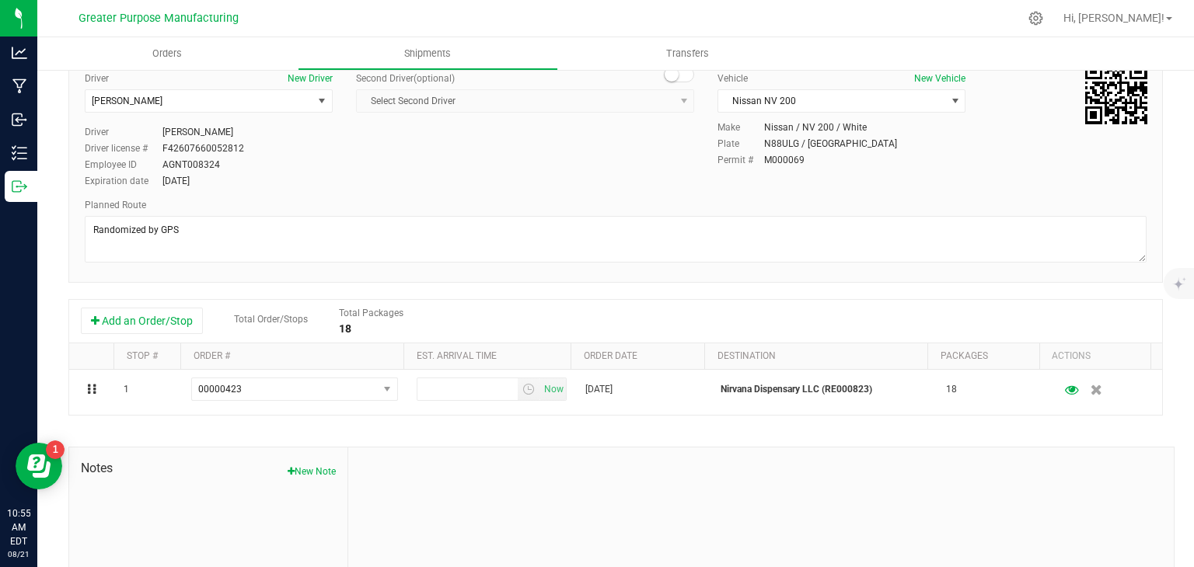
scroll to position [0, 0]
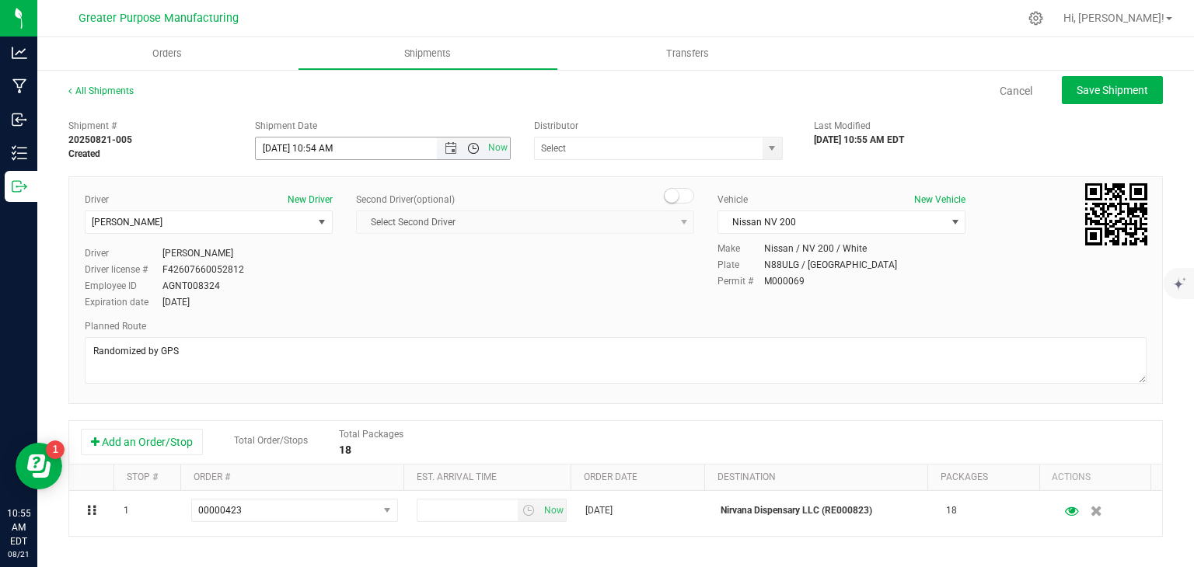
click at [467, 146] on span "Open the time view" at bounding box center [473, 148] width 12 height 12
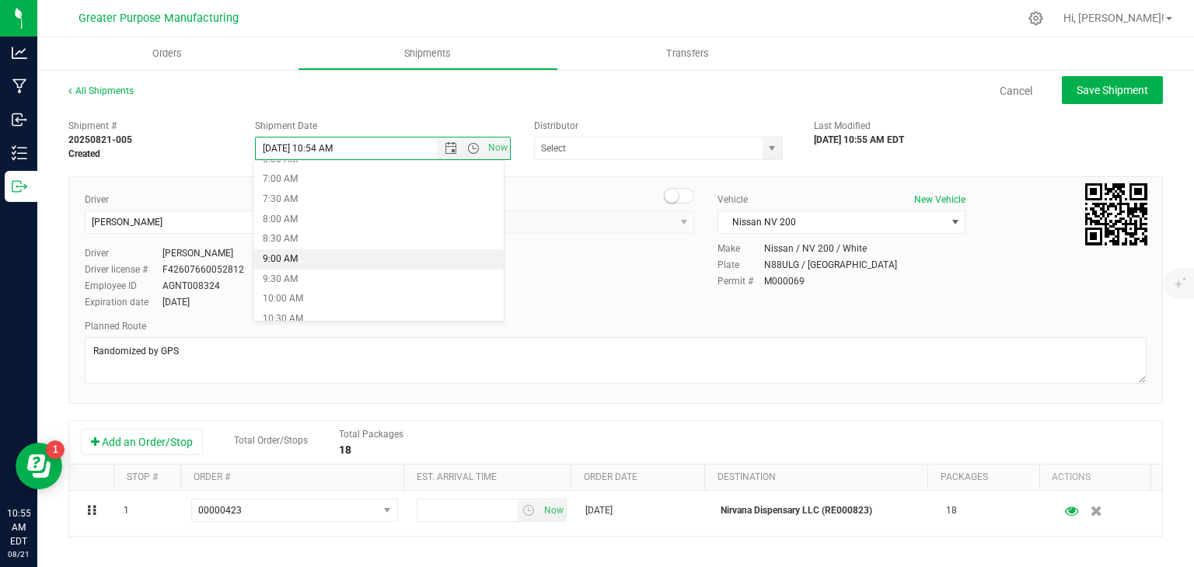
click at [339, 256] on li "9:00 AM" at bounding box center [378, 260] width 250 height 20
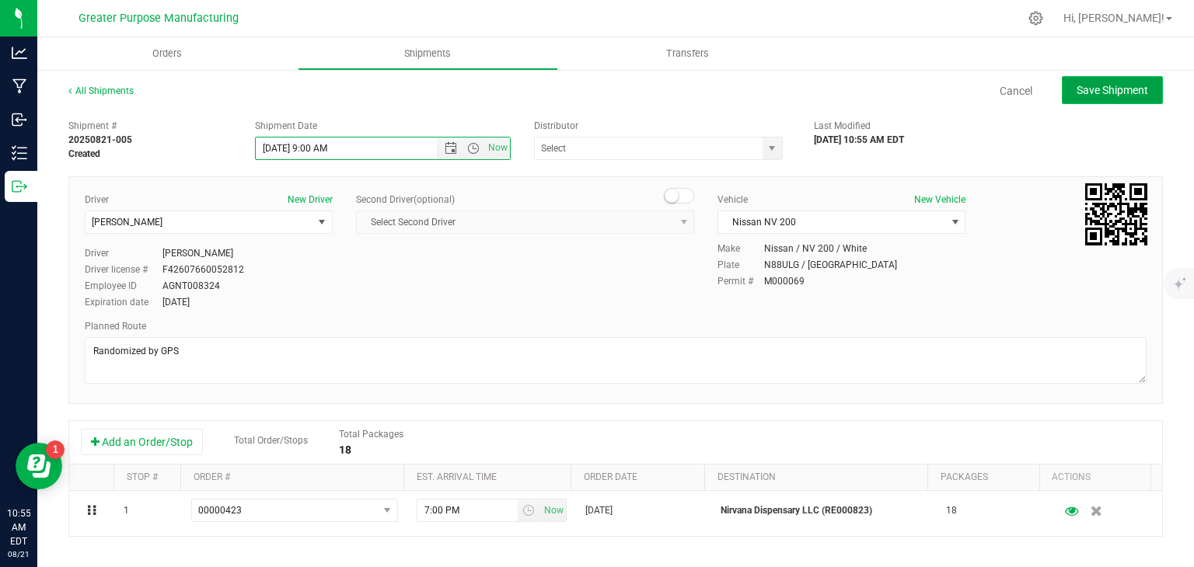
click at [1084, 91] on span "Save Shipment" at bounding box center [1113, 90] width 72 height 12
type input "[DATE] 1:00 PM"
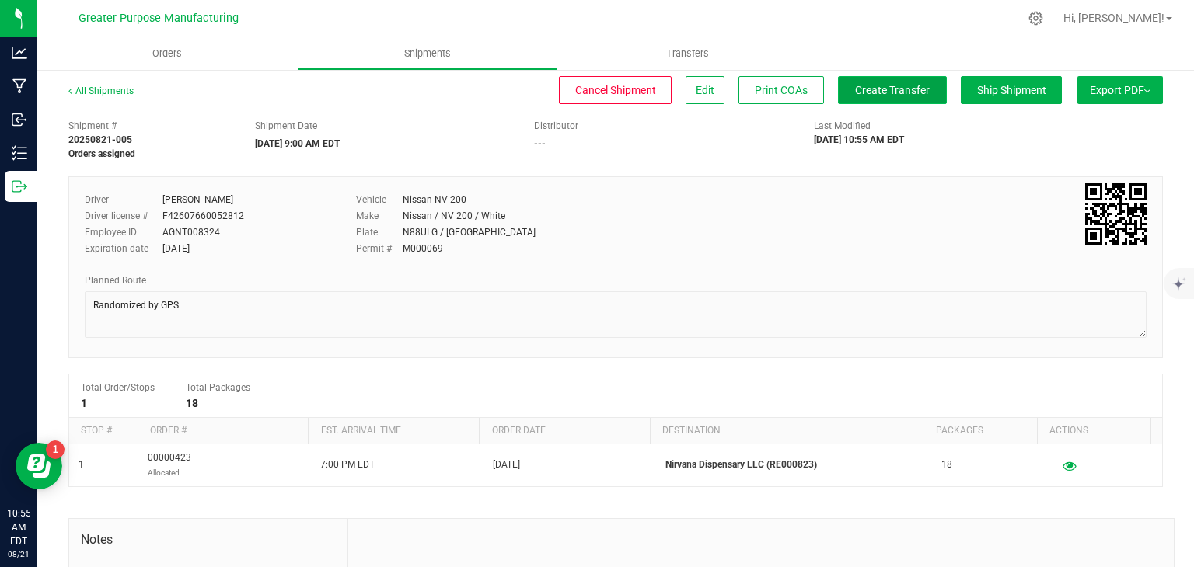
click at [882, 81] on button "Create Transfer" at bounding box center [892, 90] width 109 height 28
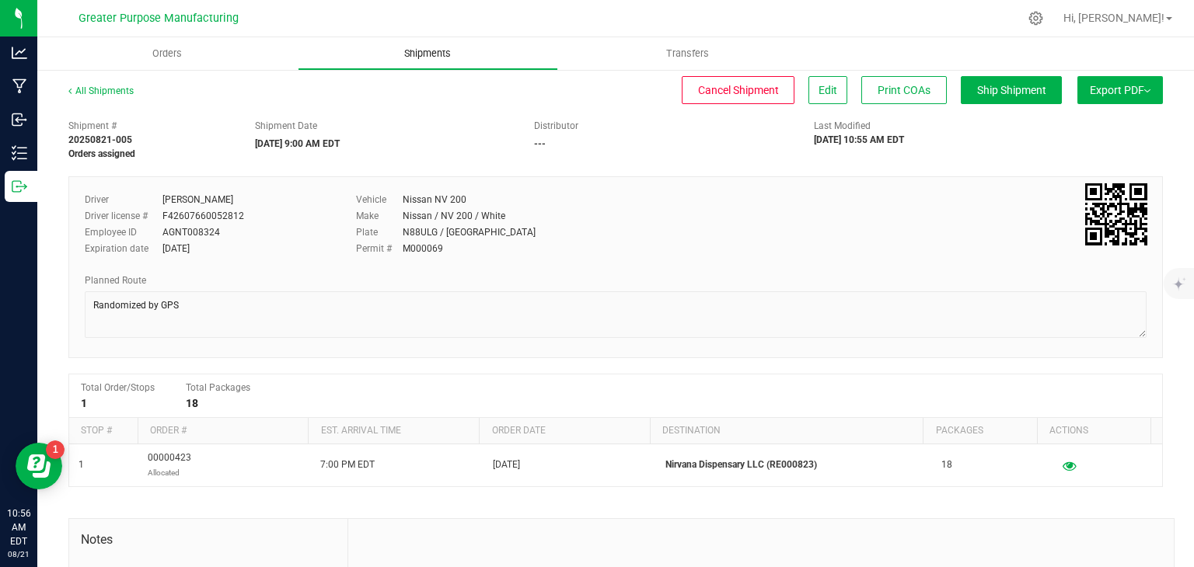
click at [446, 50] on span "Shipments" at bounding box center [427, 54] width 89 height 14
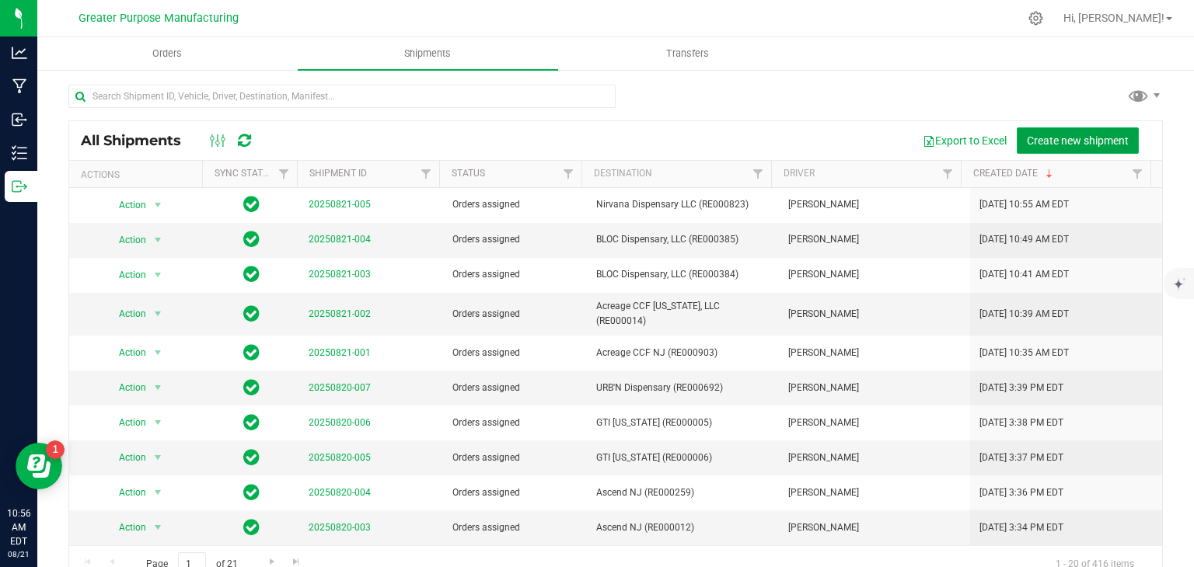
click at [1080, 132] on button "Create new shipment" at bounding box center [1078, 140] width 122 height 26
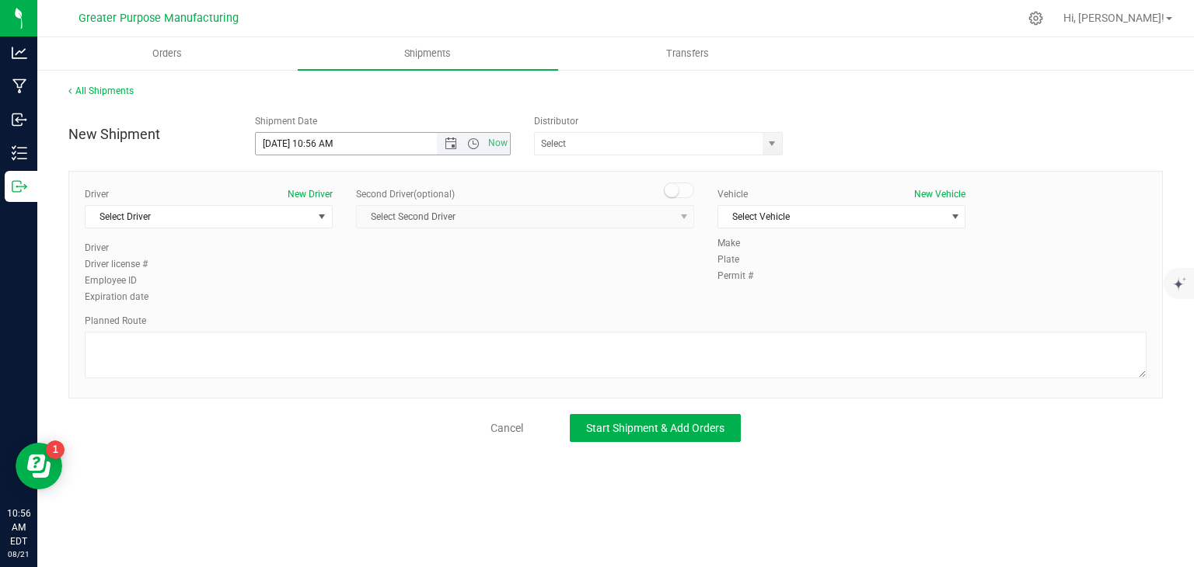
click at [447, 134] on span "Now" at bounding box center [473, 144] width 73 height 22
click at [451, 148] on span "Open the date view" at bounding box center [451, 144] width 12 height 12
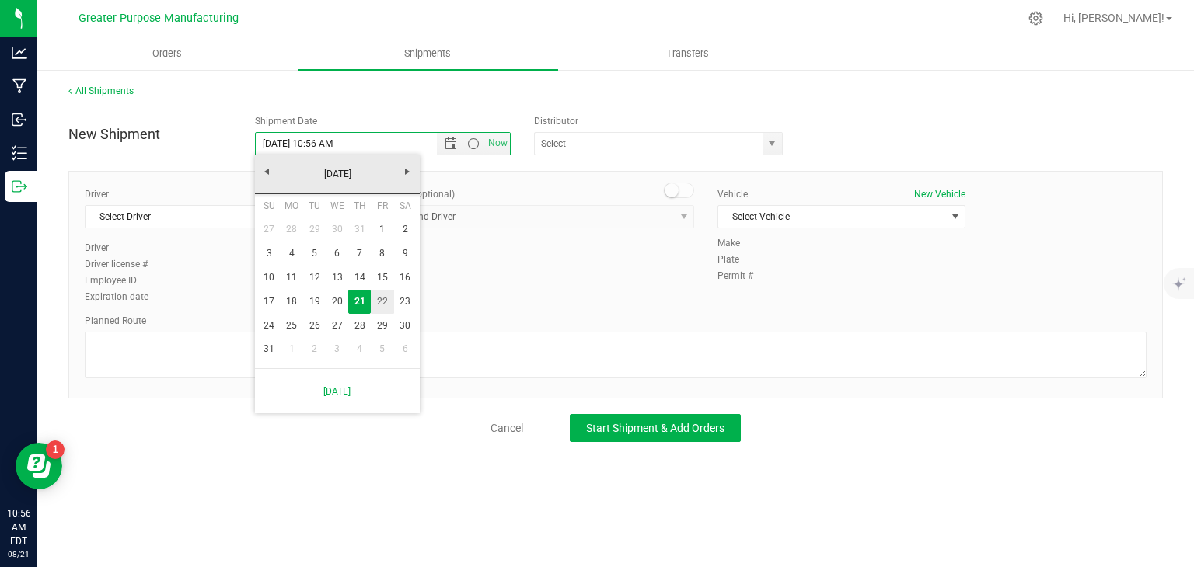
click at [385, 308] on link "22" at bounding box center [382, 302] width 23 height 24
type input "[DATE] 10:56 AM"
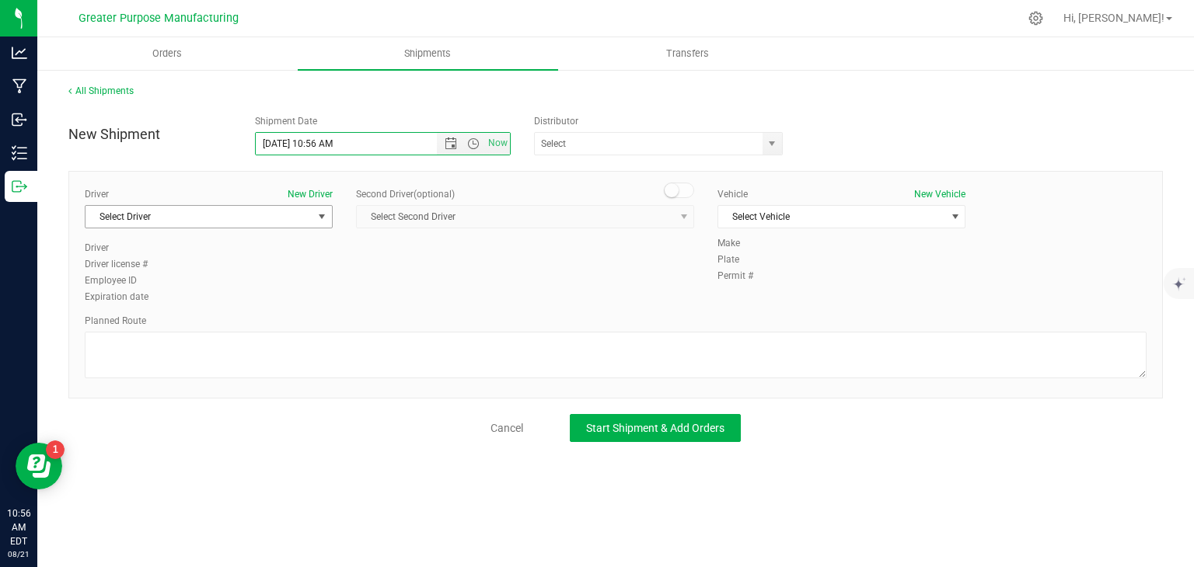
click at [298, 214] on span "Select Driver" at bounding box center [198, 217] width 227 height 22
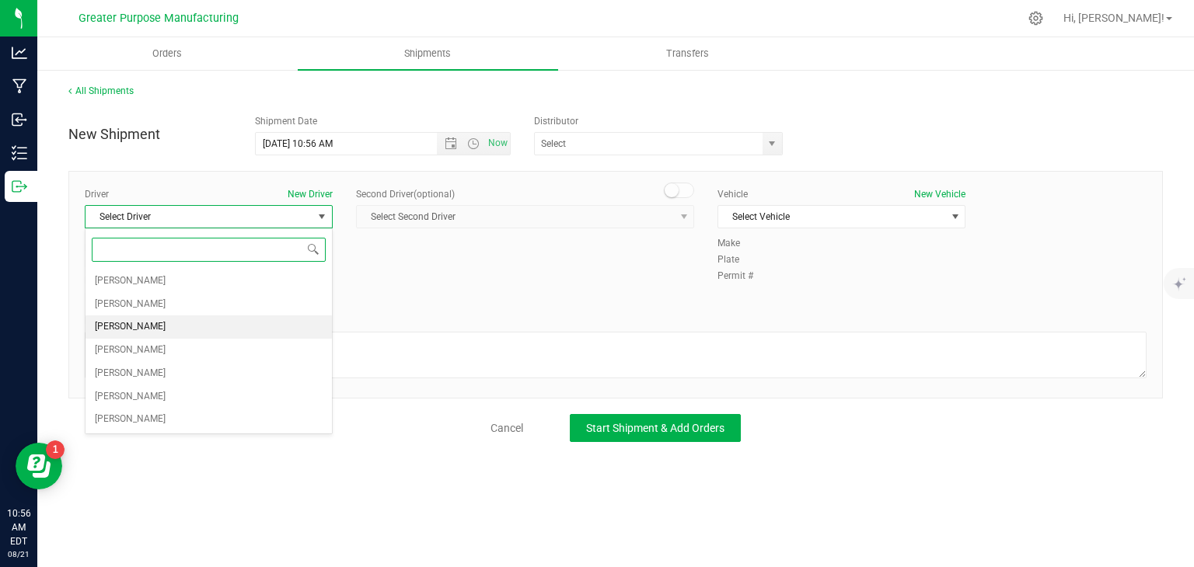
click at [221, 332] on li "[PERSON_NAME]" at bounding box center [208, 327] width 246 height 23
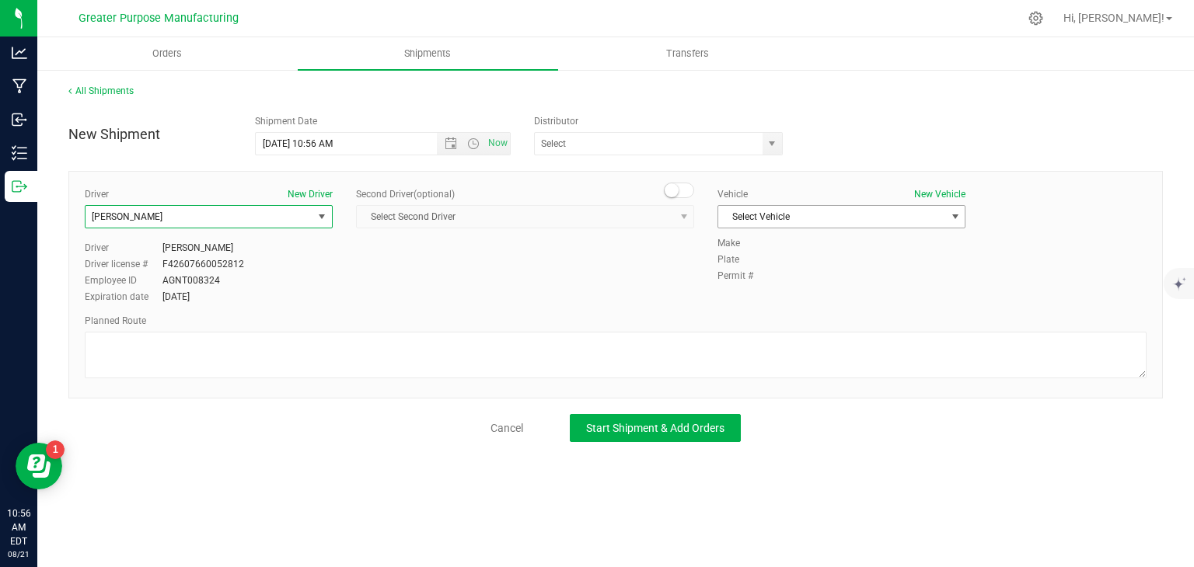
click at [799, 218] on span "Select Vehicle" at bounding box center [831, 217] width 227 height 22
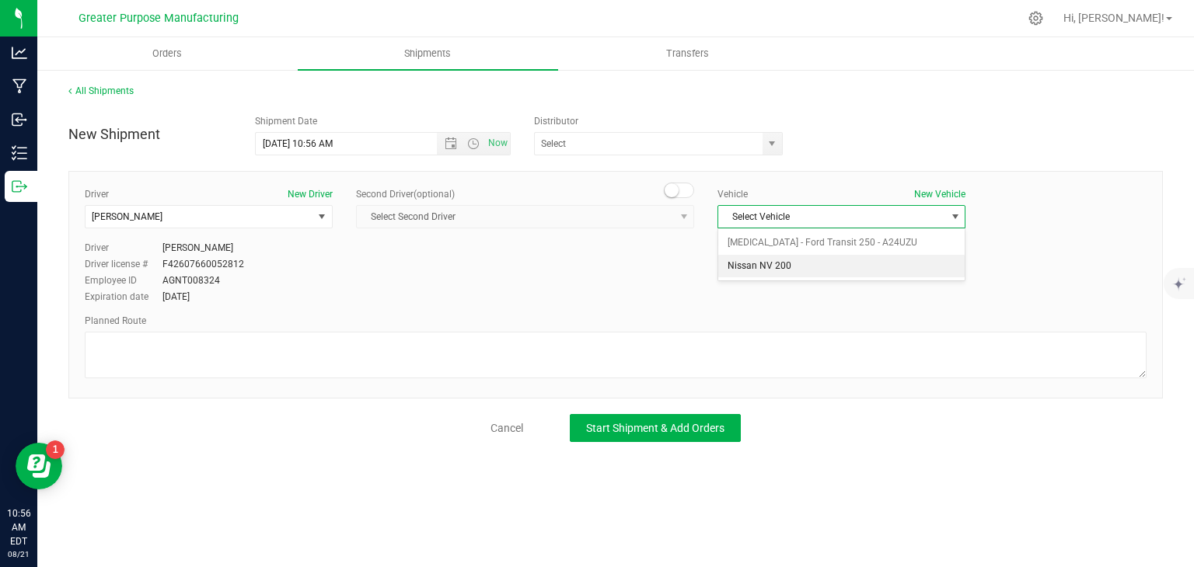
click at [783, 259] on li "Nissan NV 200" at bounding box center [841, 266] width 246 height 23
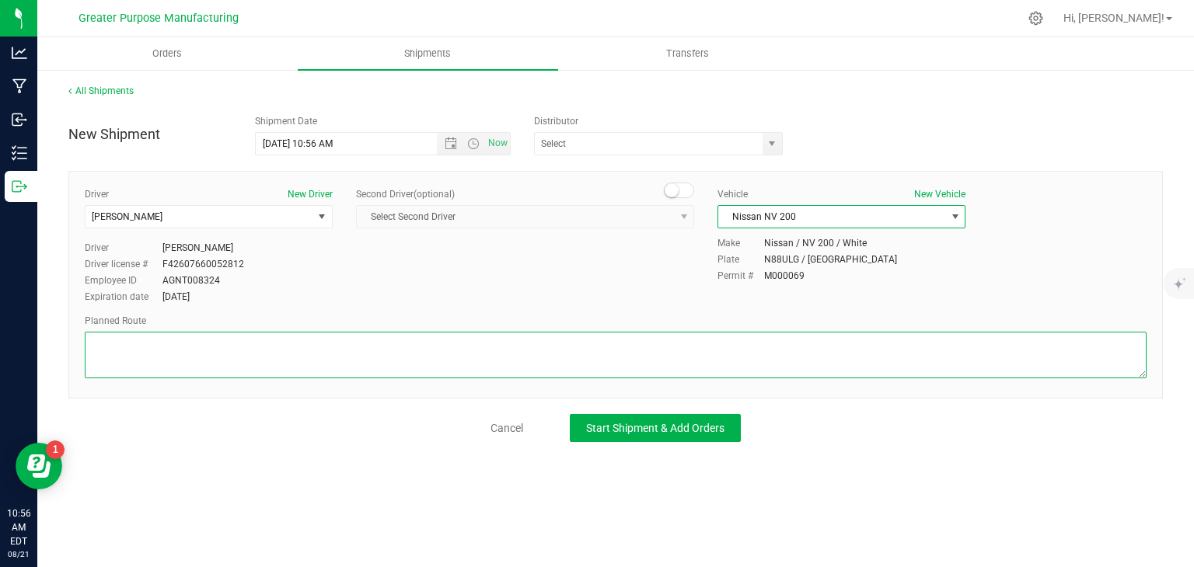
click at [417, 355] on textarea at bounding box center [616, 355] width 1062 height 47
paste textarea "Randomized by GPS"
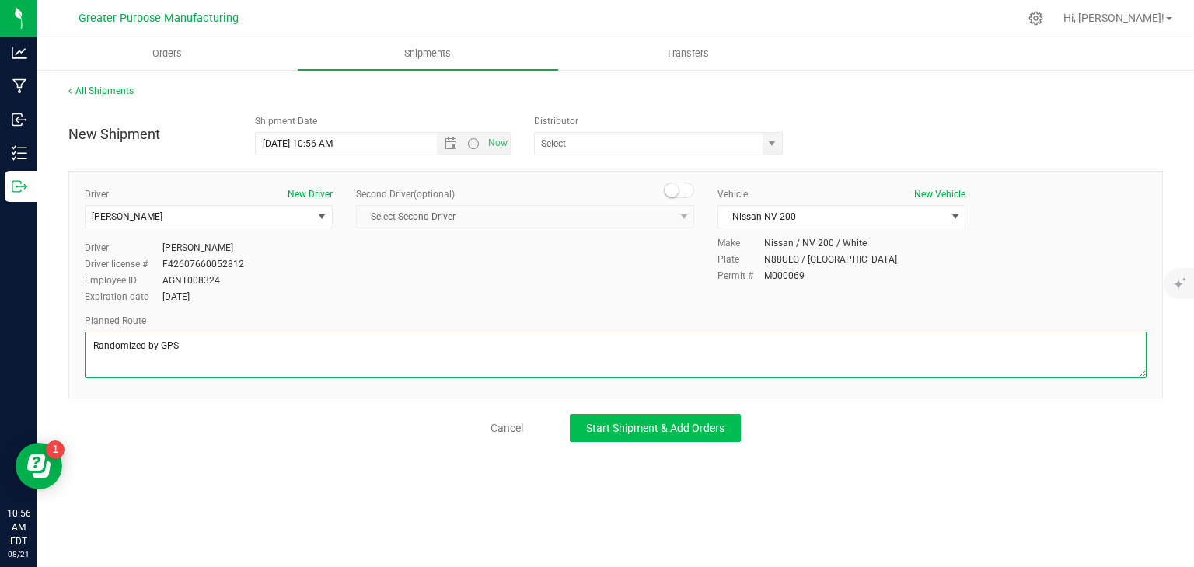
type textarea "Randomized by GPS"
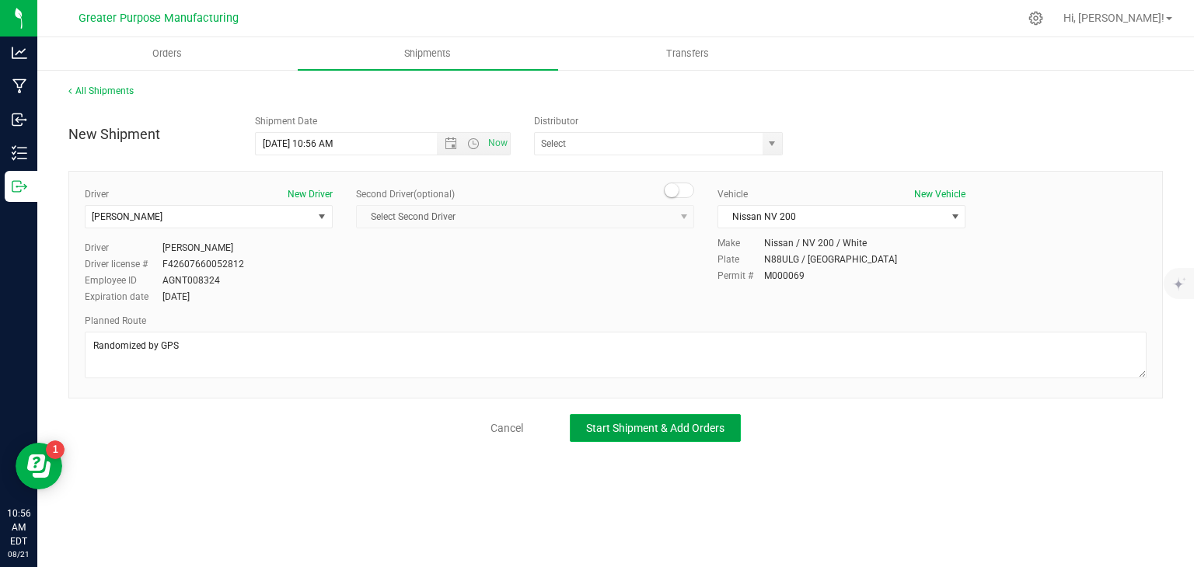
click at [619, 430] on span "Start Shipment & Add Orders" at bounding box center [655, 428] width 138 height 12
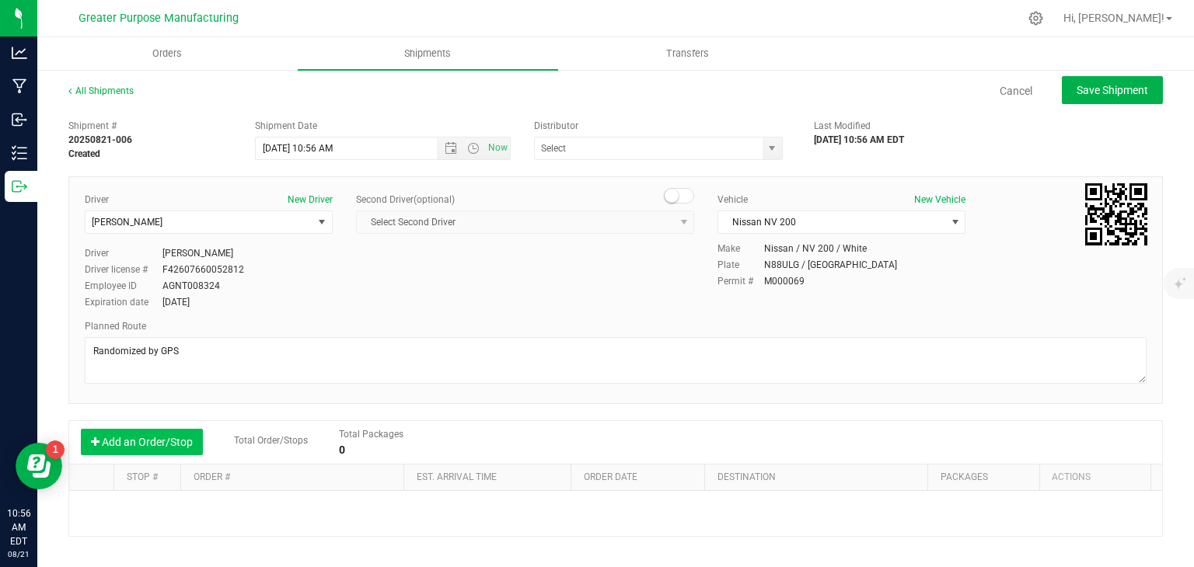
click at [171, 443] on button "Add an Order/Stop" at bounding box center [142, 442] width 122 height 26
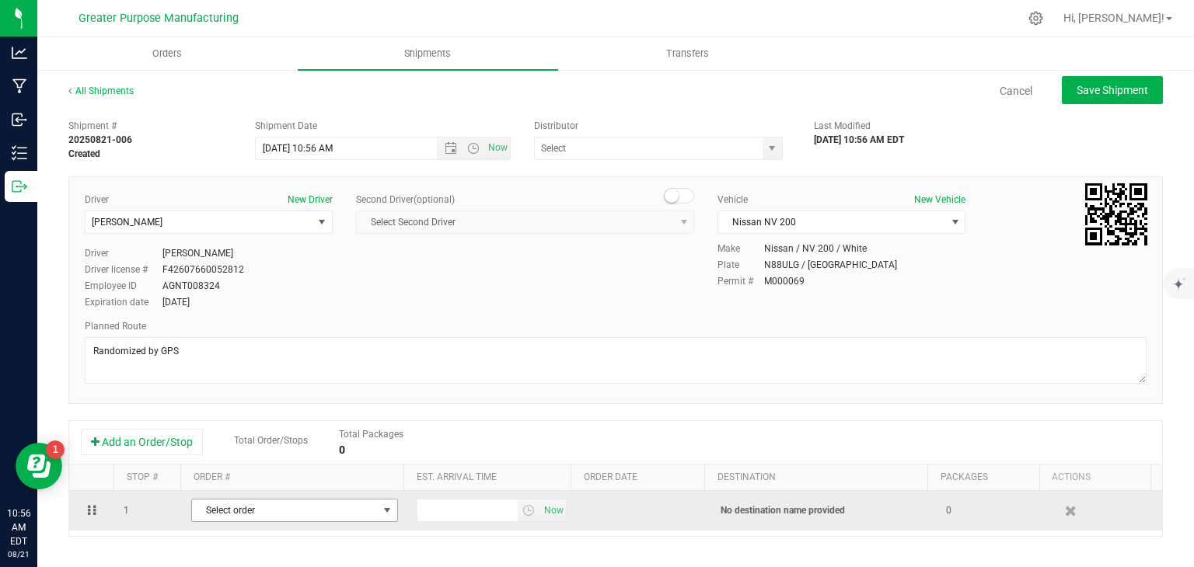
click at [267, 514] on span "Select order" at bounding box center [285, 511] width 186 height 22
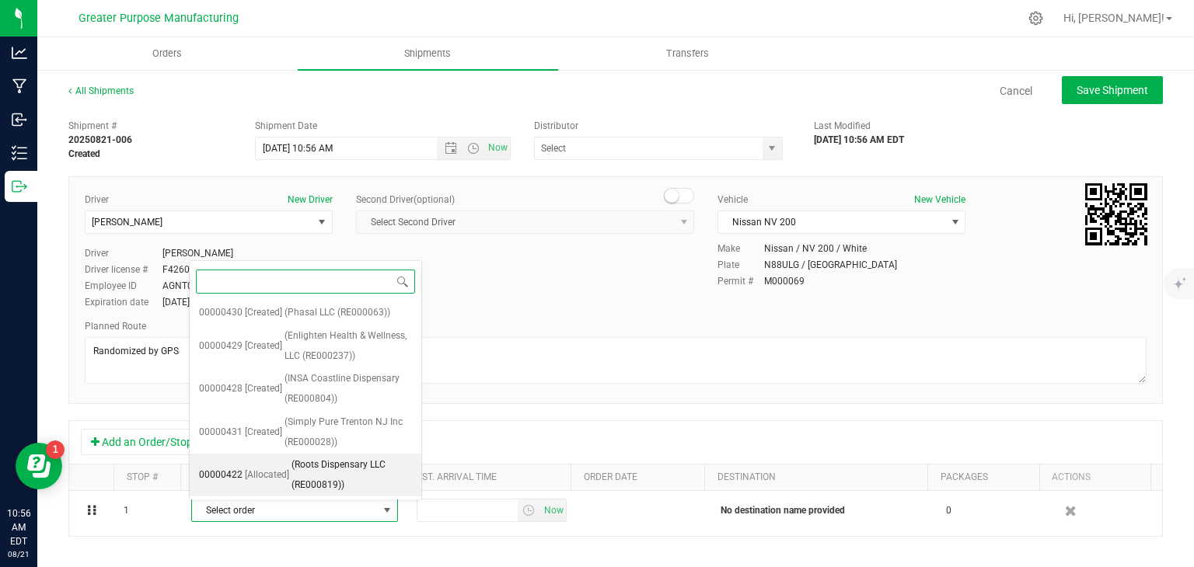
click at [276, 466] on span "[Allocated]" at bounding box center [267, 476] width 44 height 20
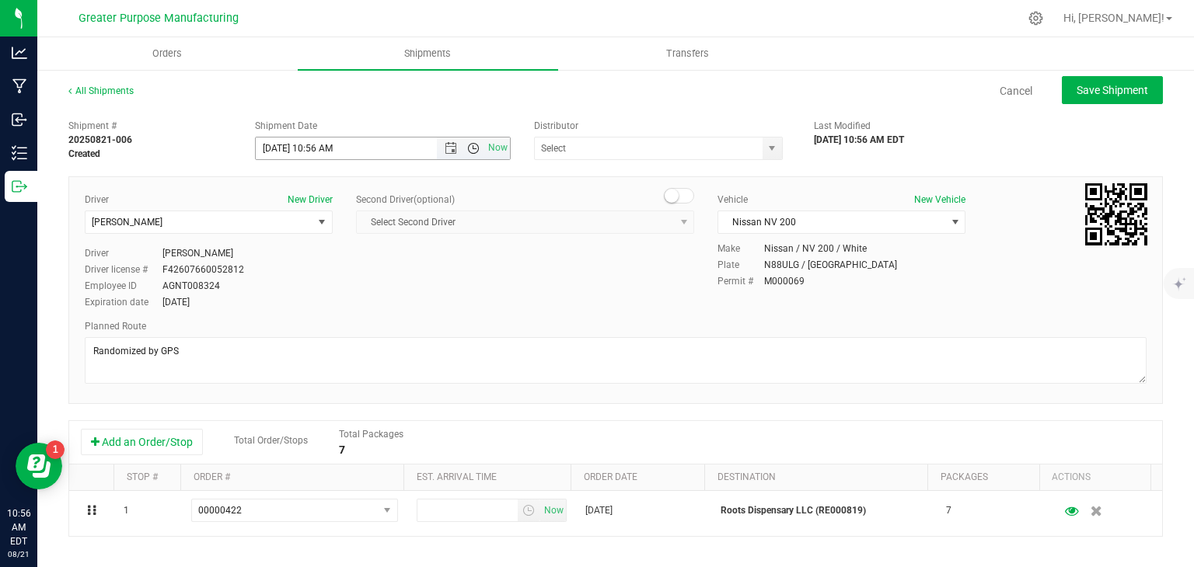
click at [467, 149] on span "Open the time view" at bounding box center [473, 148] width 12 height 12
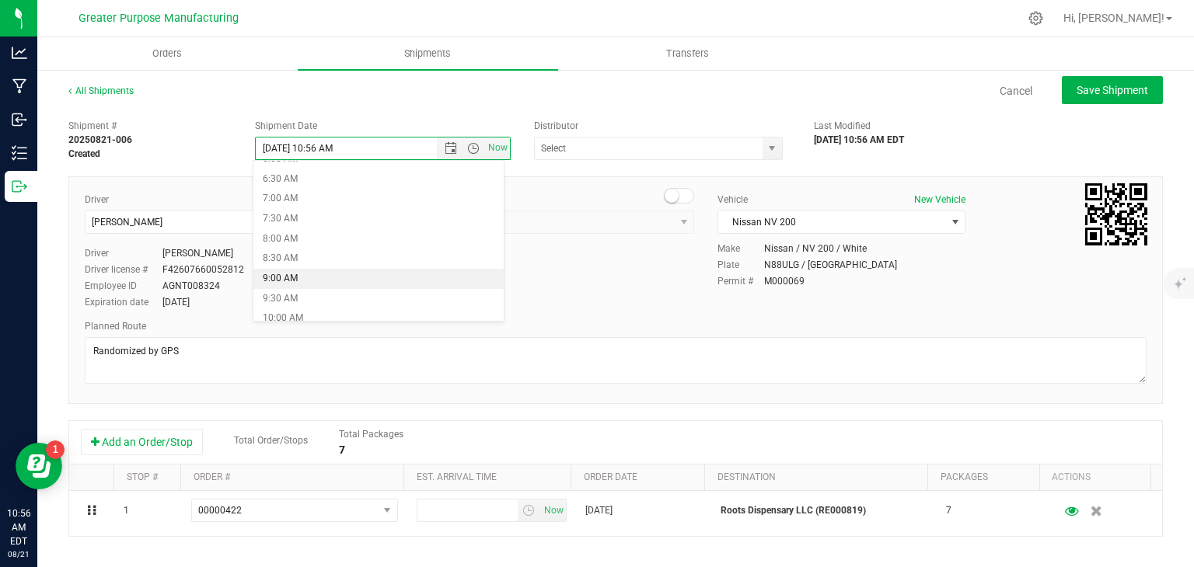
click at [333, 272] on li "9:00 AM" at bounding box center [378, 279] width 250 height 20
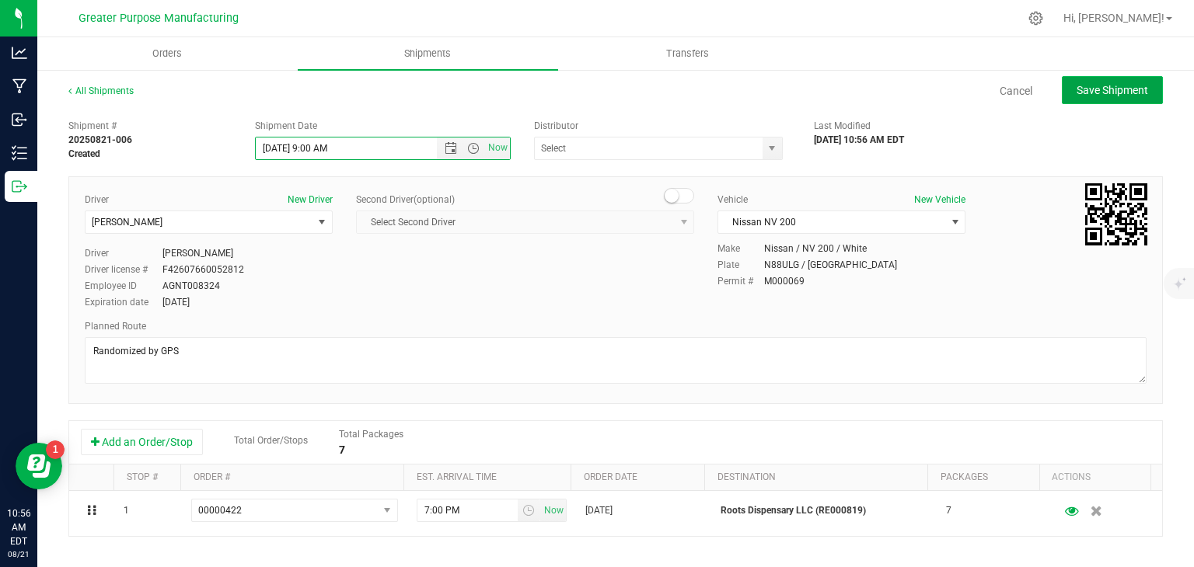
click at [1091, 87] on span "Save Shipment" at bounding box center [1113, 90] width 72 height 12
type input "[DATE] 1:00 PM"
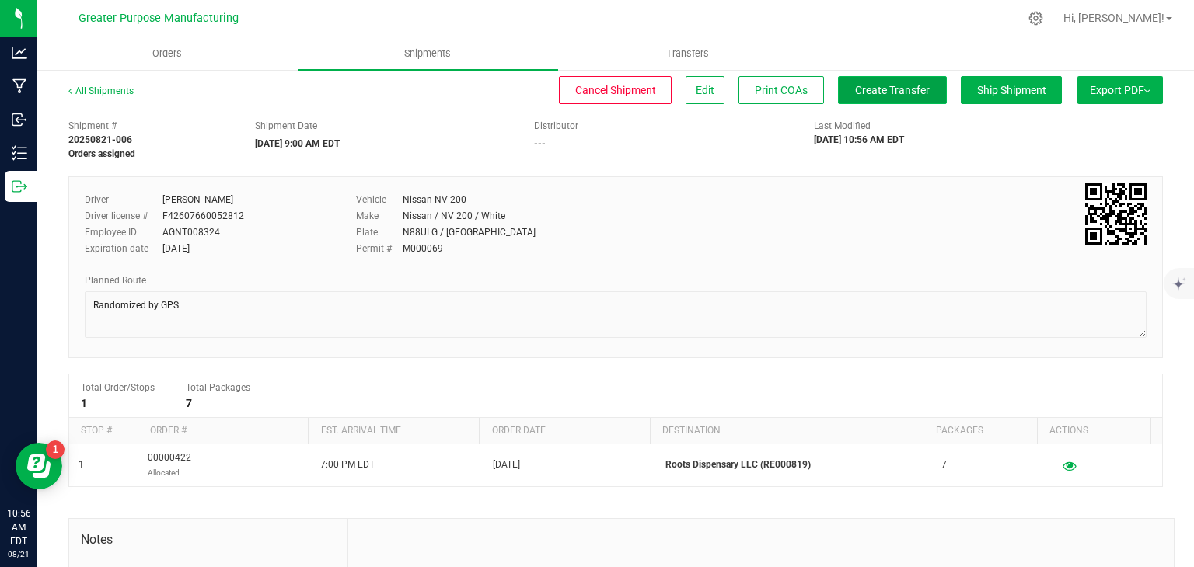
click at [885, 88] on span "Create Transfer" at bounding box center [892, 90] width 75 height 12
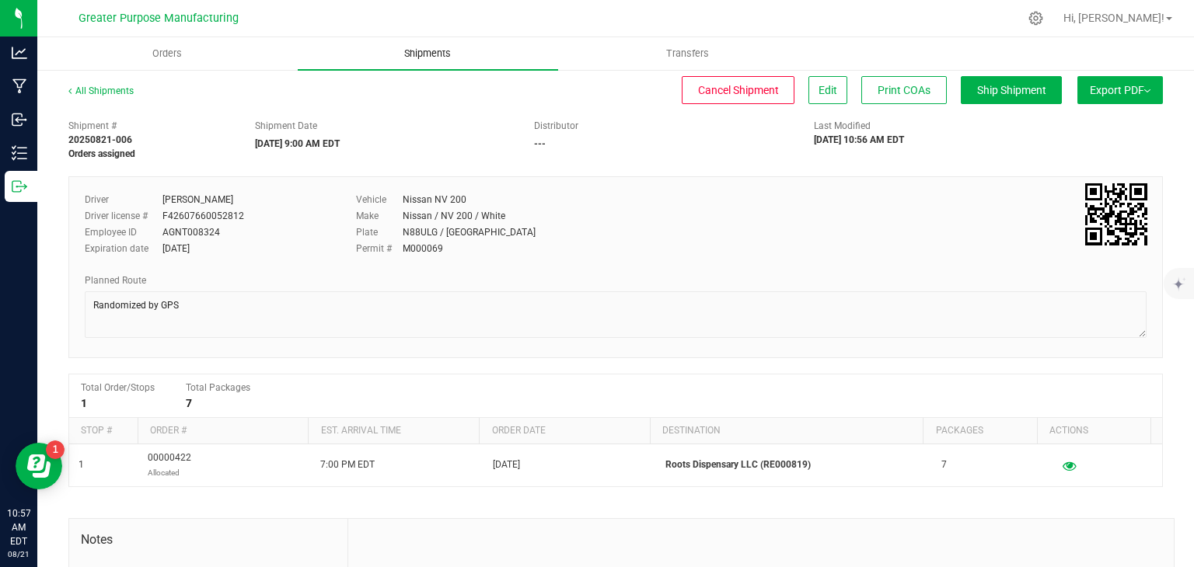
click at [429, 51] on span "Shipments" at bounding box center [427, 54] width 89 height 14
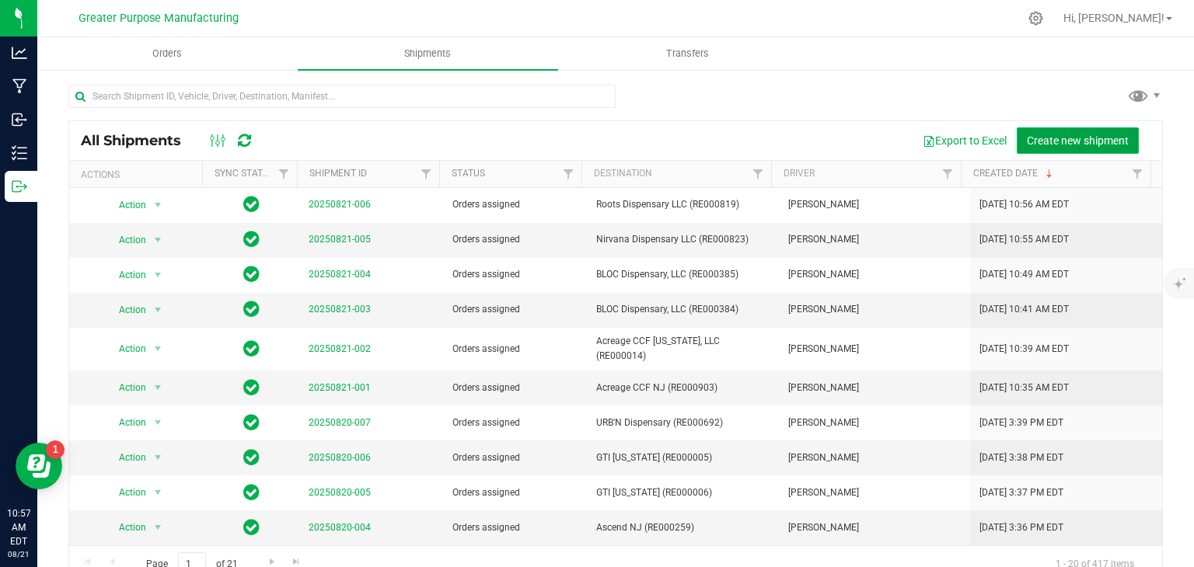
click at [1052, 143] on span "Create new shipment" at bounding box center [1078, 140] width 102 height 12
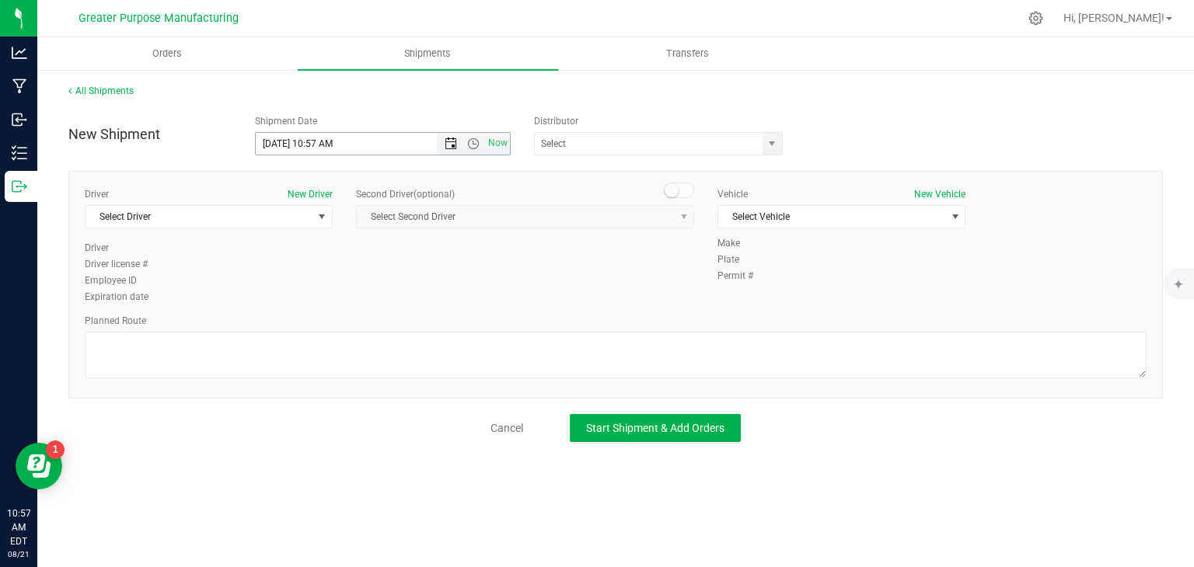
click at [447, 140] on span "Open the date view" at bounding box center [451, 144] width 12 height 12
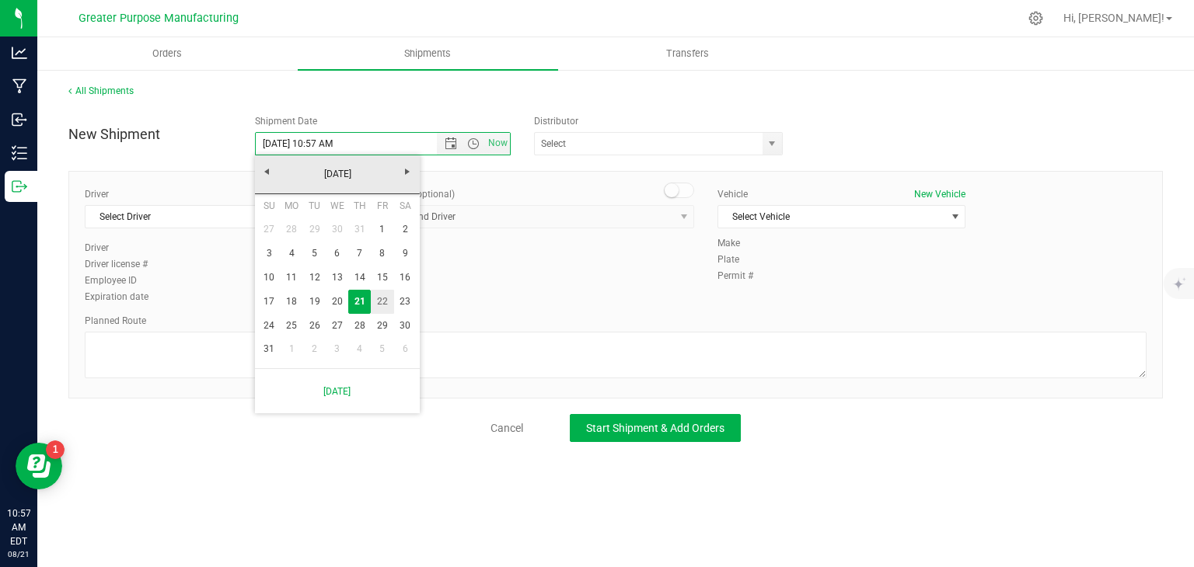
click at [379, 305] on link "22" at bounding box center [382, 302] width 23 height 24
type input "[DATE] 10:57 AM"
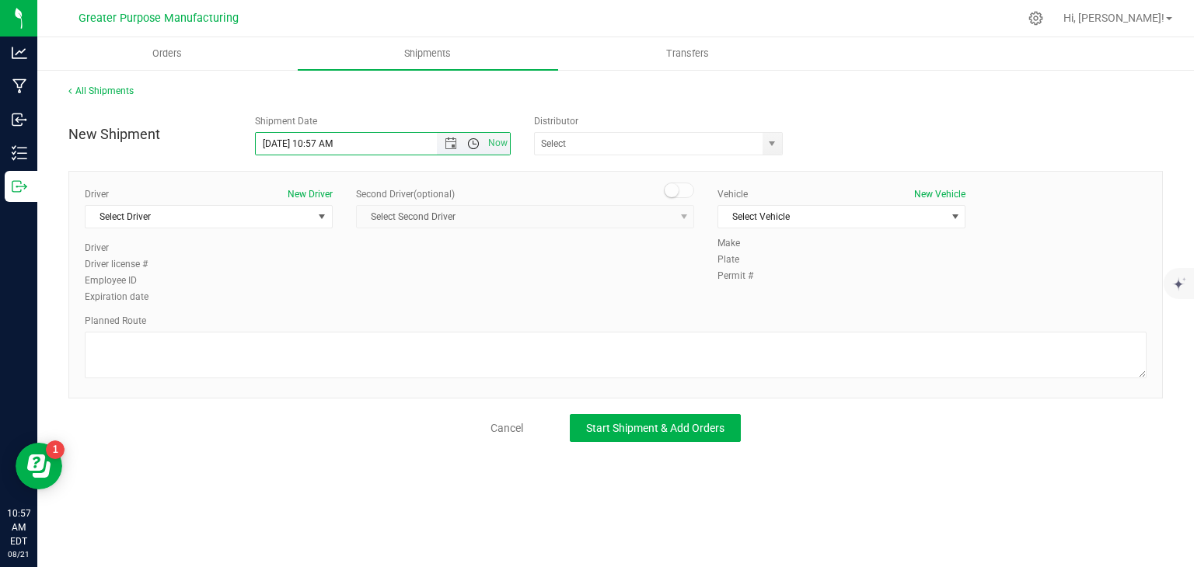
click at [476, 146] on span "Open the time view" at bounding box center [473, 144] width 12 height 12
click at [662, 280] on div "Driver New Driver Select Driver Select Driver [PERSON_NAME] [PERSON_NAME] [PERS…" at bounding box center [615, 246] width 1085 height 119
click at [255, 219] on span "Select Driver" at bounding box center [198, 217] width 227 height 22
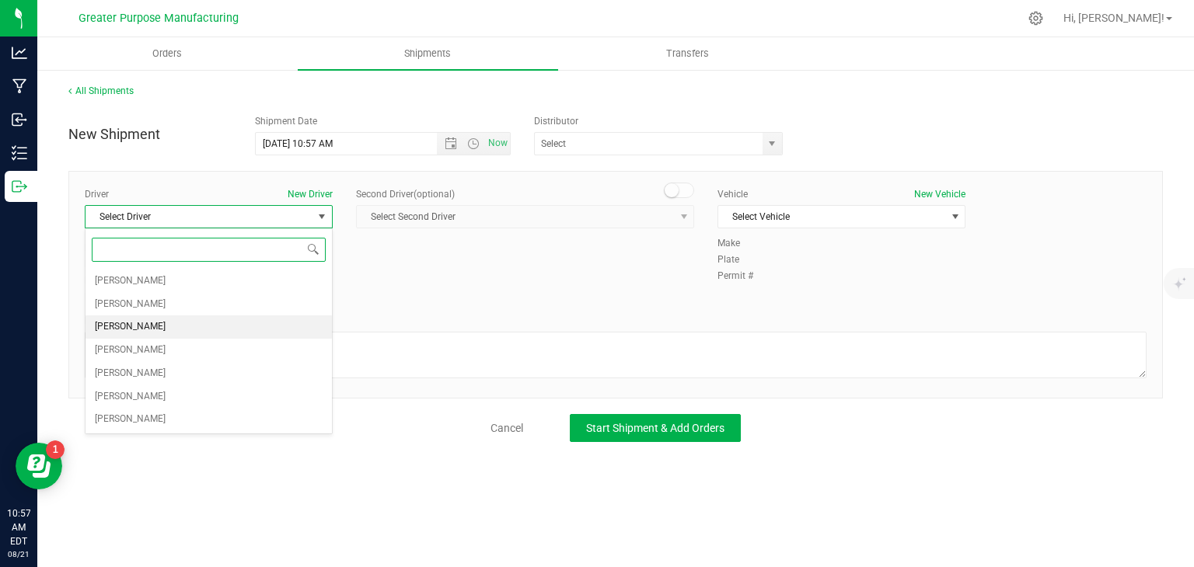
click at [187, 329] on li "[PERSON_NAME]" at bounding box center [208, 327] width 246 height 23
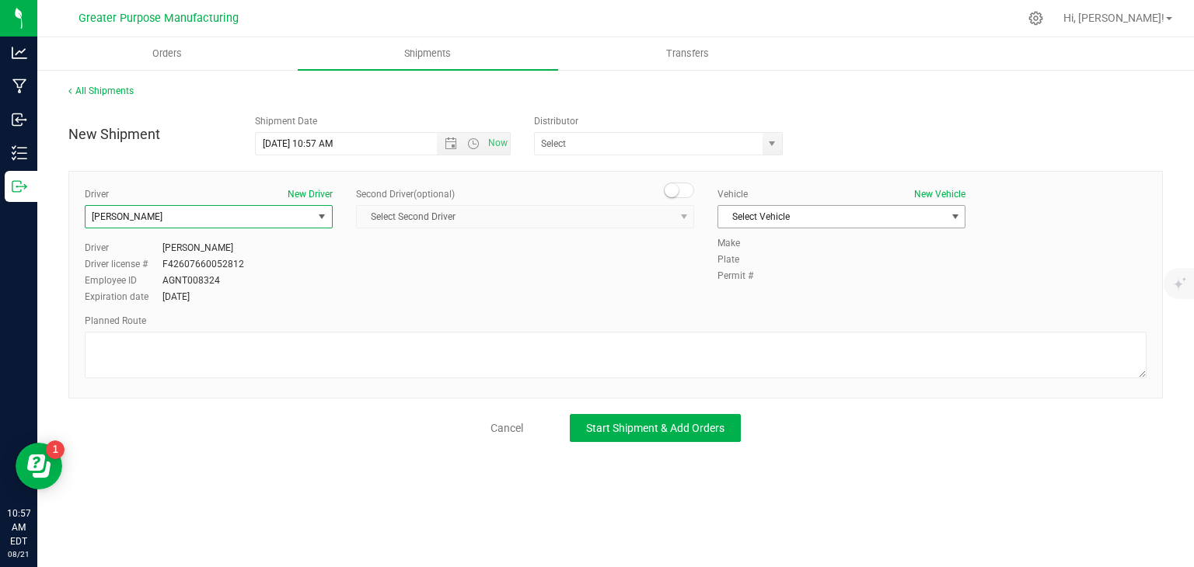
click at [766, 220] on span "Select Vehicle" at bounding box center [831, 217] width 227 height 22
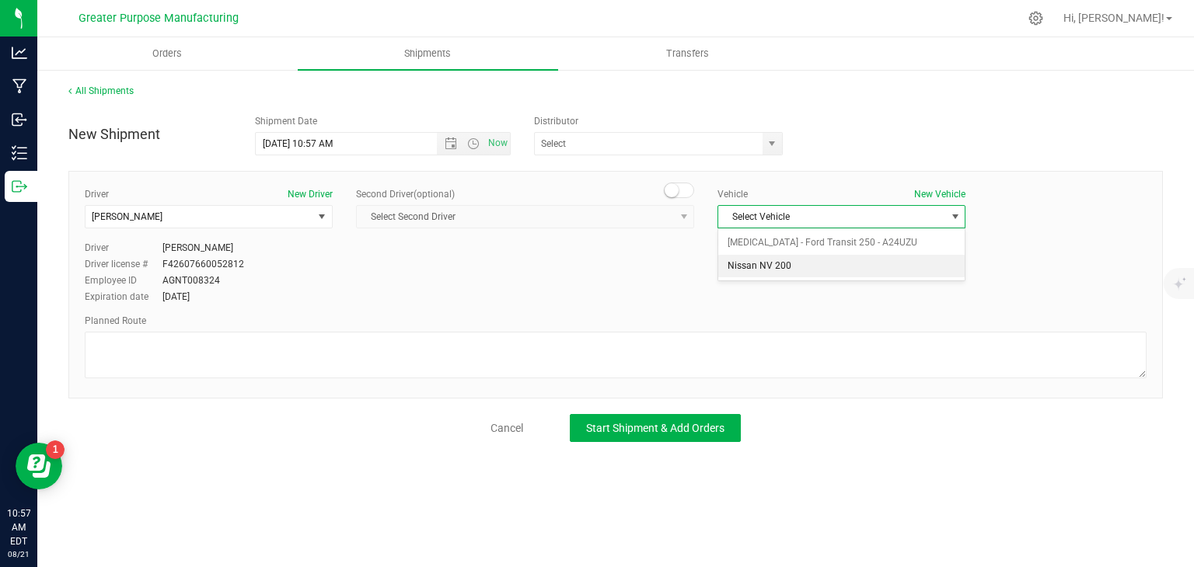
click at [766, 267] on li "Nissan NV 200" at bounding box center [841, 266] width 246 height 23
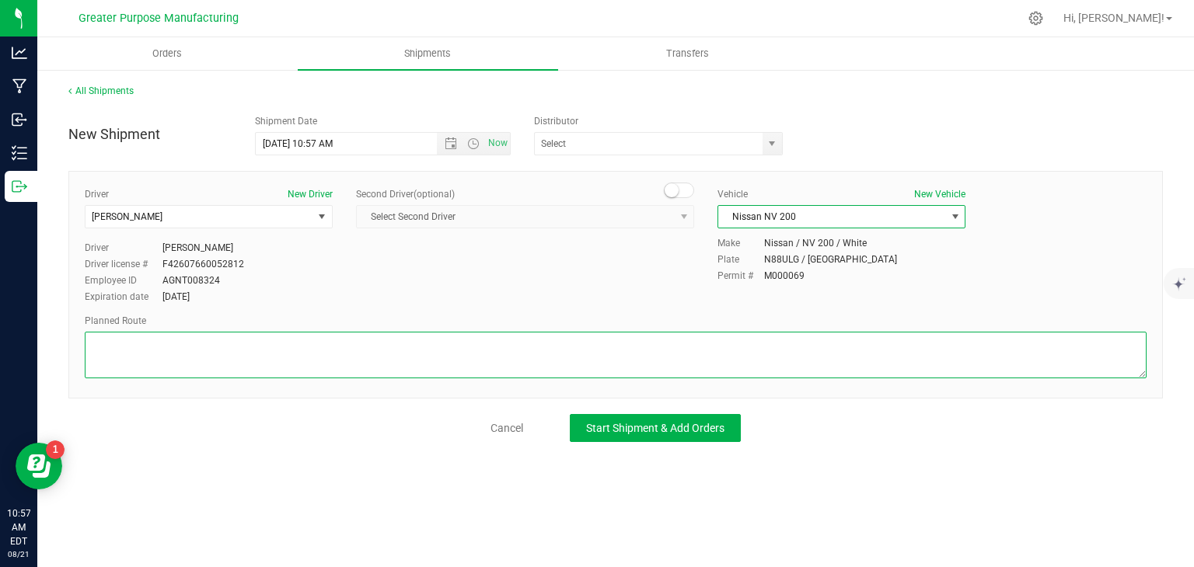
click at [653, 349] on textarea at bounding box center [616, 355] width 1062 height 47
paste textarea "Randomized by GPS"
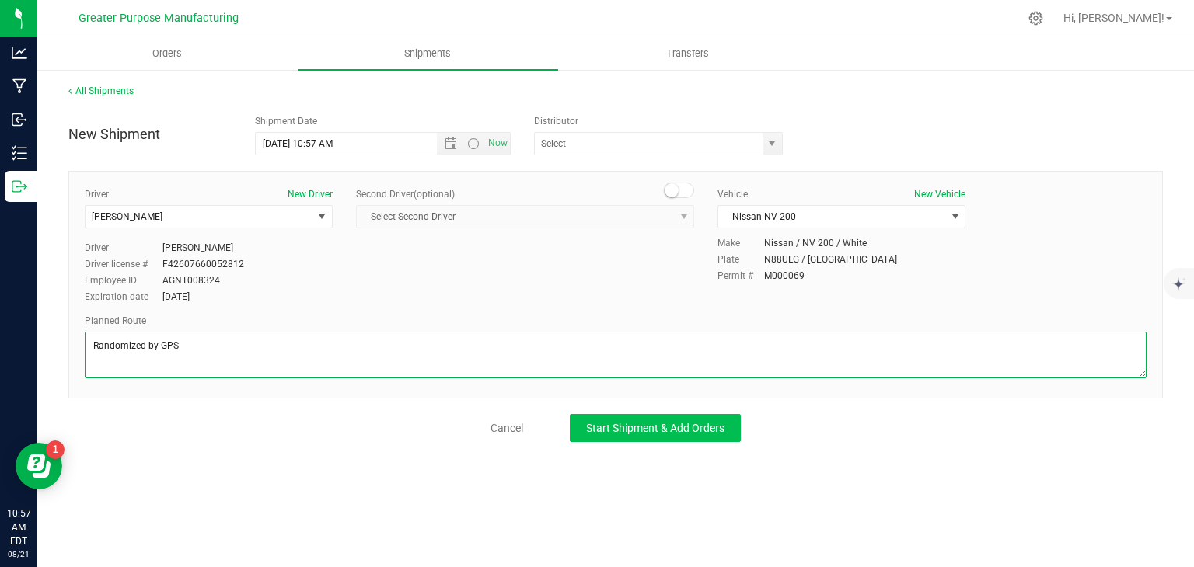
type textarea "Randomized by GPS"
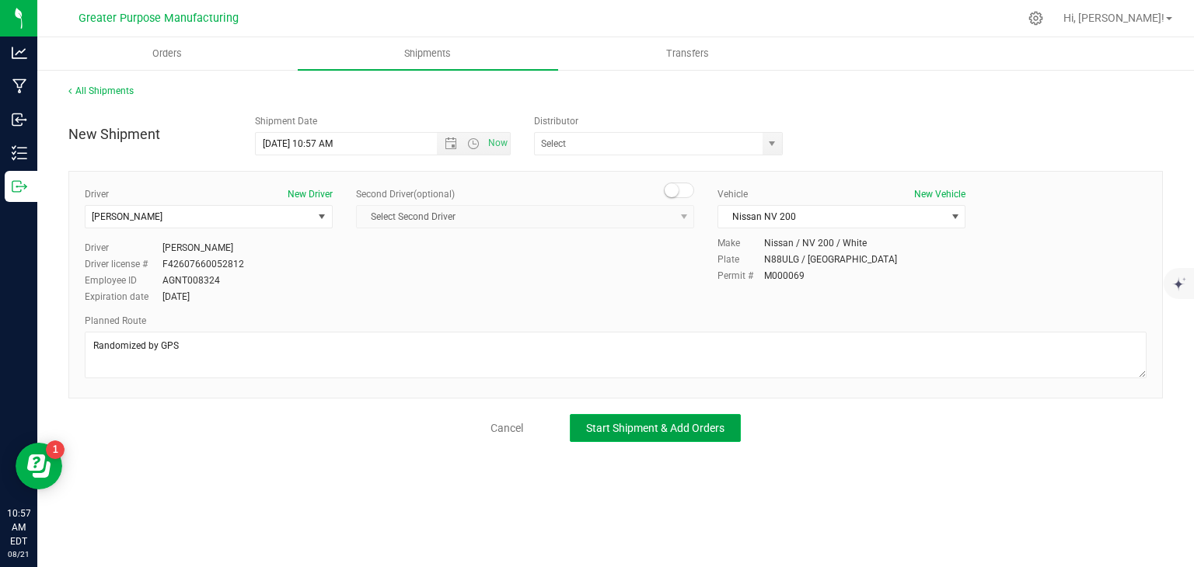
click at [673, 430] on span "Start Shipment & Add Orders" at bounding box center [655, 428] width 138 height 12
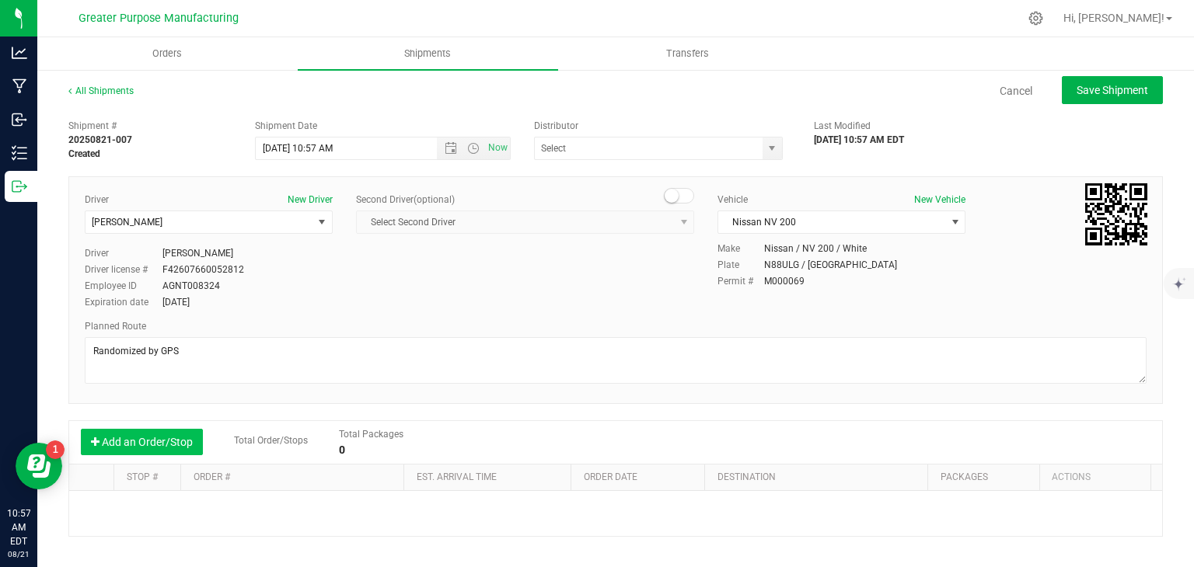
click at [173, 437] on button "Add an Order/Stop" at bounding box center [142, 442] width 122 height 26
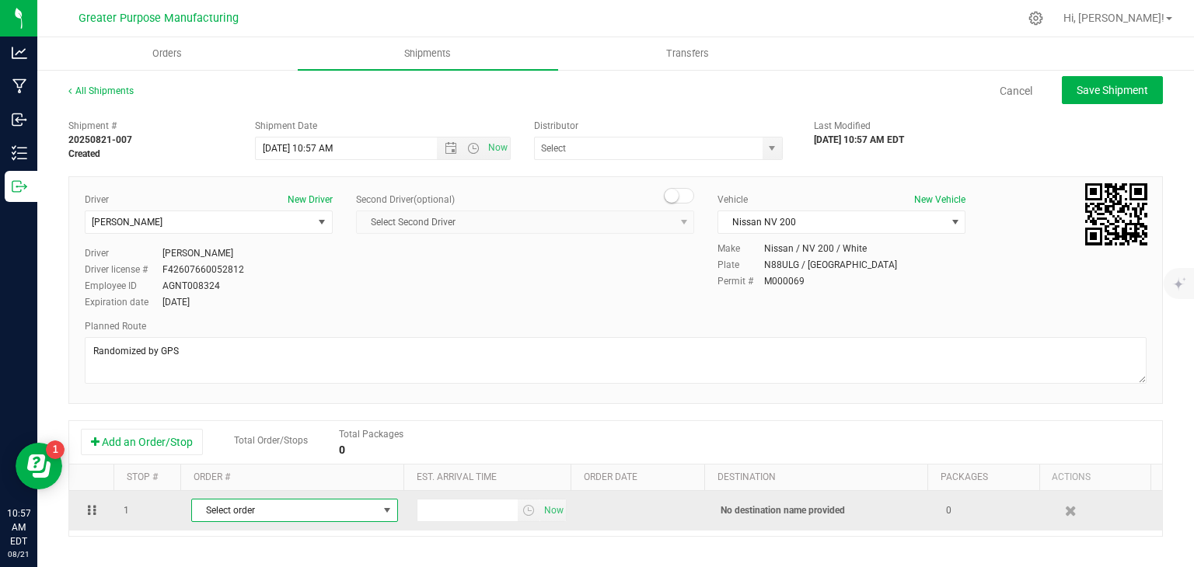
click at [236, 502] on span "Select order" at bounding box center [285, 511] width 186 height 22
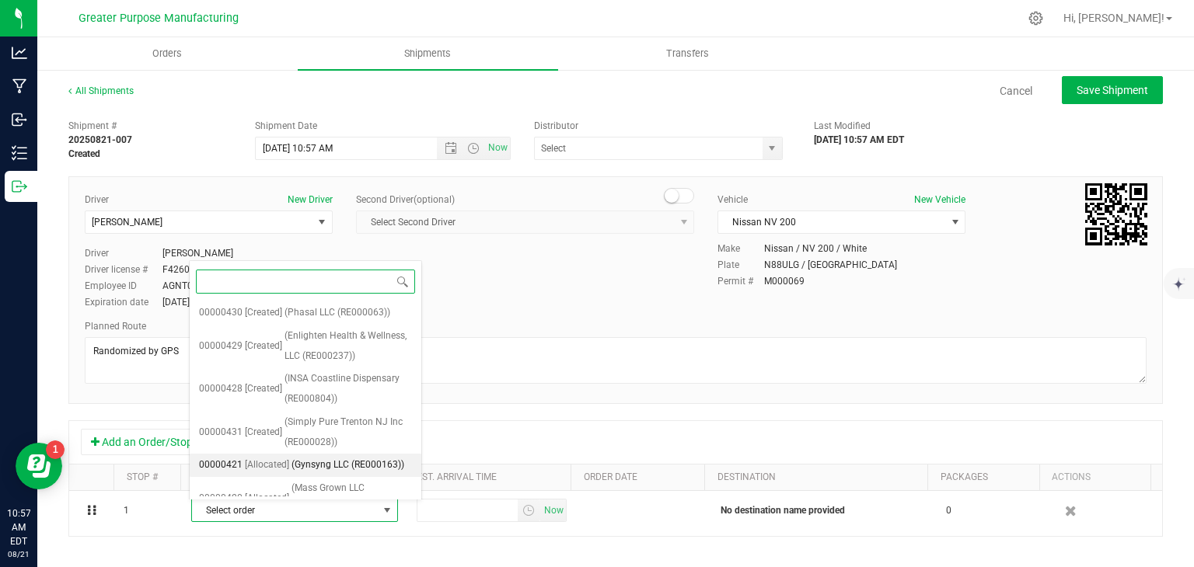
click at [264, 471] on span "[Allocated]" at bounding box center [267, 465] width 44 height 20
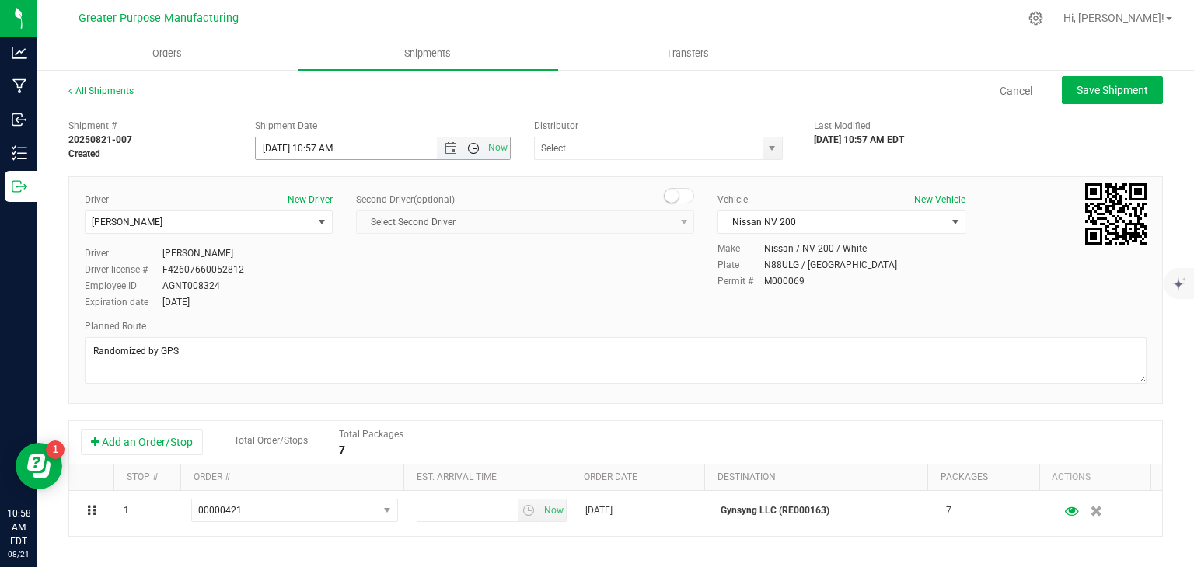
click at [469, 151] on span "Open the time view" at bounding box center [473, 148] width 12 height 12
click at [337, 196] on li "9:00 AM" at bounding box center [378, 204] width 250 height 20
click at [1086, 94] on span "Save Shipment" at bounding box center [1113, 90] width 72 height 12
type input "[DATE] 1:00 PM"
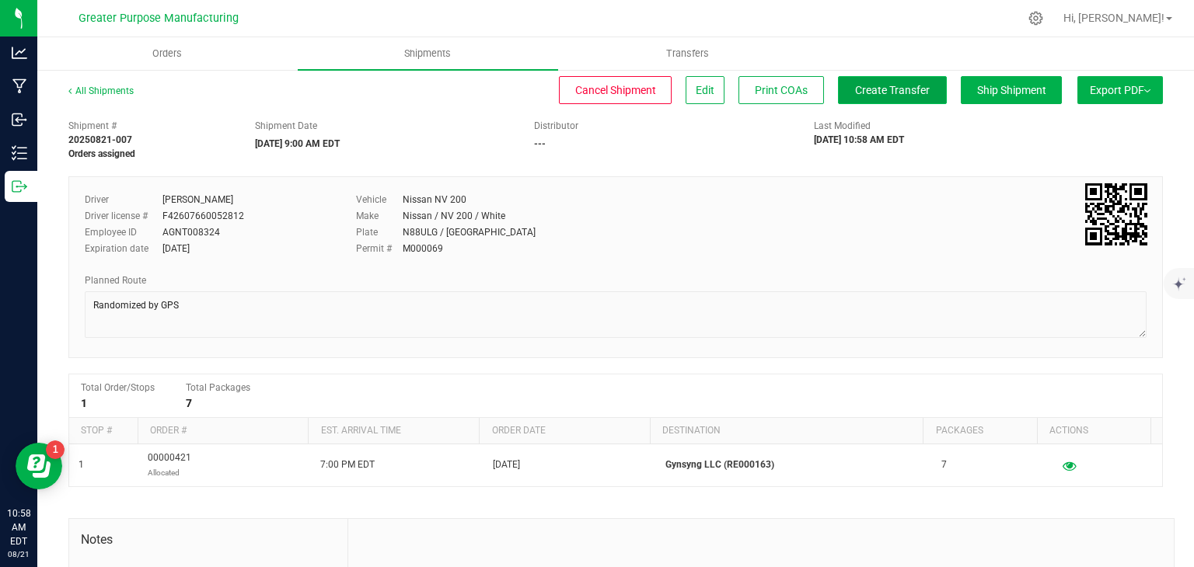
click at [867, 85] on span "Create Transfer" at bounding box center [892, 90] width 75 height 12
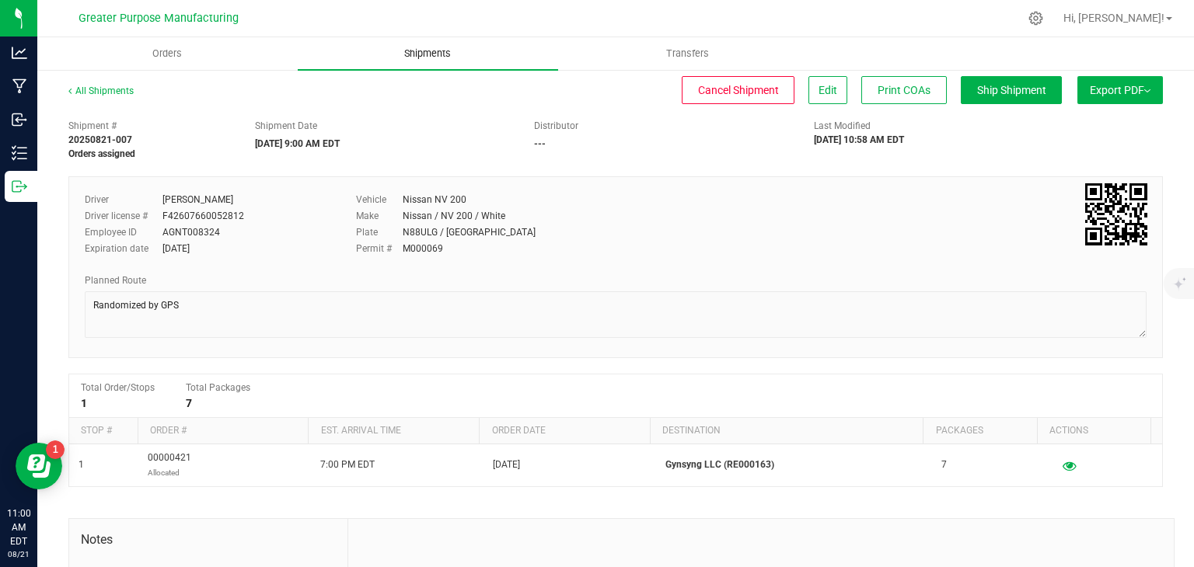
click at [432, 58] on span "Shipments" at bounding box center [427, 54] width 89 height 14
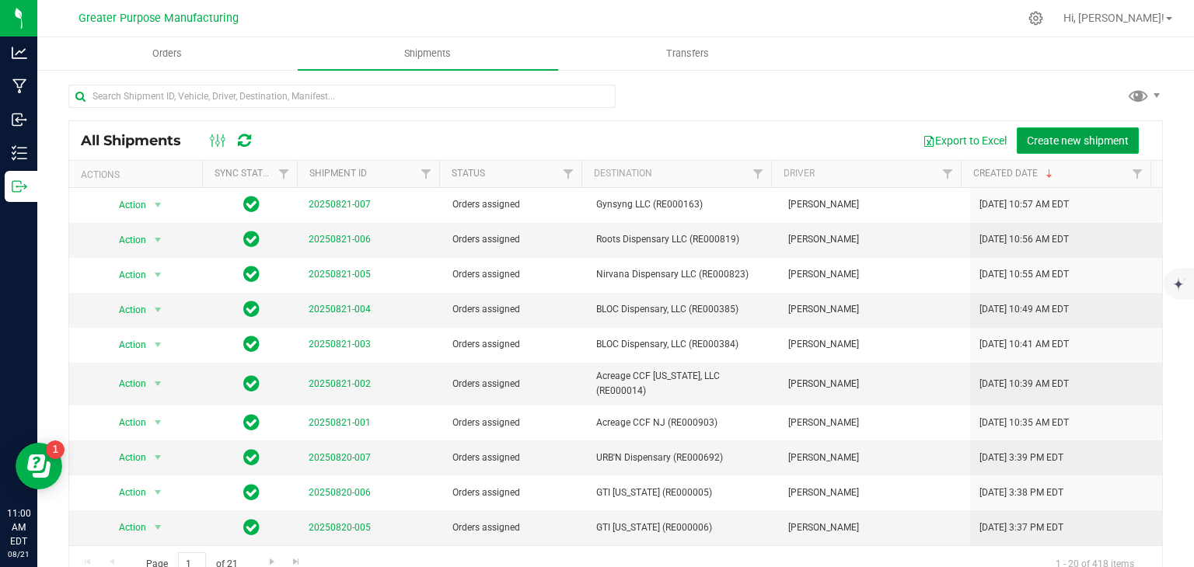
click at [1060, 134] on span "Create new shipment" at bounding box center [1078, 140] width 102 height 12
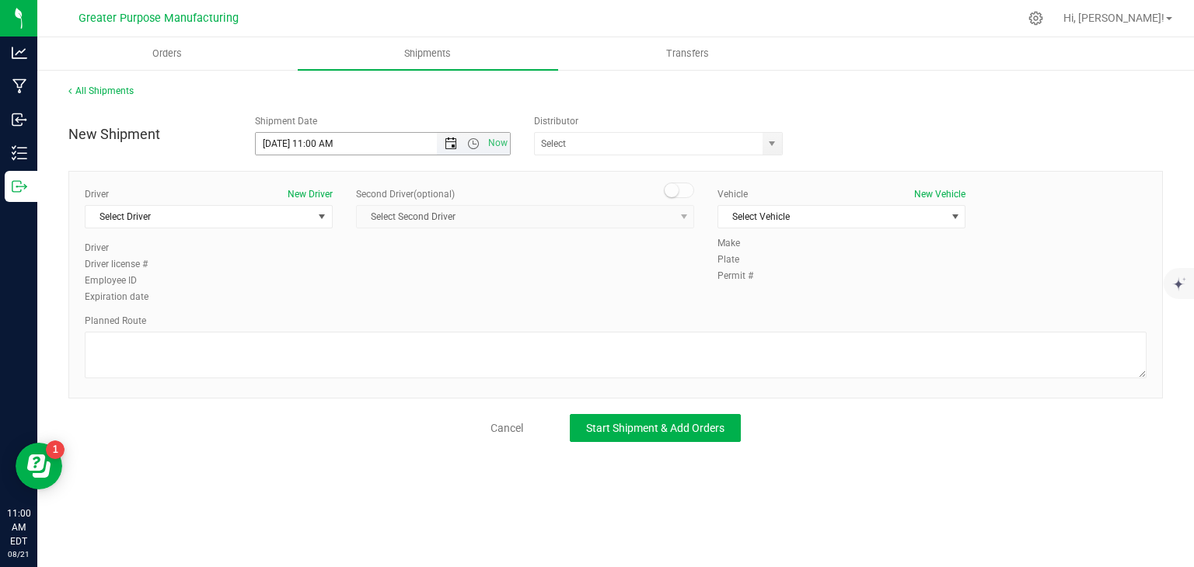
click at [449, 147] on span "Open the date view" at bounding box center [451, 144] width 12 height 12
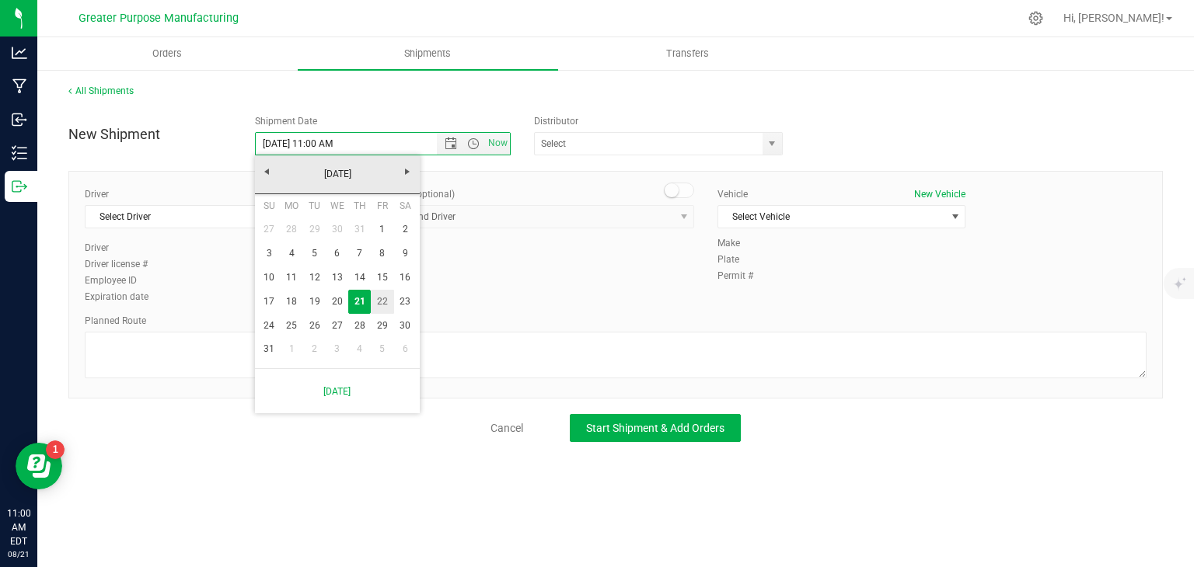
click at [381, 298] on link "22" at bounding box center [382, 302] width 23 height 24
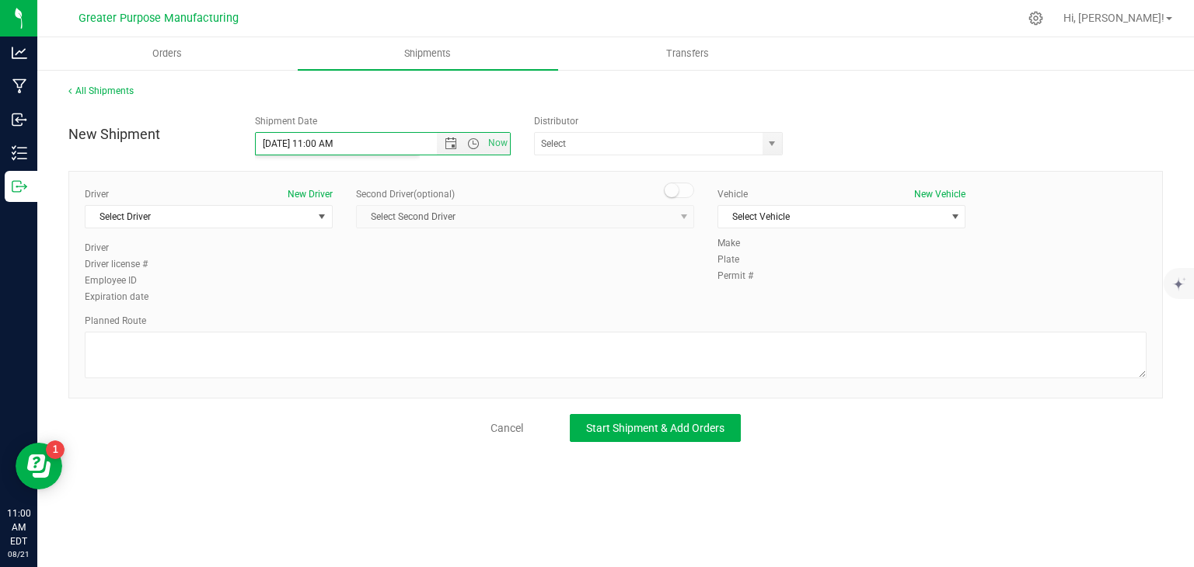
type input "[DATE] 11:00 AM"
click at [282, 212] on span "Select Driver" at bounding box center [198, 217] width 227 height 22
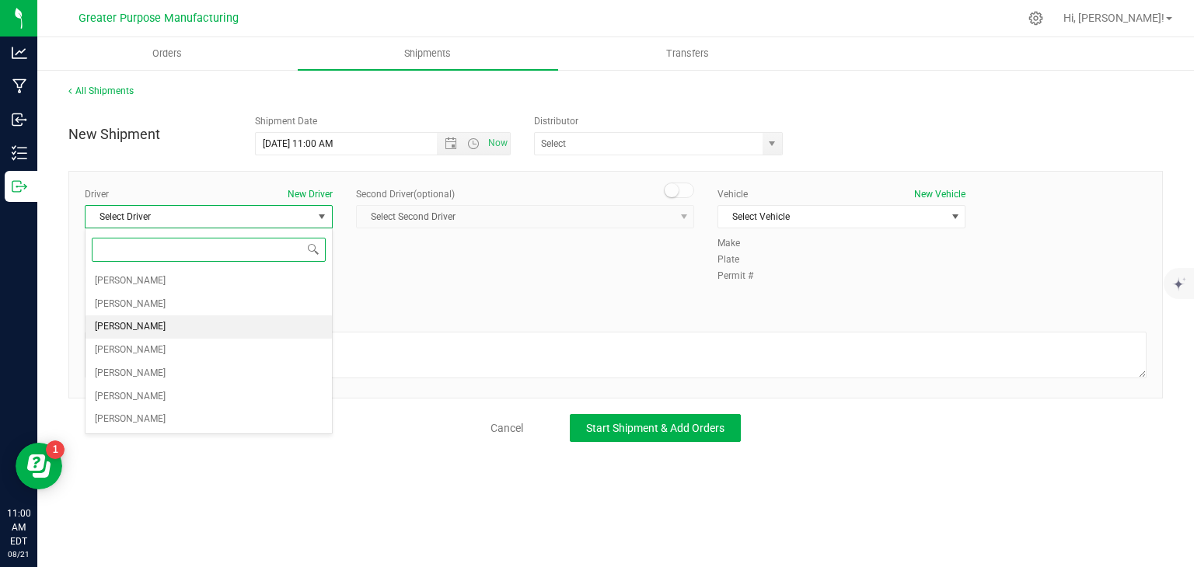
click at [187, 321] on li "[PERSON_NAME]" at bounding box center [208, 327] width 246 height 23
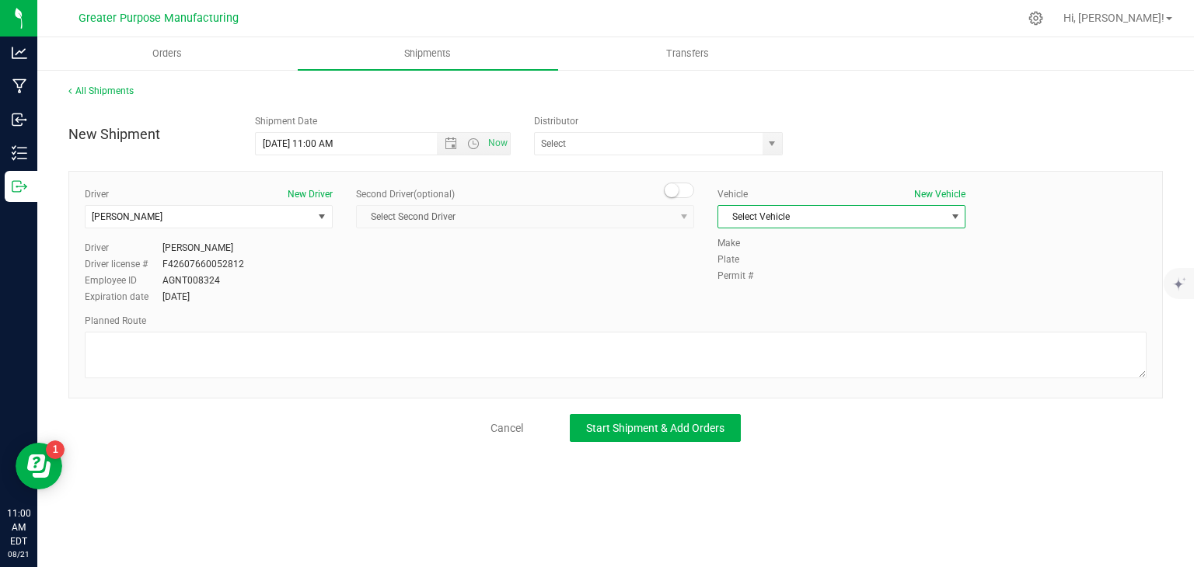
click at [765, 214] on span "Select Vehicle" at bounding box center [831, 217] width 227 height 22
click at [755, 271] on li "Nissan NV 200" at bounding box center [841, 266] width 246 height 23
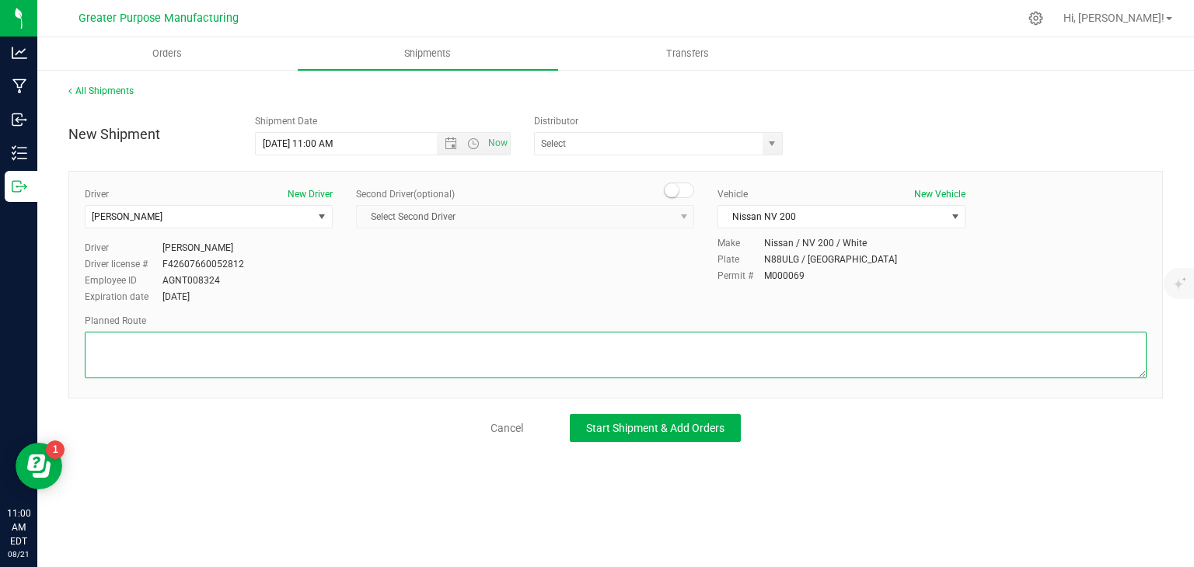
click at [674, 335] on textarea at bounding box center [616, 355] width 1062 height 47
paste textarea "Randomized by GPS"
type textarea "Randomized by GPS"
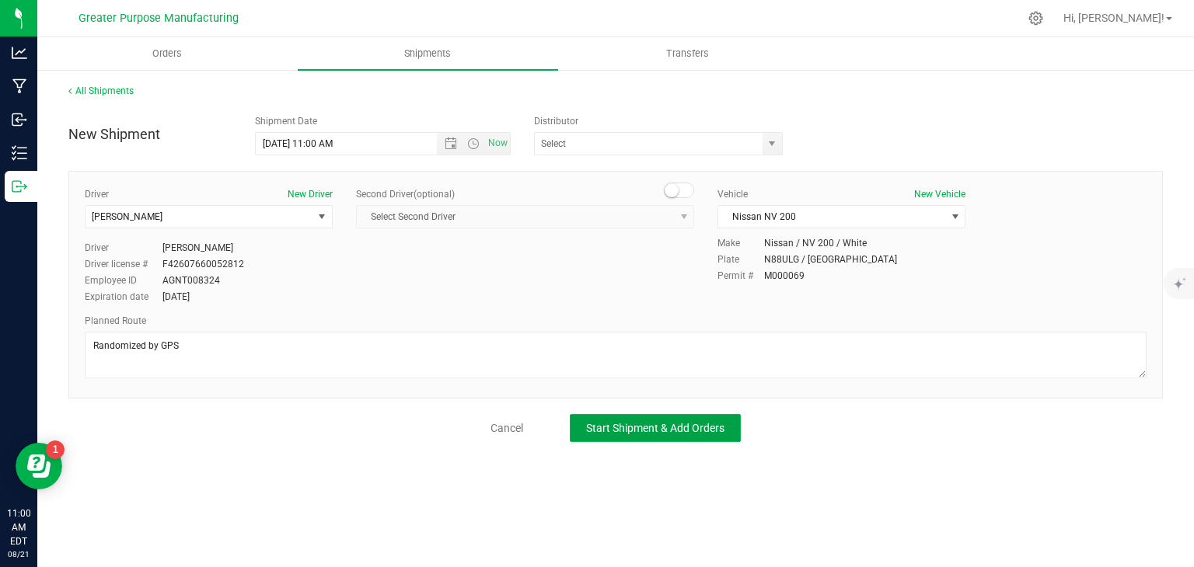
click at [651, 427] on span "Start Shipment & Add Orders" at bounding box center [655, 428] width 138 height 12
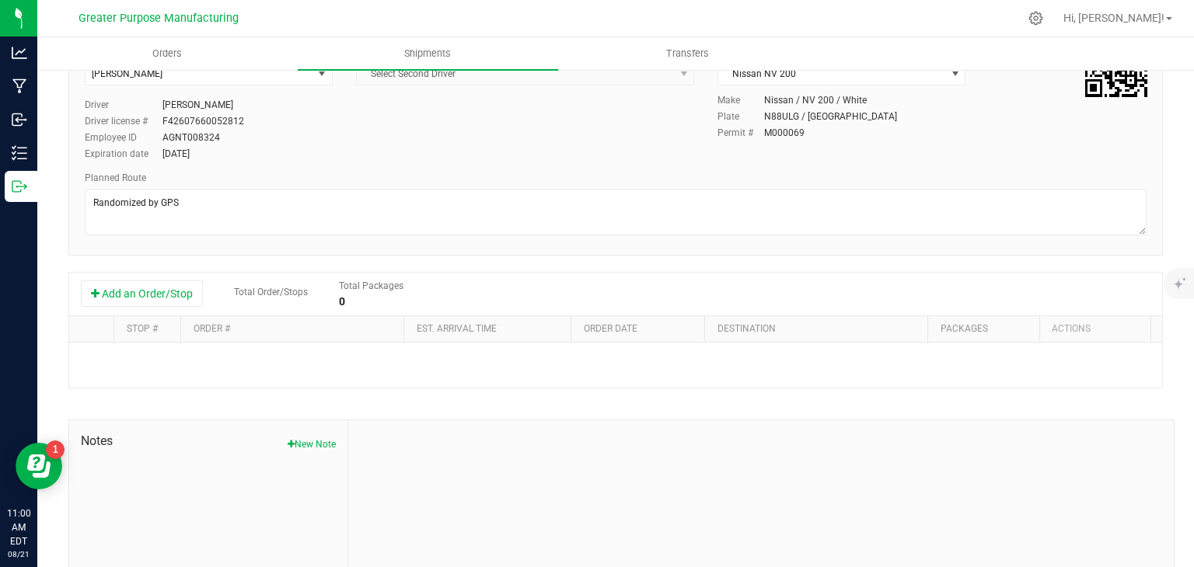
scroll to position [168, 0]
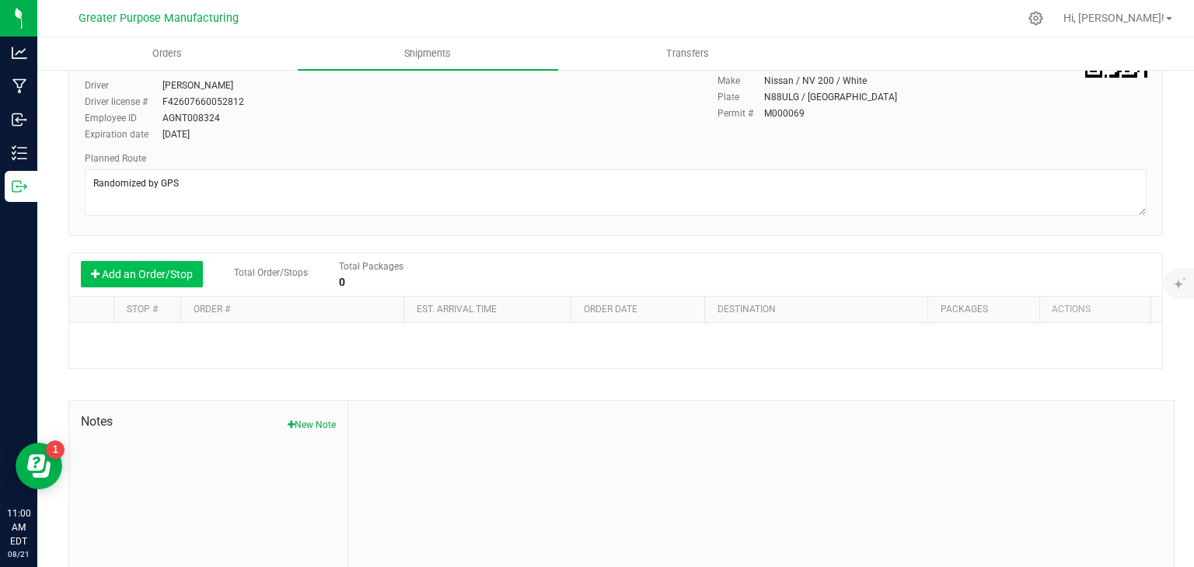
click at [177, 281] on button "Add an Order/Stop" at bounding box center [142, 274] width 122 height 26
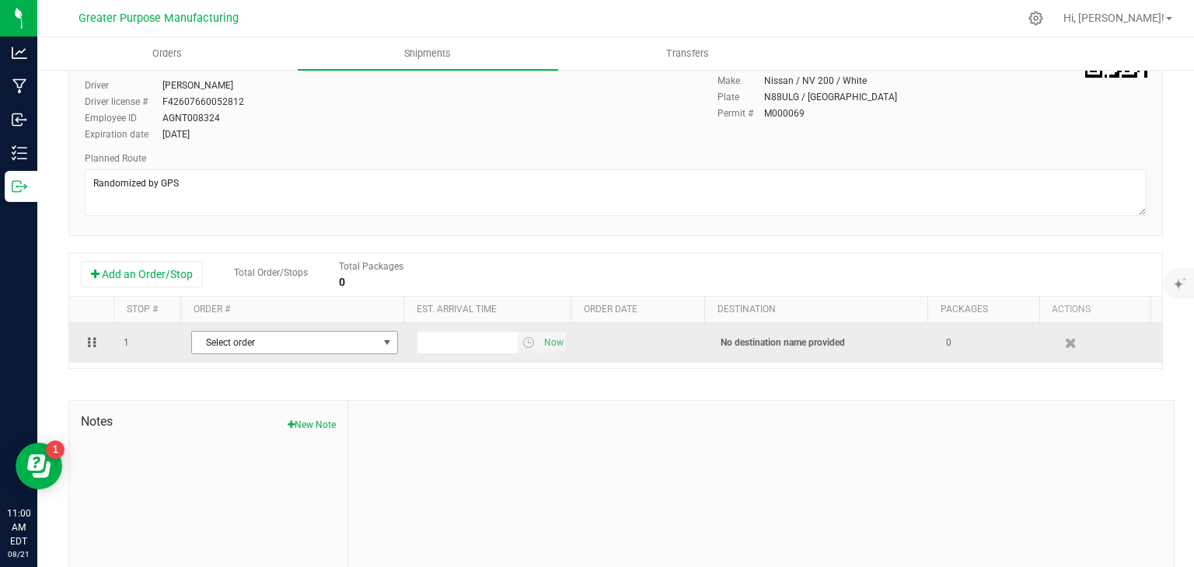
click at [251, 343] on span "Select order" at bounding box center [285, 343] width 186 height 22
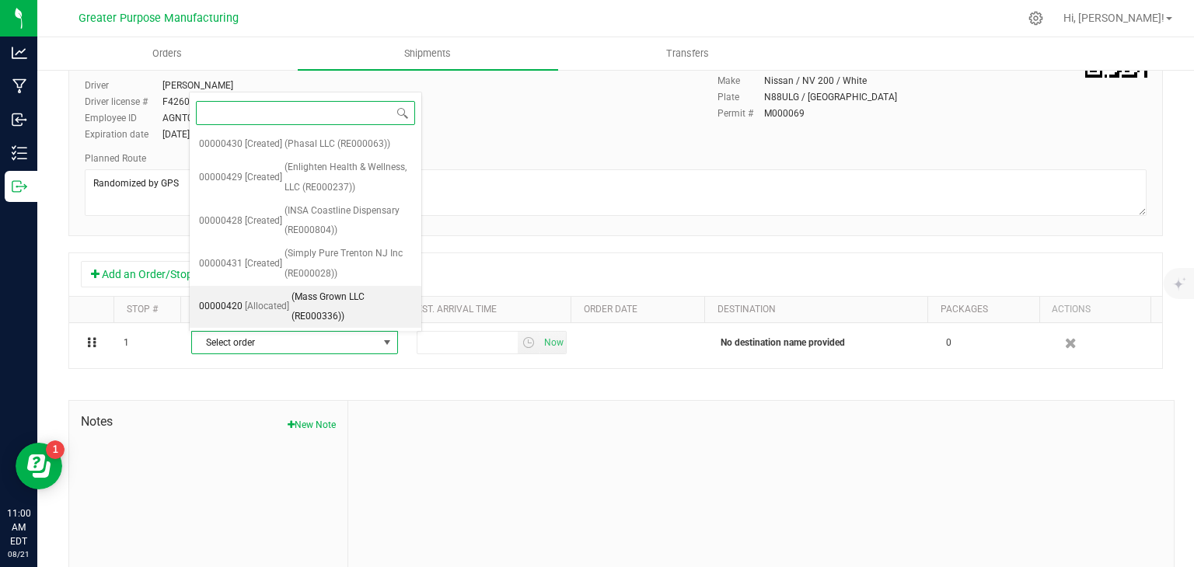
click at [282, 297] on span "[Allocated]" at bounding box center [267, 307] width 44 height 20
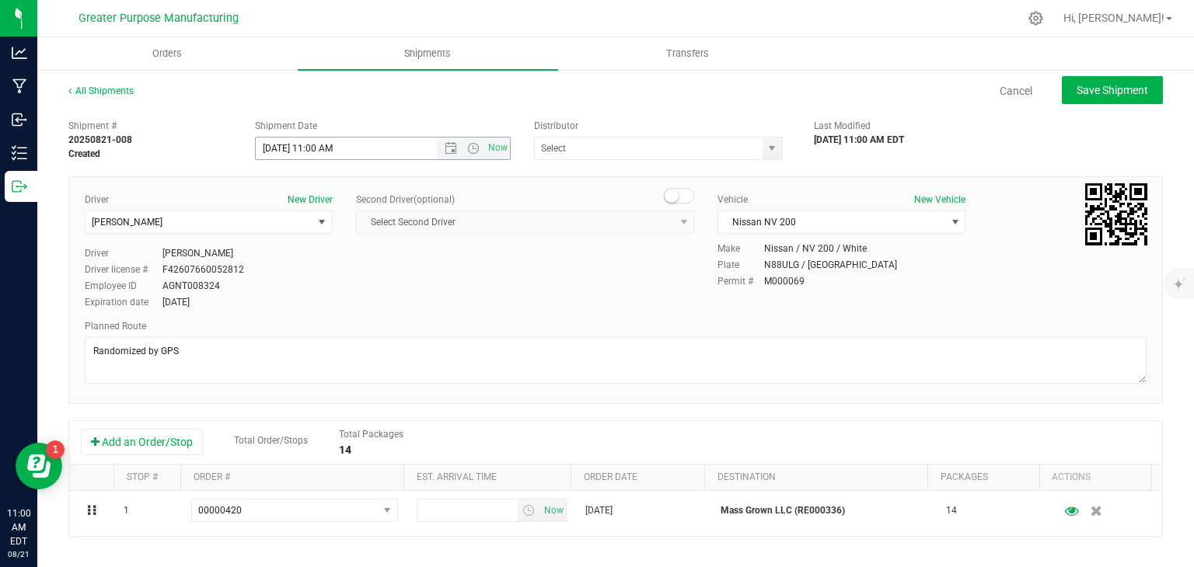
scroll to position [0, 0]
click at [473, 148] on span "Open the time view" at bounding box center [473, 148] width 12 height 12
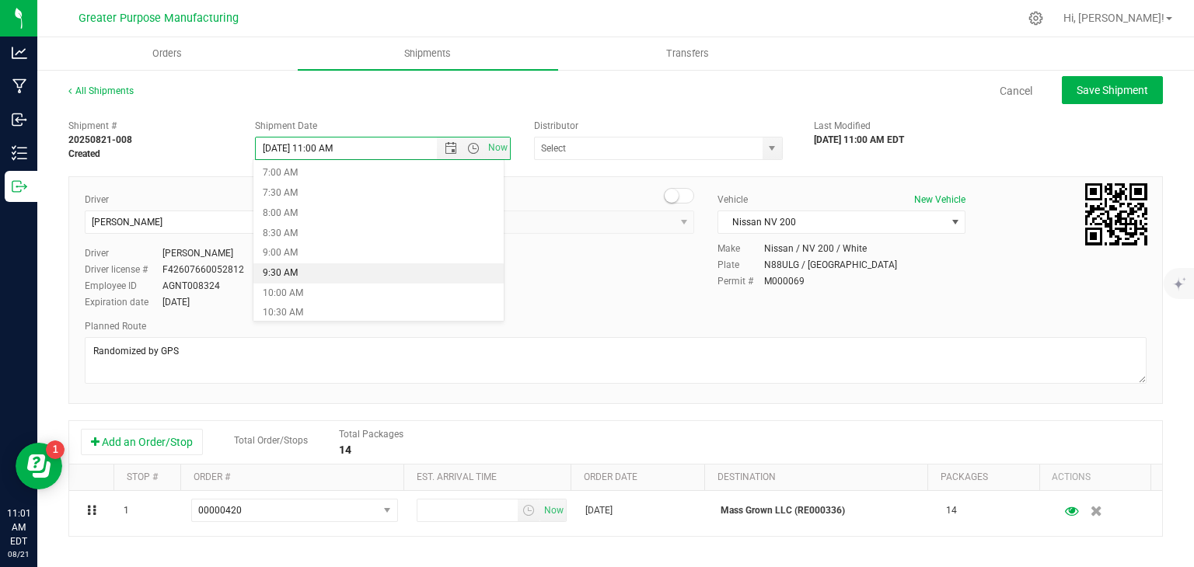
scroll to position [277, 0]
click at [349, 250] on li "9:00 AM" at bounding box center [378, 255] width 250 height 20
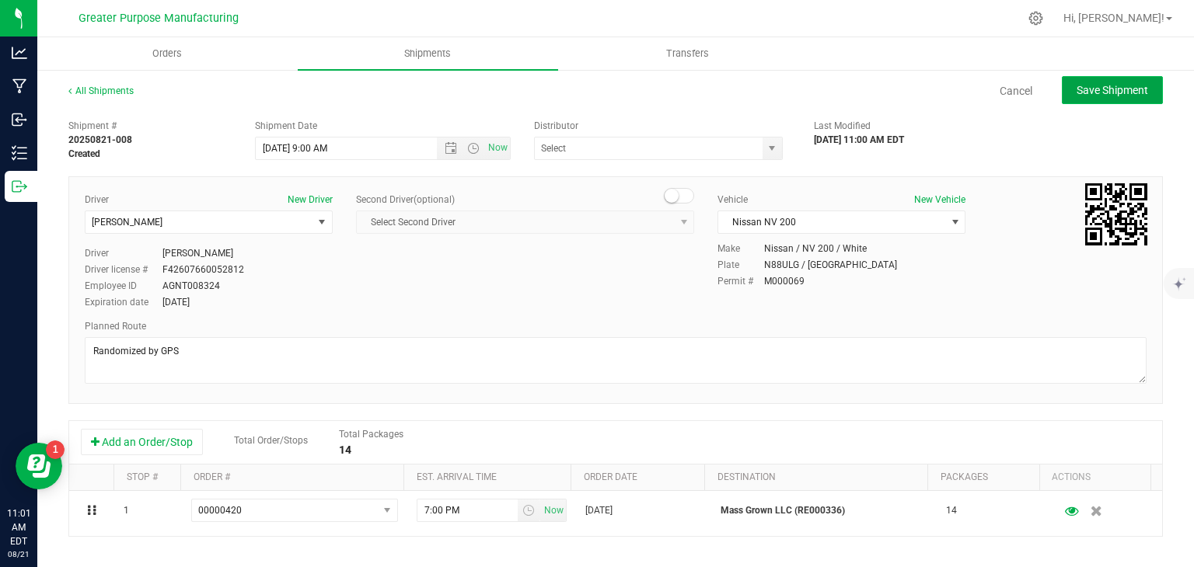
click at [1083, 91] on span "Save Shipment" at bounding box center [1113, 90] width 72 height 12
type input "[DATE] 1:00 PM"
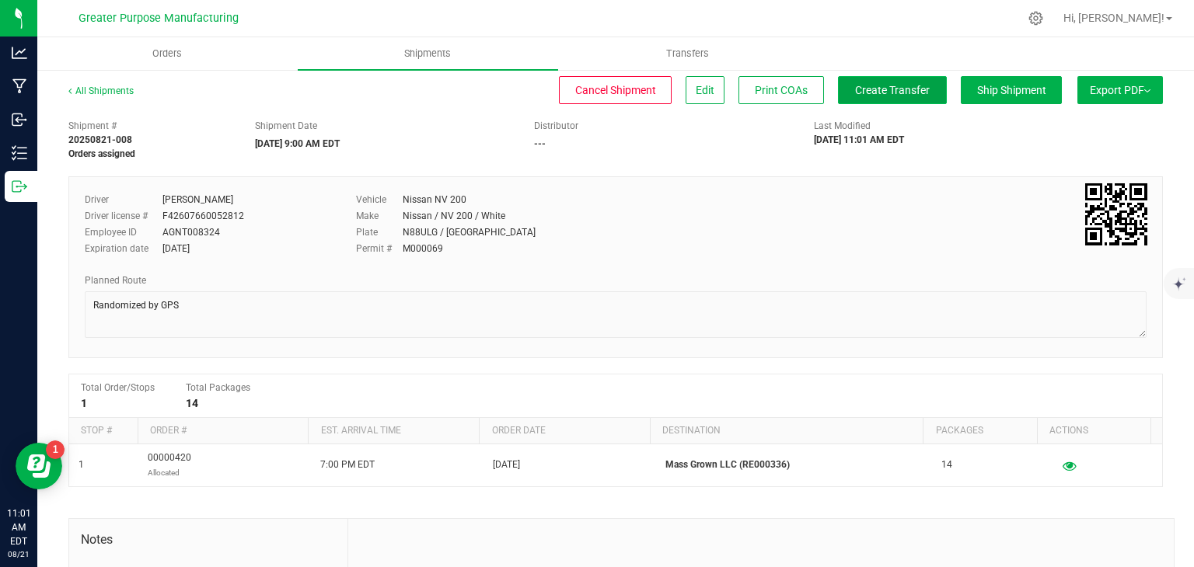
click at [896, 89] on span "Create Transfer" at bounding box center [892, 90] width 75 height 12
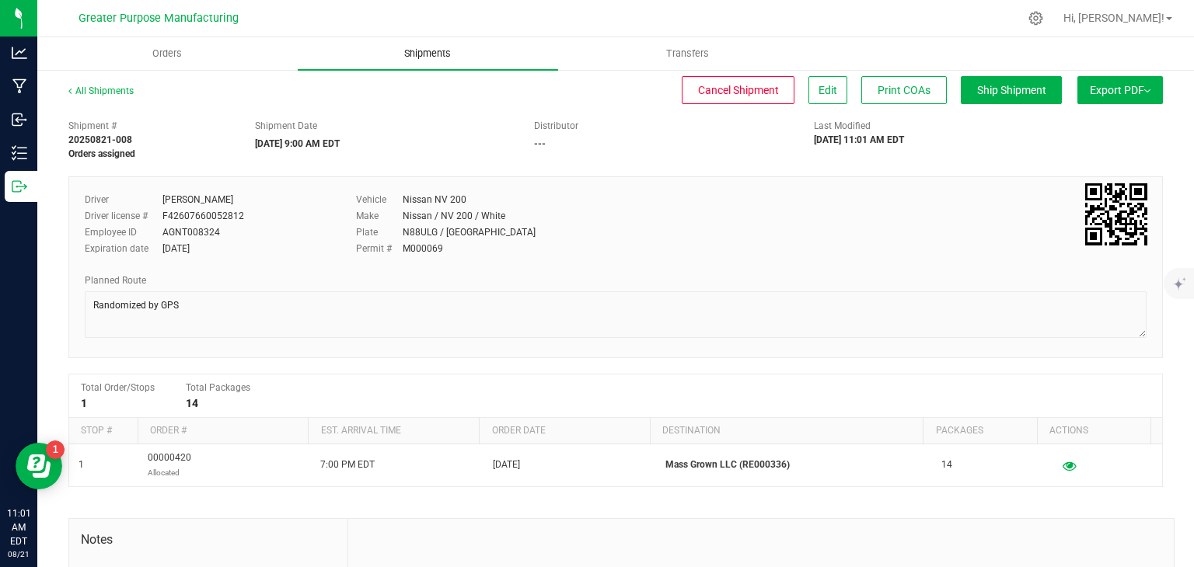
click at [425, 51] on span "Shipments" at bounding box center [427, 54] width 89 height 14
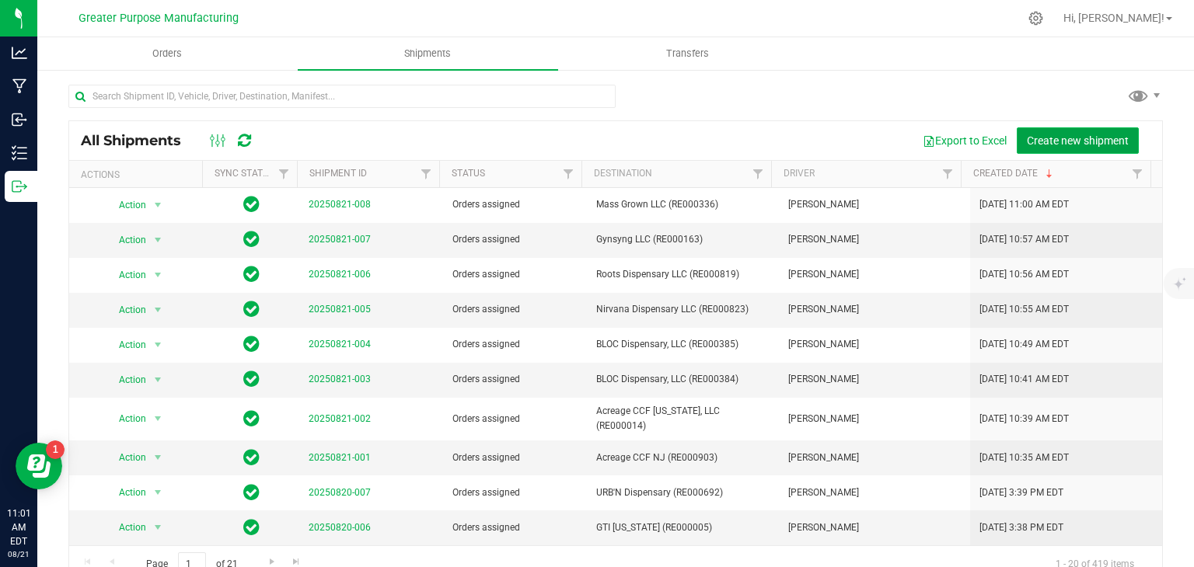
click at [1074, 141] on span "Create new shipment" at bounding box center [1078, 140] width 102 height 12
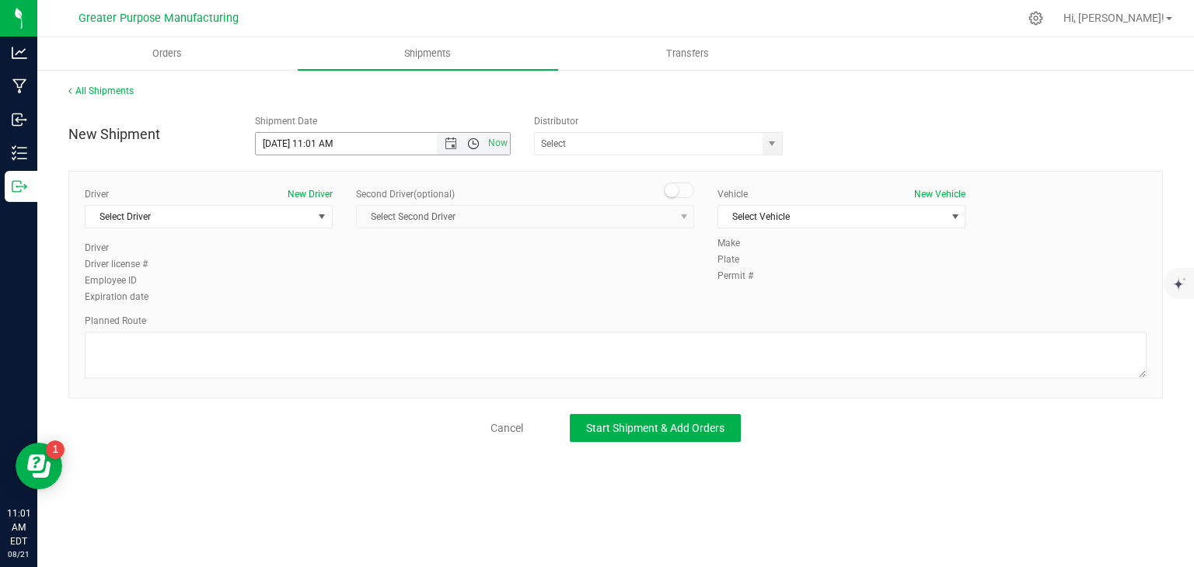
click at [473, 142] on span "Open the time view" at bounding box center [473, 144] width 12 height 12
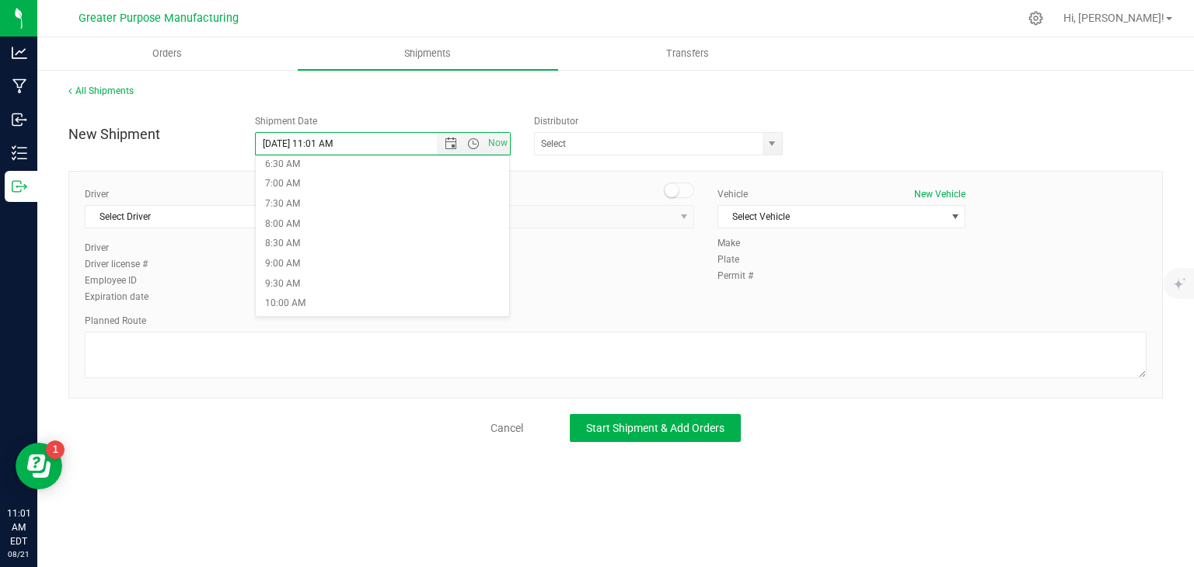
scroll to position [264, 0]
click at [450, 141] on span "Open the date view" at bounding box center [451, 144] width 12 height 12
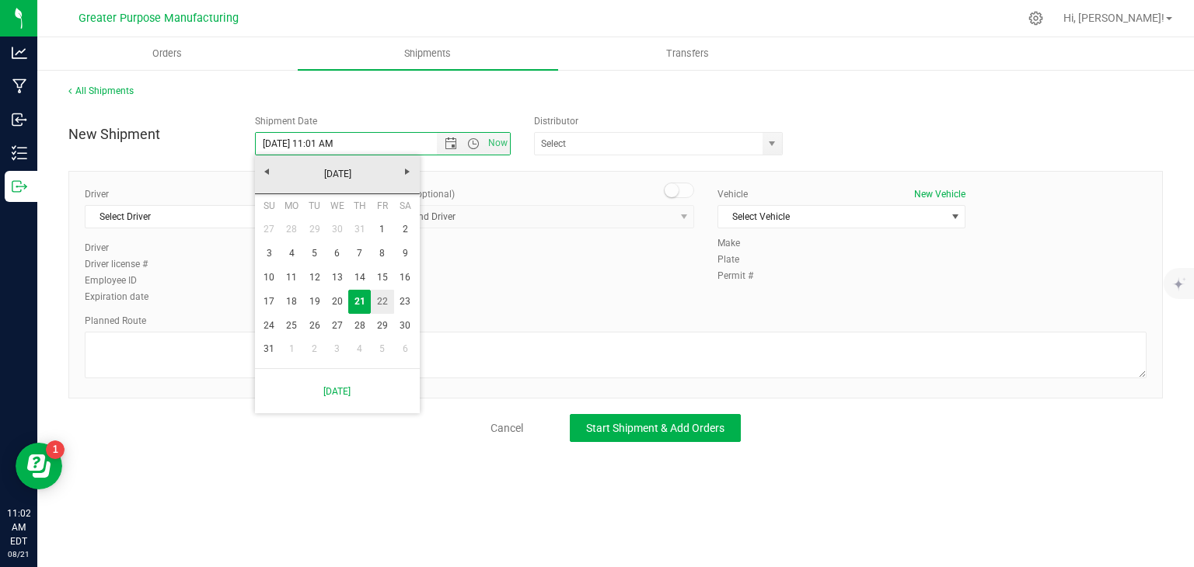
click at [388, 298] on link "22" at bounding box center [382, 302] width 23 height 24
type input "[DATE] 11:01 AM"
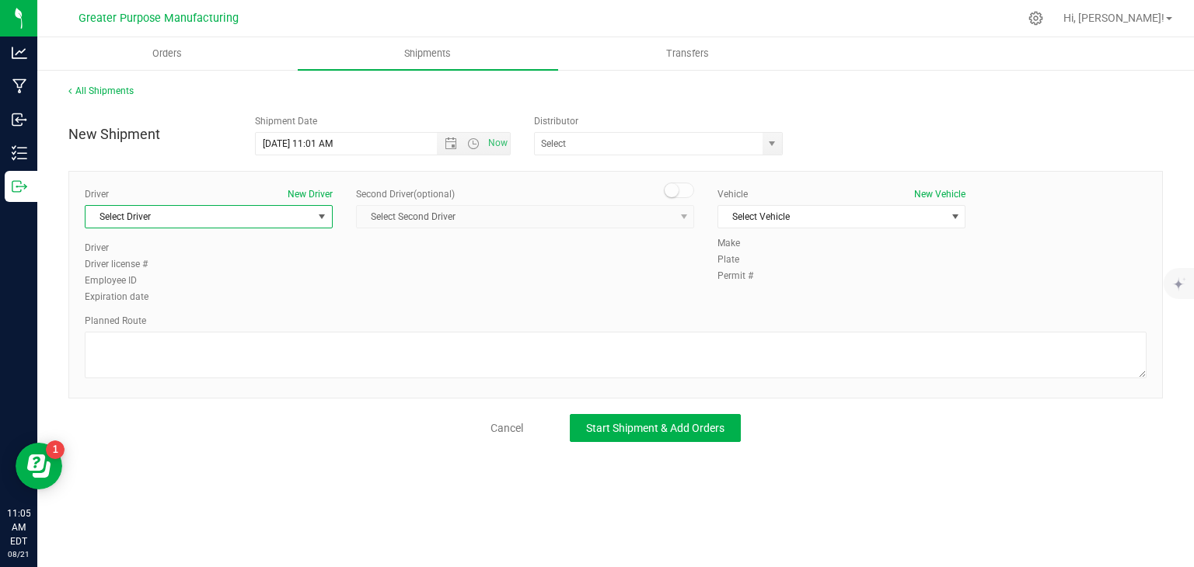
click at [306, 210] on span "Select Driver" at bounding box center [198, 217] width 227 height 22
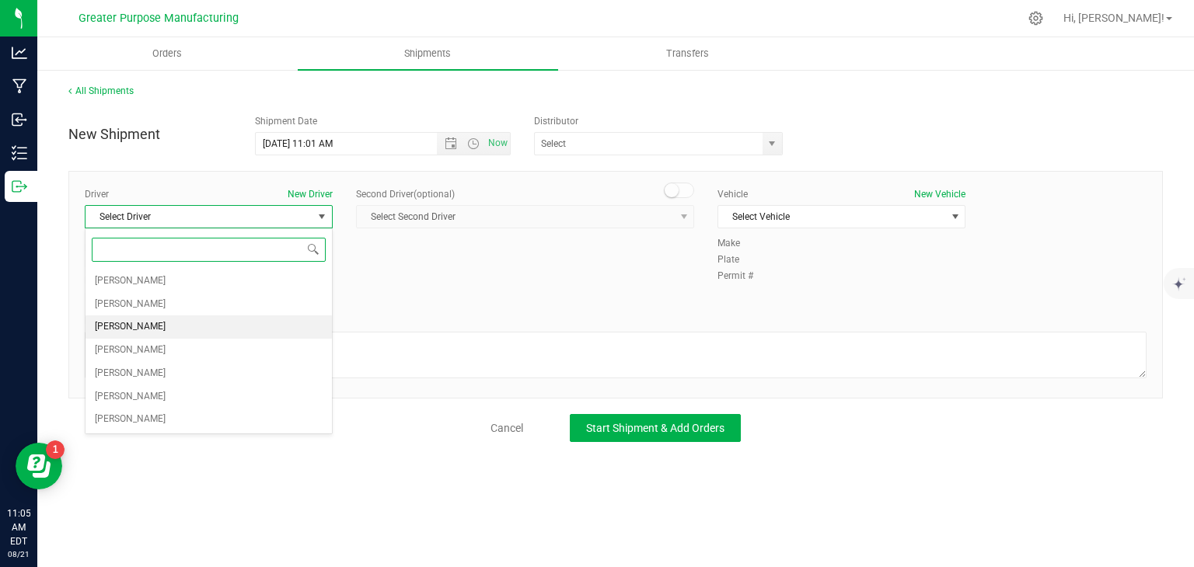
click at [166, 328] on span "[PERSON_NAME]" at bounding box center [130, 327] width 71 height 20
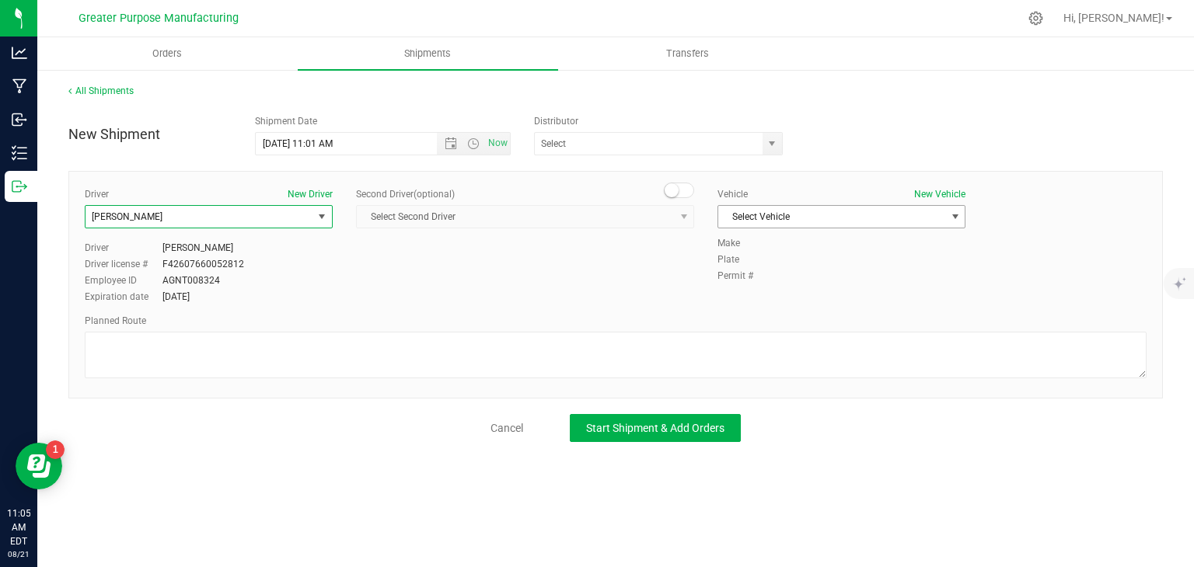
click at [738, 215] on span "Select Vehicle" at bounding box center [831, 217] width 227 height 22
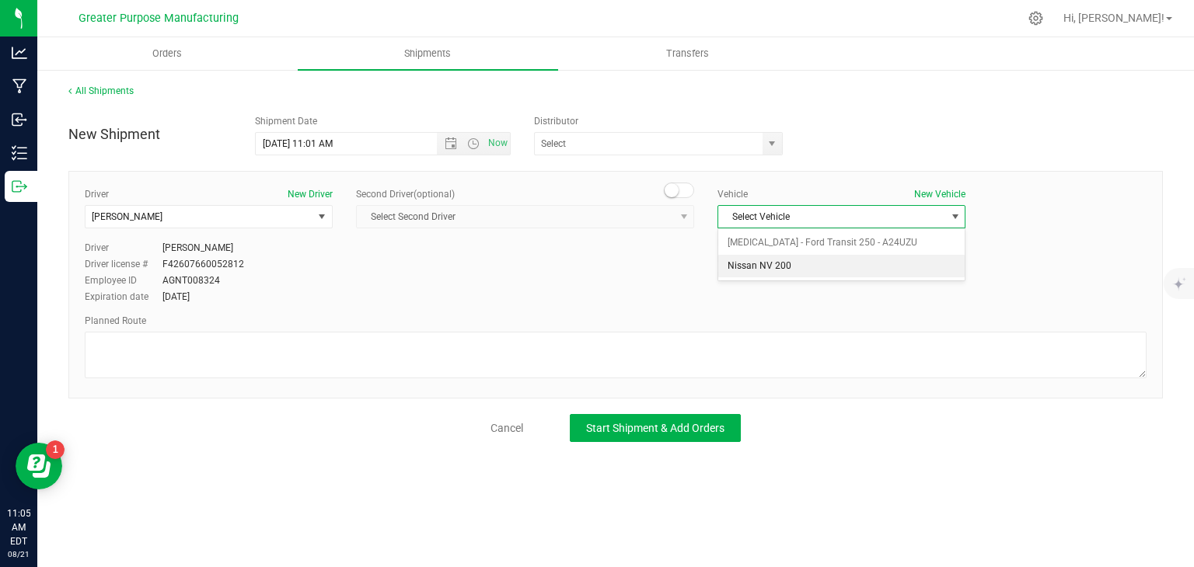
click at [759, 268] on li "Nissan NV 200" at bounding box center [841, 266] width 246 height 23
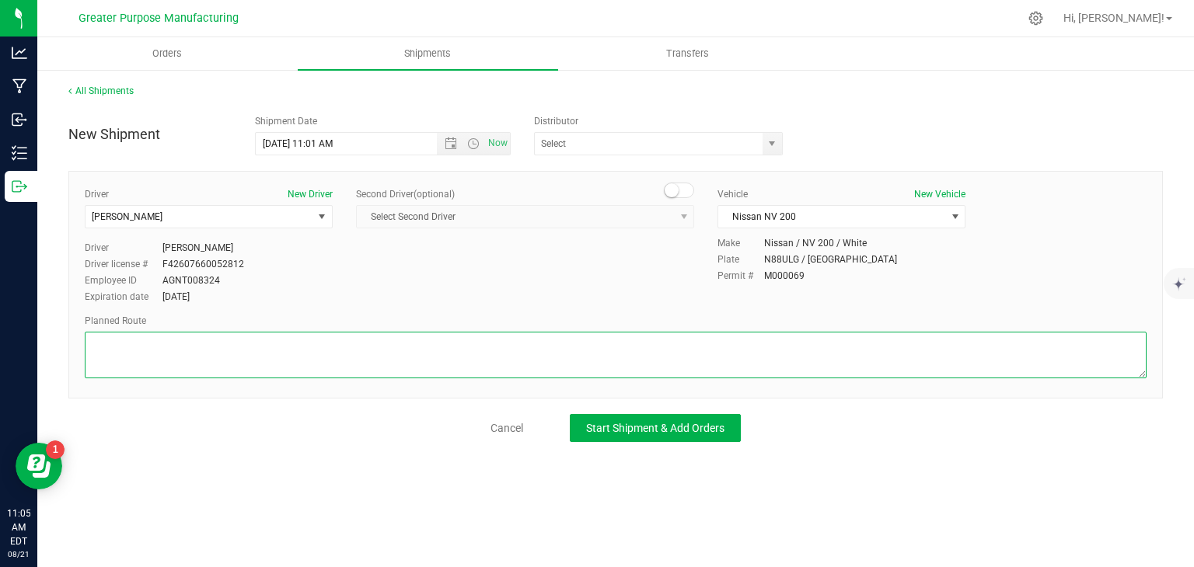
click at [675, 332] on textarea at bounding box center [616, 355] width 1062 height 47
paste textarea "Randomized by GPS"
type textarea "Randomized by GPS"
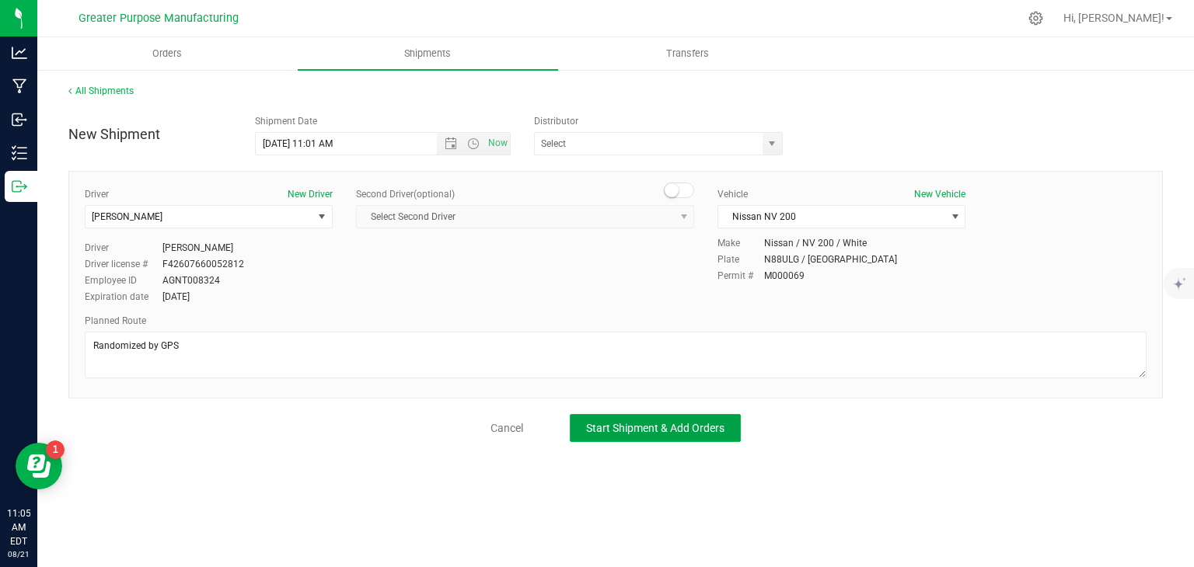
click at [669, 429] on span "Start Shipment & Add Orders" at bounding box center [655, 428] width 138 height 12
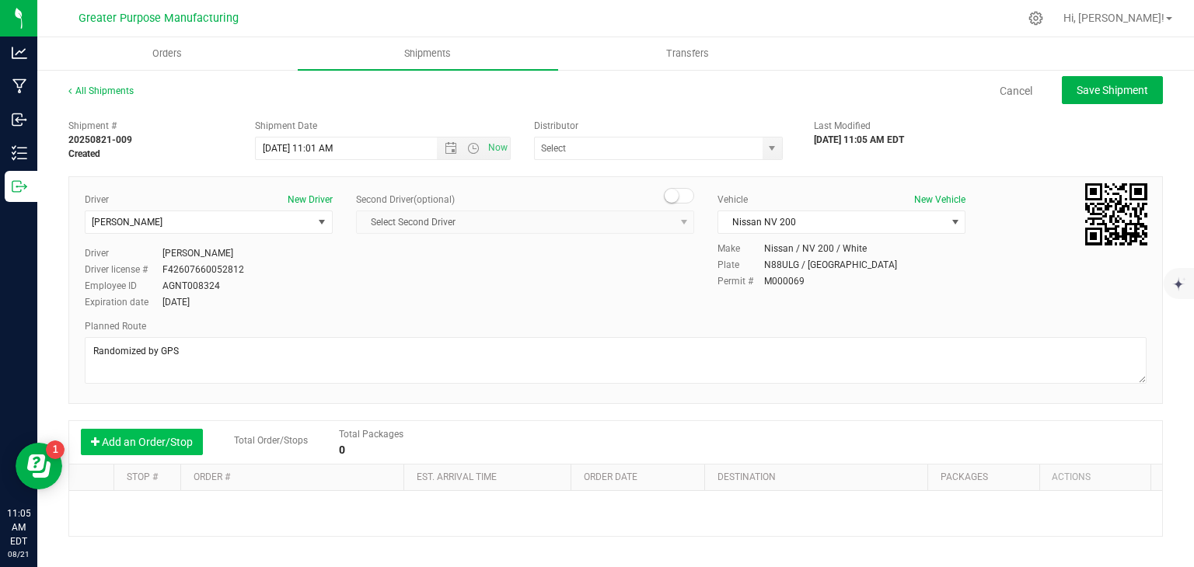
click at [168, 442] on button "Add an Order/Stop" at bounding box center [142, 442] width 122 height 26
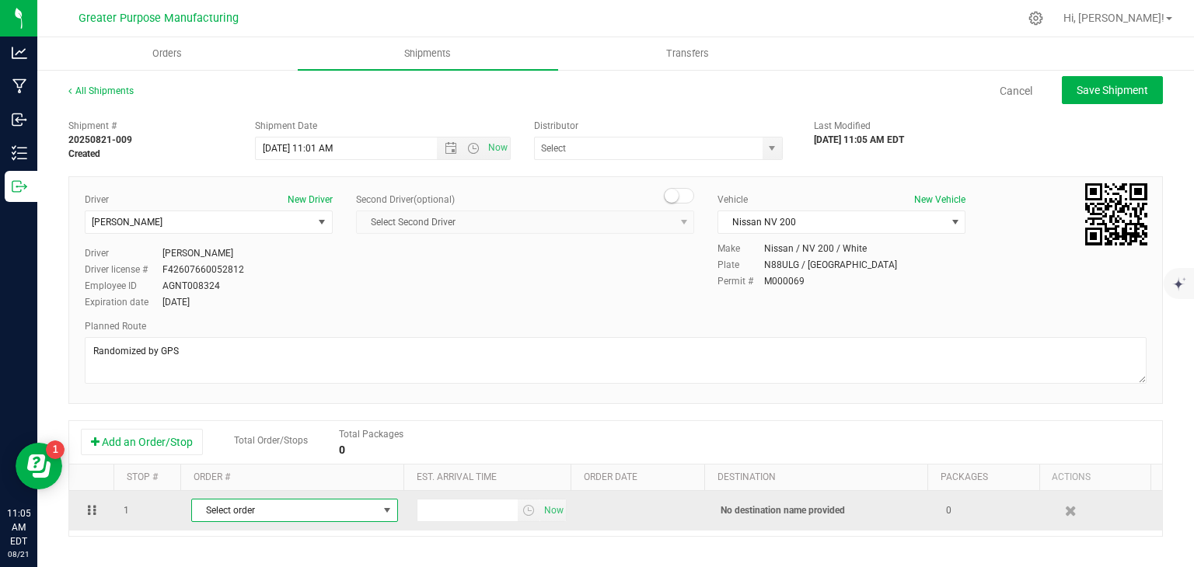
click at [241, 501] on span "Select order" at bounding box center [285, 511] width 186 height 22
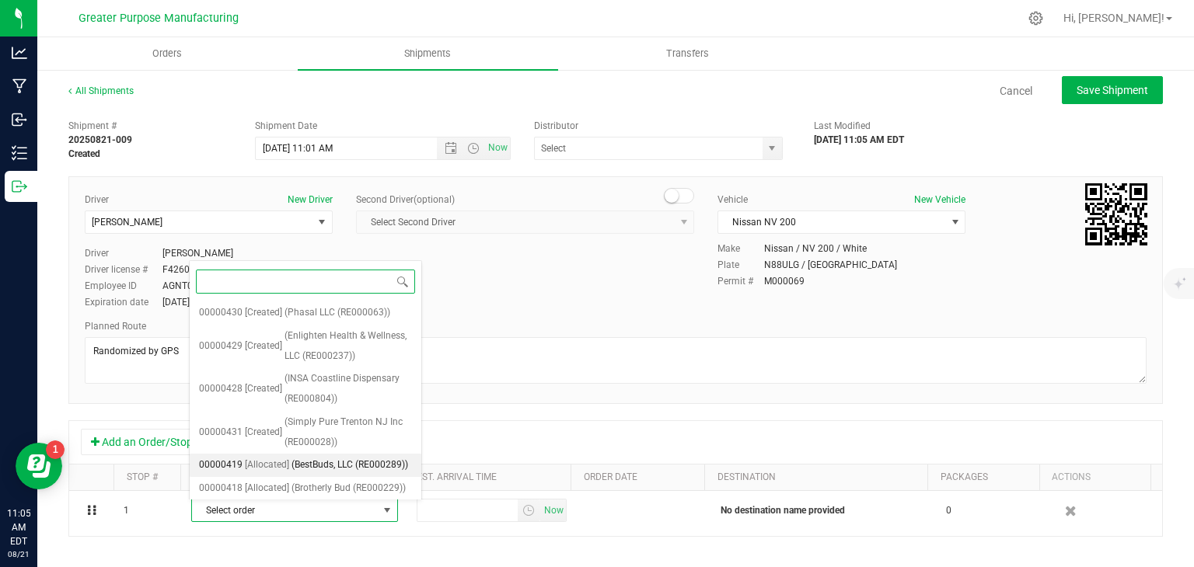
click at [268, 473] on span "[Allocated]" at bounding box center [267, 465] width 44 height 20
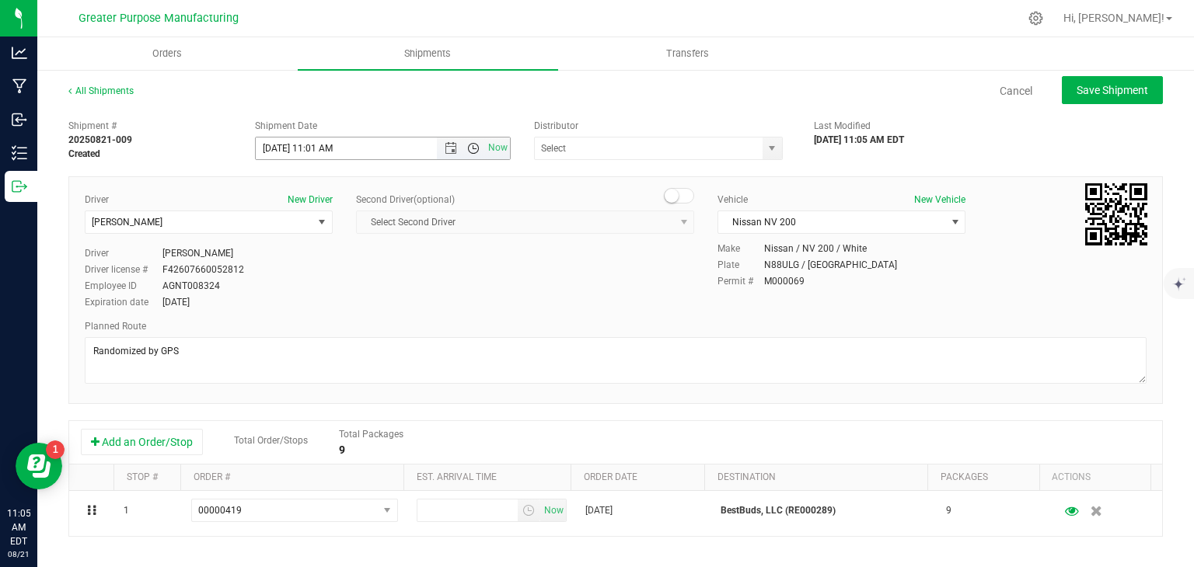
click at [469, 150] on span "Open the time view" at bounding box center [473, 148] width 12 height 12
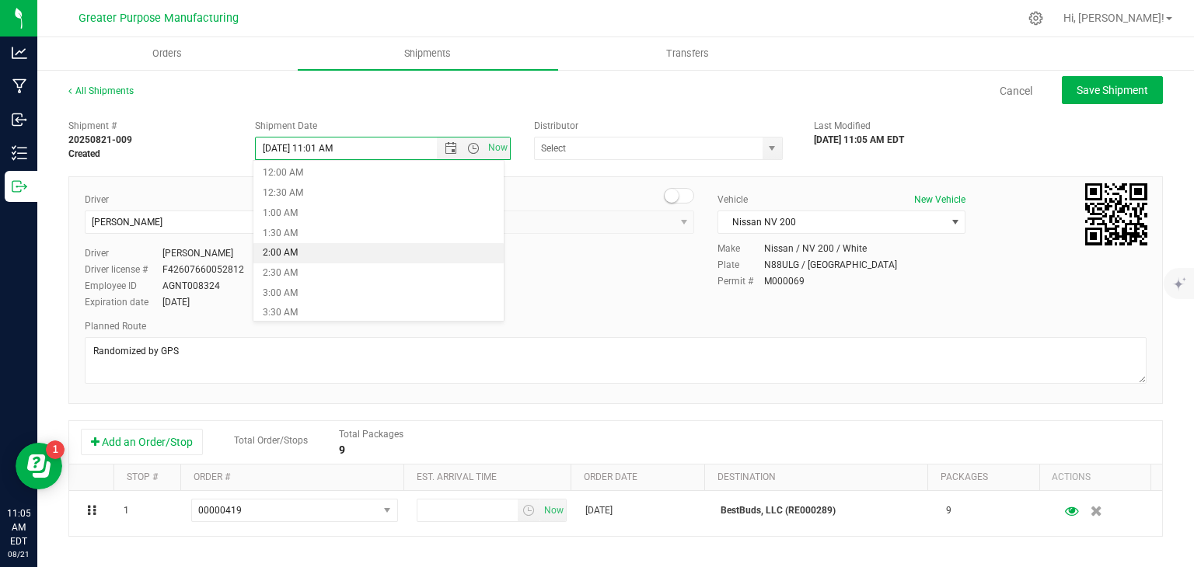
scroll to position [289, 0]
click at [334, 243] on li "9:00 AM" at bounding box center [378, 244] width 250 height 20
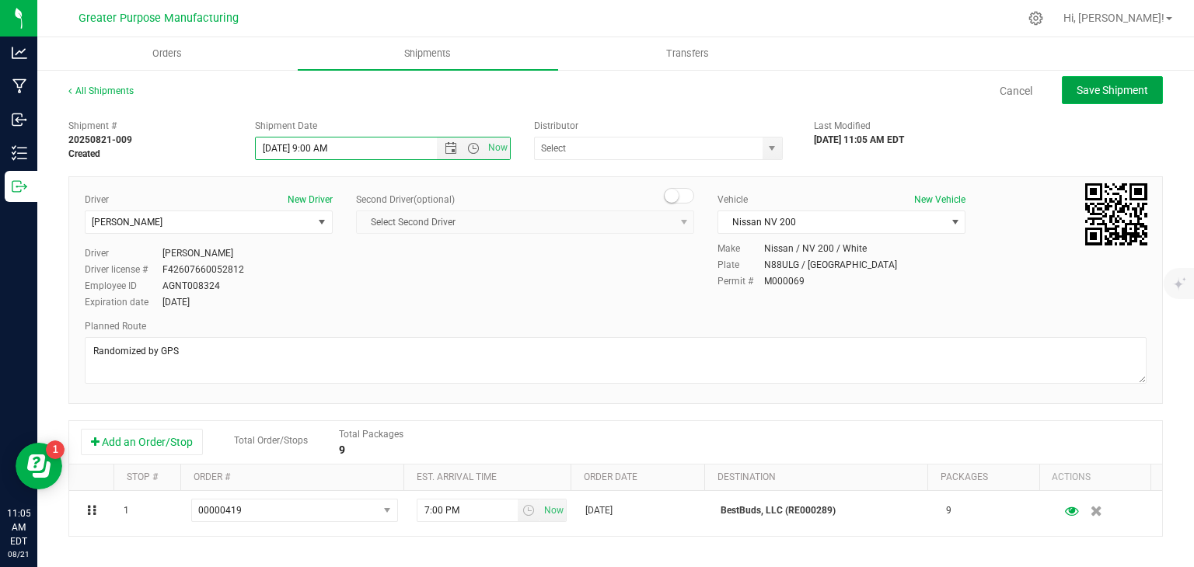
click at [1098, 85] on span "Save Shipment" at bounding box center [1113, 90] width 72 height 12
type input "[DATE] 1:00 PM"
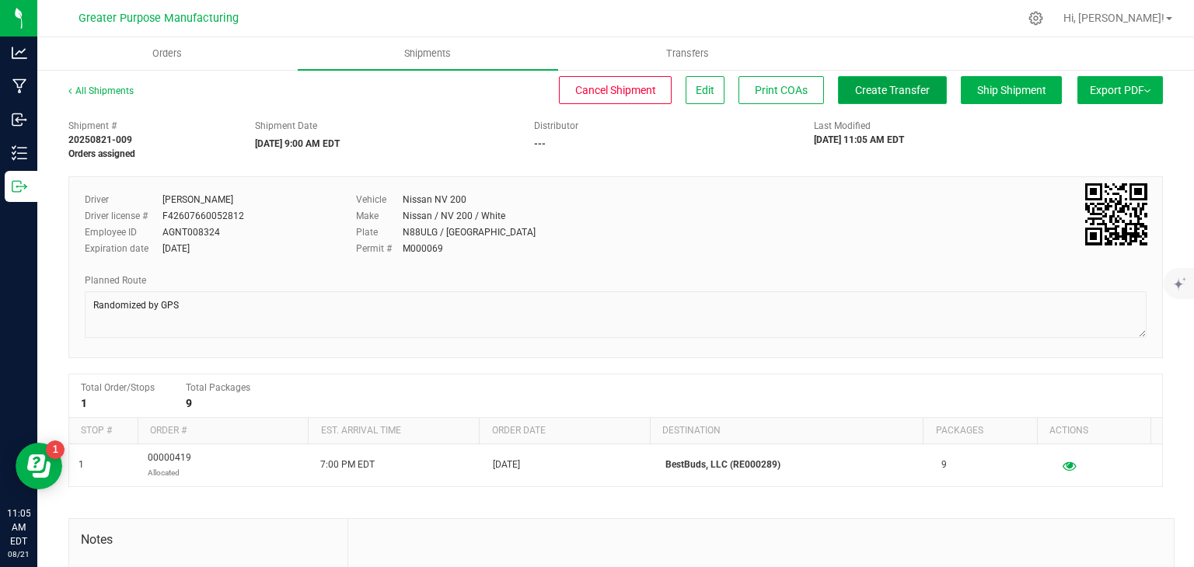
click at [905, 99] on button "Create Transfer" at bounding box center [892, 90] width 109 height 28
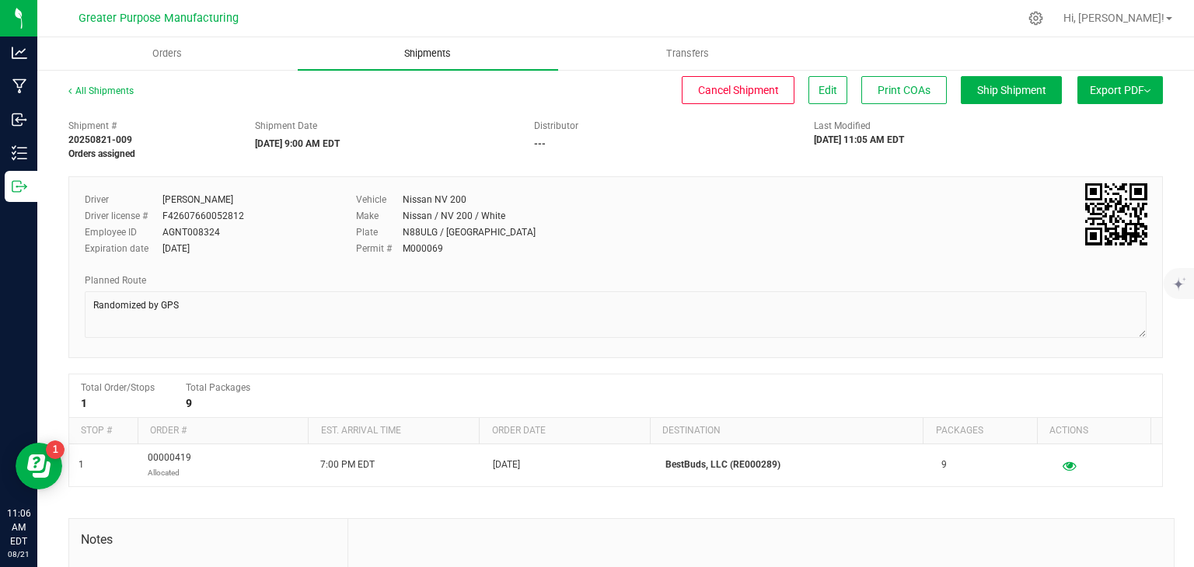
click at [445, 54] on span "Shipments" at bounding box center [427, 54] width 89 height 14
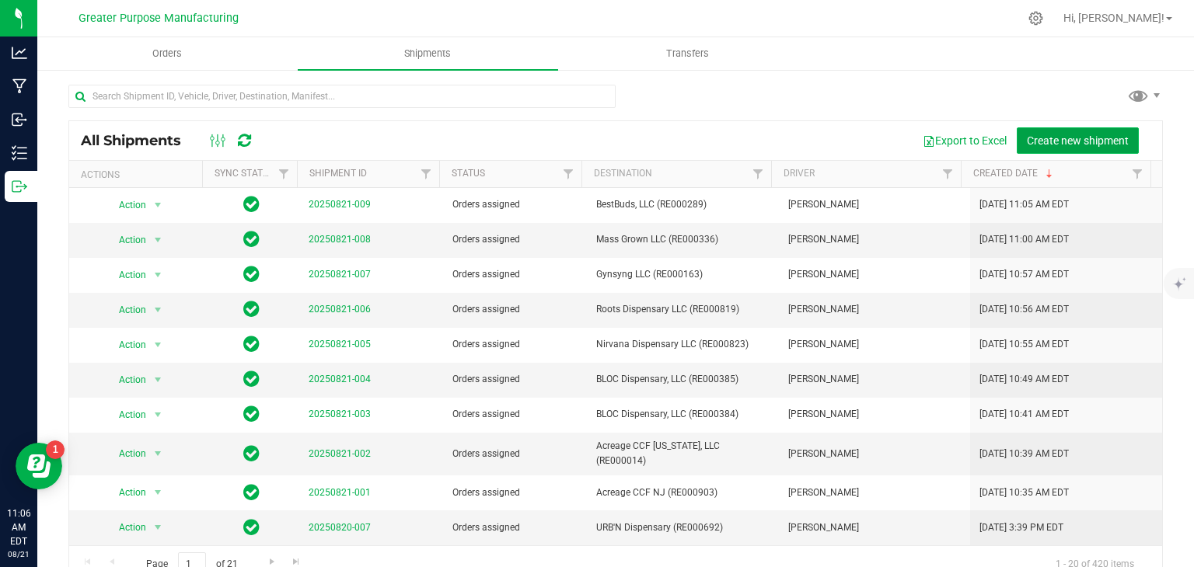
click at [1066, 134] on span "Create new shipment" at bounding box center [1078, 140] width 102 height 12
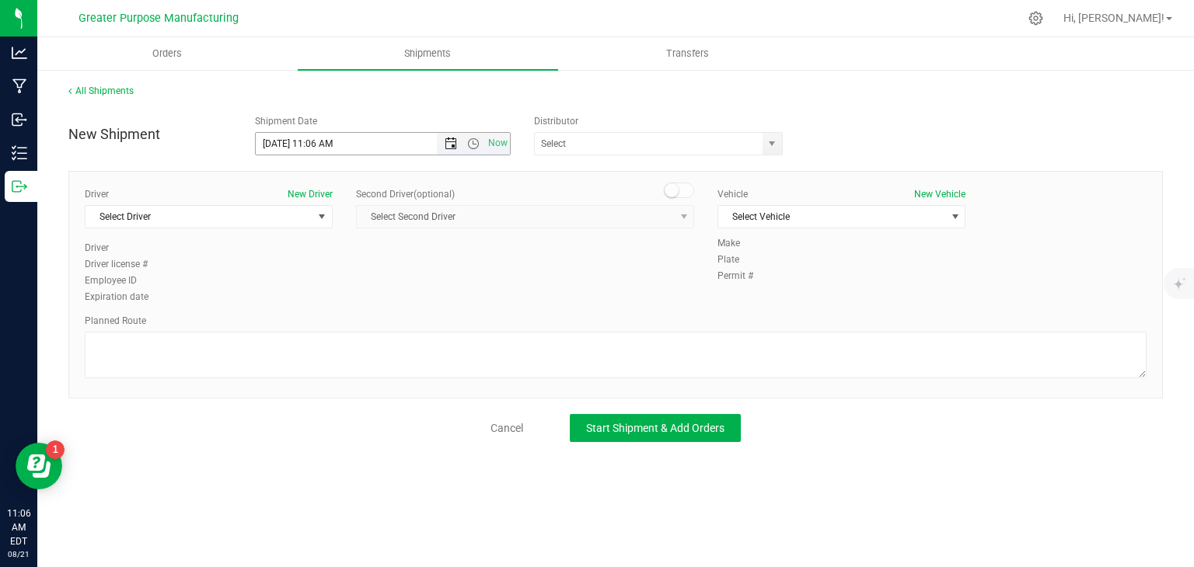
click at [445, 146] on span "Open the date view" at bounding box center [451, 144] width 12 height 12
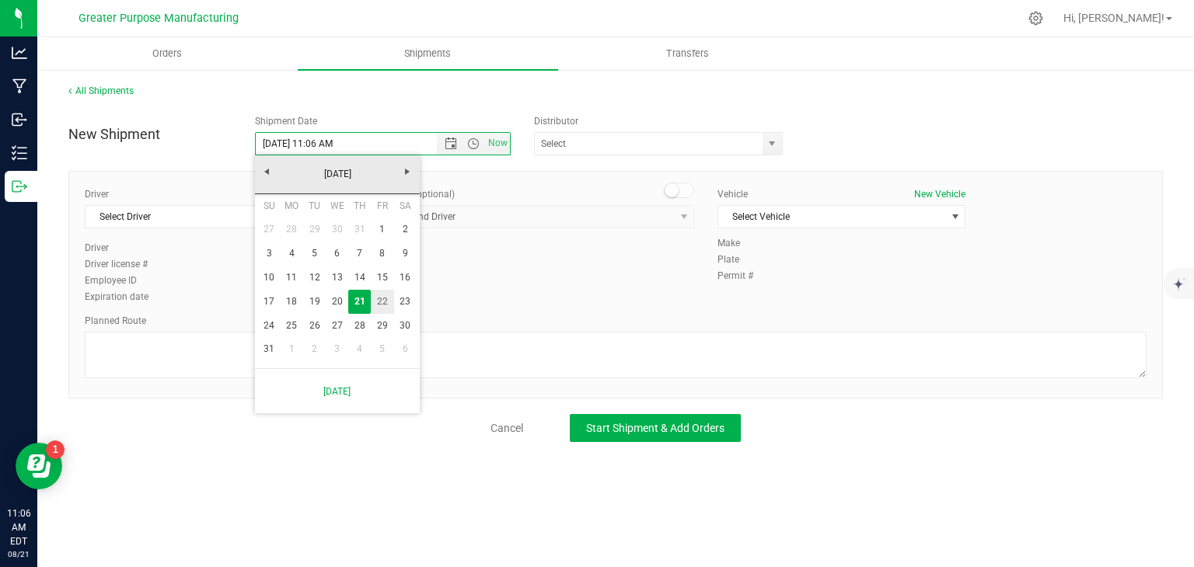
click at [379, 304] on link "22" at bounding box center [382, 302] width 23 height 24
type input "[DATE] 11:06 AM"
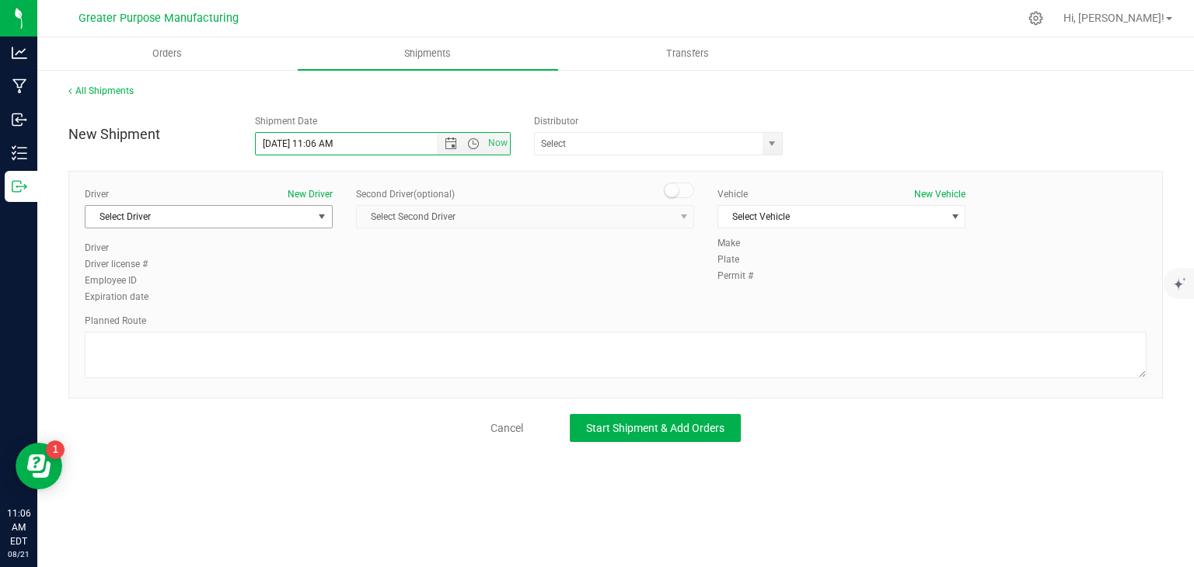
click at [267, 218] on span "Select Driver" at bounding box center [198, 217] width 227 height 22
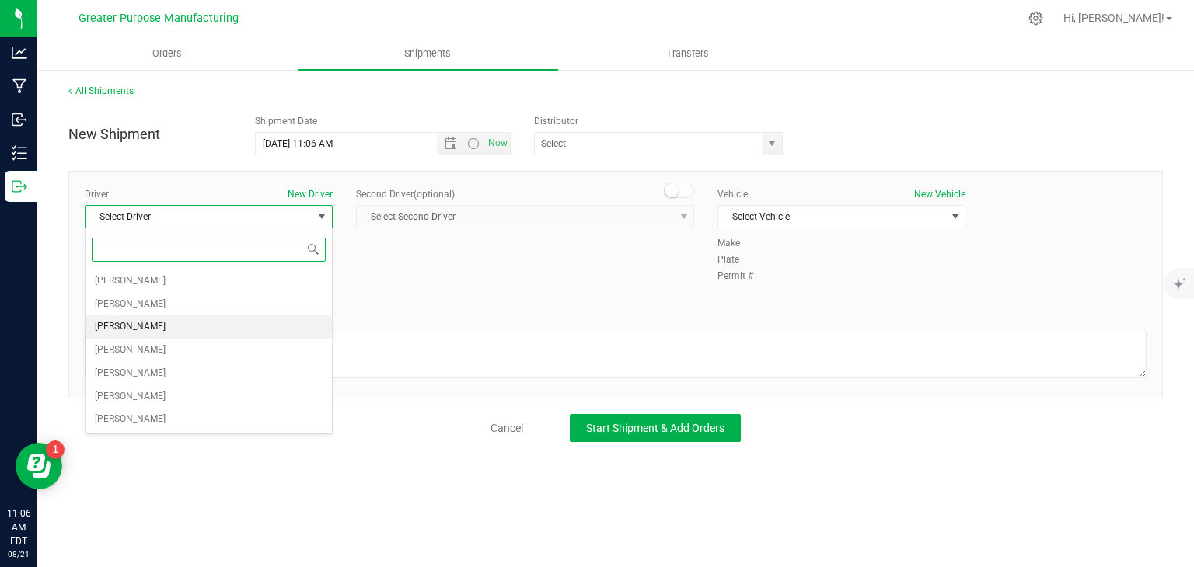
click at [223, 324] on li "[PERSON_NAME]" at bounding box center [208, 327] width 246 height 23
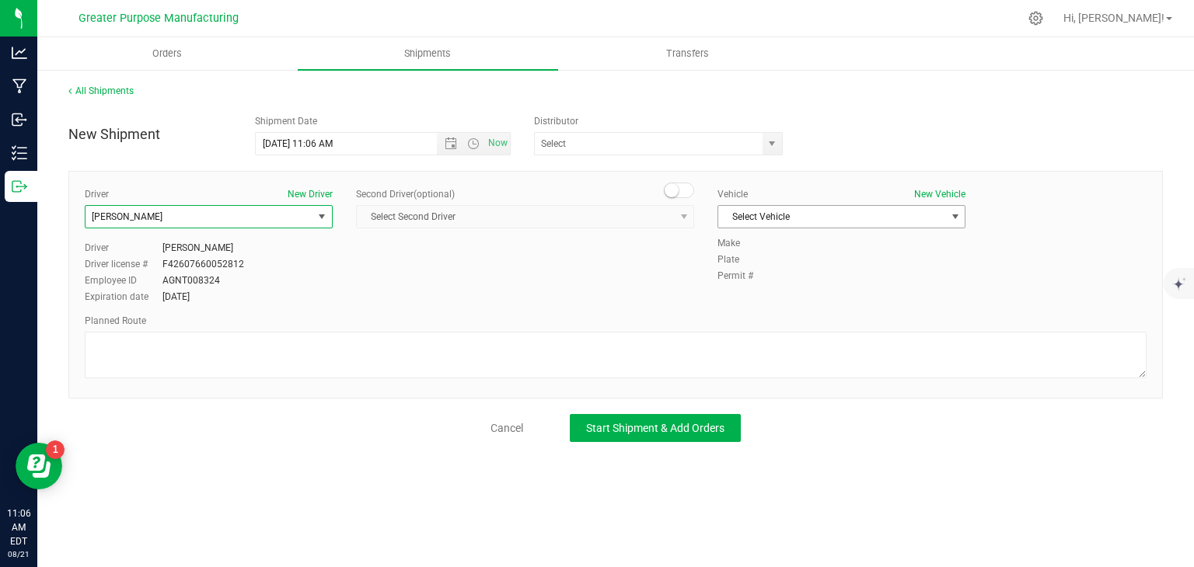
click at [802, 215] on span "Select Vehicle" at bounding box center [831, 217] width 227 height 22
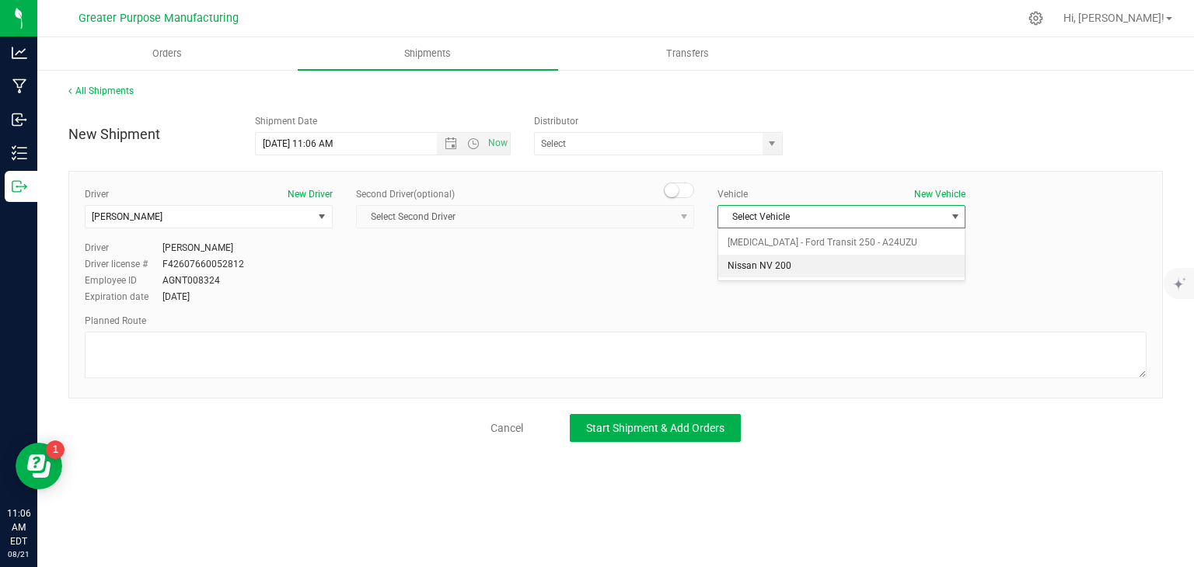
click at [790, 263] on li "Nissan NV 200" at bounding box center [841, 266] width 246 height 23
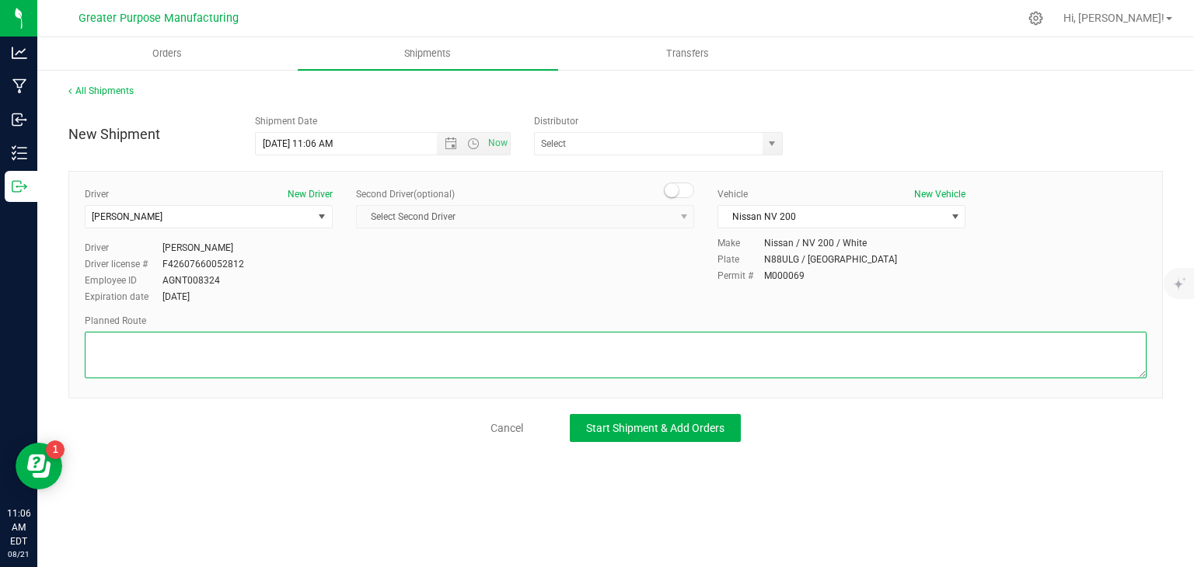
click at [668, 352] on textarea at bounding box center [616, 355] width 1062 height 47
paste textarea "Randomized by GPS"
type textarea "Randomized by GPS"
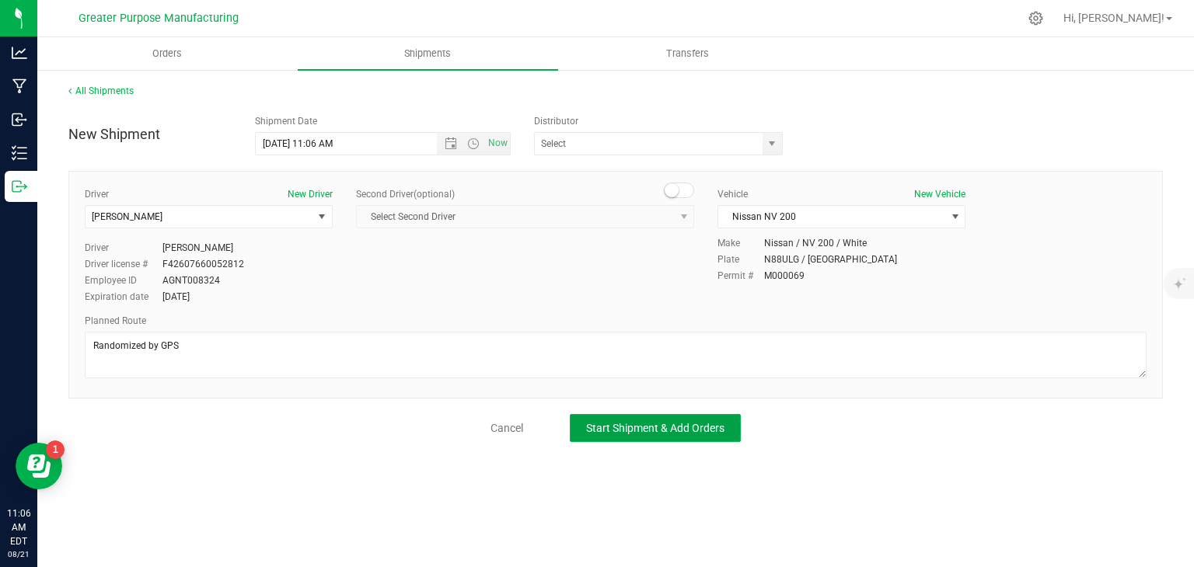
click at [702, 433] on span "Start Shipment & Add Orders" at bounding box center [655, 428] width 138 height 12
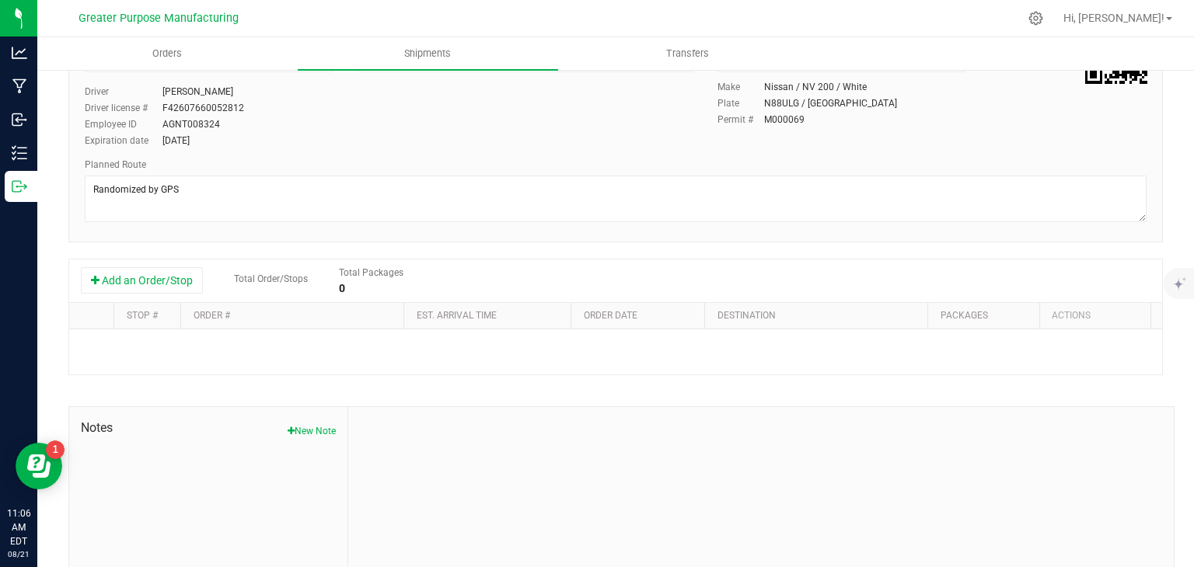
scroll to position [163, 0]
click at [168, 288] on button "Add an Order/Stop" at bounding box center [142, 279] width 122 height 26
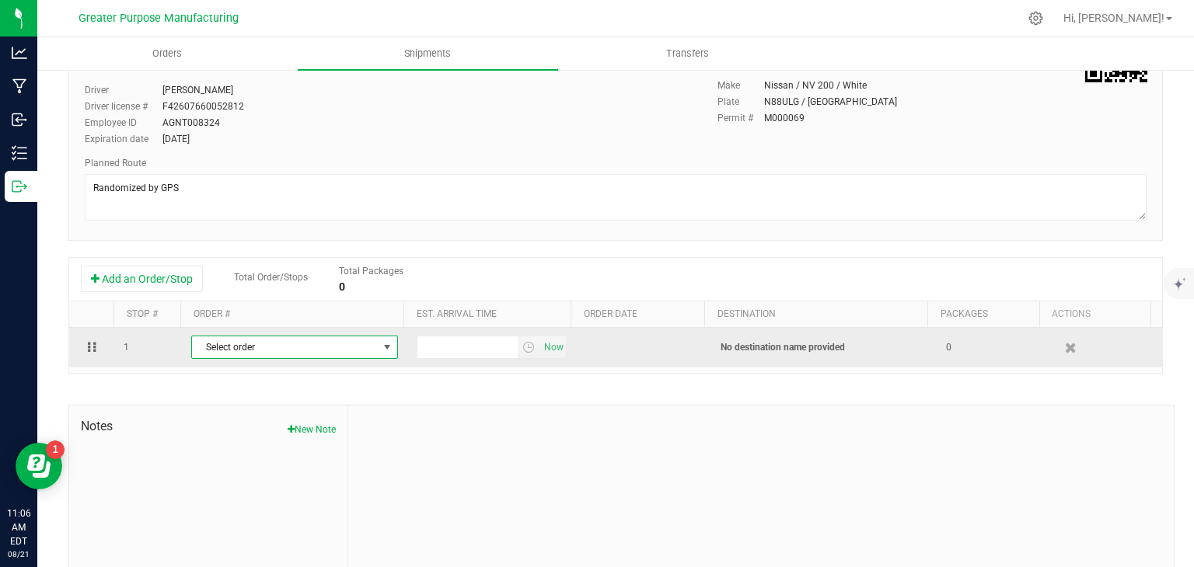
click at [250, 348] on span "Select order" at bounding box center [285, 348] width 186 height 22
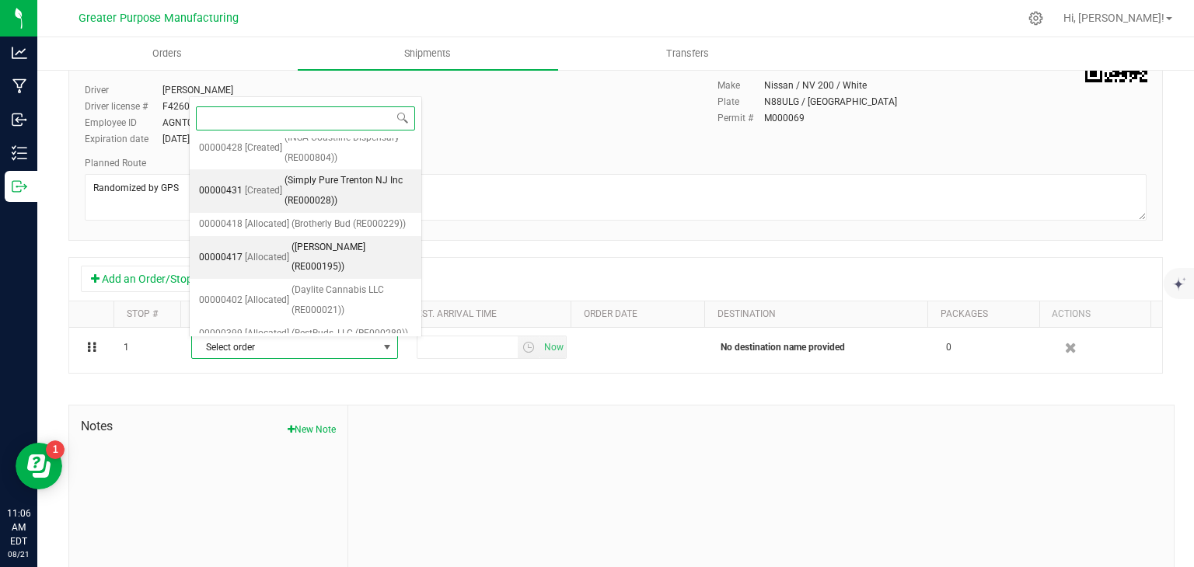
scroll to position [106, 0]
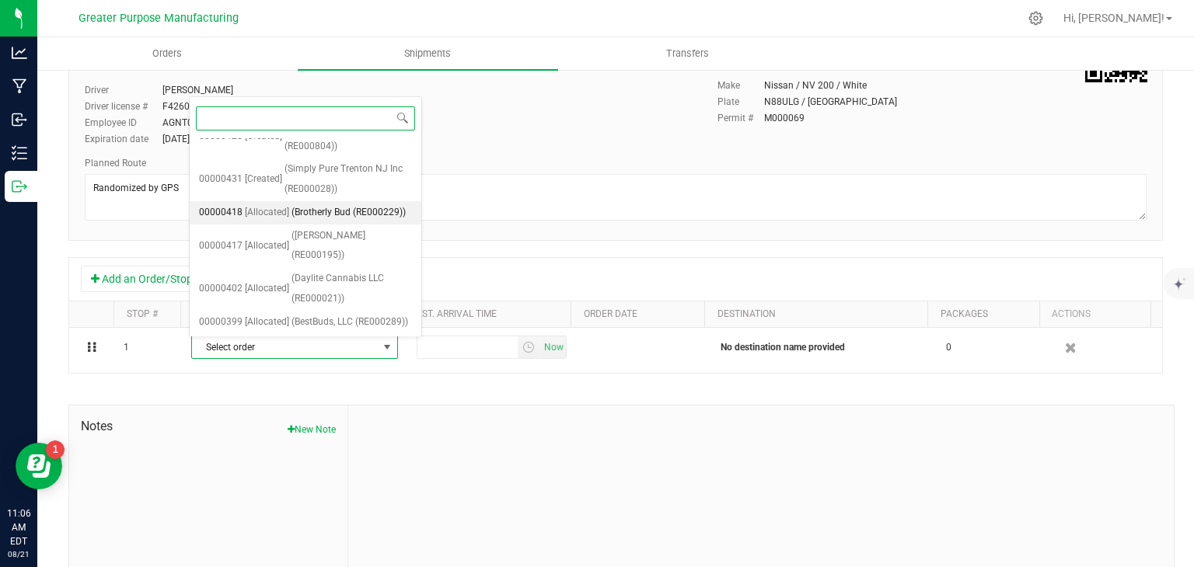
click at [279, 209] on span "[Allocated]" at bounding box center [267, 213] width 44 height 20
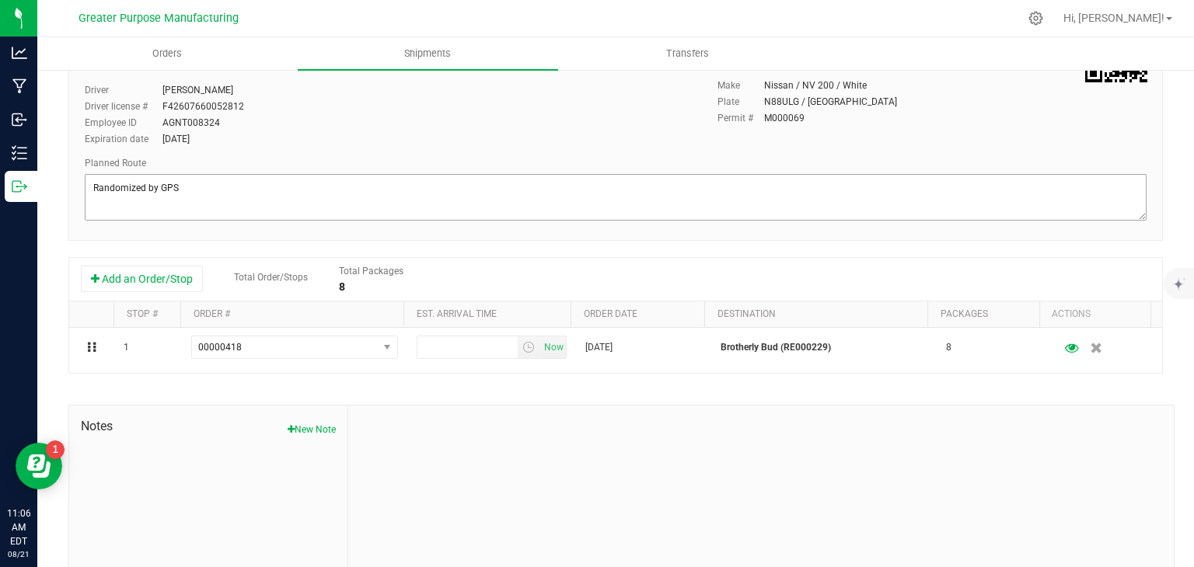
scroll to position [0, 0]
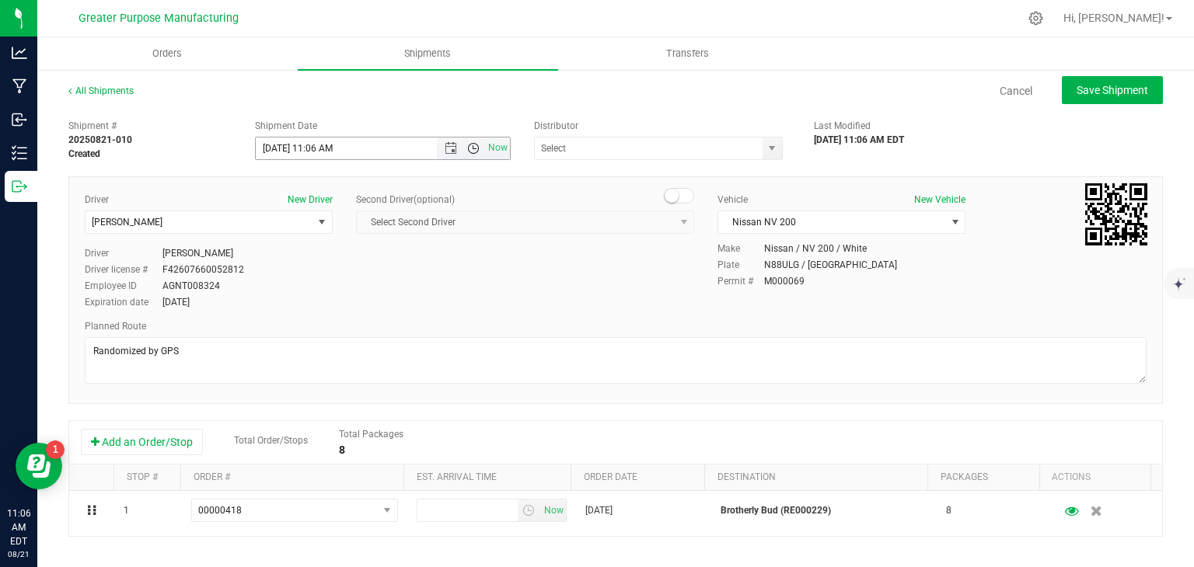
click at [468, 148] on span "Open the time view" at bounding box center [473, 148] width 12 height 12
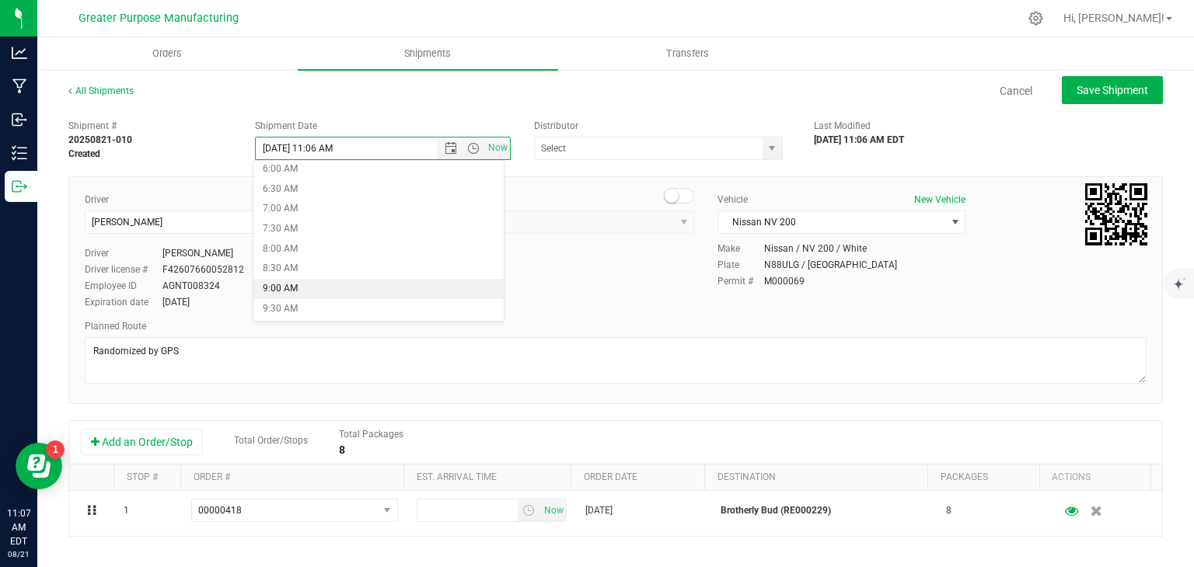
click at [329, 290] on li "9:00 AM" at bounding box center [378, 289] width 250 height 20
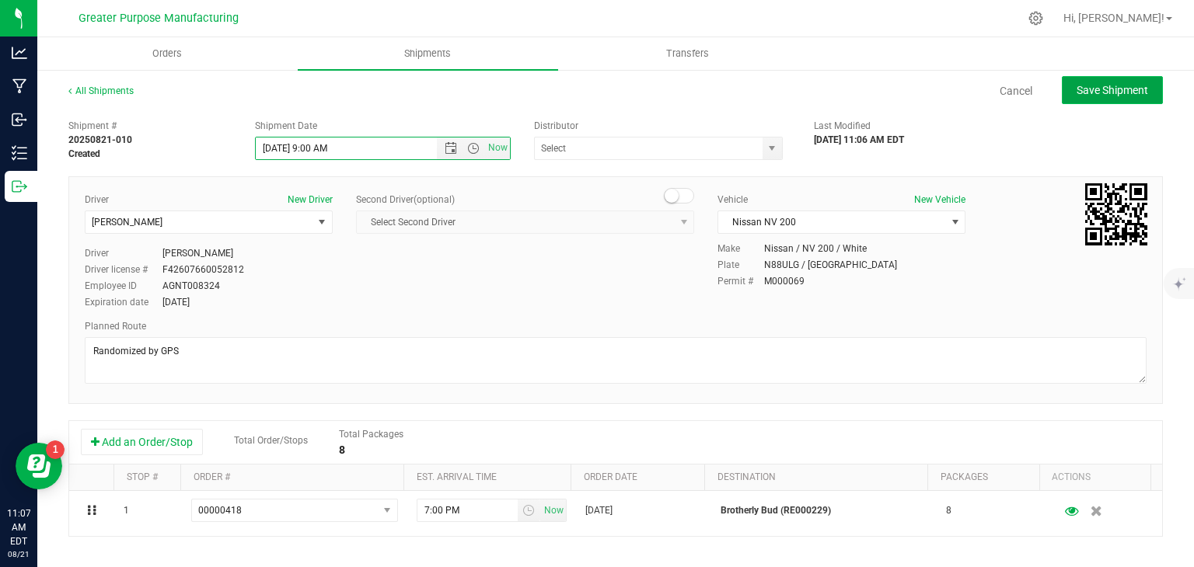
click at [1089, 97] on button "Save Shipment" at bounding box center [1112, 90] width 101 height 28
type input "[DATE] 1:00 PM"
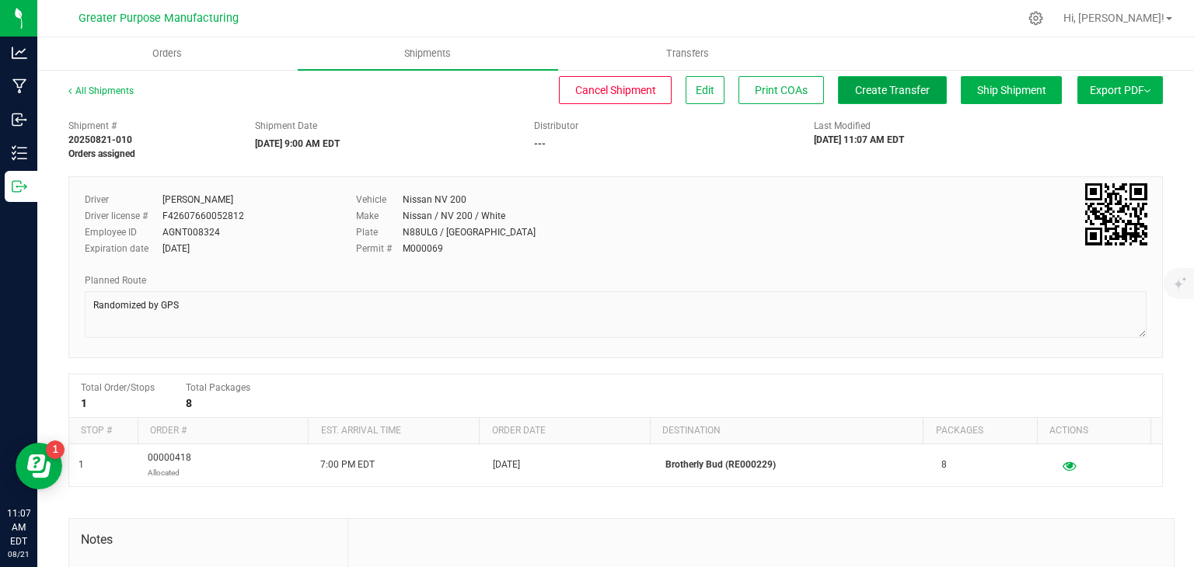
click at [903, 99] on button "Create Transfer" at bounding box center [892, 90] width 109 height 28
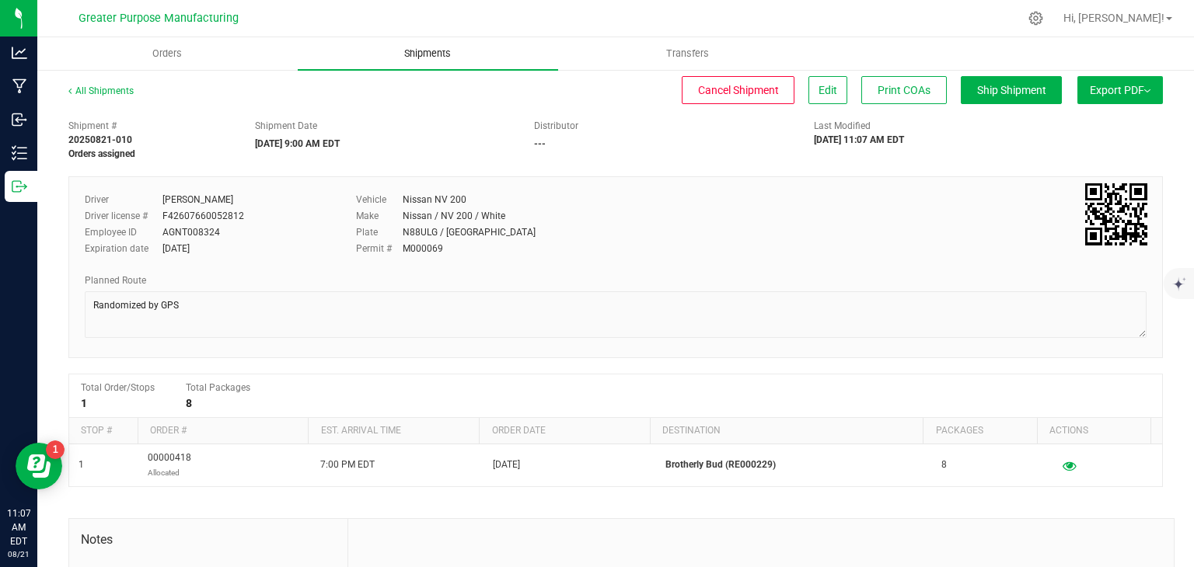
click at [423, 44] on uib-tab-heading "Shipments" at bounding box center [428, 53] width 260 height 33
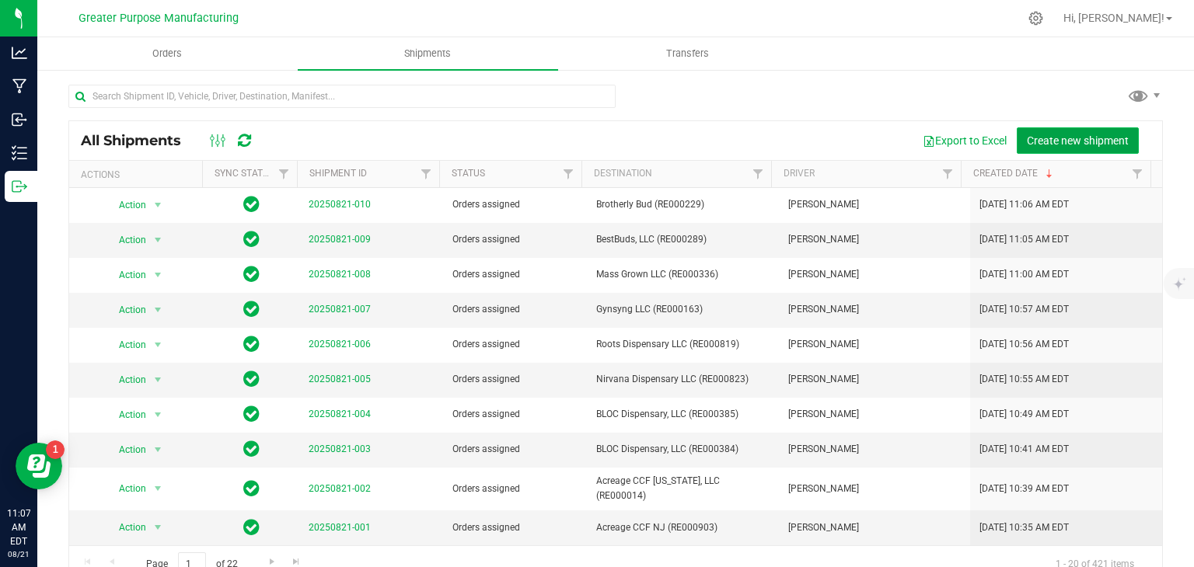
click at [1060, 141] on span "Create new shipment" at bounding box center [1078, 140] width 102 height 12
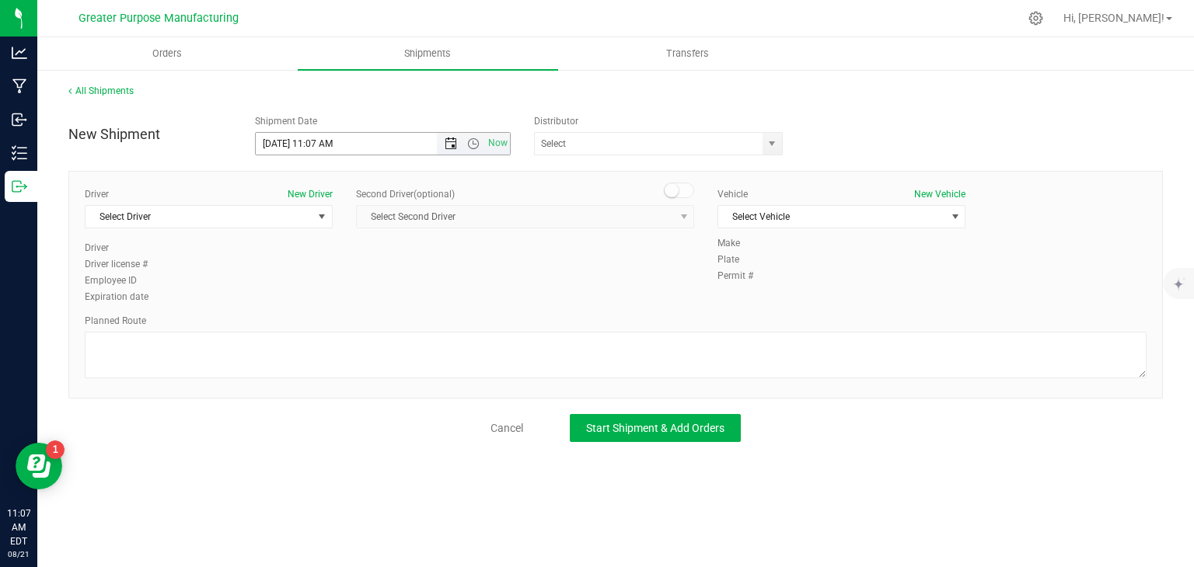
click at [454, 144] on span "Open the date view" at bounding box center [451, 144] width 12 height 12
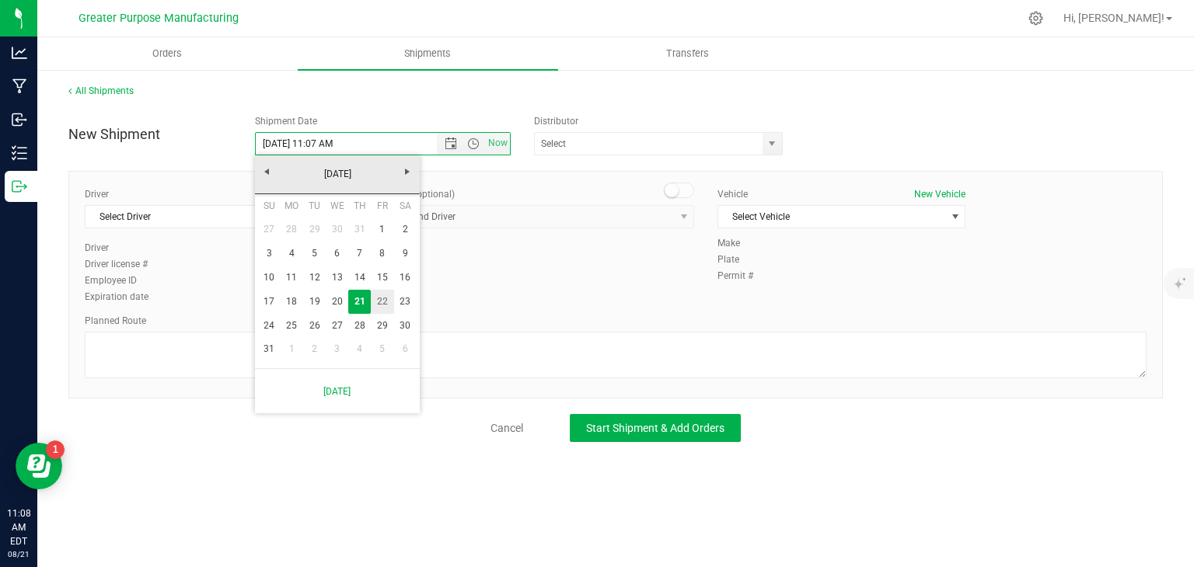
click at [383, 310] on link "22" at bounding box center [382, 302] width 23 height 24
type input "[DATE] 11:07 AM"
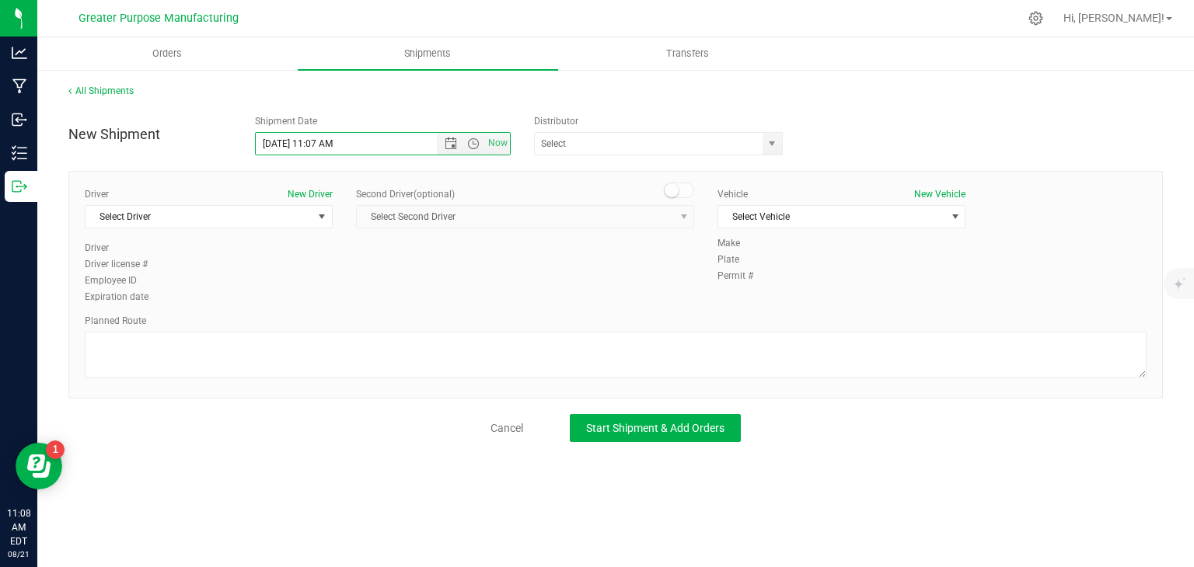
click at [256, 229] on div "Driver New Driver Select Driver Select Driver [PERSON_NAME] [PERSON_NAME] [PERS…" at bounding box center [209, 214] width 248 height 54
click at [239, 218] on span "Select Driver" at bounding box center [198, 217] width 227 height 22
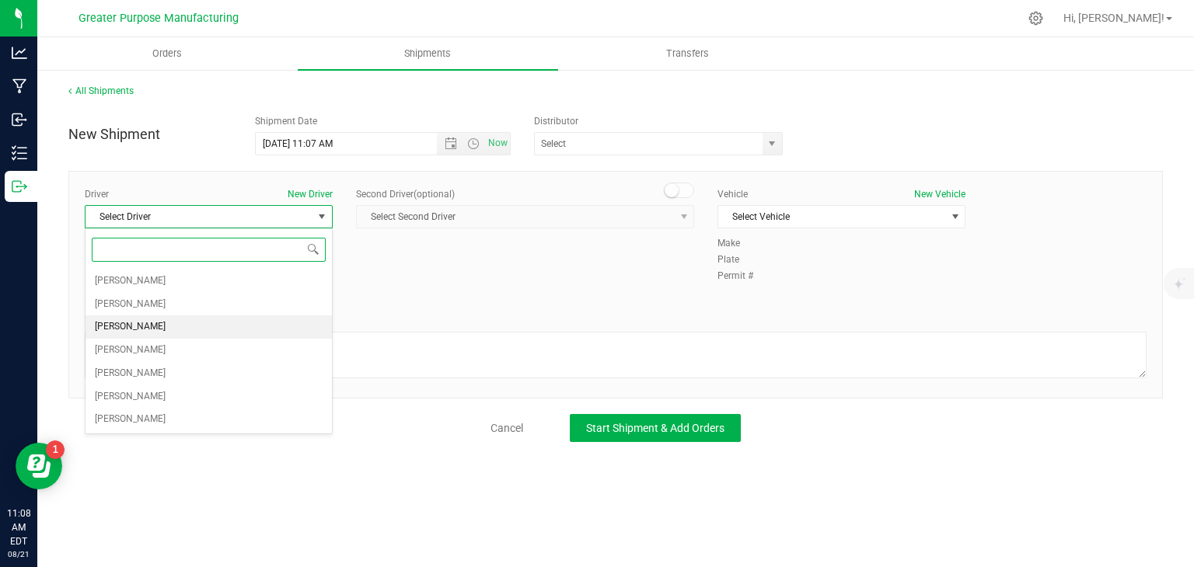
click at [172, 318] on li "[PERSON_NAME]" at bounding box center [208, 327] width 246 height 23
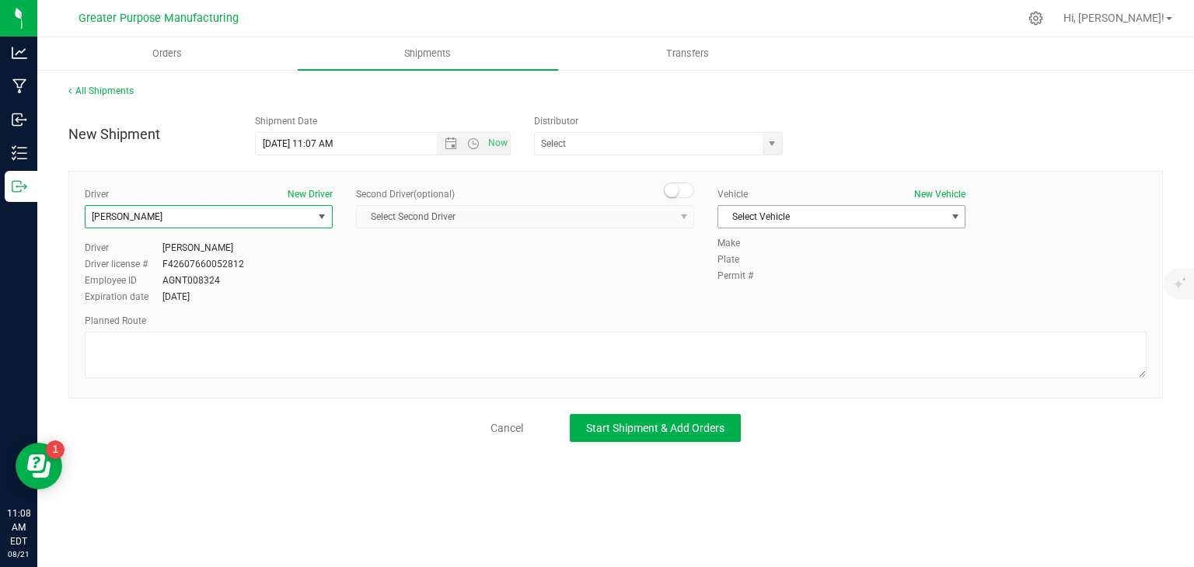
click at [762, 209] on span "Select Vehicle" at bounding box center [831, 217] width 227 height 22
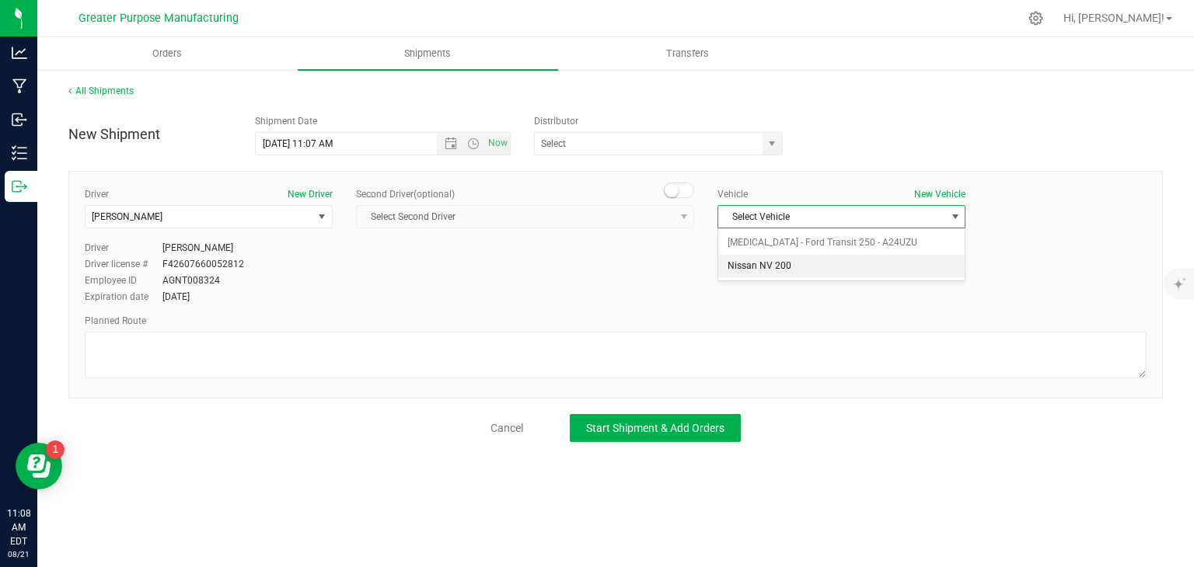
click at [752, 256] on li "Nissan NV 200" at bounding box center [841, 266] width 246 height 23
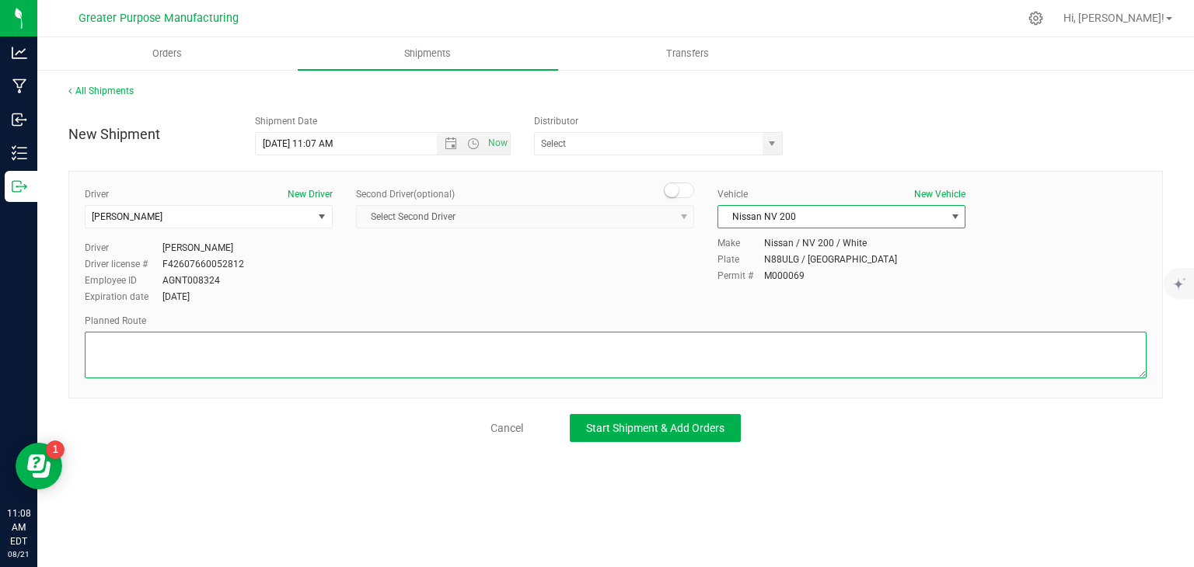
click at [633, 347] on textarea at bounding box center [616, 355] width 1062 height 47
paste textarea "Randomized by GPS"
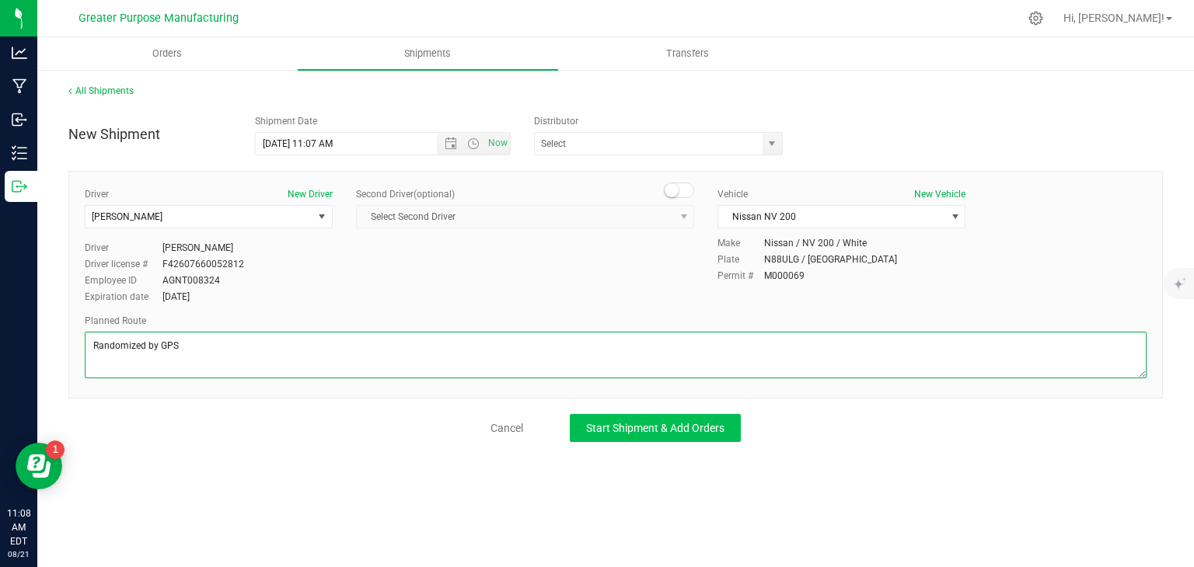
type textarea "Randomized by GPS"
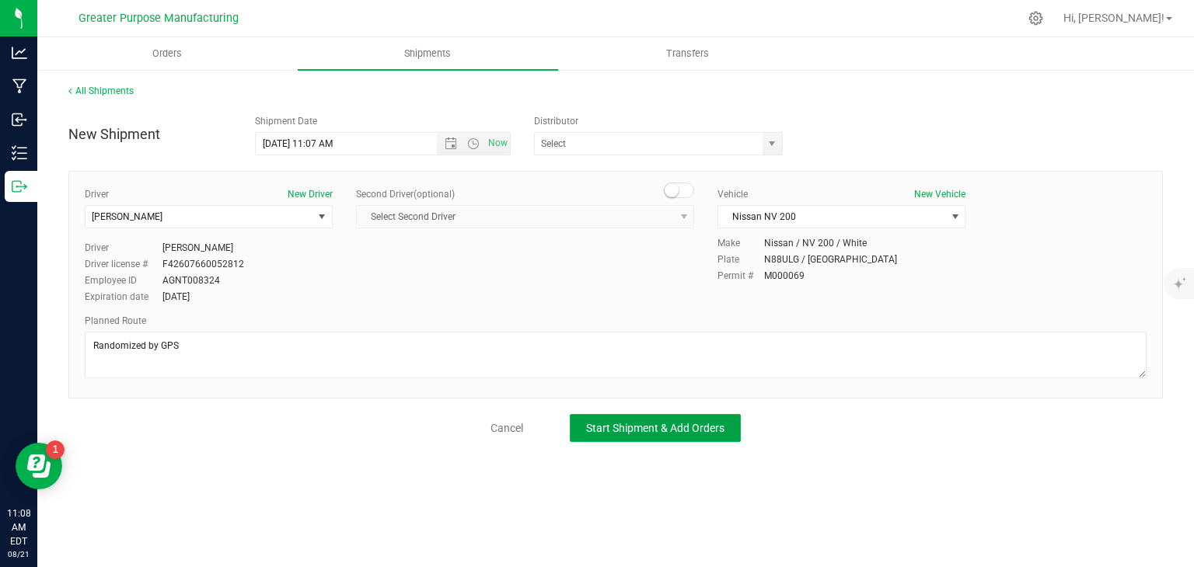
click at [667, 429] on span "Start Shipment & Add Orders" at bounding box center [655, 428] width 138 height 12
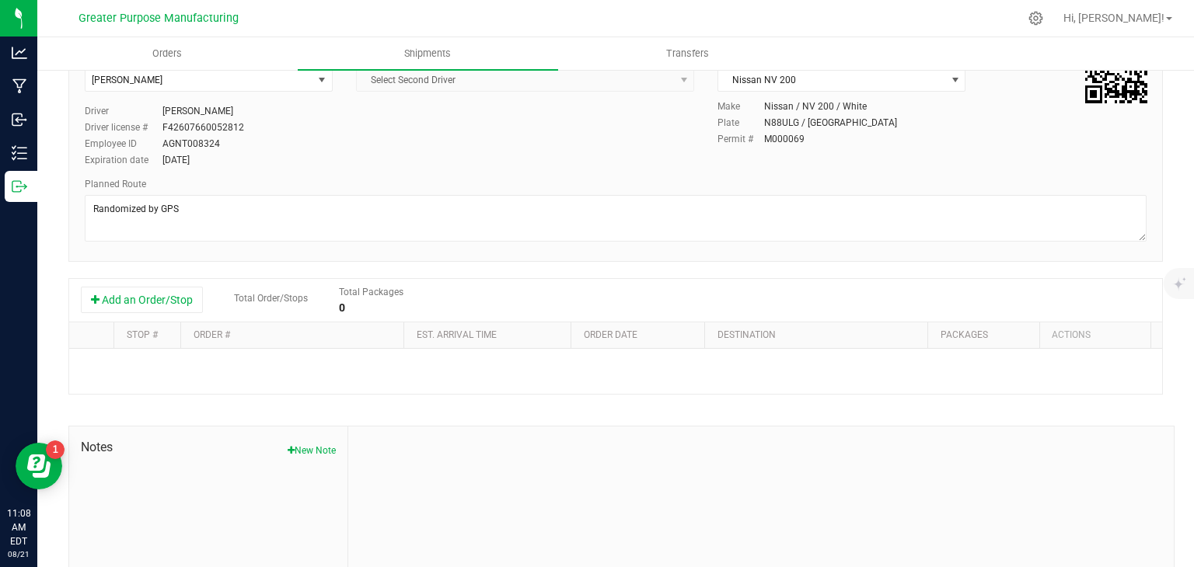
scroll to position [143, 0]
click at [177, 302] on button "Add an Order/Stop" at bounding box center [142, 299] width 122 height 26
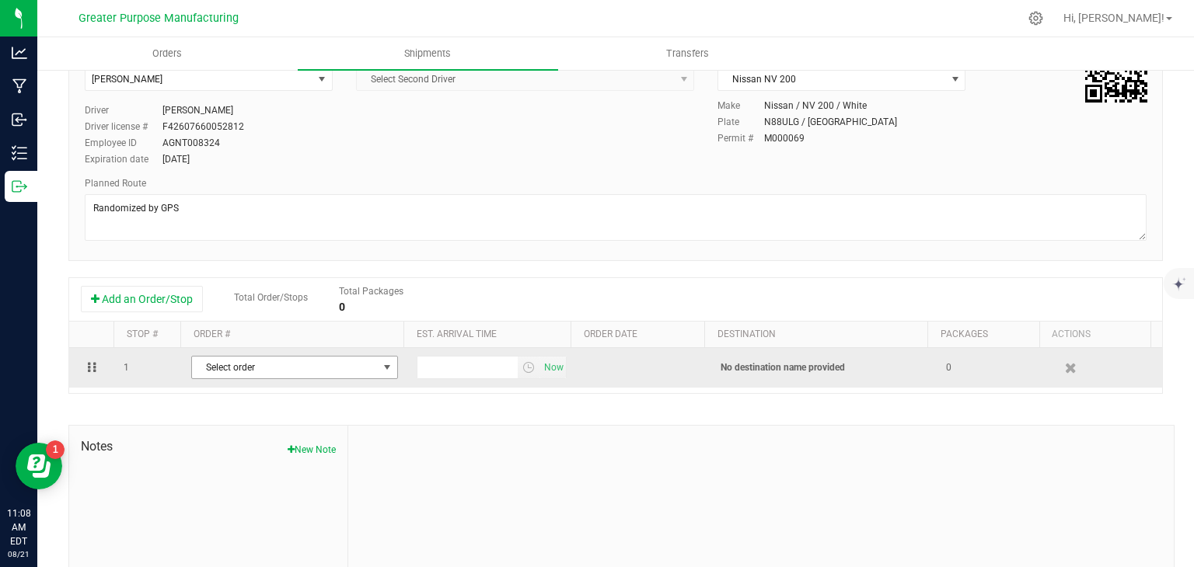
click at [326, 365] on span "Select order" at bounding box center [285, 368] width 186 height 22
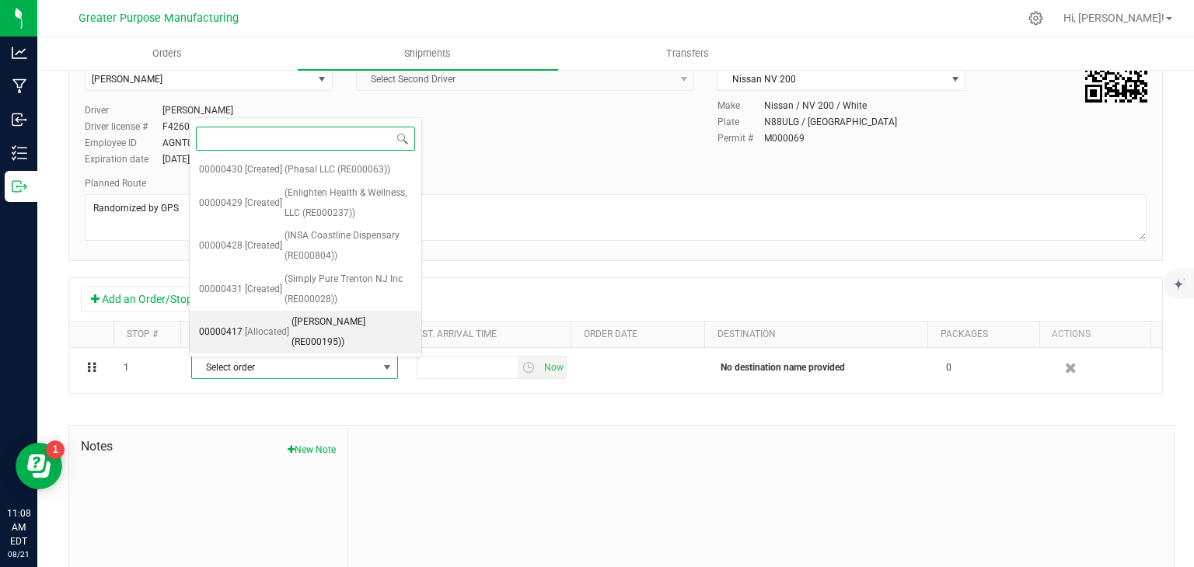
click at [299, 316] on span "([PERSON_NAME] (RE000195))" at bounding box center [351, 332] width 120 height 40
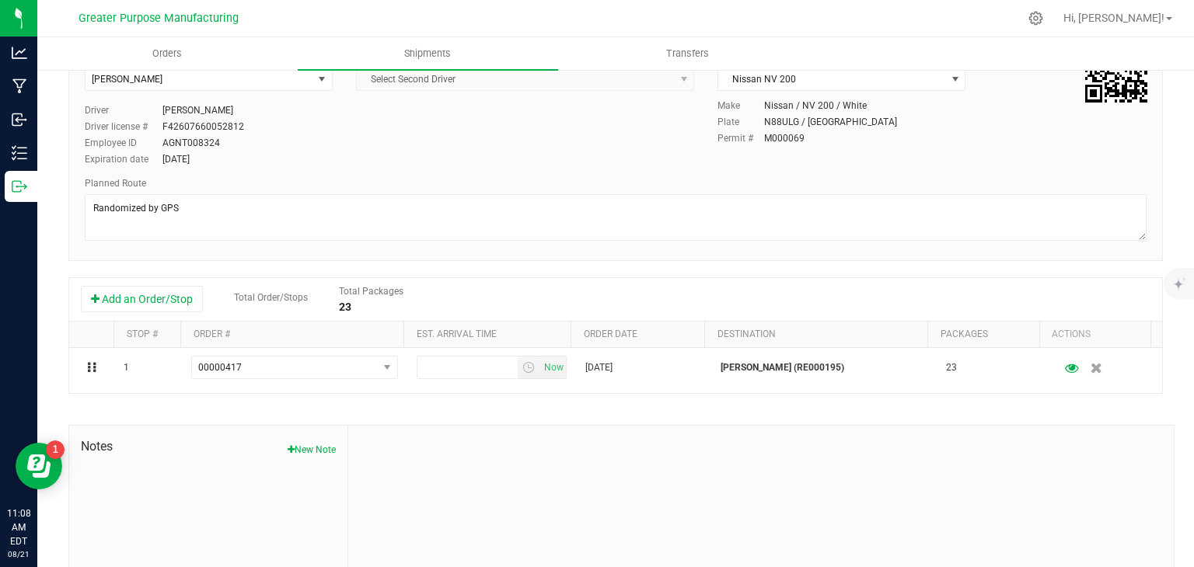
scroll to position [0, 0]
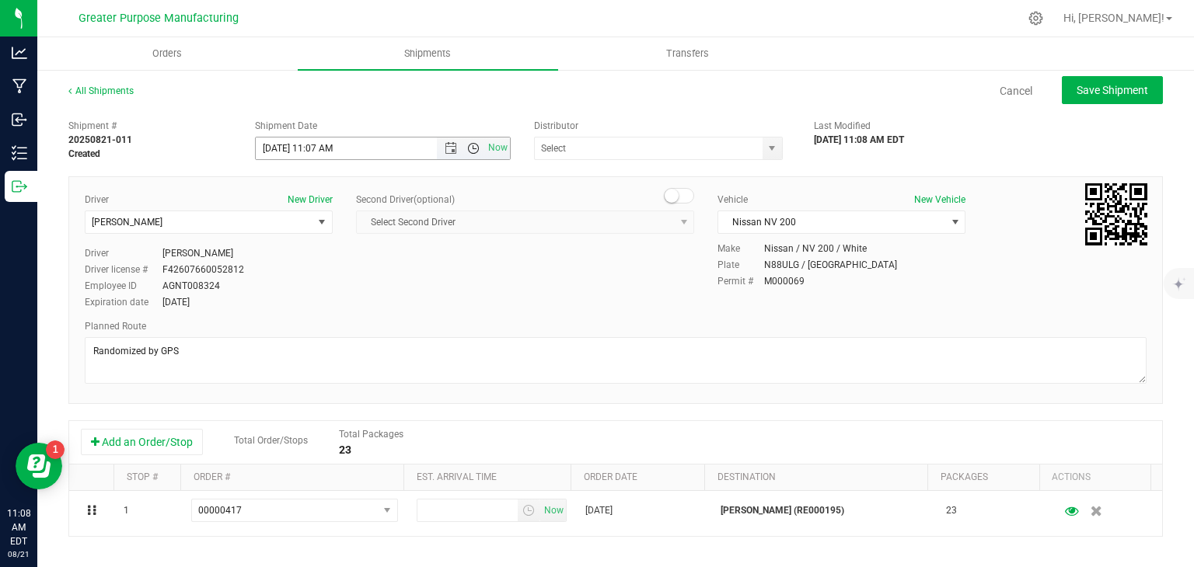
click at [467, 147] on span "Open the time view" at bounding box center [473, 148] width 12 height 12
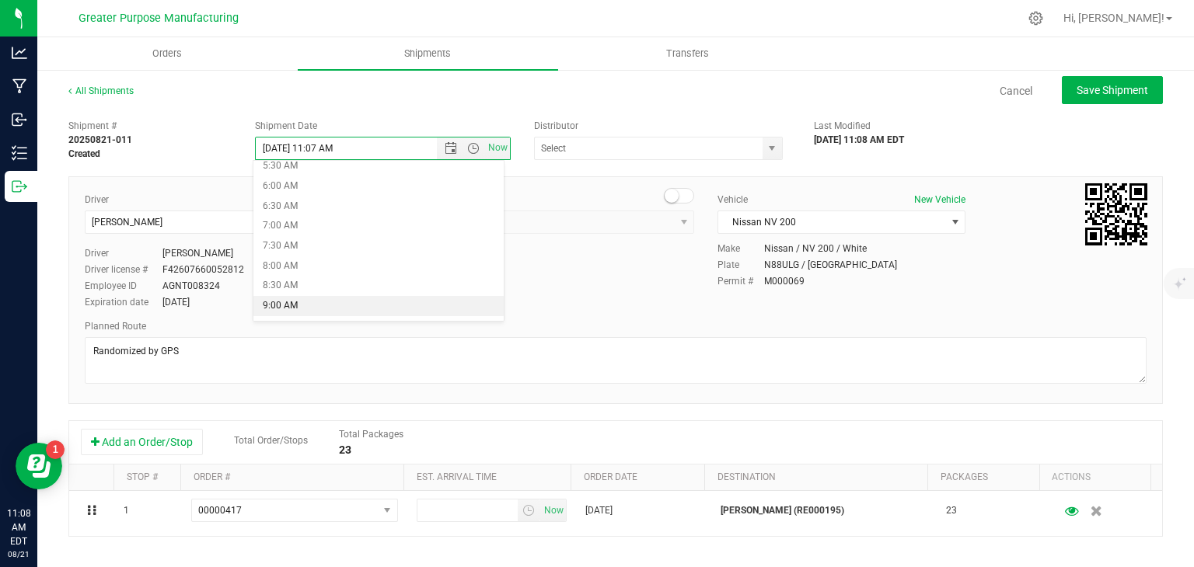
click at [302, 305] on li "9:00 AM" at bounding box center [378, 306] width 250 height 20
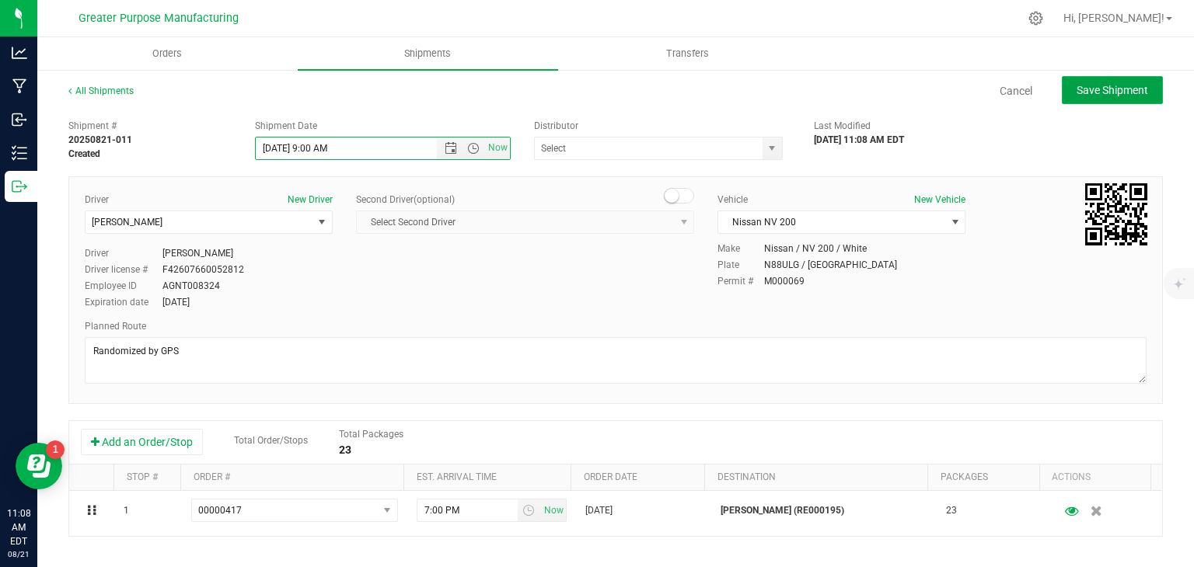
click at [1113, 89] on span "Save Shipment" at bounding box center [1113, 90] width 72 height 12
type input "[DATE] 1:00 PM"
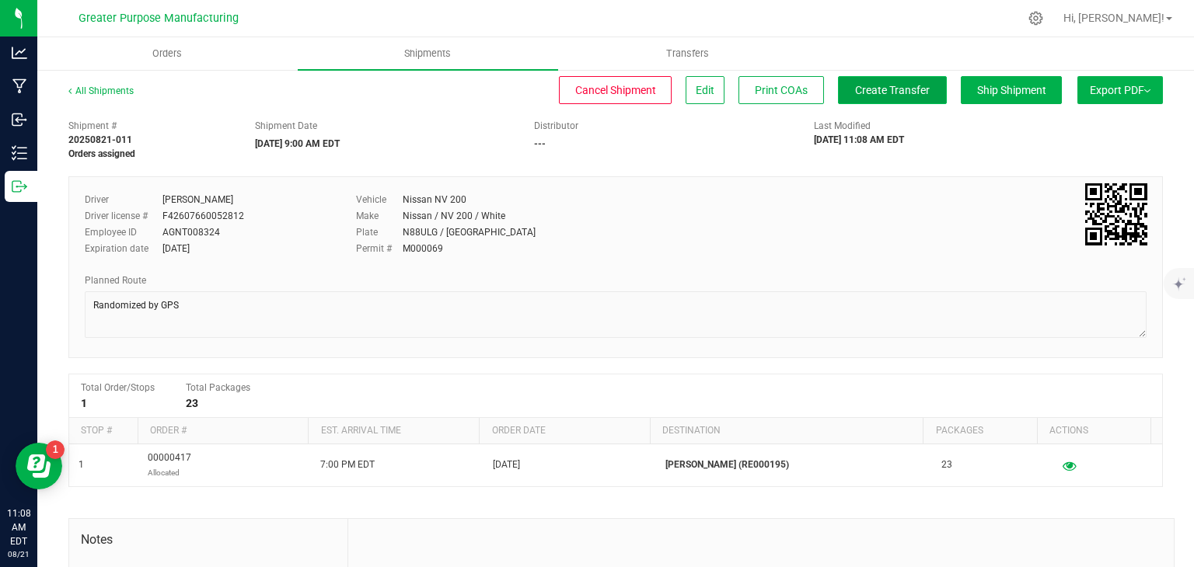
click at [867, 92] on span "Create Transfer" at bounding box center [892, 90] width 75 height 12
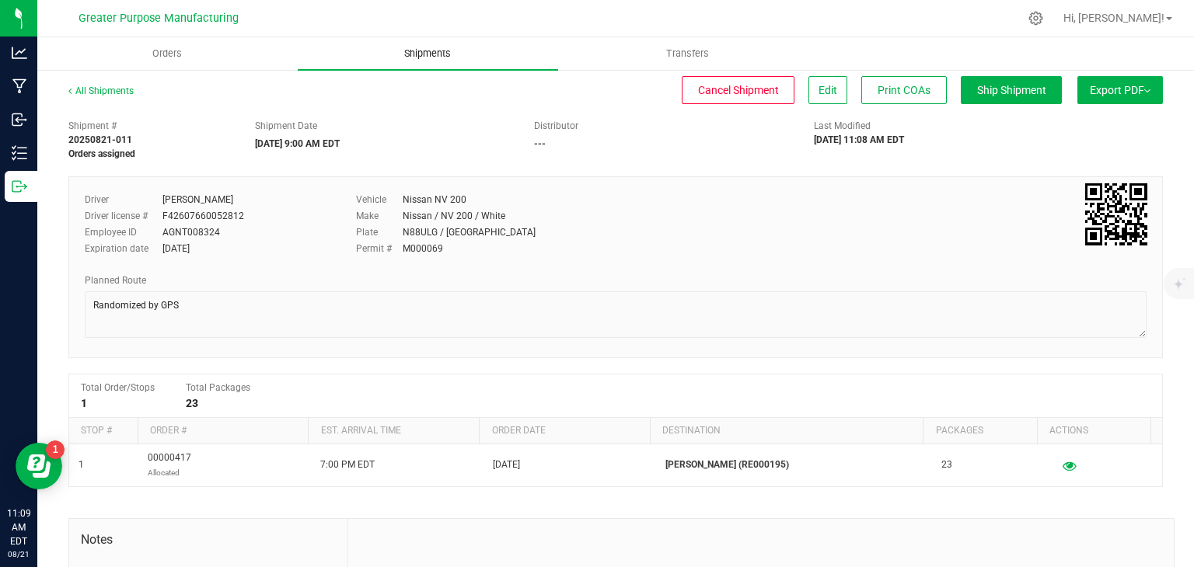
click at [424, 52] on span "Shipments" at bounding box center [427, 54] width 89 height 14
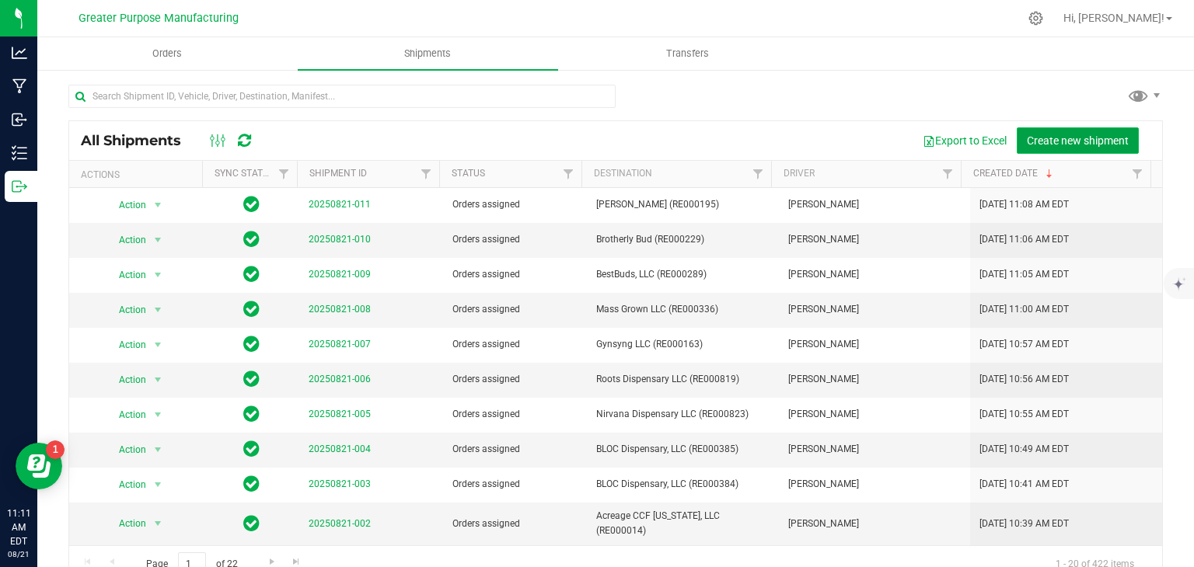
click at [1054, 132] on button "Create new shipment" at bounding box center [1078, 140] width 122 height 26
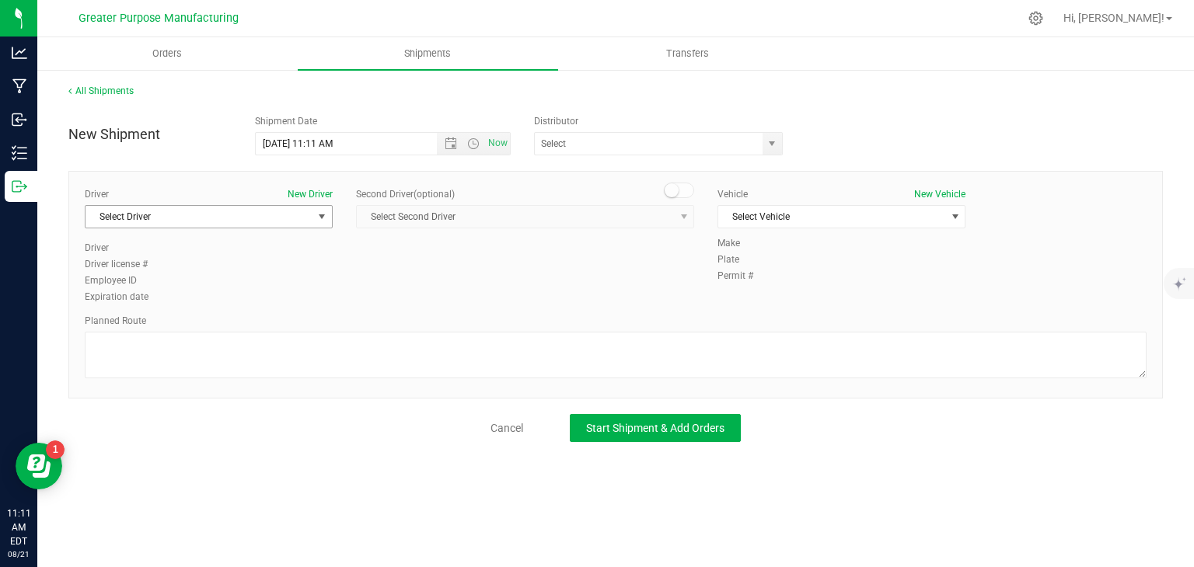
click at [291, 215] on span "Select Driver" at bounding box center [198, 217] width 227 height 22
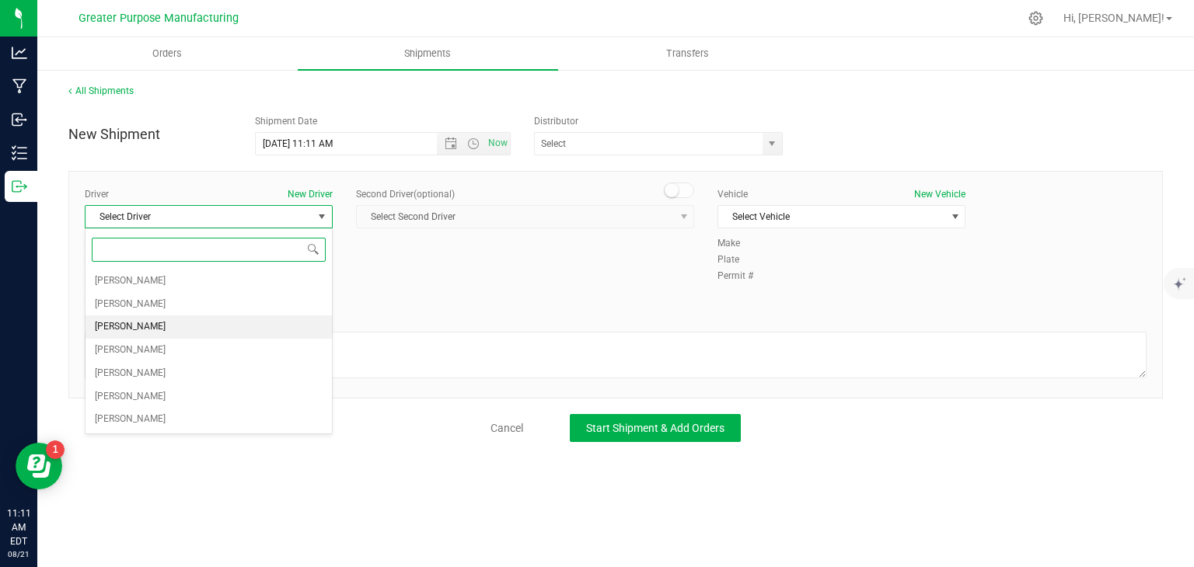
click at [190, 319] on li "[PERSON_NAME]" at bounding box center [208, 327] width 246 height 23
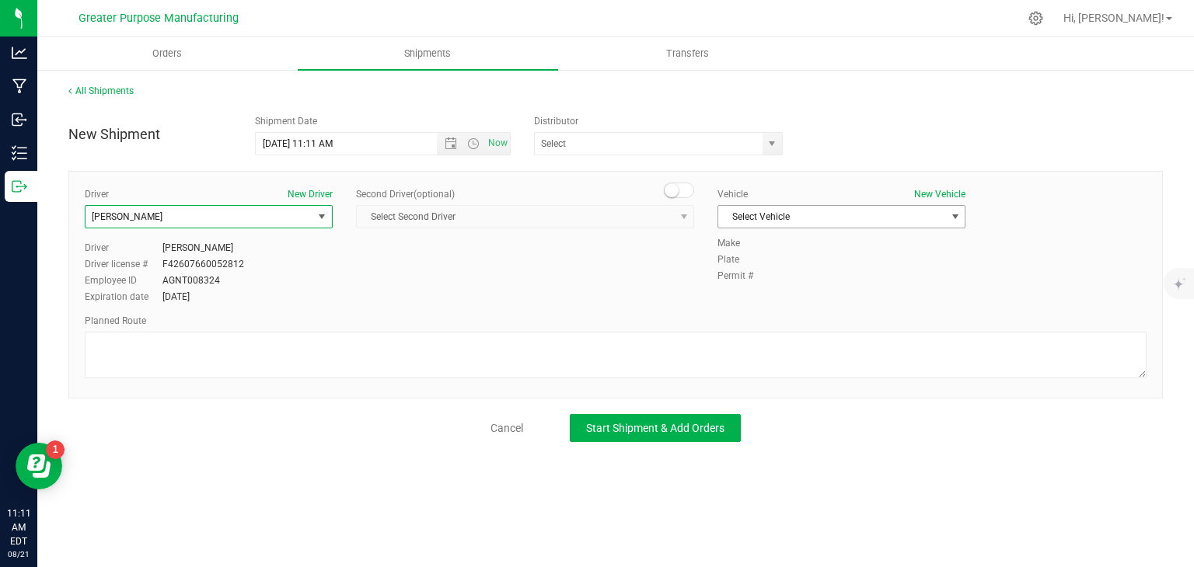
click at [796, 215] on span "Select Vehicle" at bounding box center [831, 217] width 227 height 22
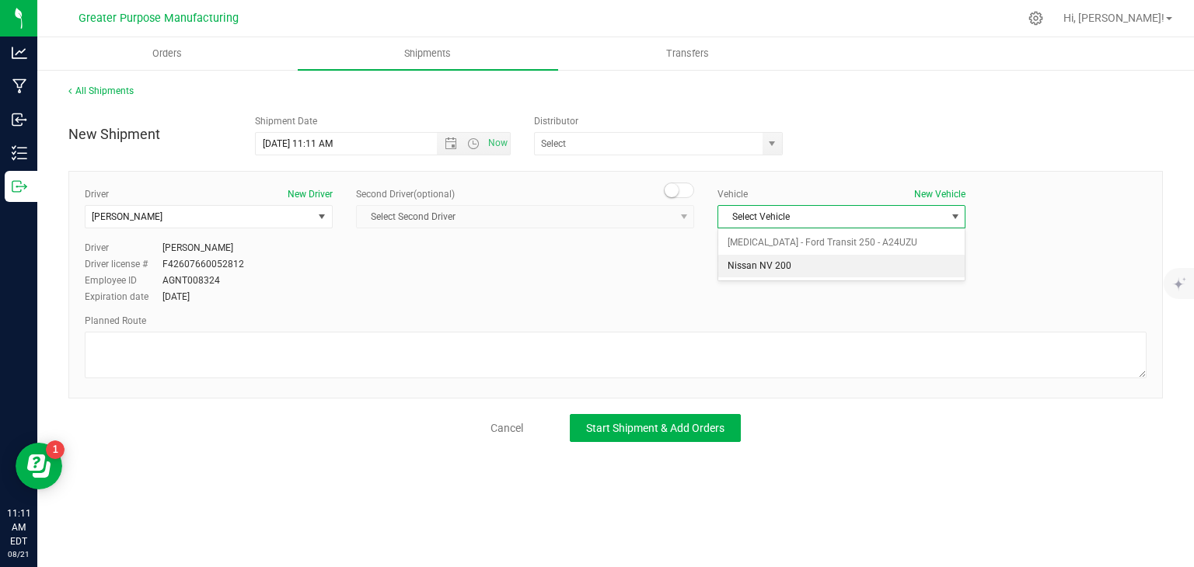
click at [761, 260] on li "Nissan NV 200" at bounding box center [841, 266] width 246 height 23
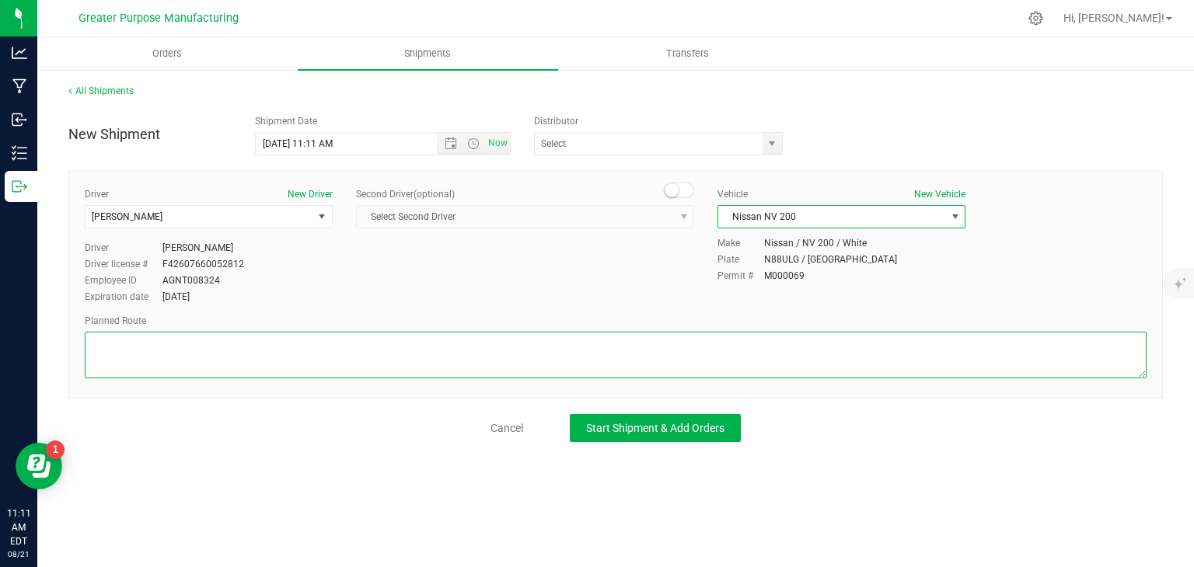
click at [554, 353] on textarea at bounding box center [616, 355] width 1062 height 47
paste textarea "Randomized by GPS"
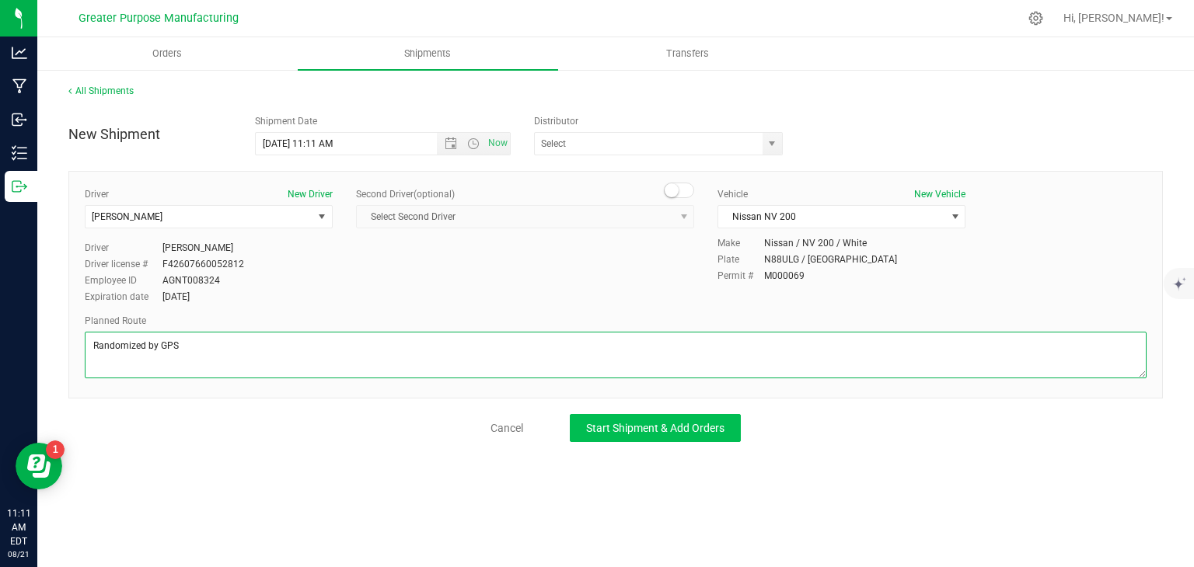
type textarea "Randomized by GPS"
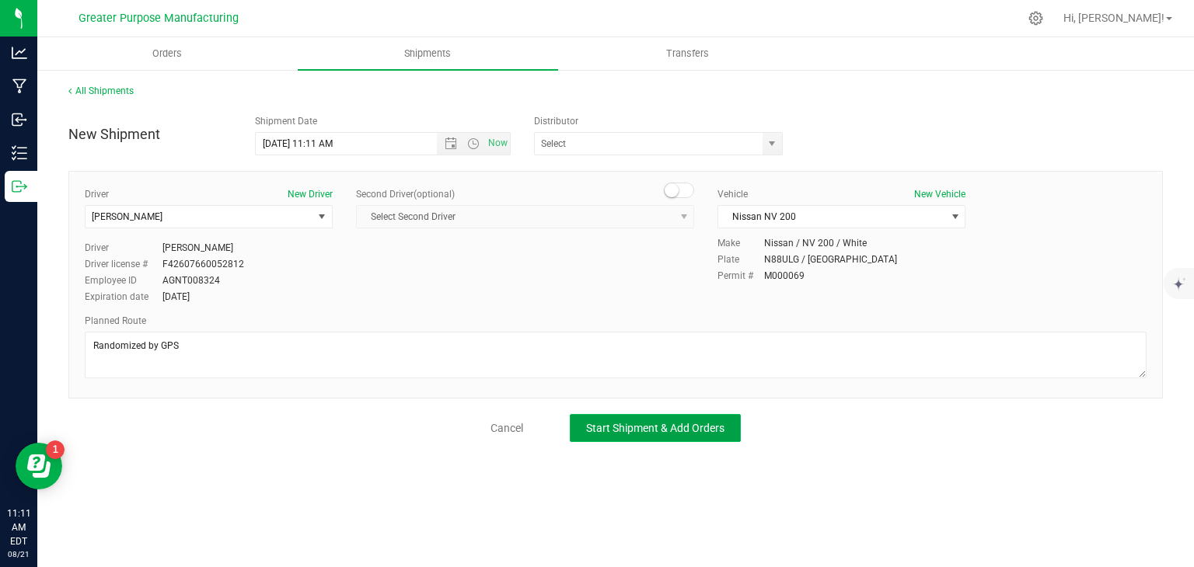
click at [644, 423] on span "Start Shipment & Add Orders" at bounding box center [655, 428] width 138 height 12
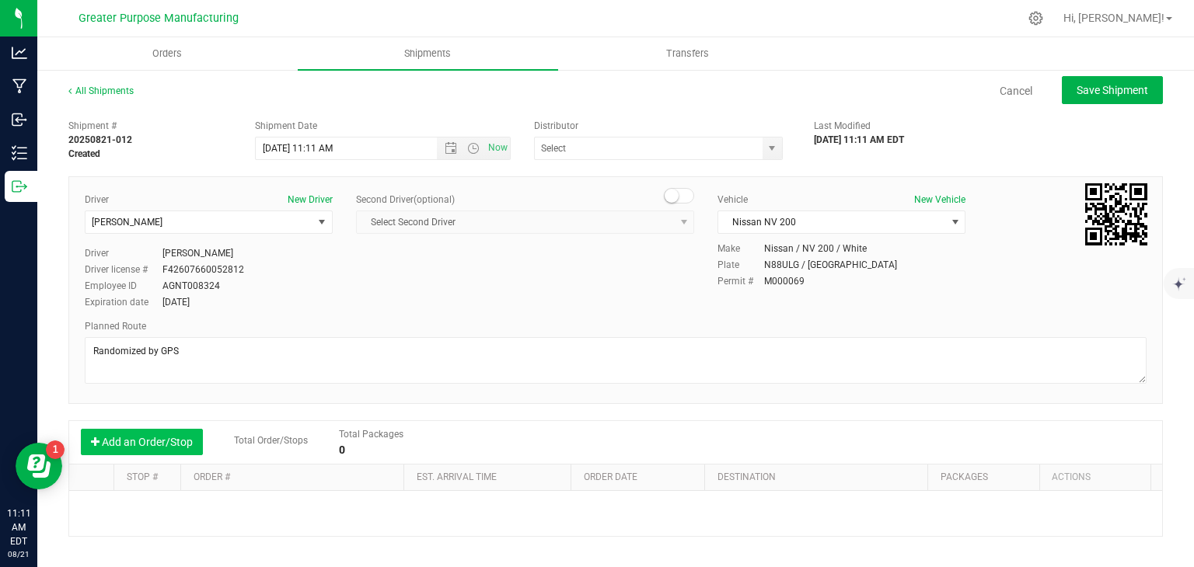
click at [157, 440] on button "Add an Order/Stop" at bounding box center [142, 442] width 122 height 26
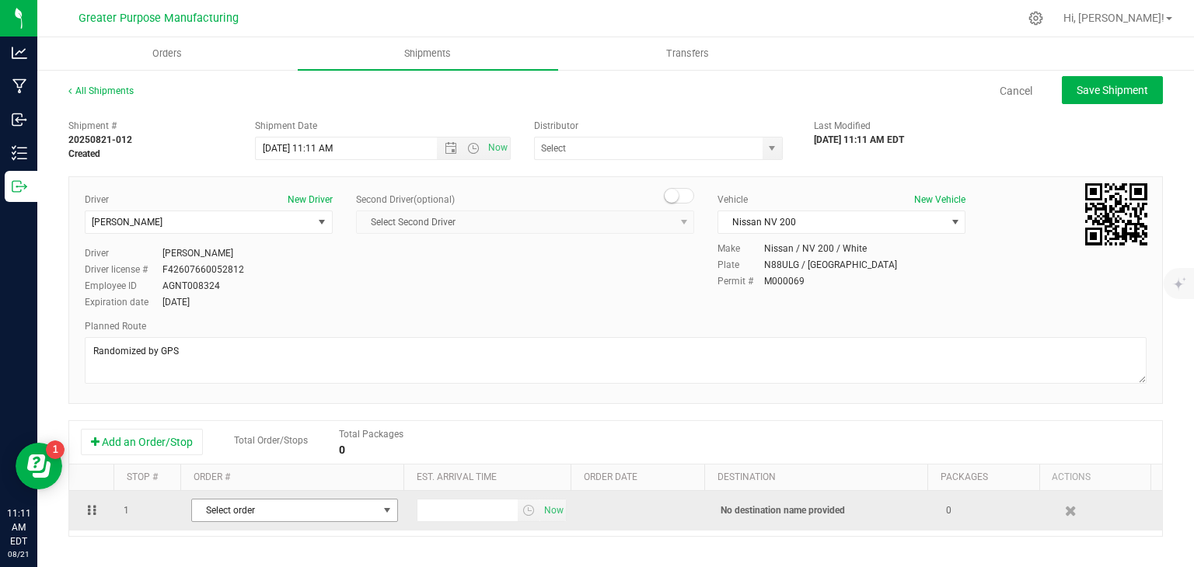
click at [280, 514] on span "Select order" at bounding box center [285, 511] width 186 height 22
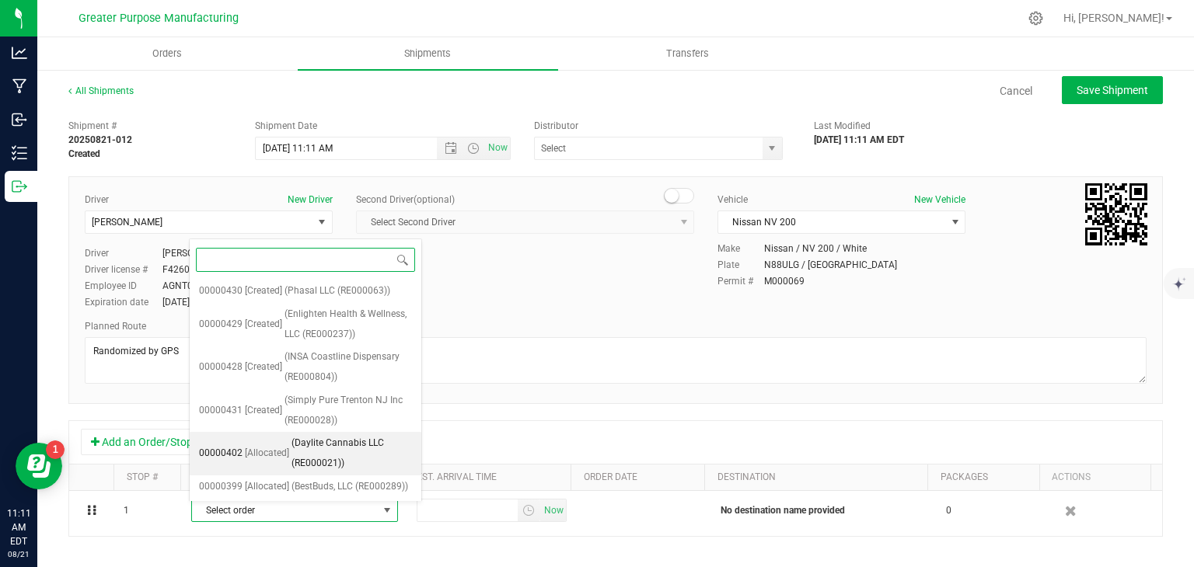
click at [291, 452] on span "(Daylite Cannabis LLC (RE000021))" at bounding box center [351, 454] width 120 height 40
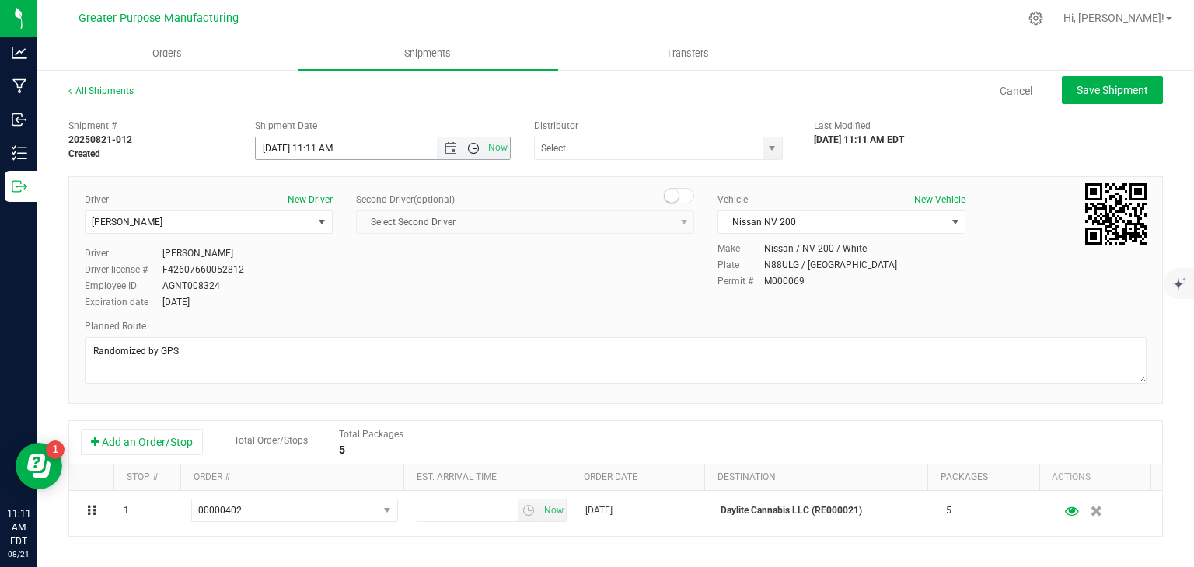
click at [469, 149] on span "Open the time view" at bounding box center [473, 148] width 12 height 12
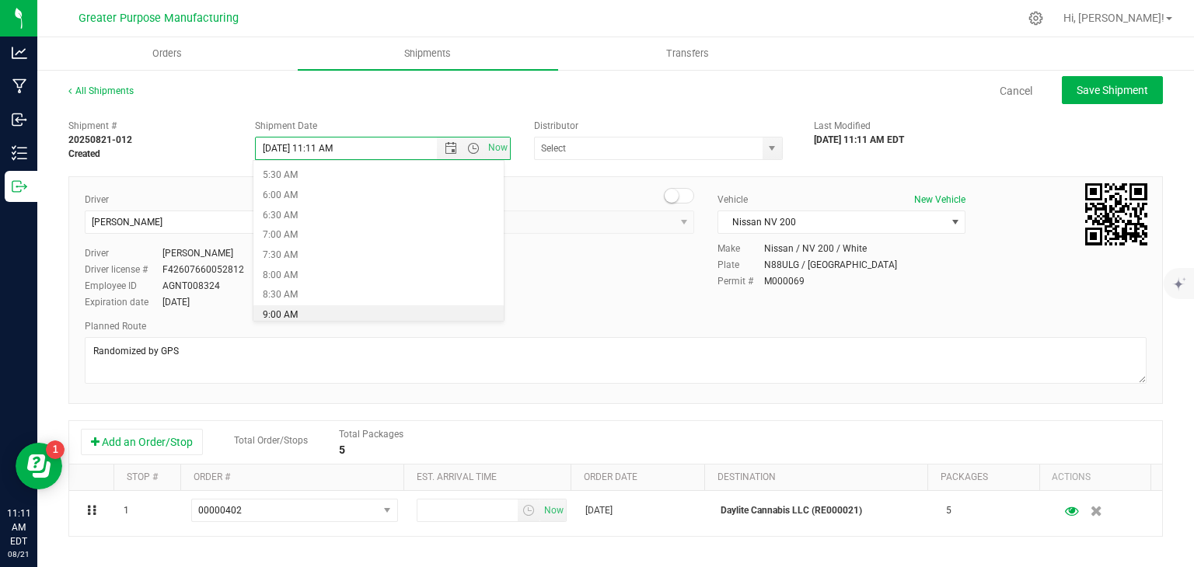
click at [317, 310] on li "9:00 AM" at bounding box center [378, 315] width 250 height 20
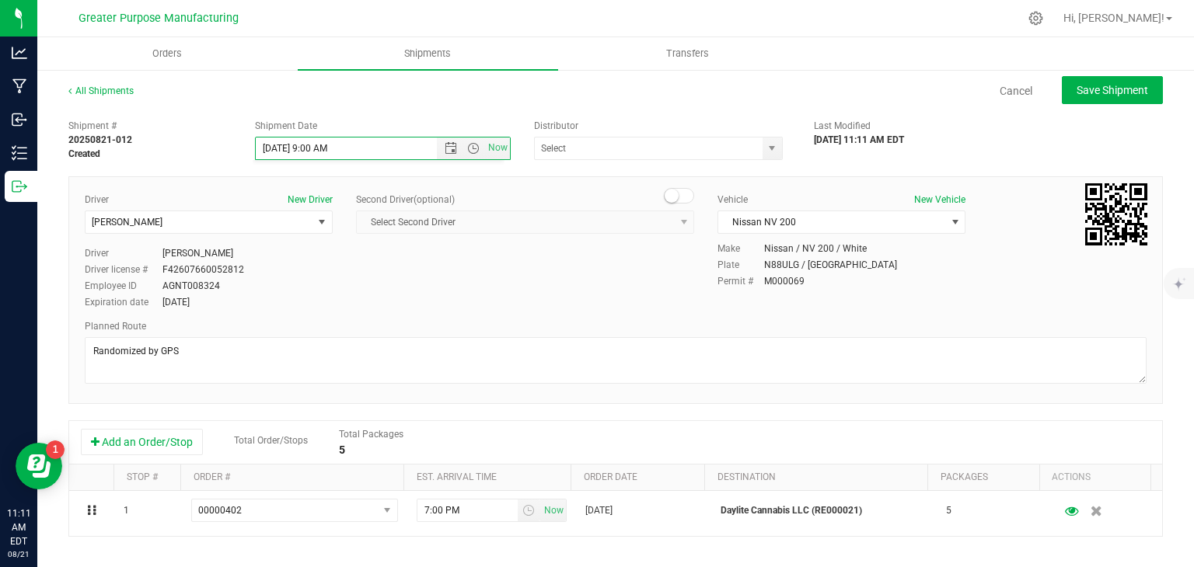
scroll to position [219, 0]
click at [1104, 92] on span "Save Shipment" at bounding box center [1113, 90] width 72 height 12
type input "[DATE] 1:00 PM"
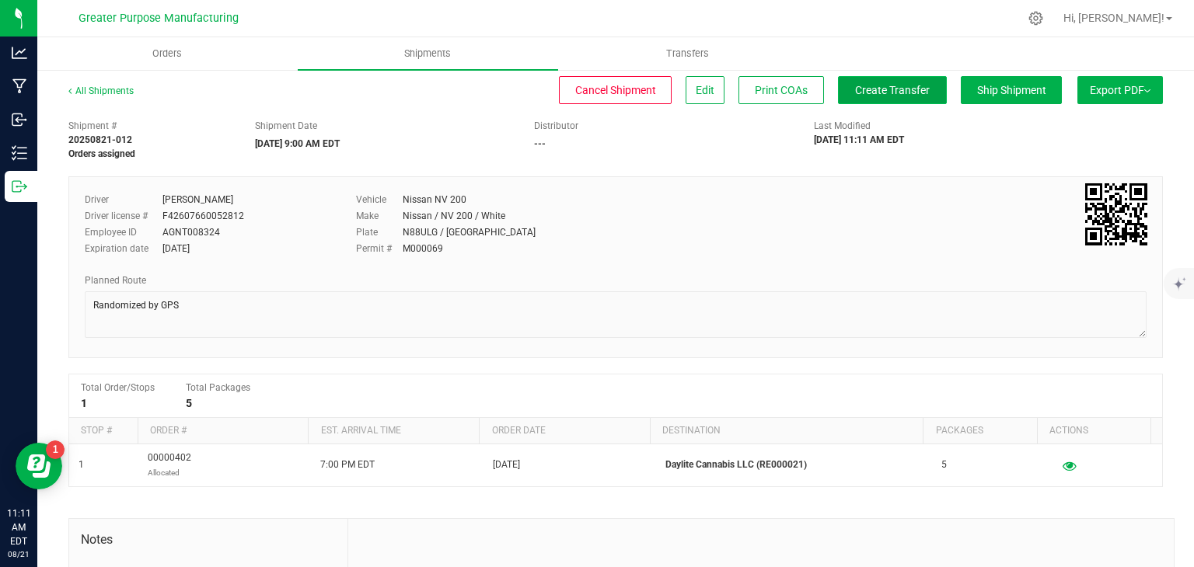
click at [850, 97] on button "Create Transfer" at bounding box center [892, 90] width 109 height 28
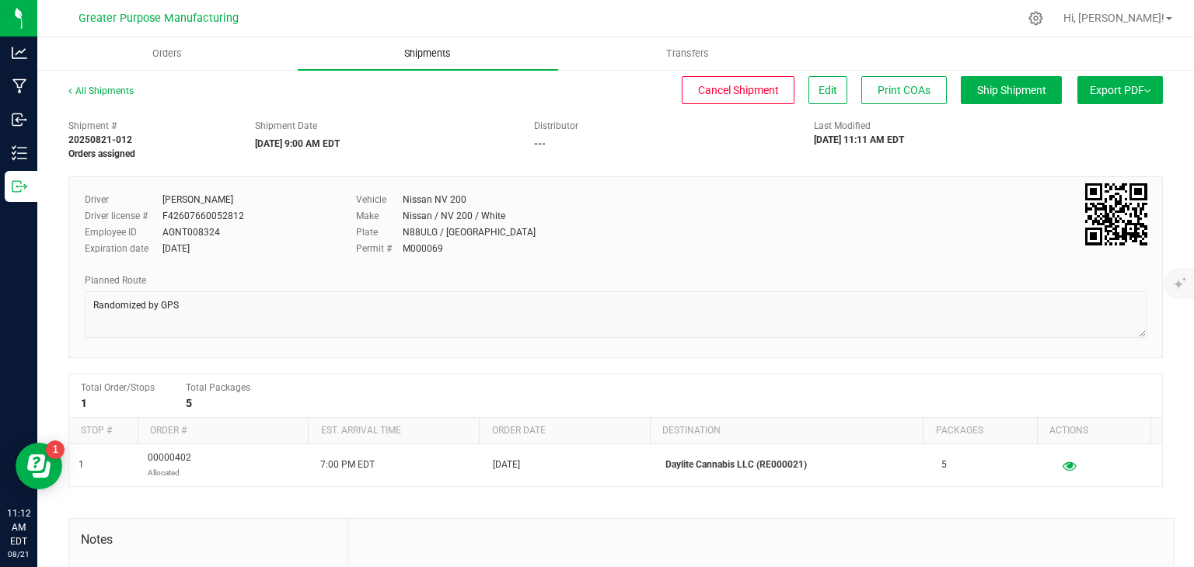
click at [430, 45] on uib-tab-heading "Shipments" at bounding box center [428, 53] width 260 height 33
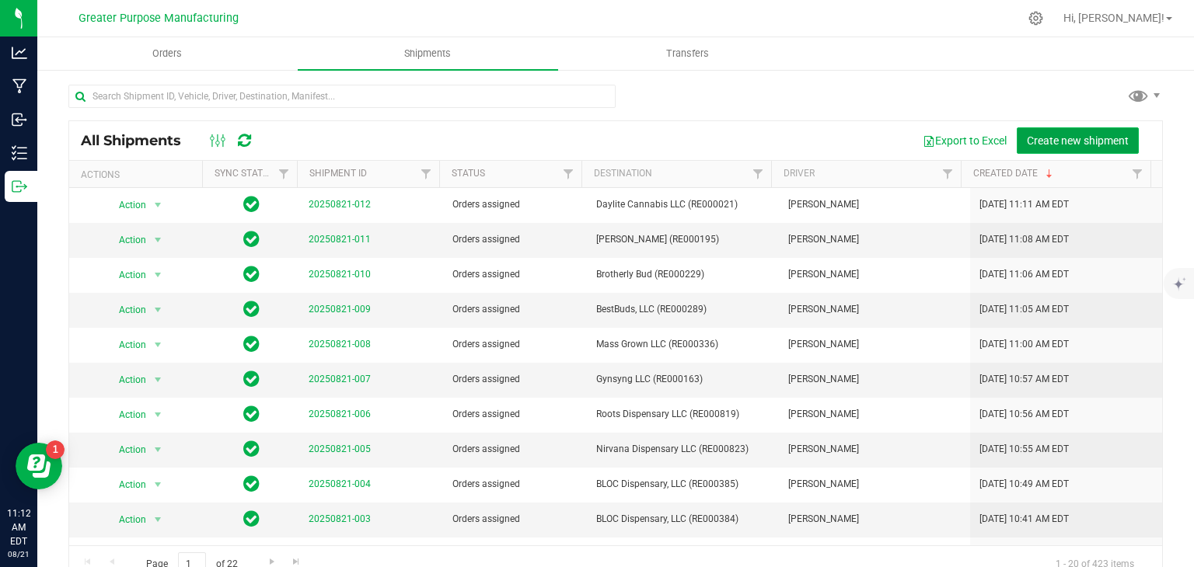
click at [1092, 144] on span "Create new shipment" at bounding box center [1078, 140] width 102 height 12
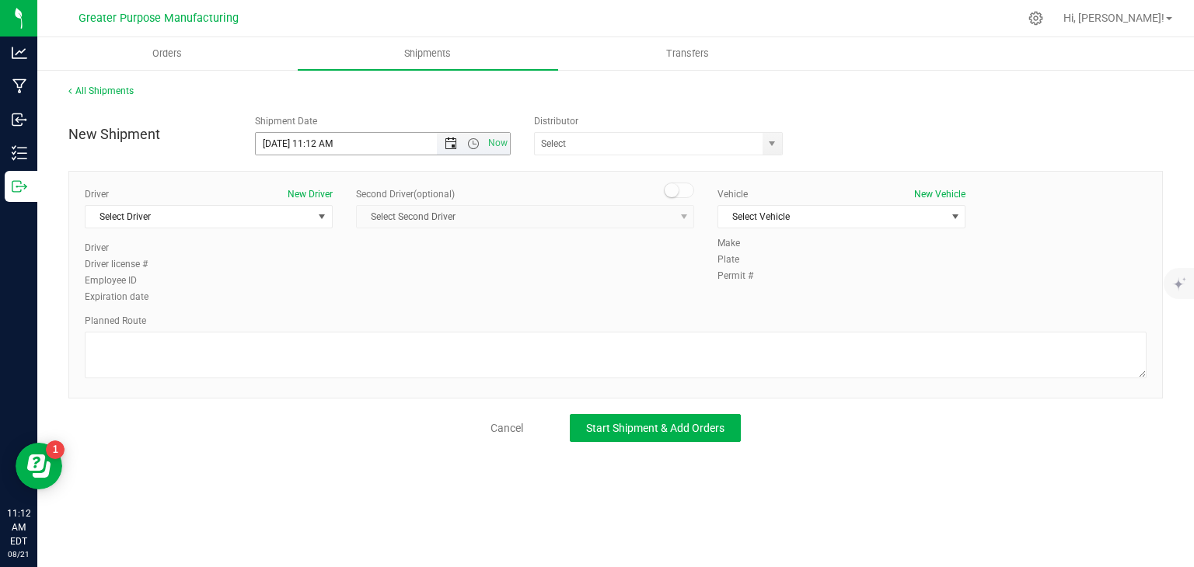
click at [448, 145] on span "Open the date view" at bounding box center [451, 144] width 12 height 12
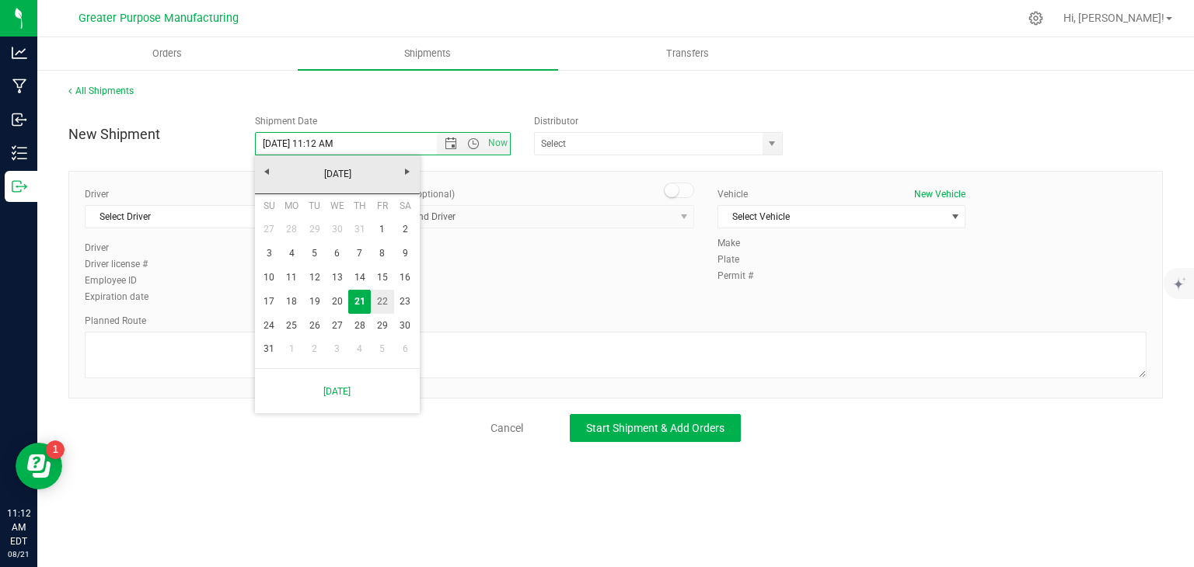
click at [382, 302] on link "22" at bounding box center [382, 302] width 23 height 24
type input "[DATE] 11:12 AM"
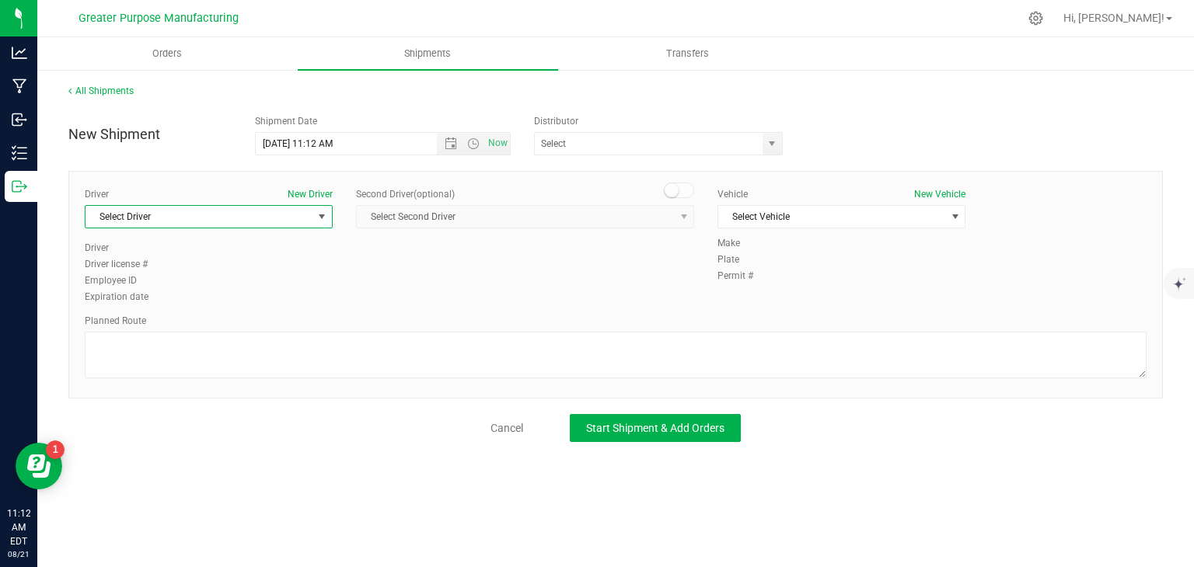
click at [265, 215] on span "Select Driver" at bounding box center [198, 217] width 227 height 22
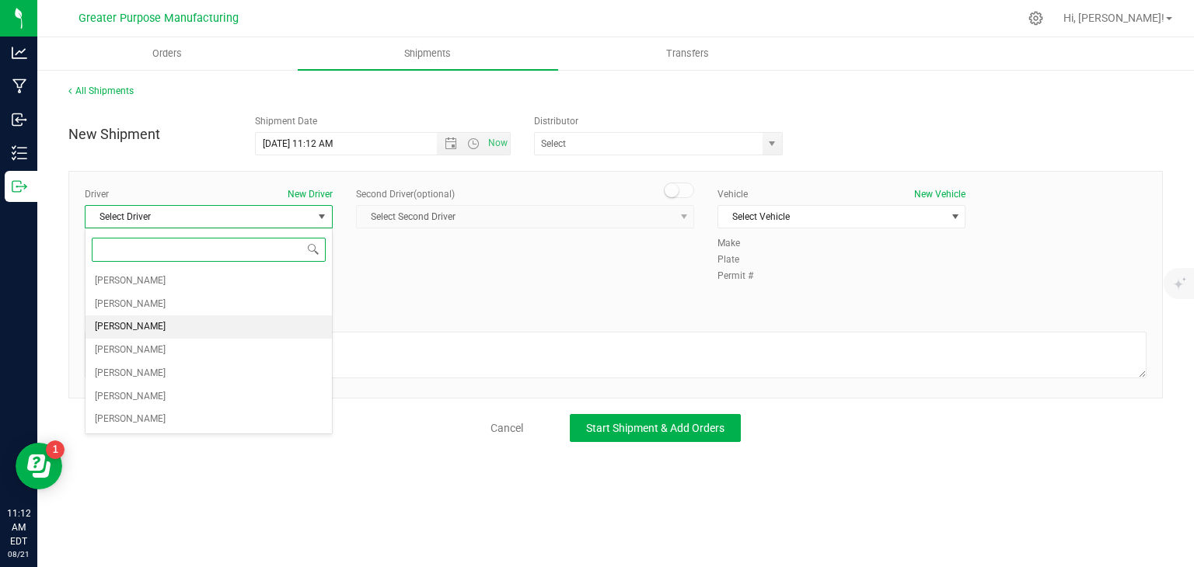
click at [179, 330] on li "[PERSON_NAME]" at bounding box center [208, 327] width 246 height 23
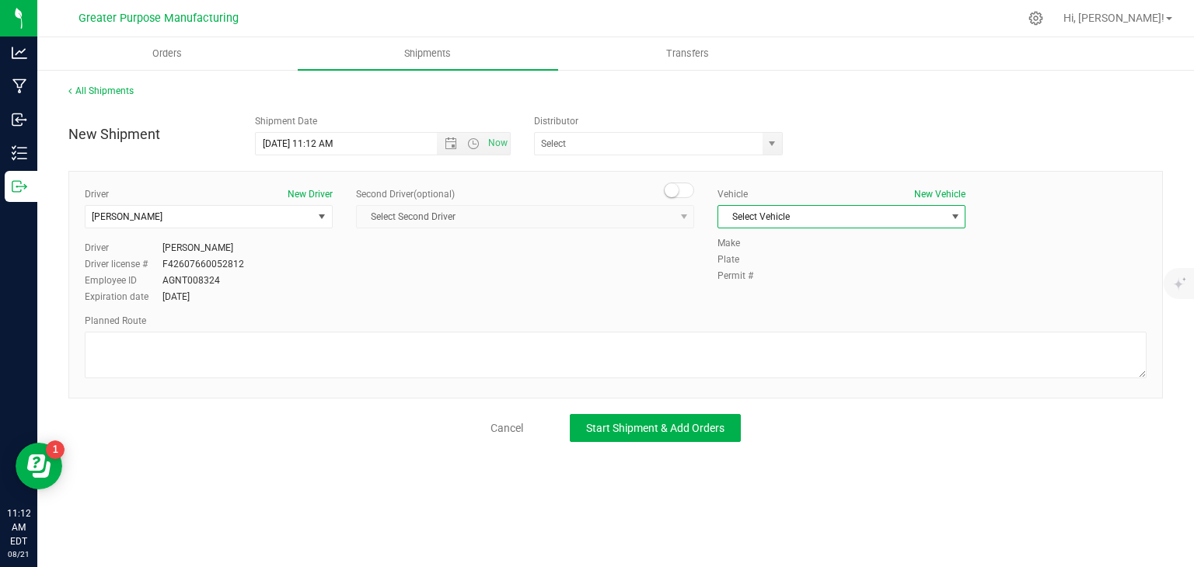
click at [801, 211] on span "Select Vehicle" at bounding box center [831, 217] width 227 height 22
click at [776, 269] on li "Nissan NV 200" at bounding box center [841, 266] width 246 height 23
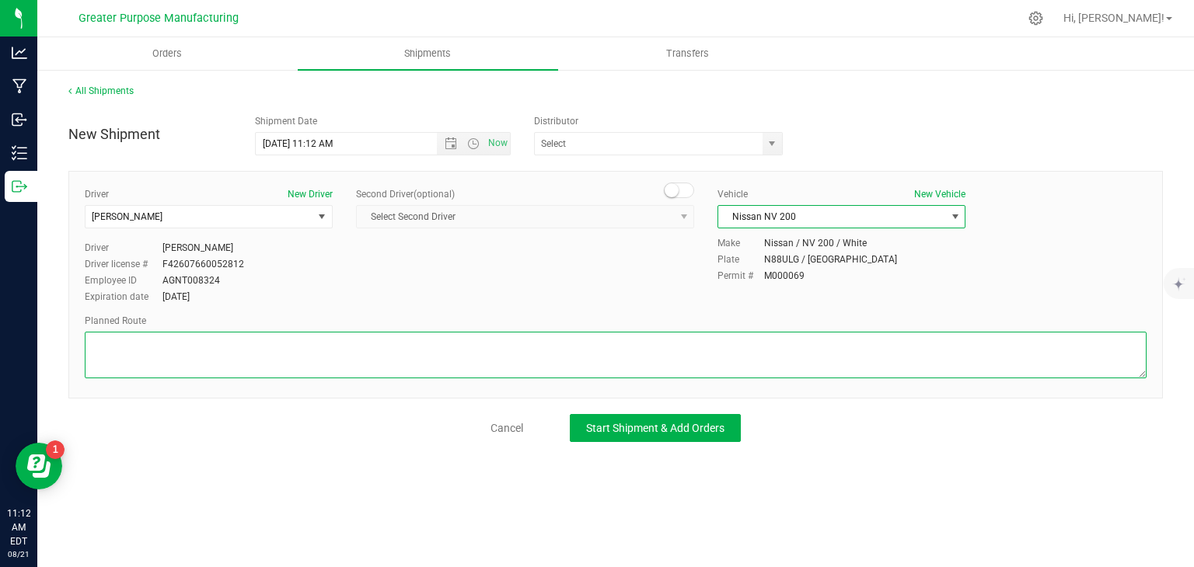
click at [665, 343] on textarea at bounding box center [616, 355] width 1062 height 47
paste textarea "Randomized by GPS"
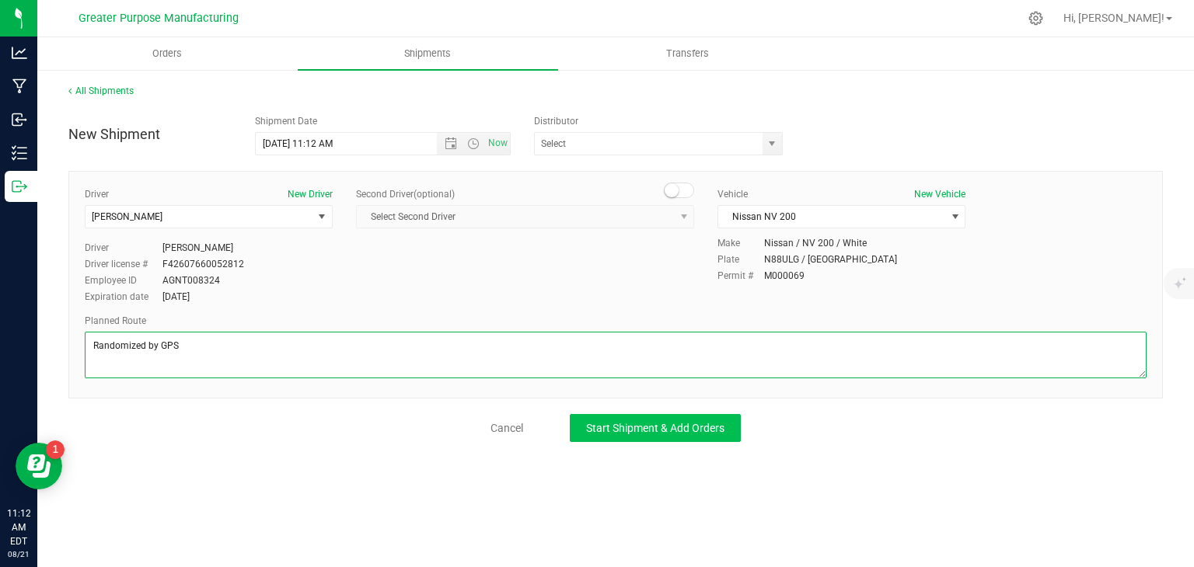
type textarea "Randomized by GPS"
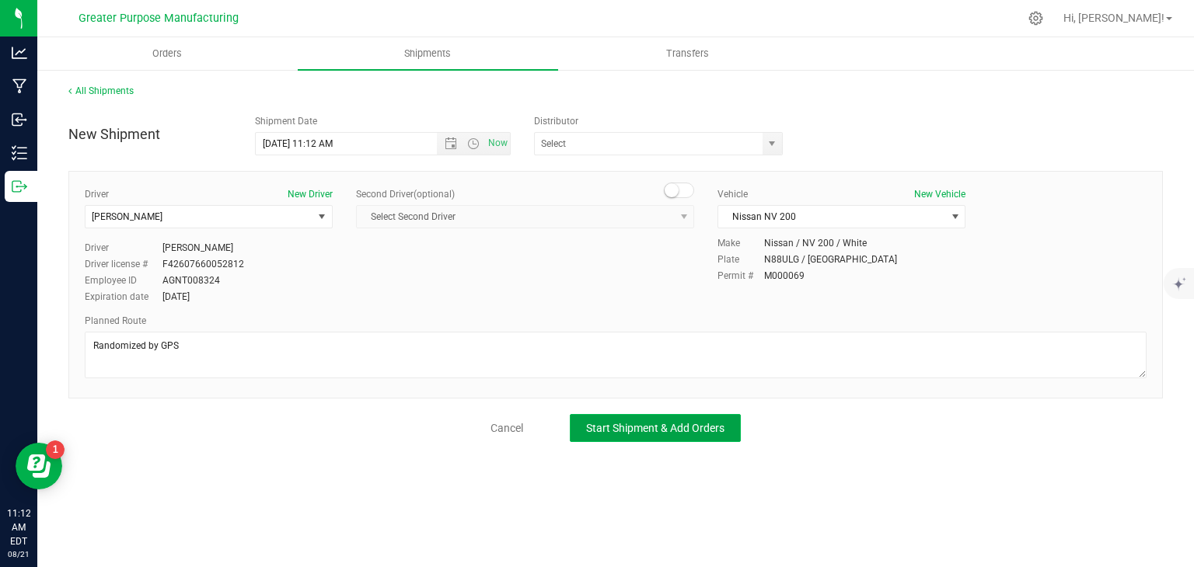
click at [716, 422] on span "Start Shipment & Add Orders" at bounding box center [655, 428] width 138 height 12
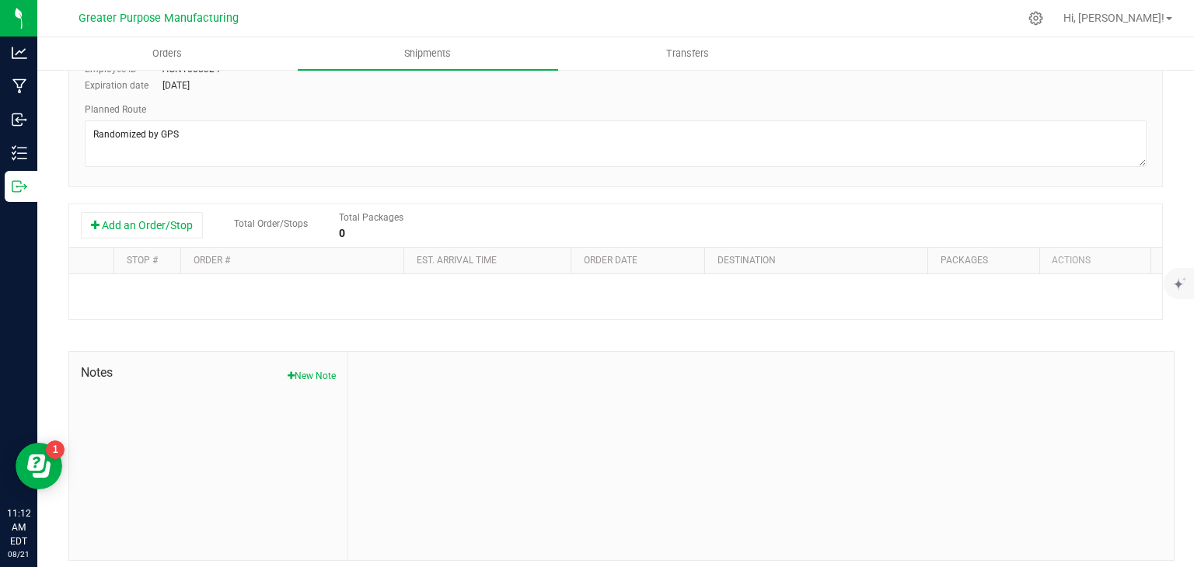
scroll to position [218, 0]
click at [159, 222] on button "Add an Order/Stop" at bounding box center [142, 224] width 122 height 26
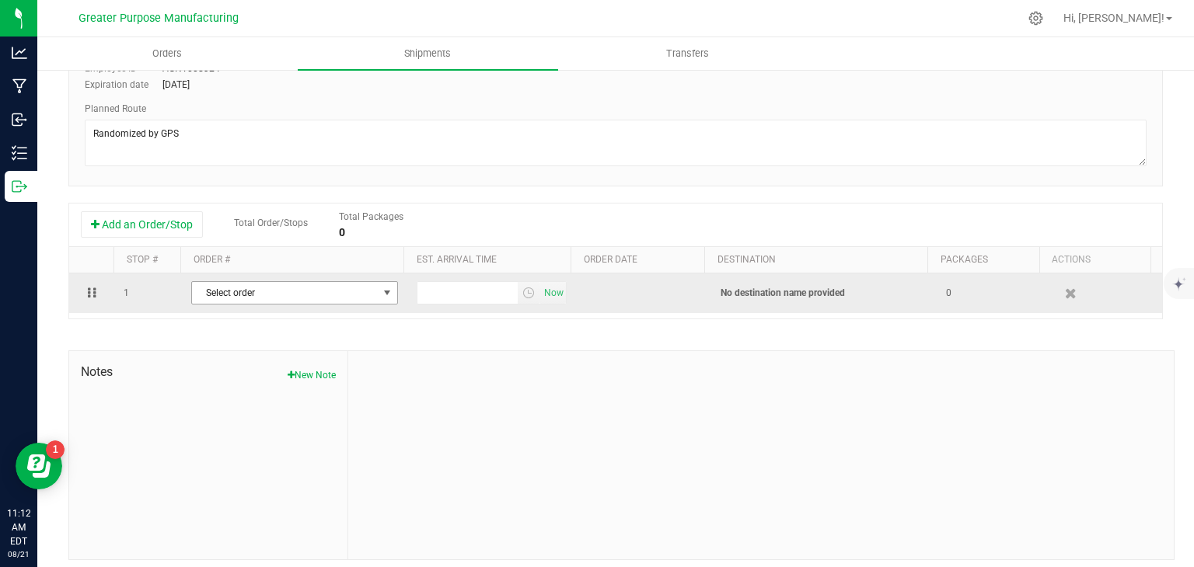
click at [333, 291] on span "Select order" at bounding box center [285, 293] width 186 height 22
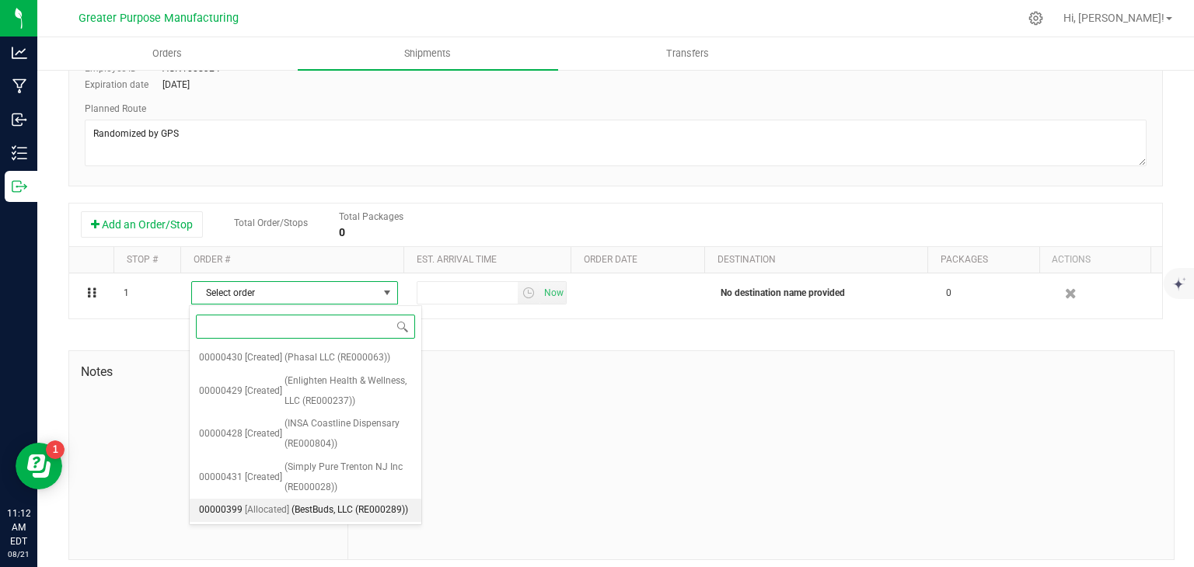
click at [320, 506] on span "(BestBuds, LLC (RE000289))" at bounding box center [349, 511] width 117 height 20
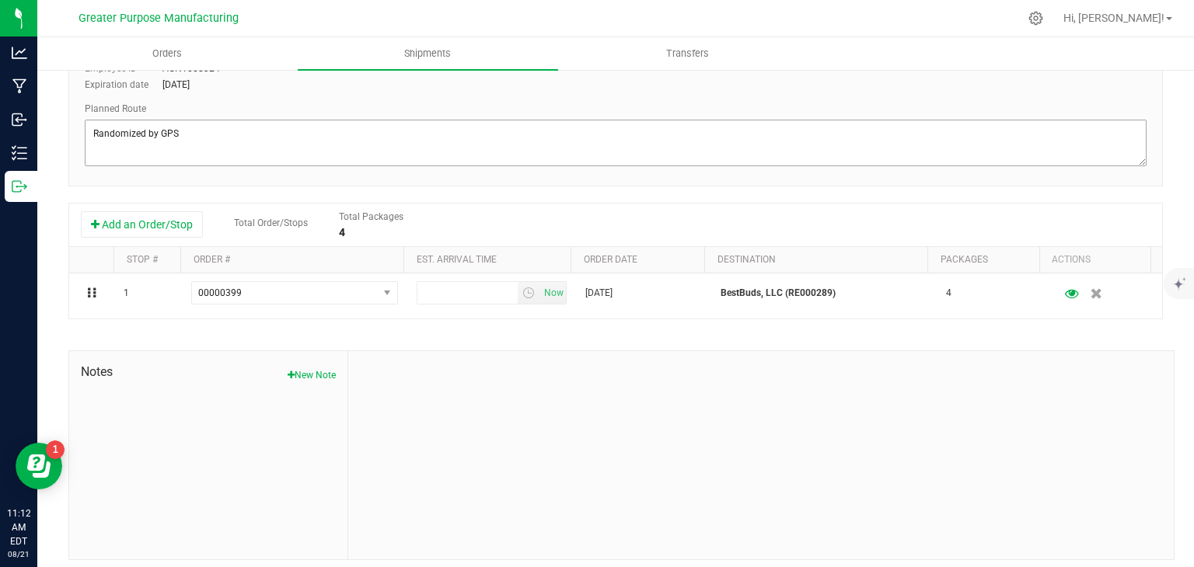
scroll to position [0, 0]
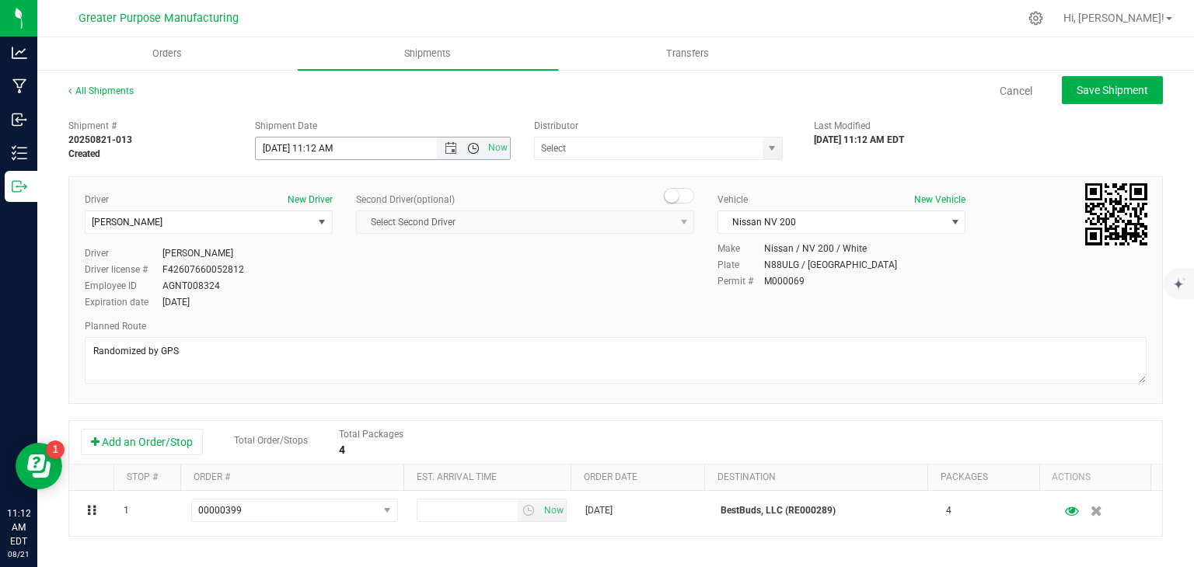
click at [469, 148] on span "Open the time view" at bounding box center [473, 148] width 12 height 12
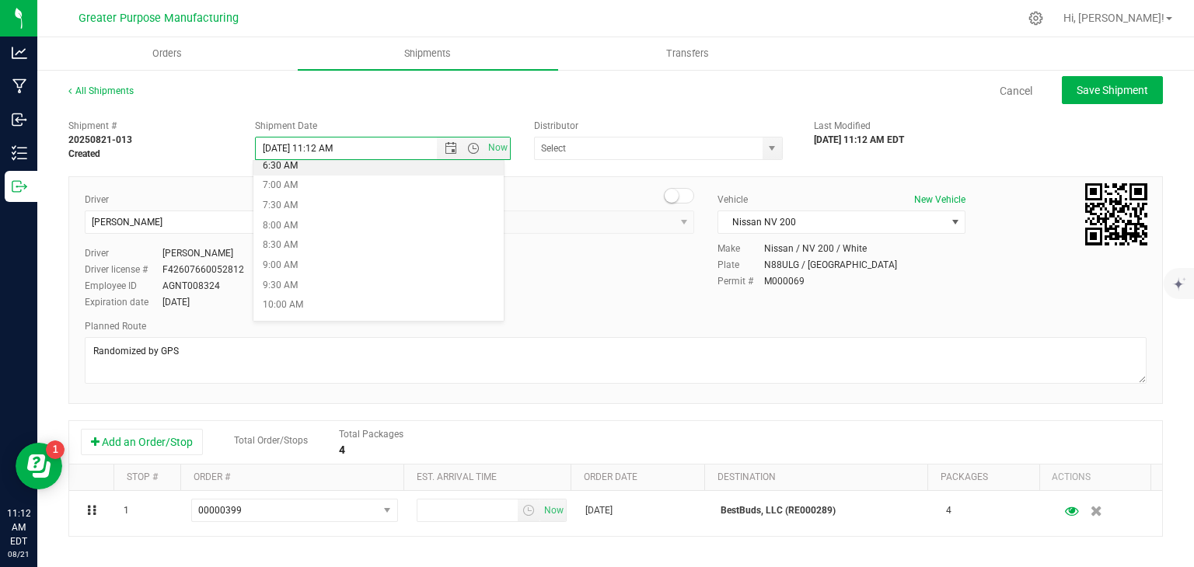
scroll to position [270, 0]
click at [330, 260] on li "9:00 AM" at bounding box center [378, 263] width 250 height 20
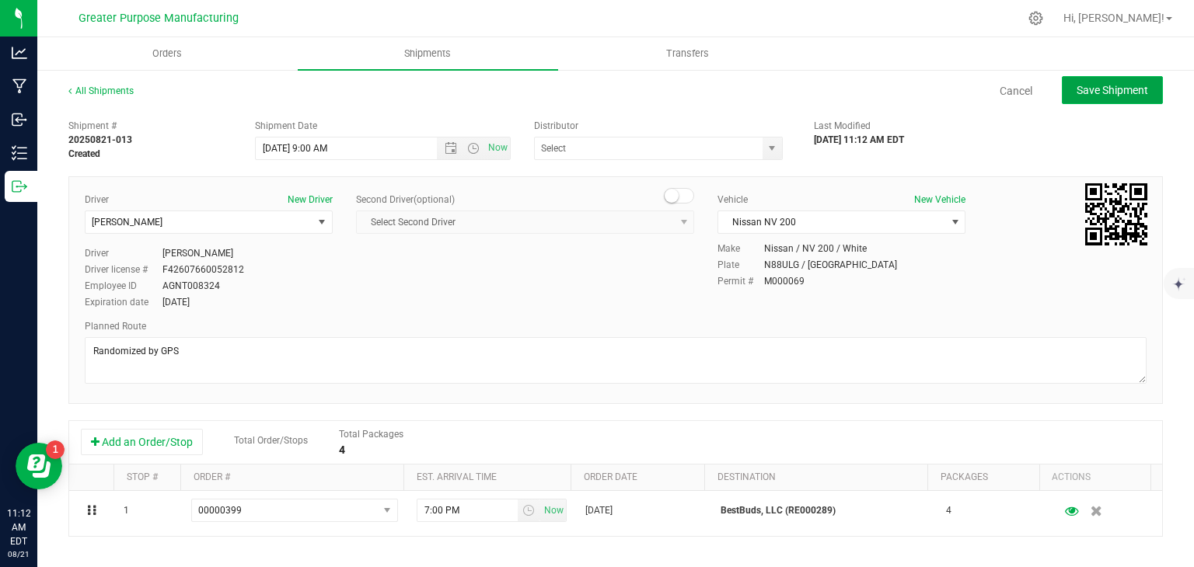
click at [1115, 85] on span "Save Shipment" at bounding box center [1113, 90] width 72 height 12
type input "[DATE] 1:00 PM"
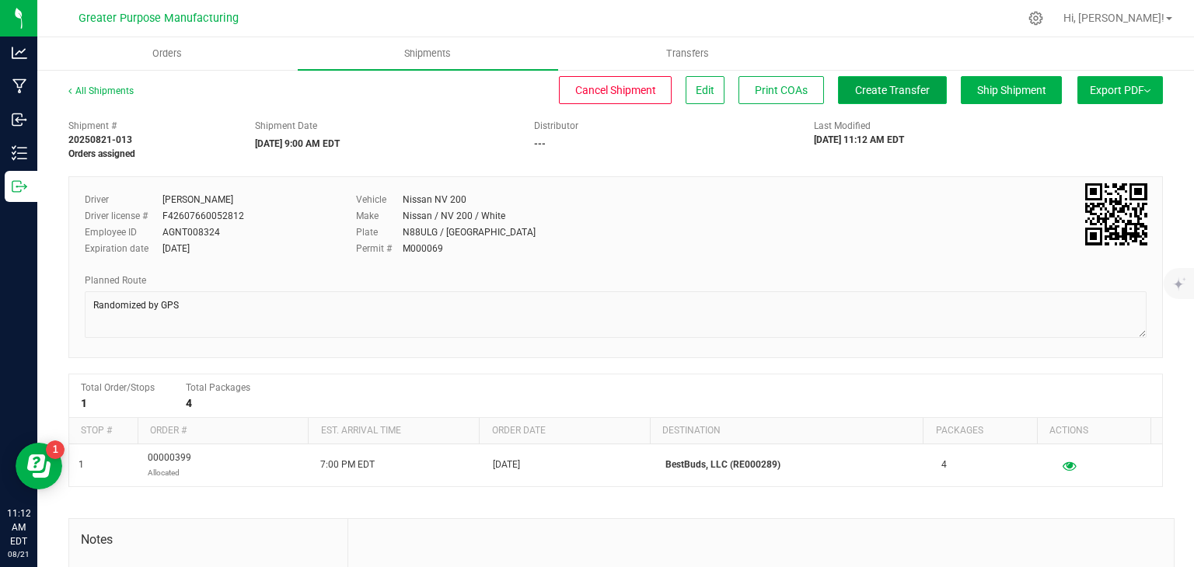
click at [892, 78] on button "Create Transfer" at bounding box center [892, 90] width 109 height 28
